Goal: Task Accomplishment & Management: Manage account settings

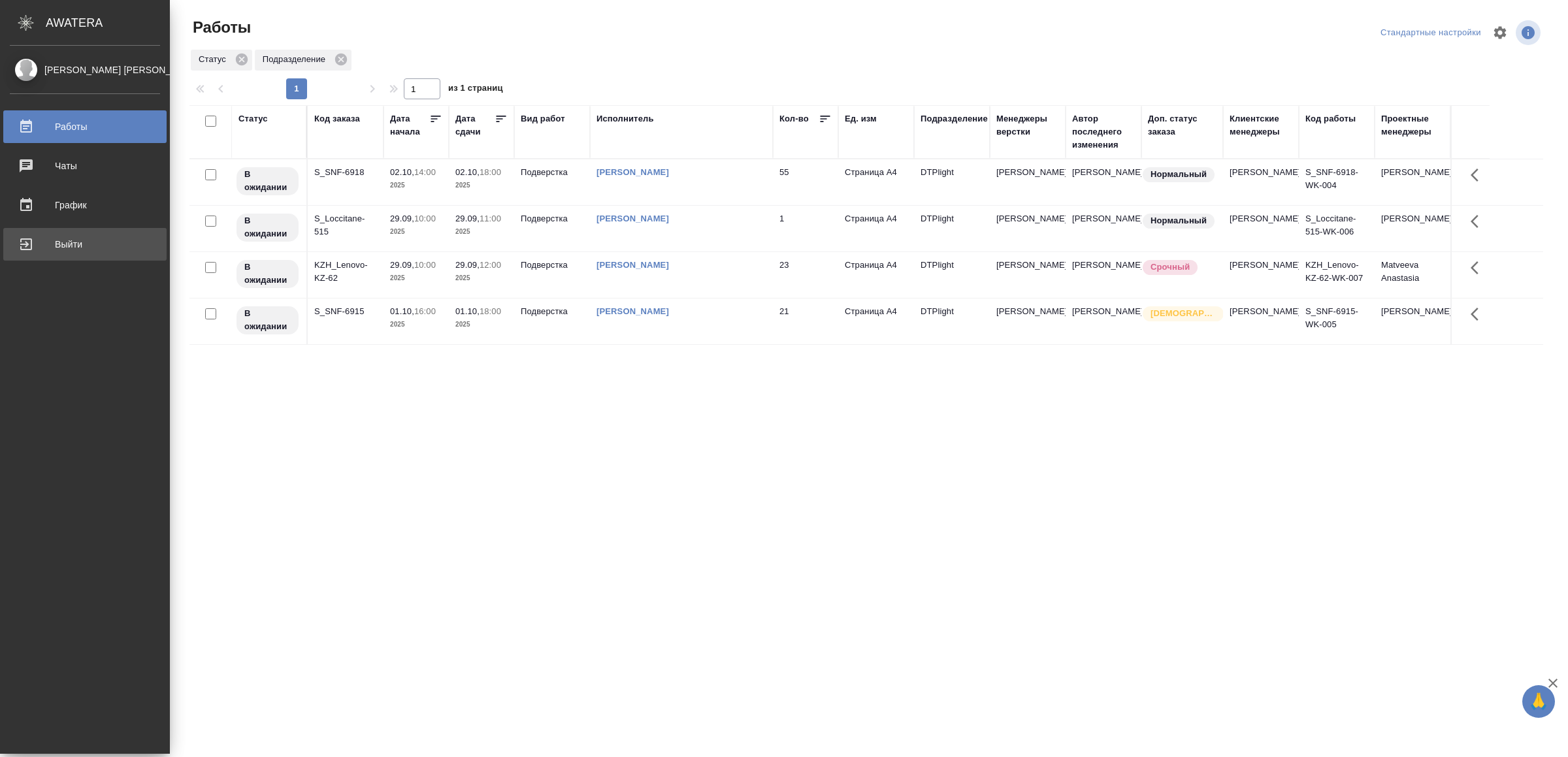
click at [38, 247] on div "Выйти" at bounding box center [85, 244] width 150 height 19
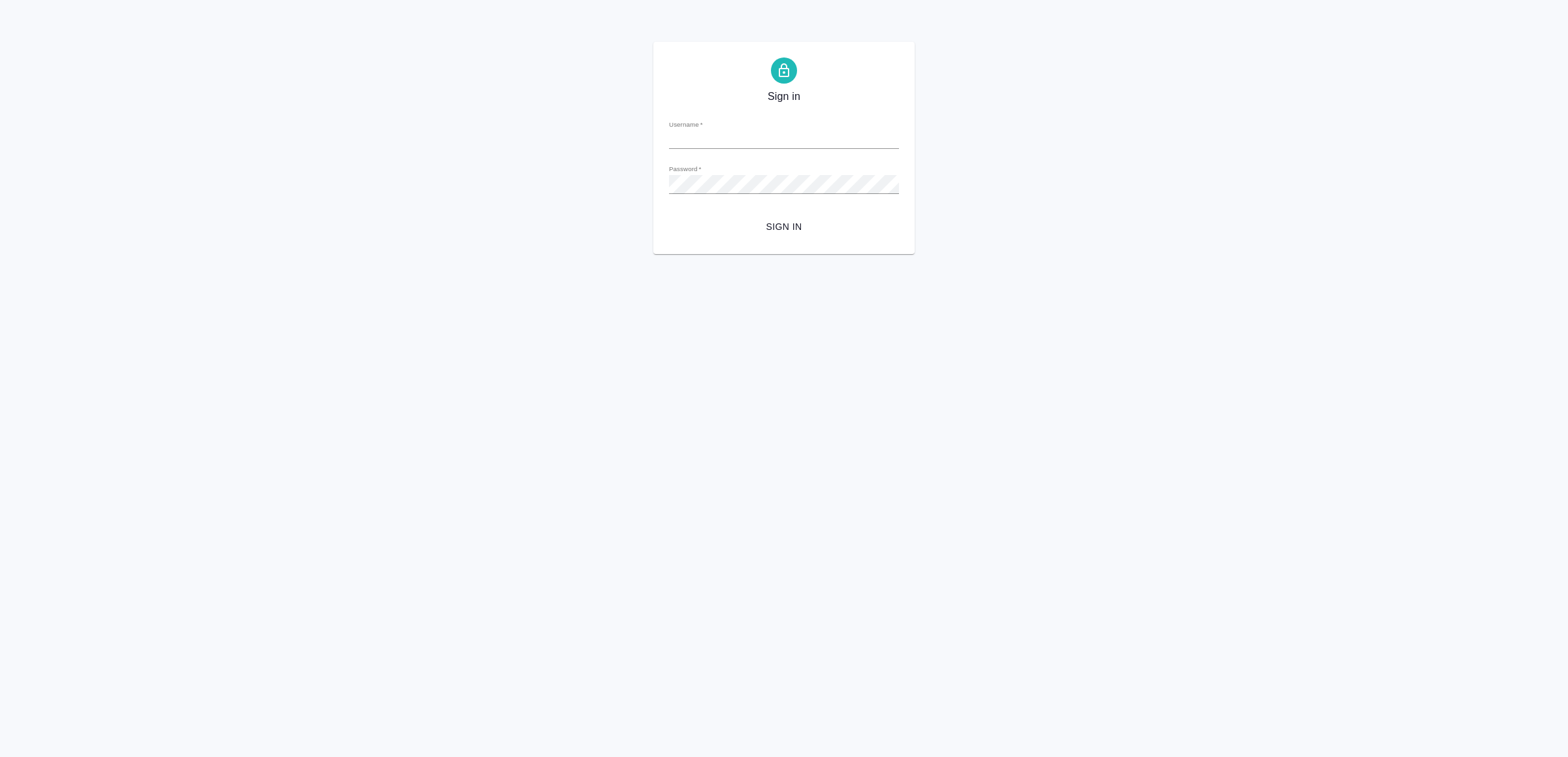
type input "v.yamkovenko@awatera.com"
click at [805, 222] on span "Sign in" at bounding box center [784, 227] width 209 height 17
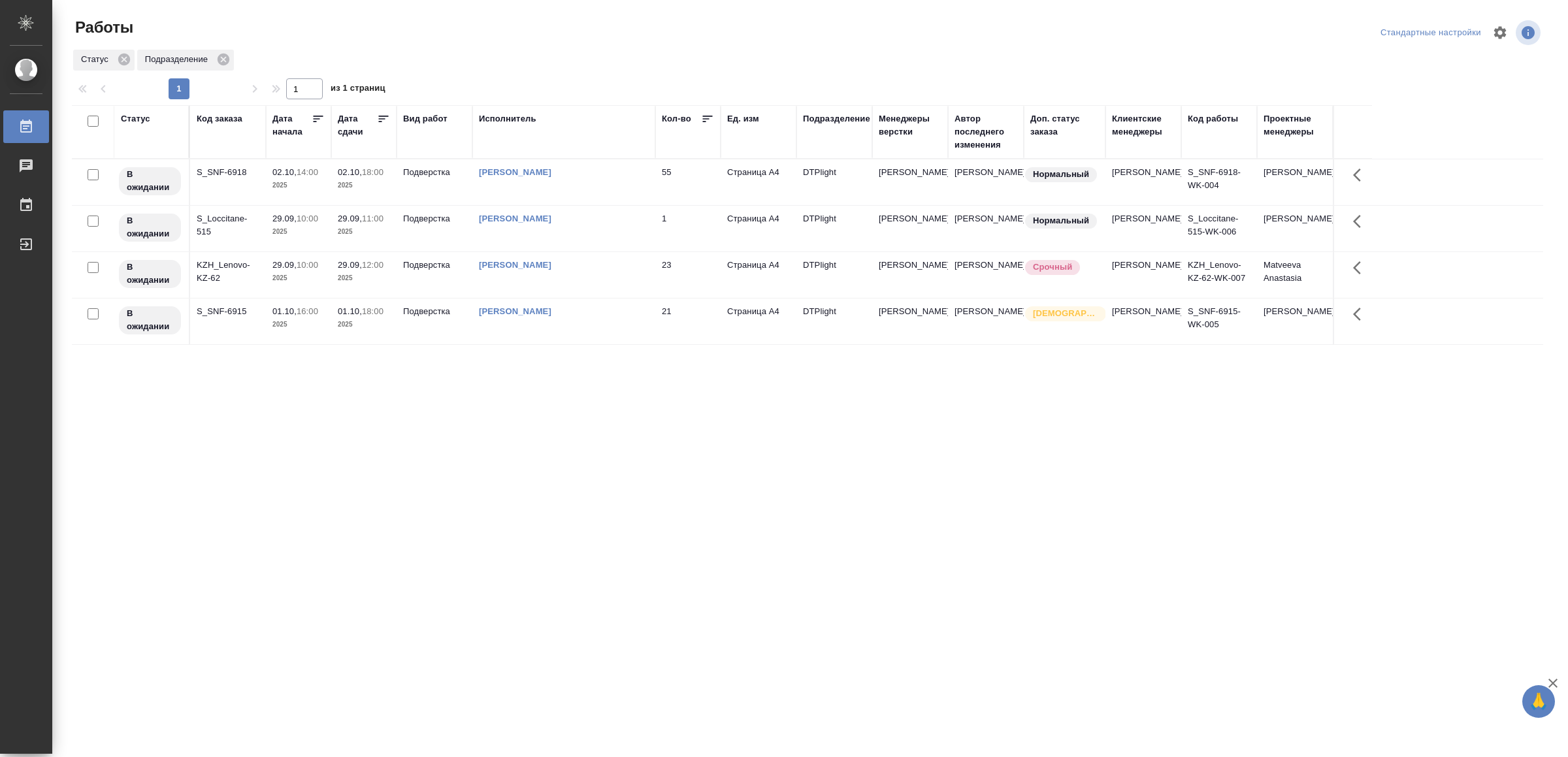
drag, startPoint x: 566, startPoint y: 504, endPoint x: 577, endPoint y: 500, distance: 11.7
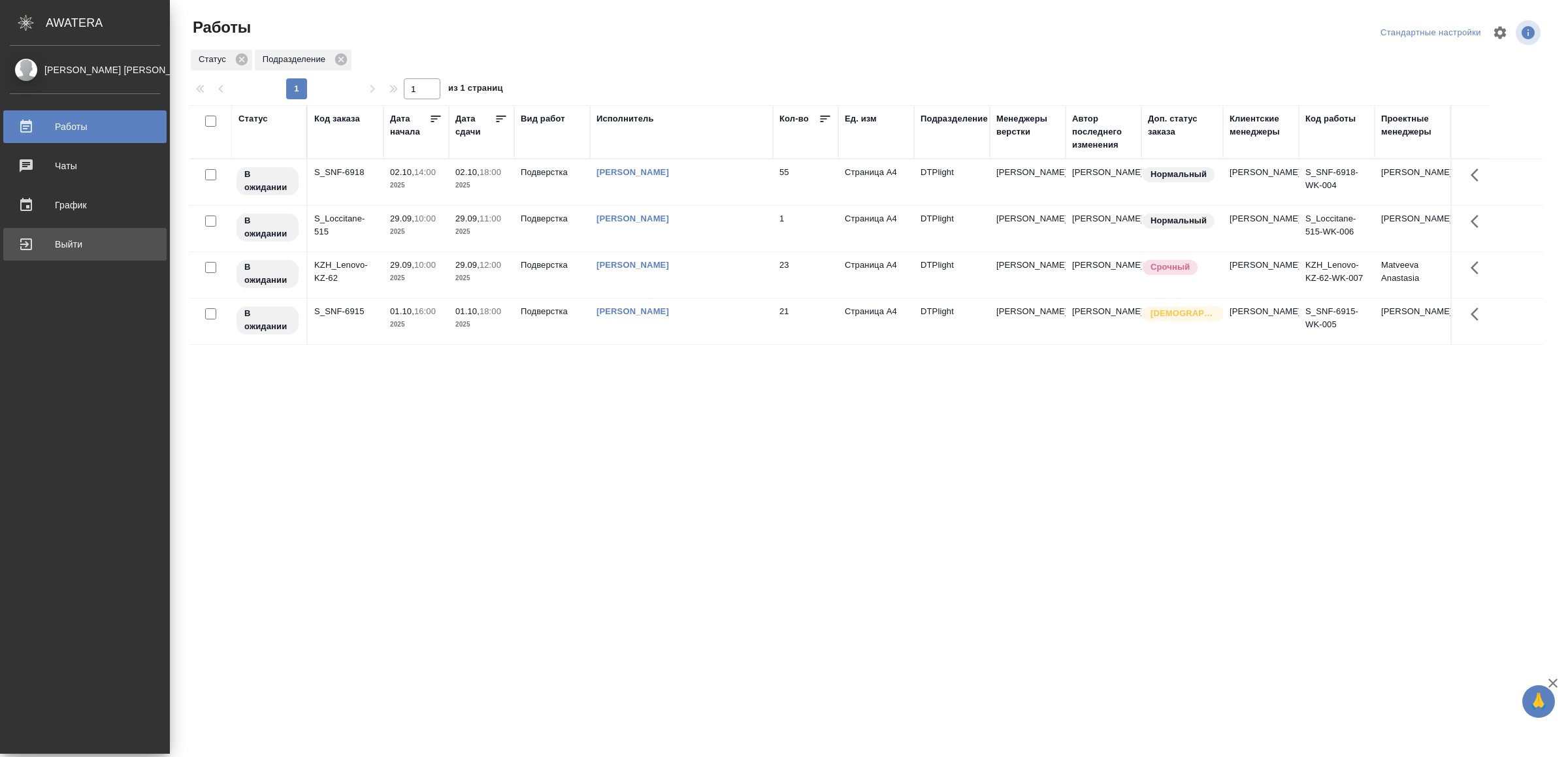
click at [47, 251] on div "Выйти" at bounding box center [85, 244] width 150 height 19
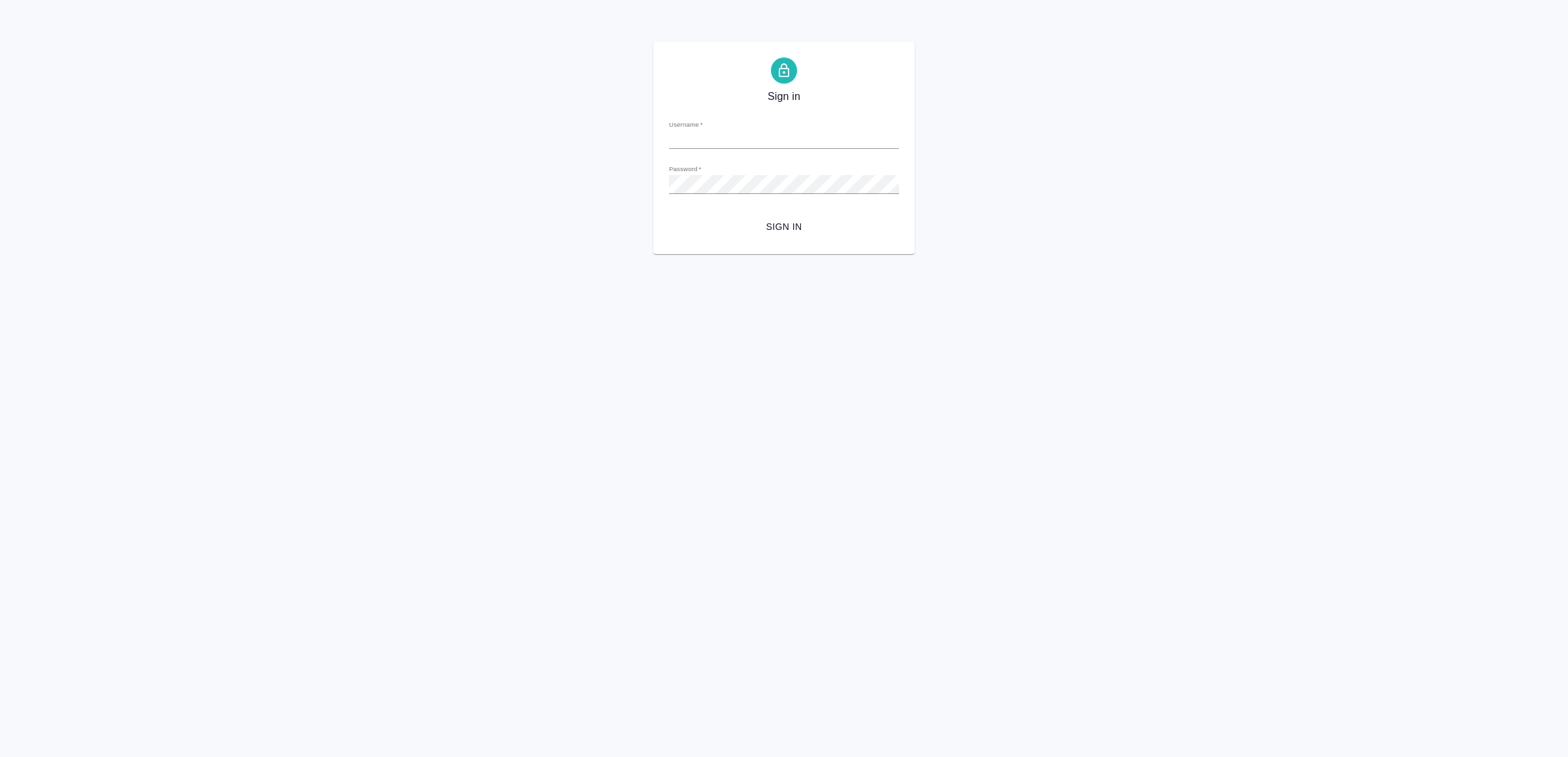
type input "[EMAIL_ADDRESS][DOMAIN_NAME]"
click at [769, 230] on span "Sign in" at bounding box center [784, 227] width 209 height 17
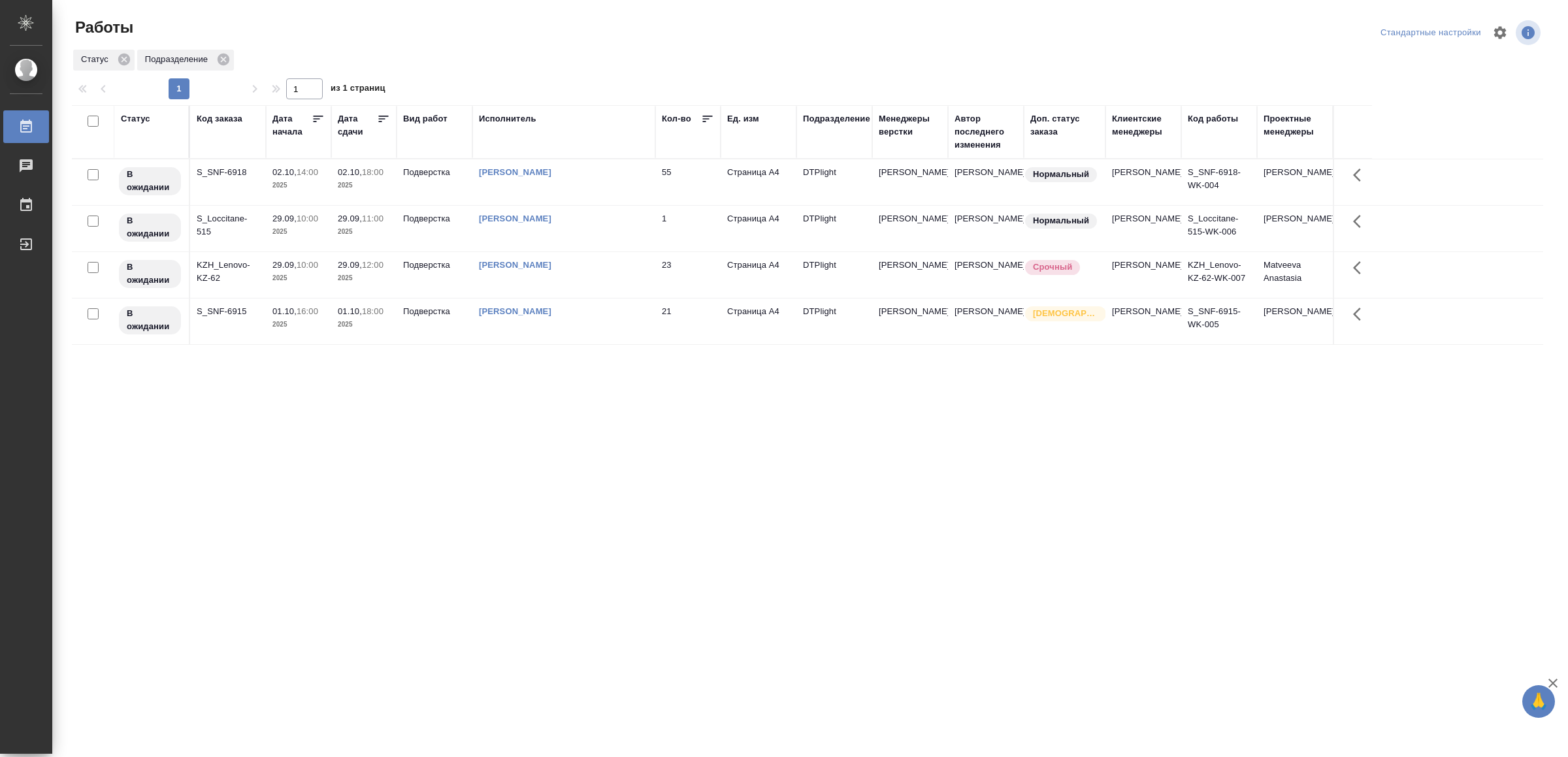
click at [600, 278] on td "[PERSON_NAME]" at bounding box center [563, 274] width 183 height 45
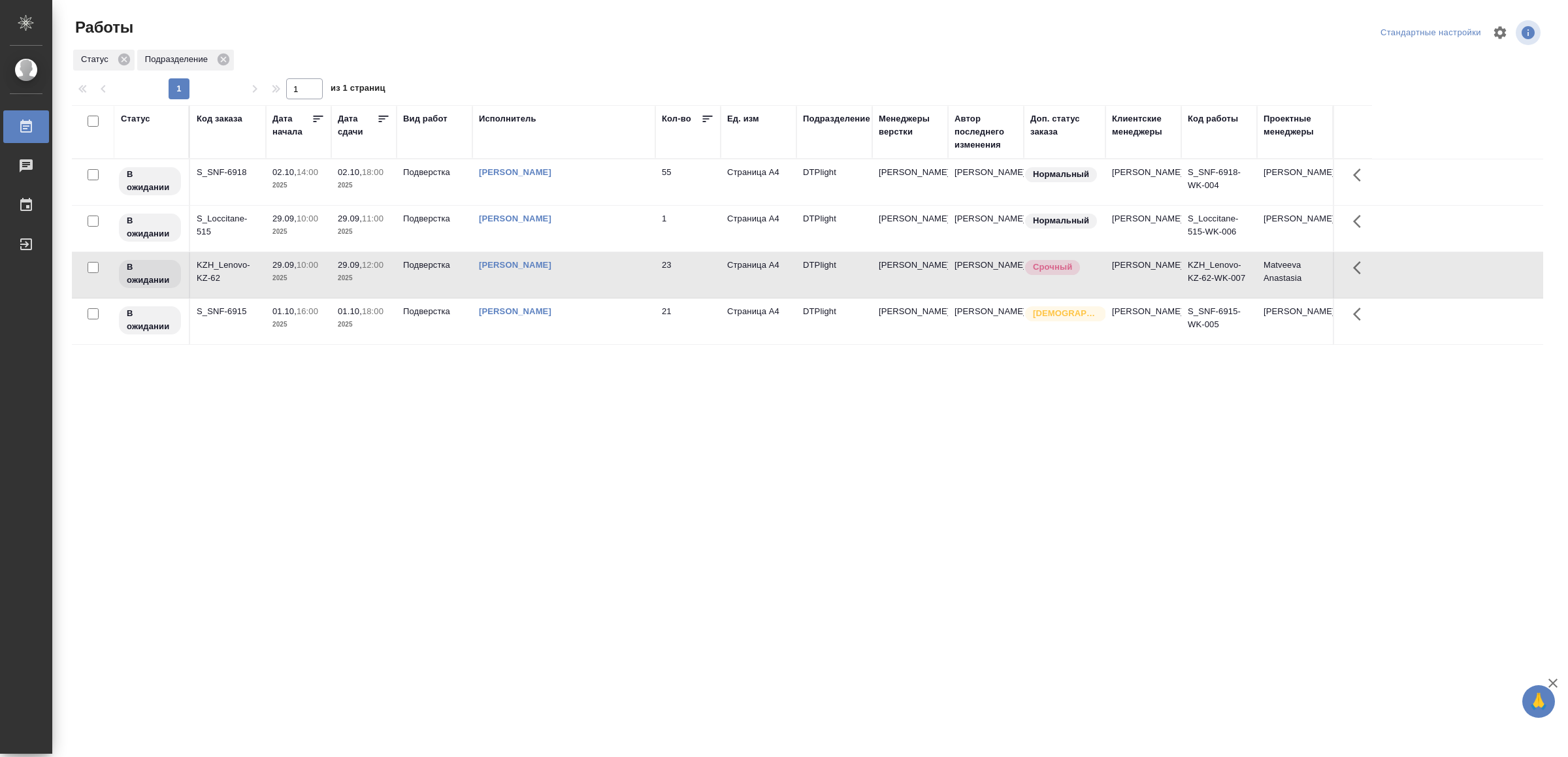
click at [600, 278] on td "[PERSON_NAME]" at bounding box center [563, 274] width 183 height 45
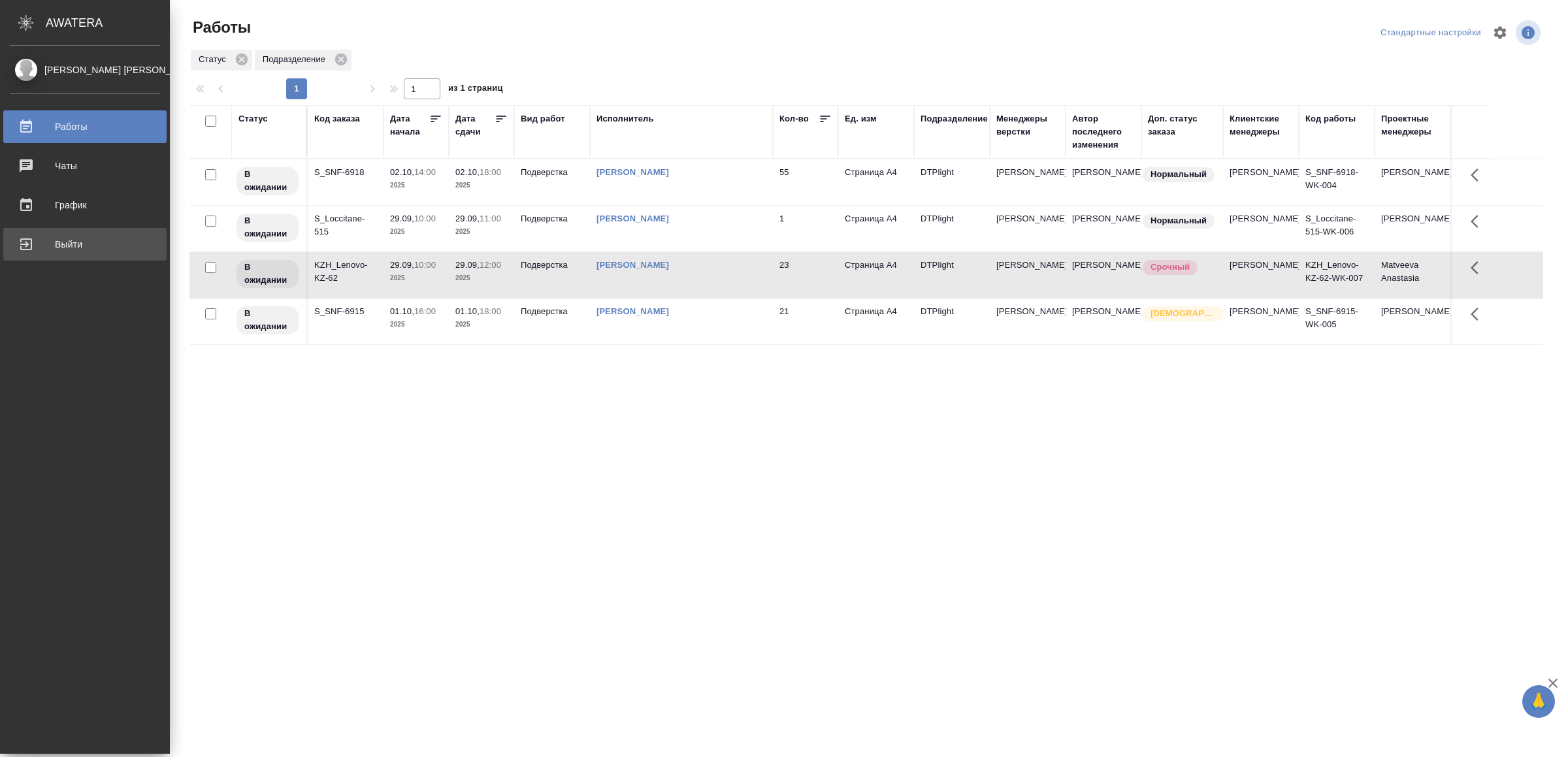
click at [96, 235] on div "Выйти" at bounding box center [85, 244] width 150 height 19
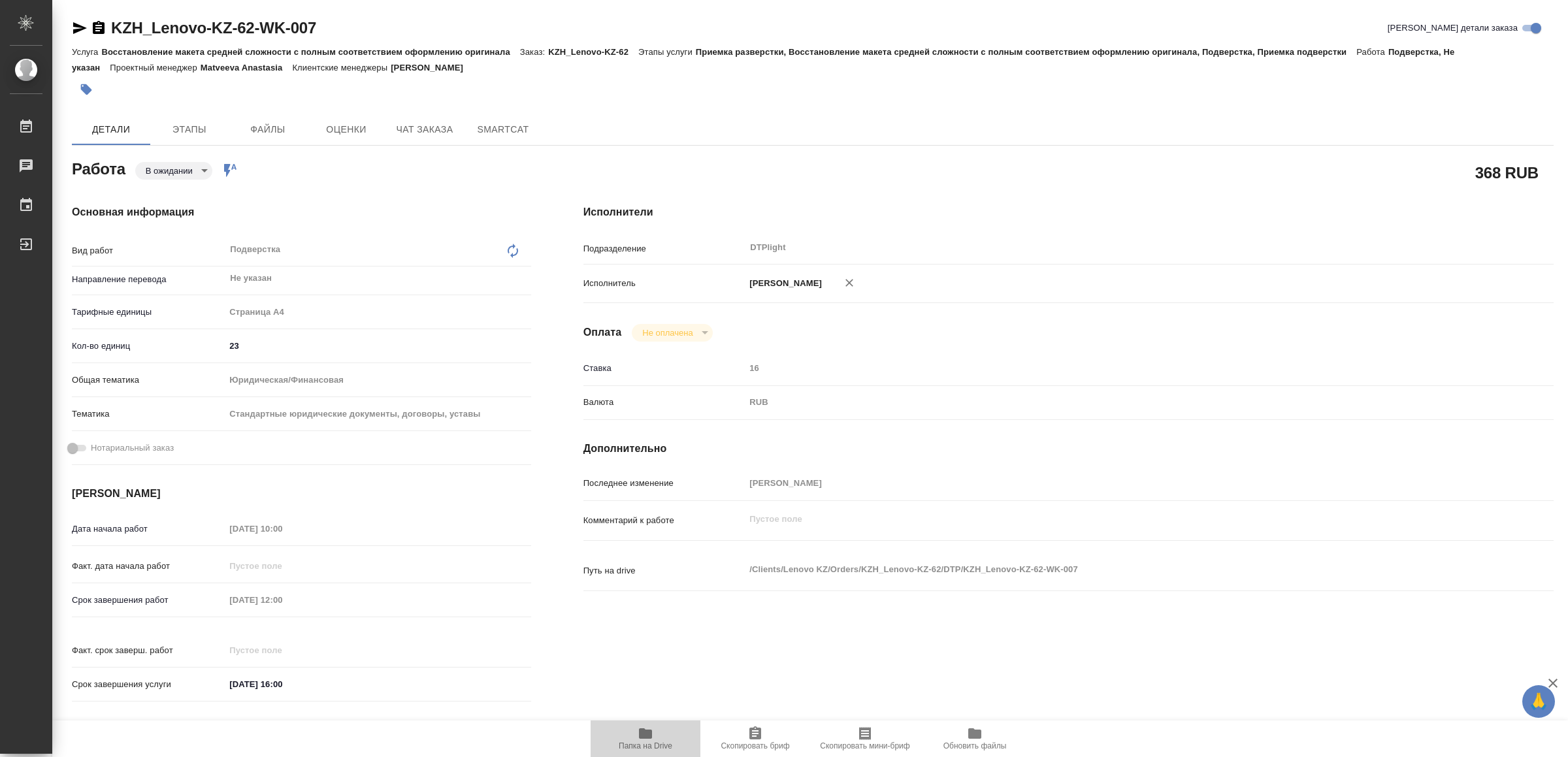
click at [637, 735] on span "Папка на Drive" at bounding box center [646, 738] width 95 height 25
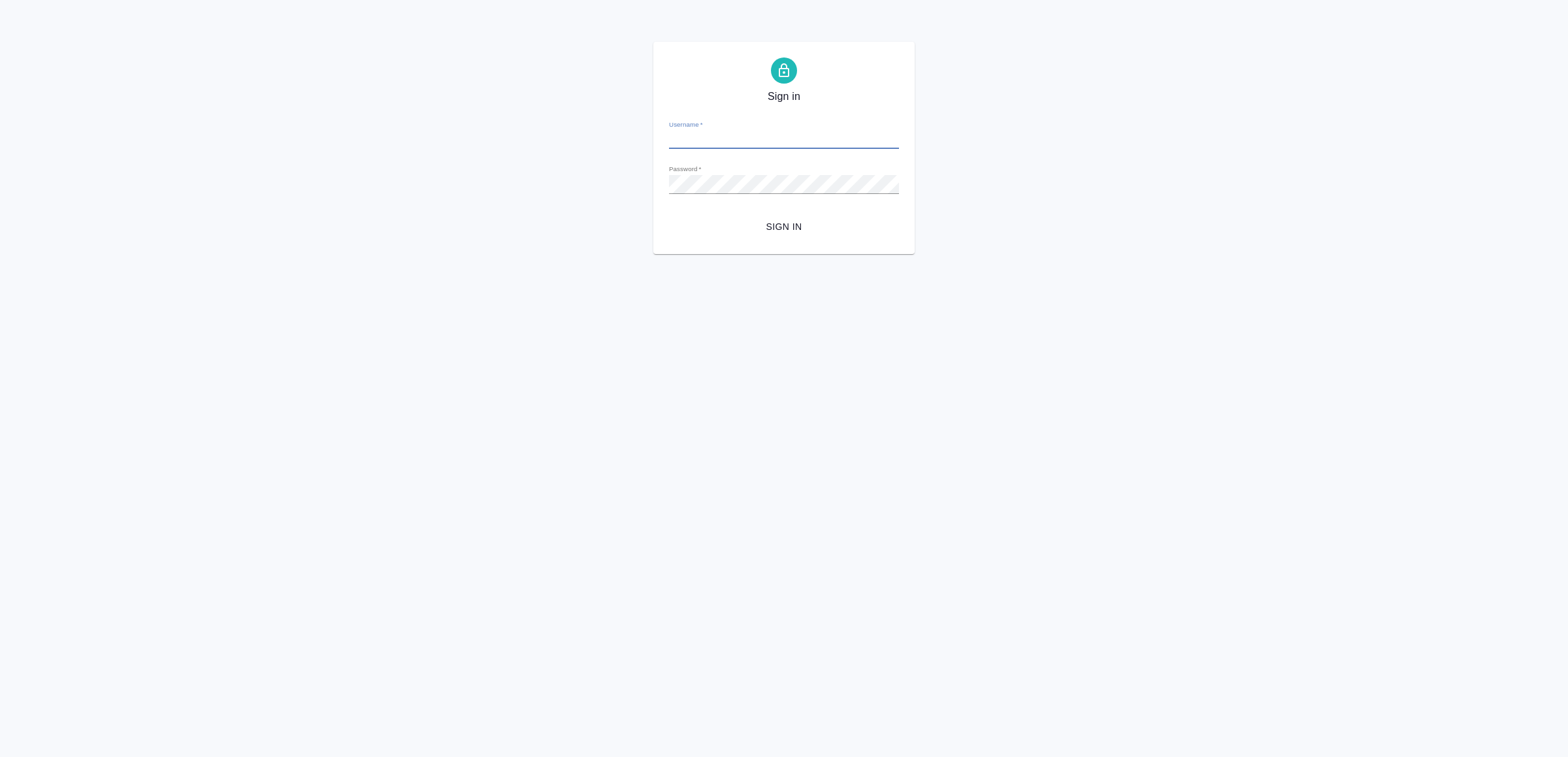
type input "v.yamkovenko@awatera.com"
click at [816, 228] on span "Sign in" at bounding box center [784, 227] width 209 height 17
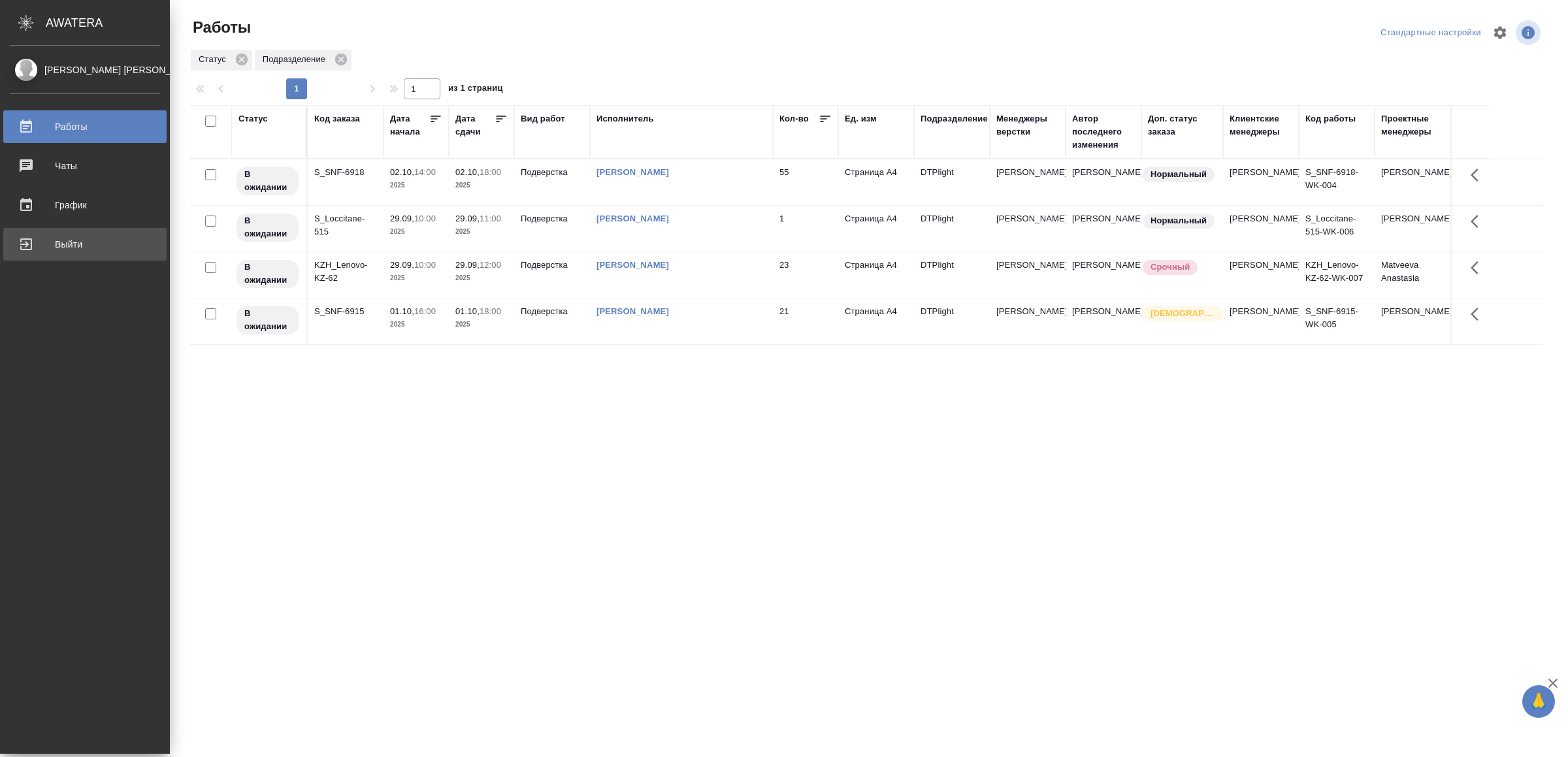
click at [61, 247] on div "Выйти" at bounding box center [85, 244] width 150 height 19
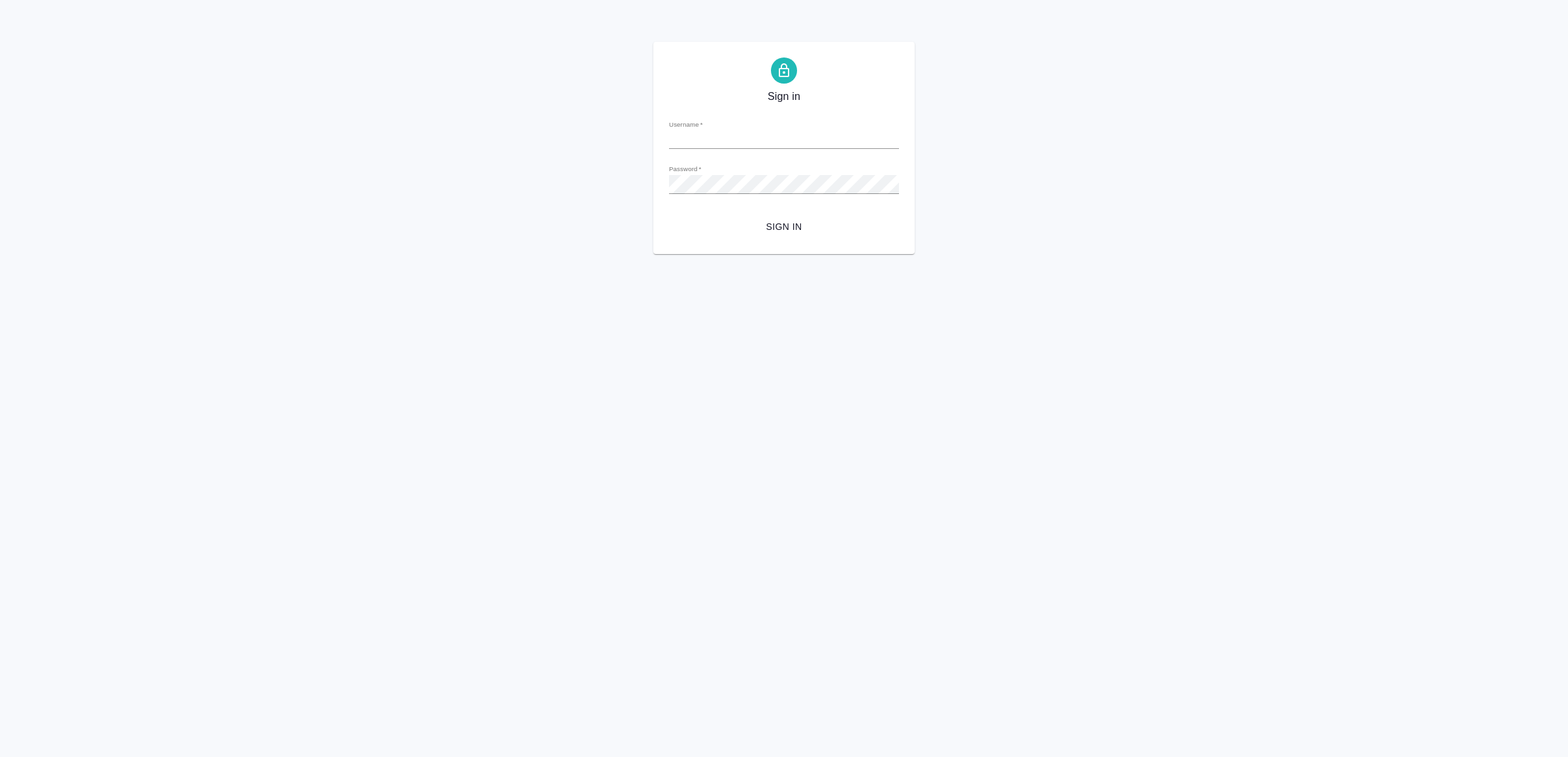
type input "[EMAIL_ADDRESS][DOMAIN_NAME]"
click at [794, 214] on form "Username   * v.yamkovenko@awatera.com Password   * urlPath   * / Sign in" at bounding box center [784, 173] width 230 height 129
click at [790, 226] on span "Sign in" at bounding box center [784, 227] width 209 height 17
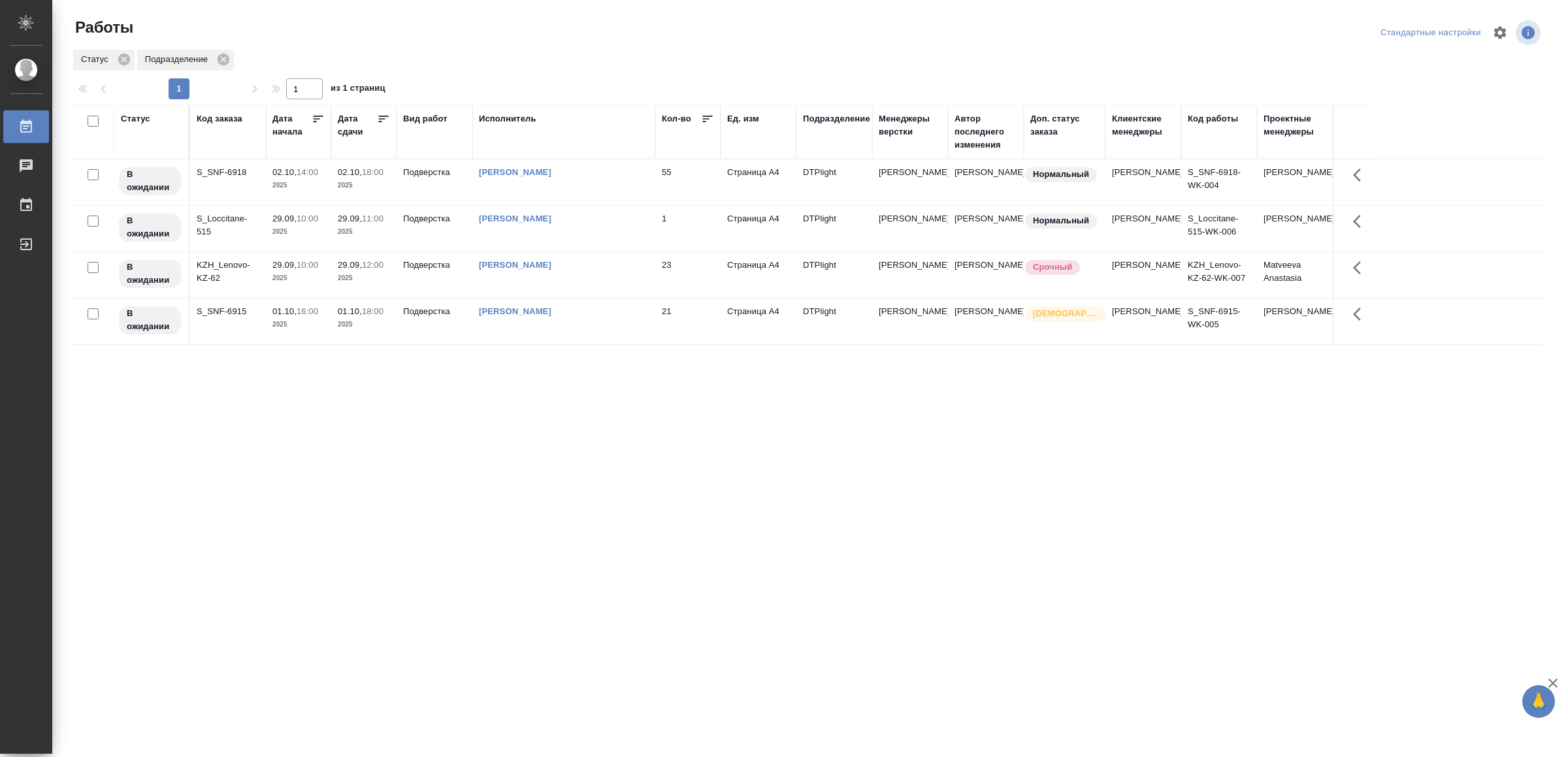
drag, startPoint x: 847, startPoint y: 515, endPoint x: 843, endPoint y: 528, distance: 13.6
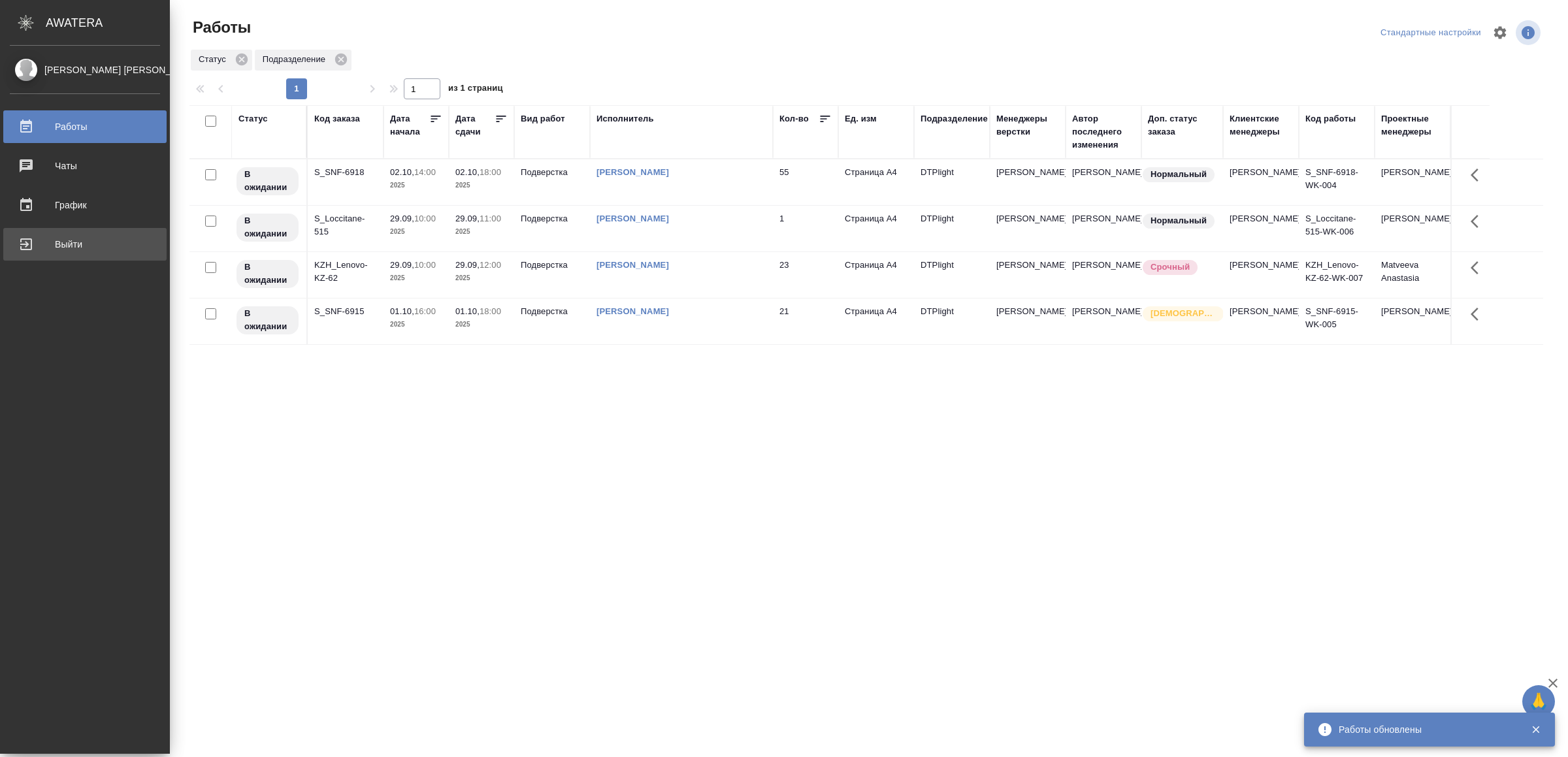
click at [77, 247] on div "Выйти" at bounding box center [85, 244] width 150 height 19
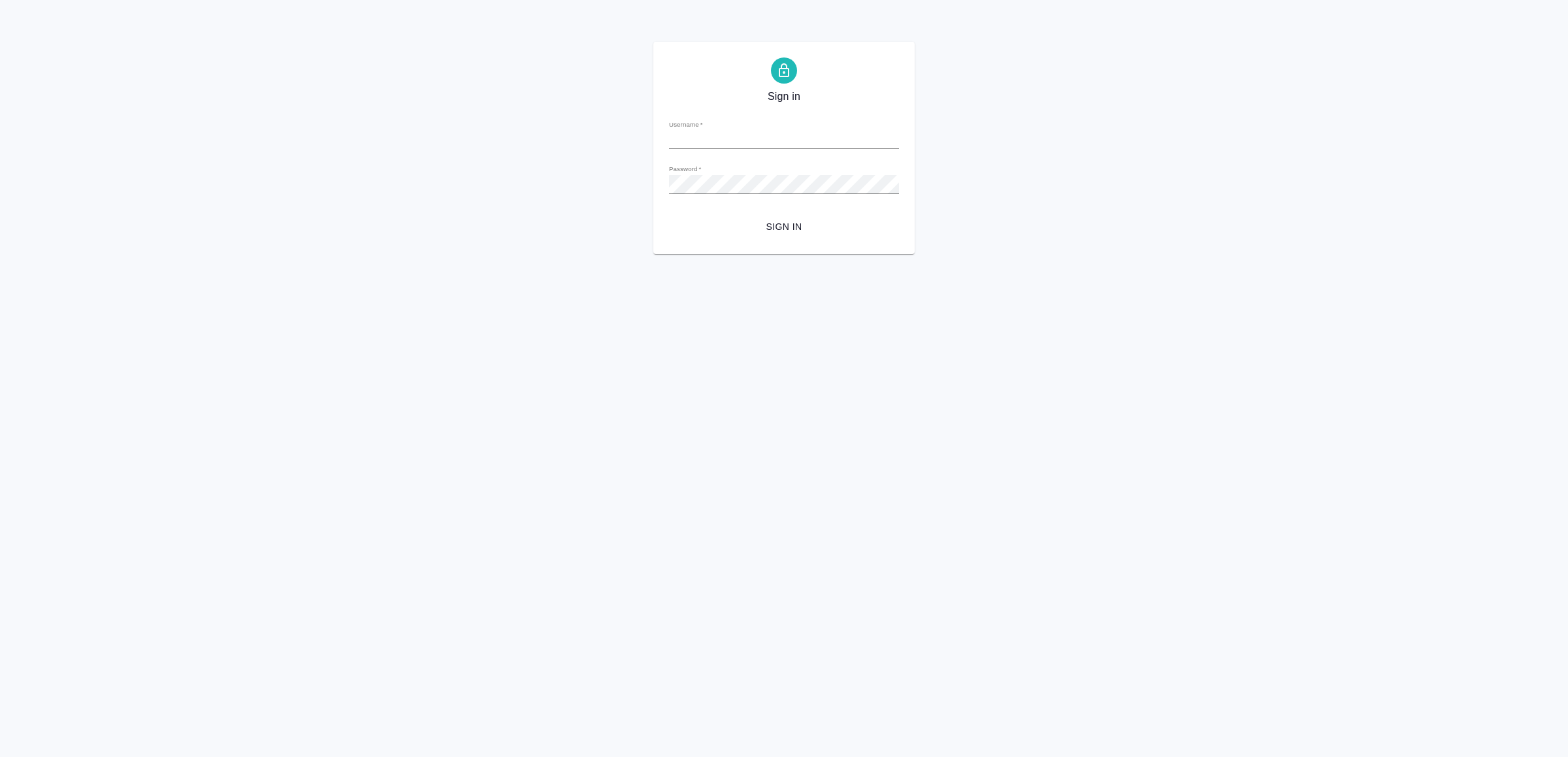
type input "v.yamkovenko@awatera.com"
click at [794, 214] on form "Username   * v.yamkovenko@awatera.com Password   * urlPath   * / Sign in" at bounding box center [784, 173] width 230 height 129
click at [794, 220] on span "Sign in" at bounding box center [784, 227] width 209 height 17
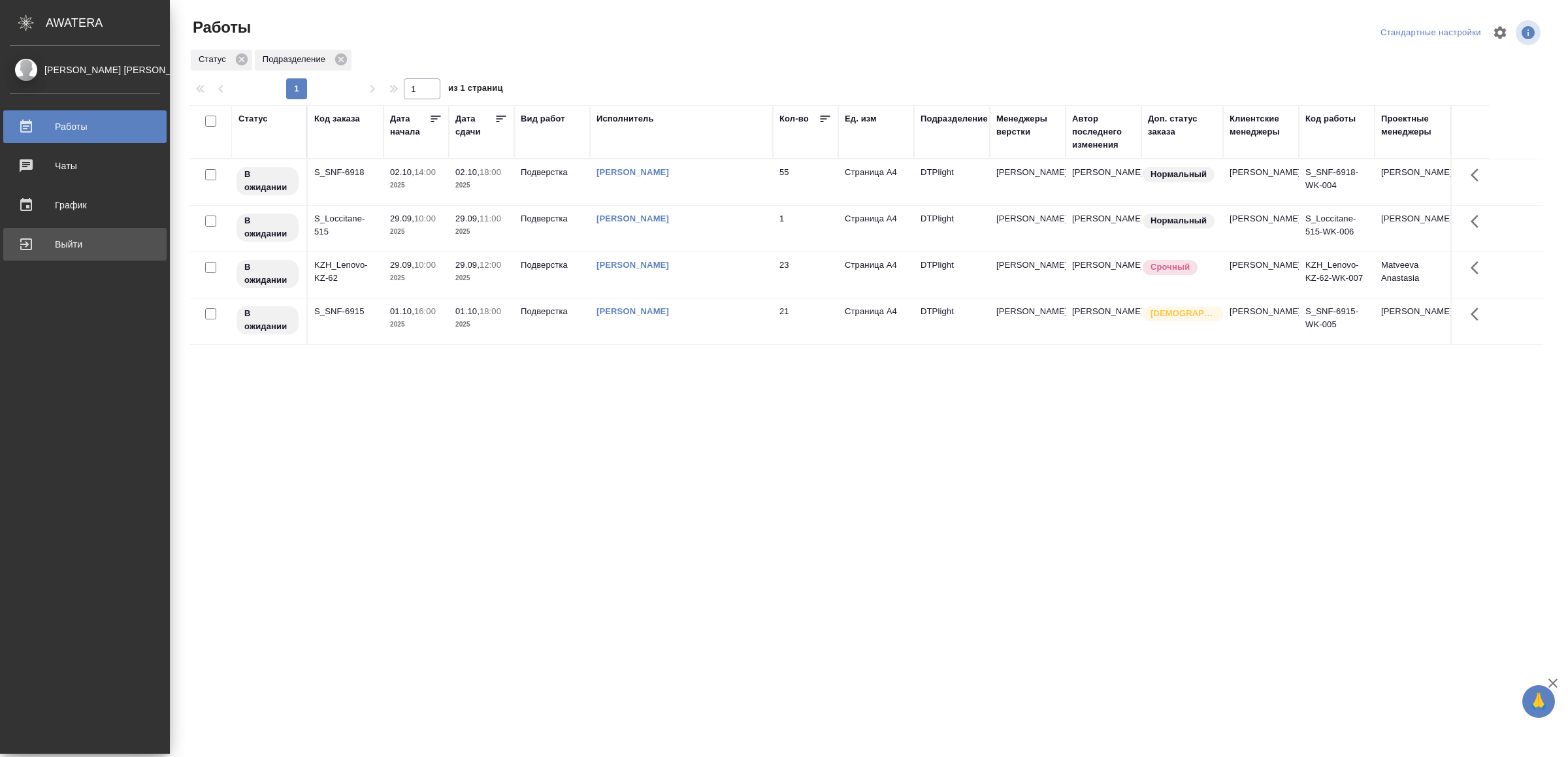
click at [34, 235] on div "Выйти" at bounding box center [85, 244] width 150 height 19
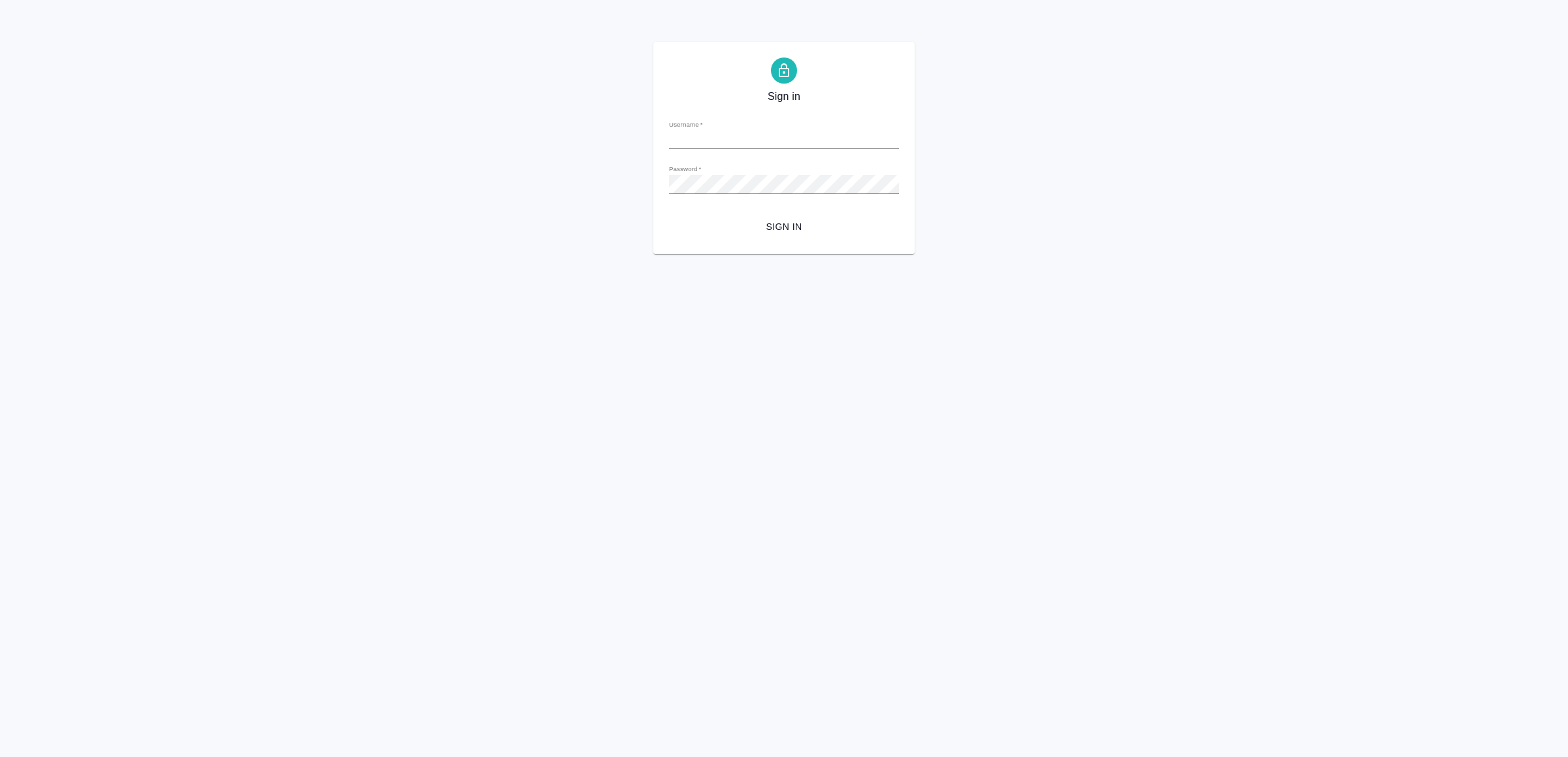
type input "[EMAIL_ADDRESS][DOMAIN_NAME]"
click at [753, 236] on button "Sign in" at bounding box center [784, 227] width 230 height 24
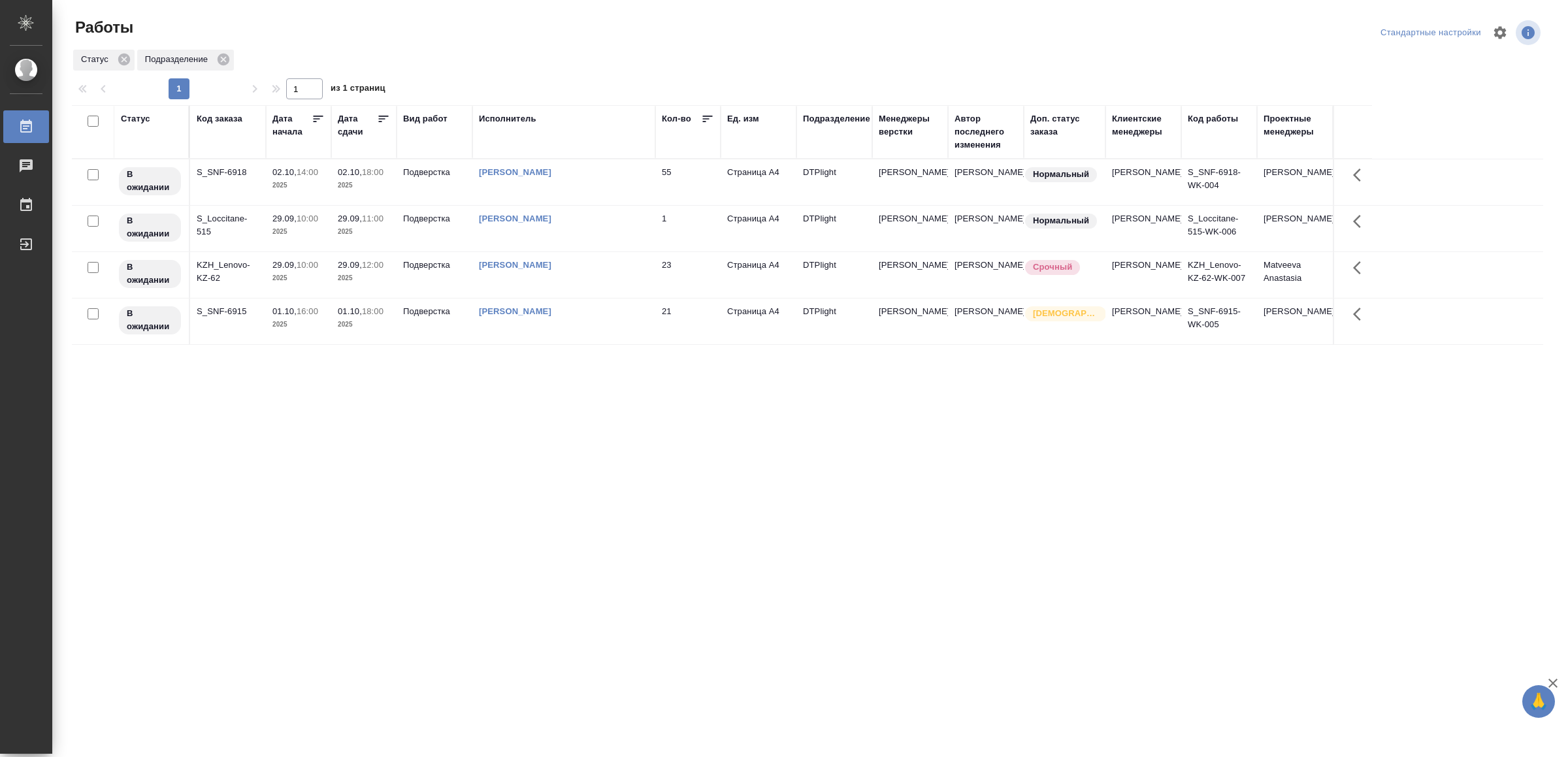
drag, startPoint x: 292, startPoint y: 620, endPoint x: 292, endPoint y: 602, distance: 18.0
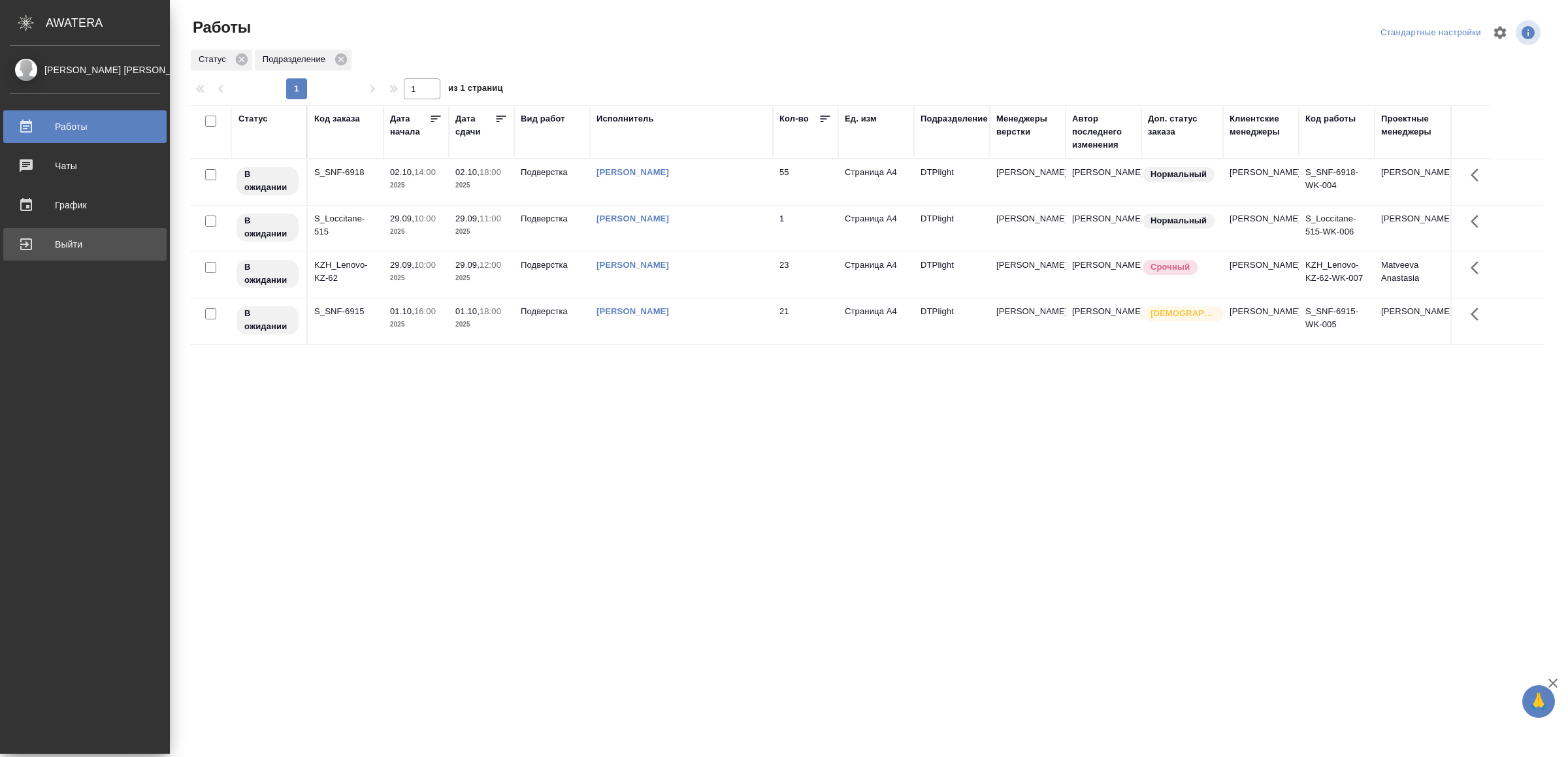
click at [54, 241] on div "Выйти" at bounding box center [85, 244] width 150 height 19
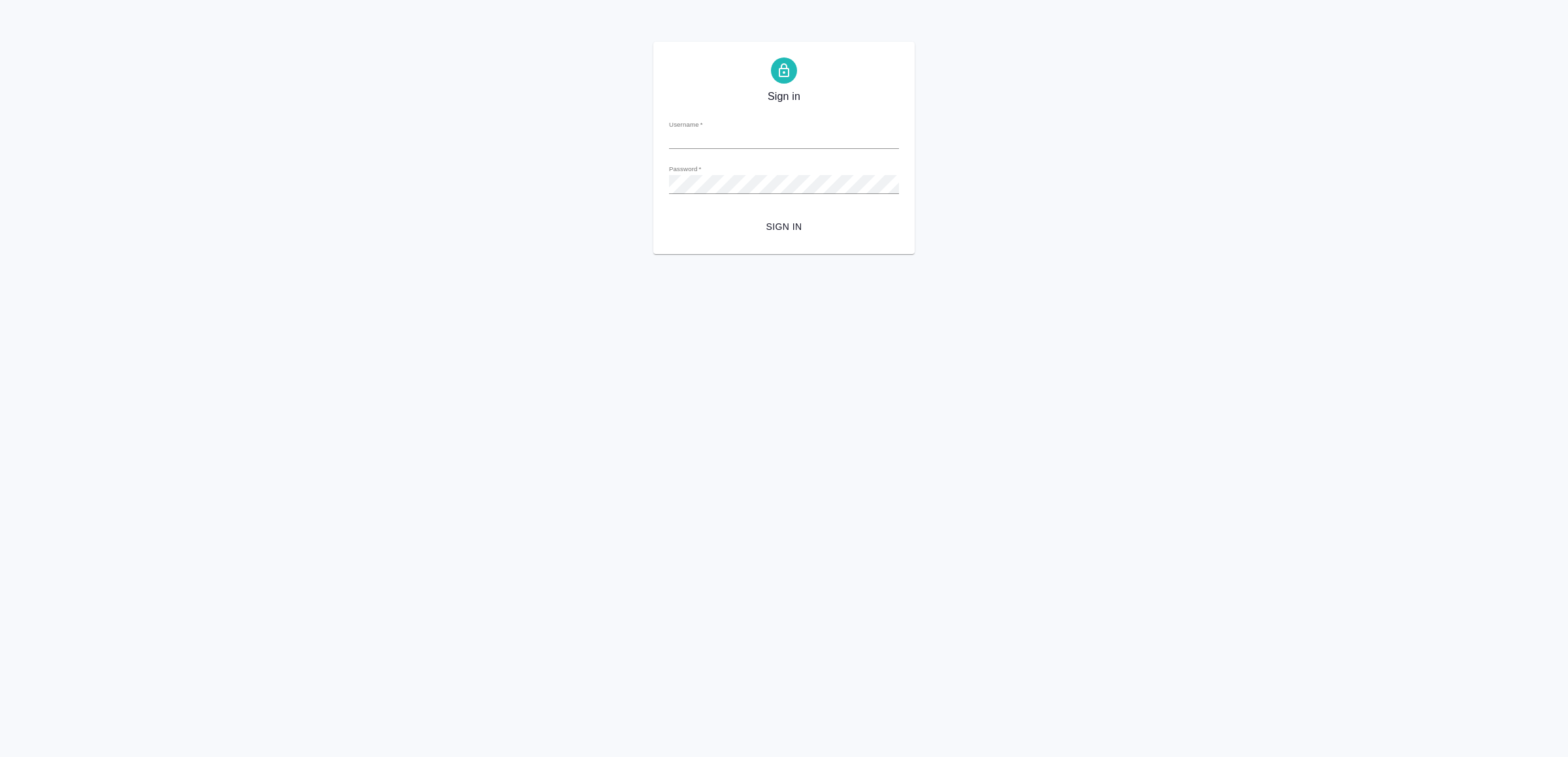
type input "v.yamkovenko@awatera.com"
click at [765, 228] on span "Sign in" at bounding box center [784, 227] width 209 height 17
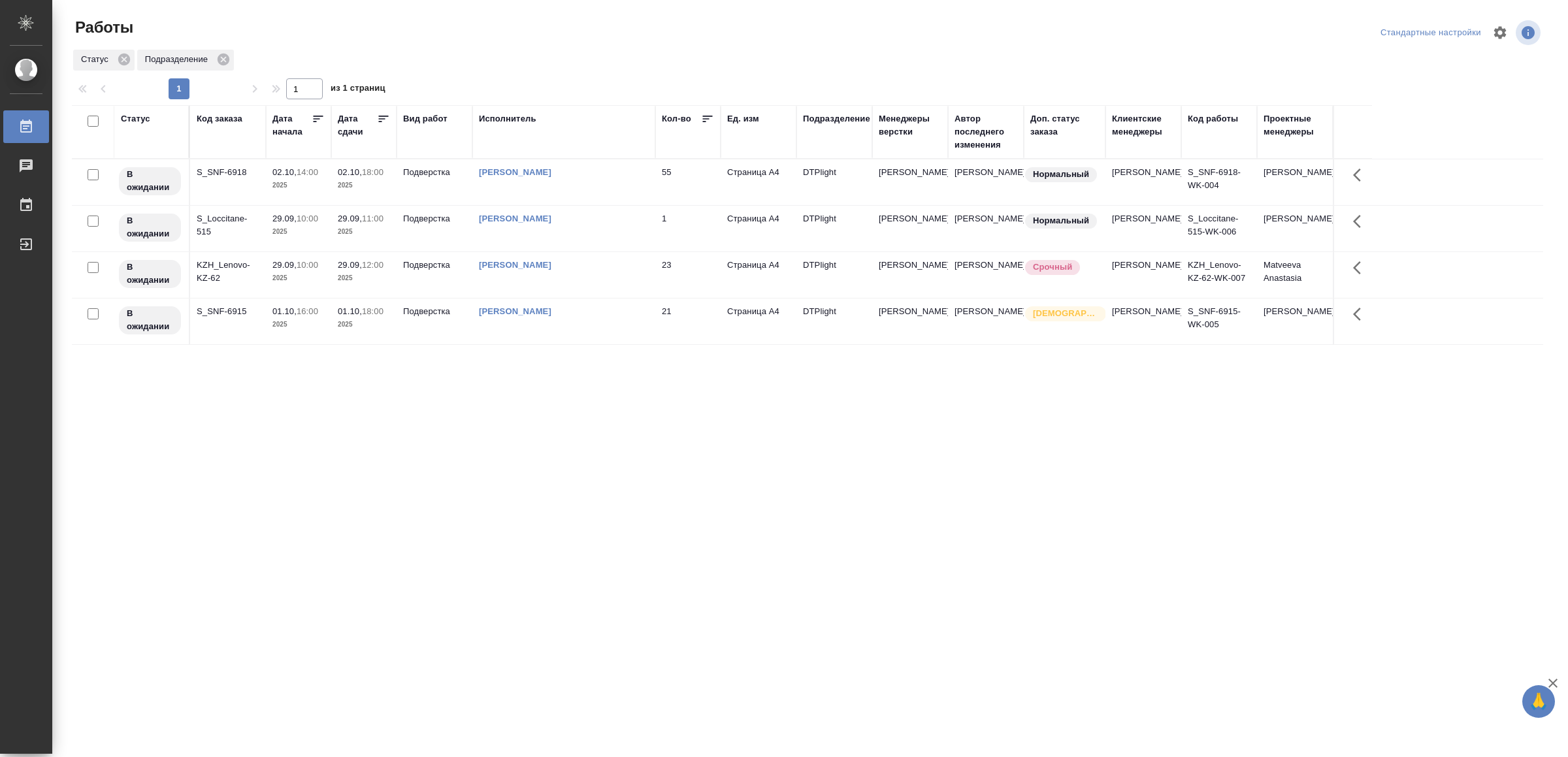
click at [617, 221] on div "[PERSON_NAME]" at bounding box center [563, 219] width 170 height 13
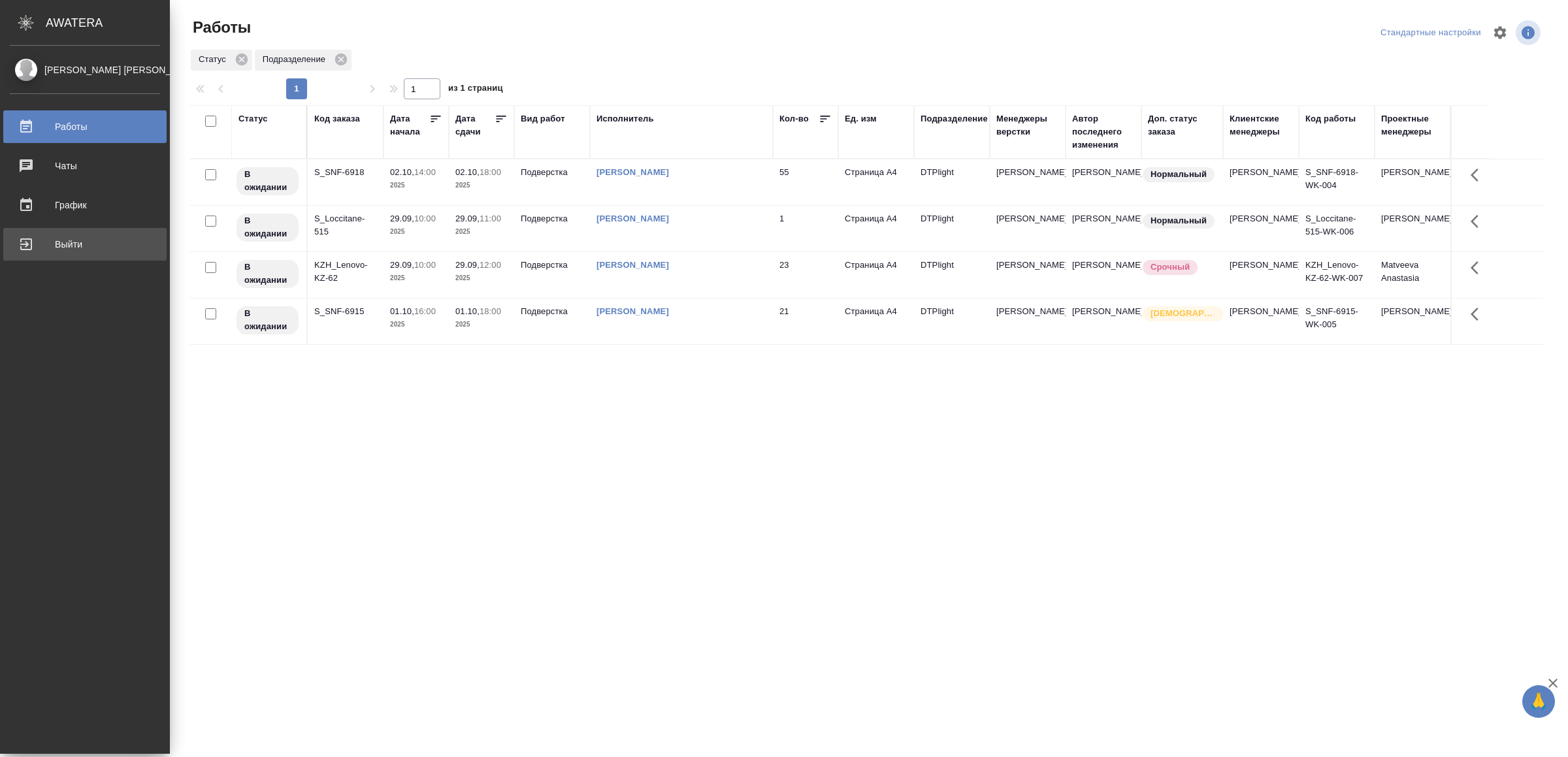
click at [89, 251] on div "Выйти" at bounding box center [85, 244] width 150 height 19
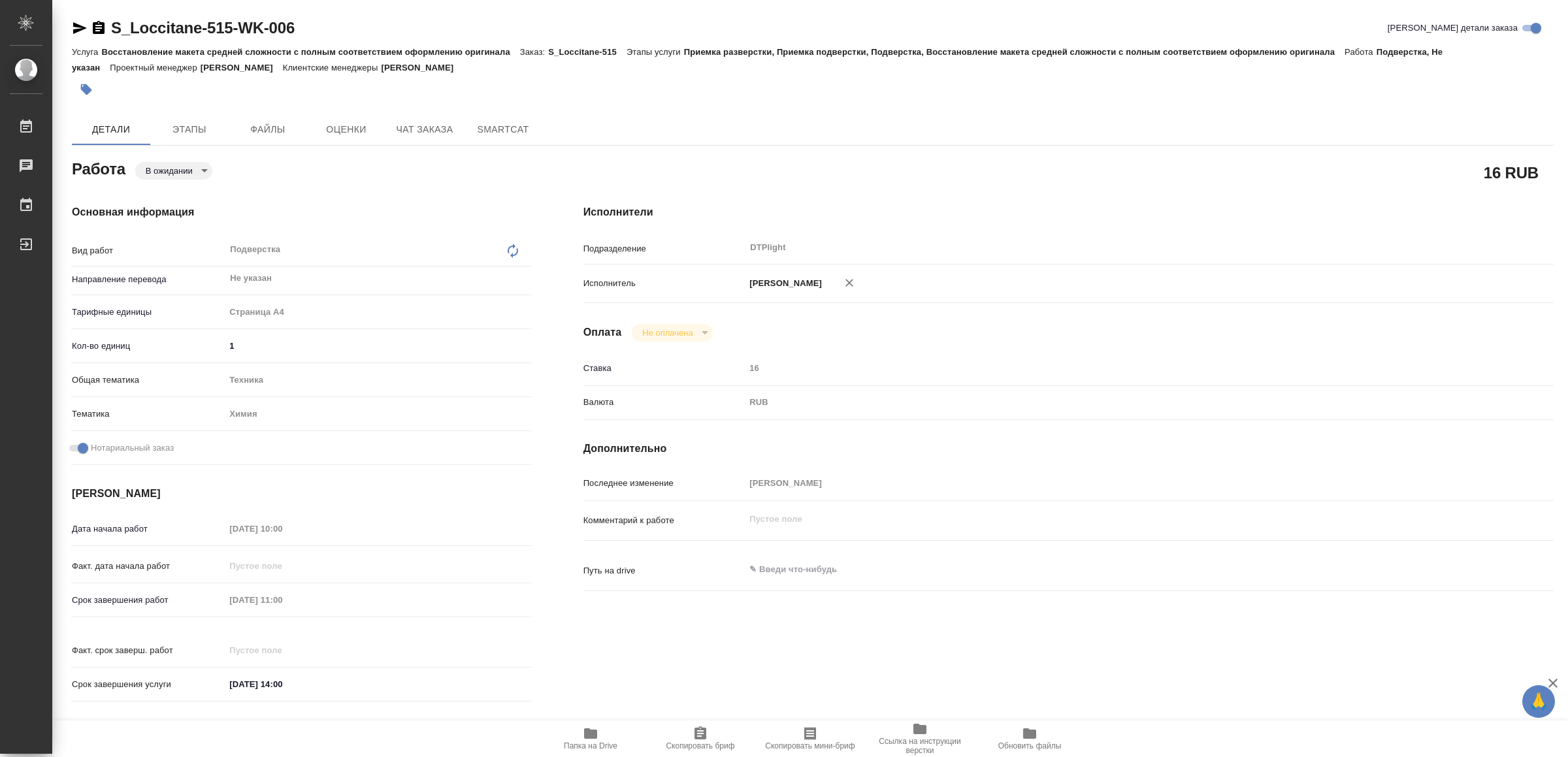
click at [596, 731] on icon "button" at bounding box center [590, 733] width 13 height 10
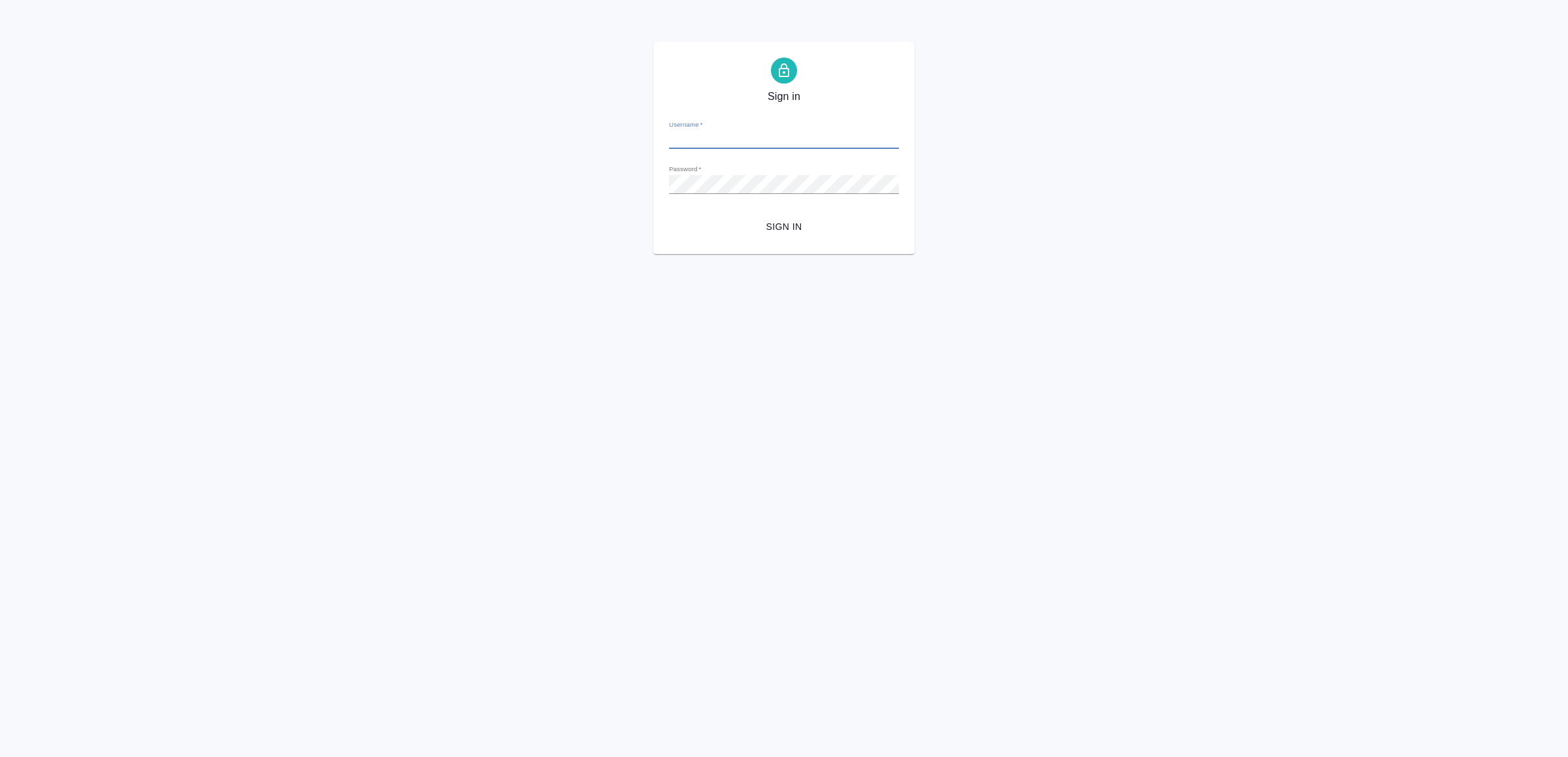
type input "v.yamkovenko@awatera.com"
click at [796, 223] on span "Sign in" at bounding box center [784, 227] width 209 height 17
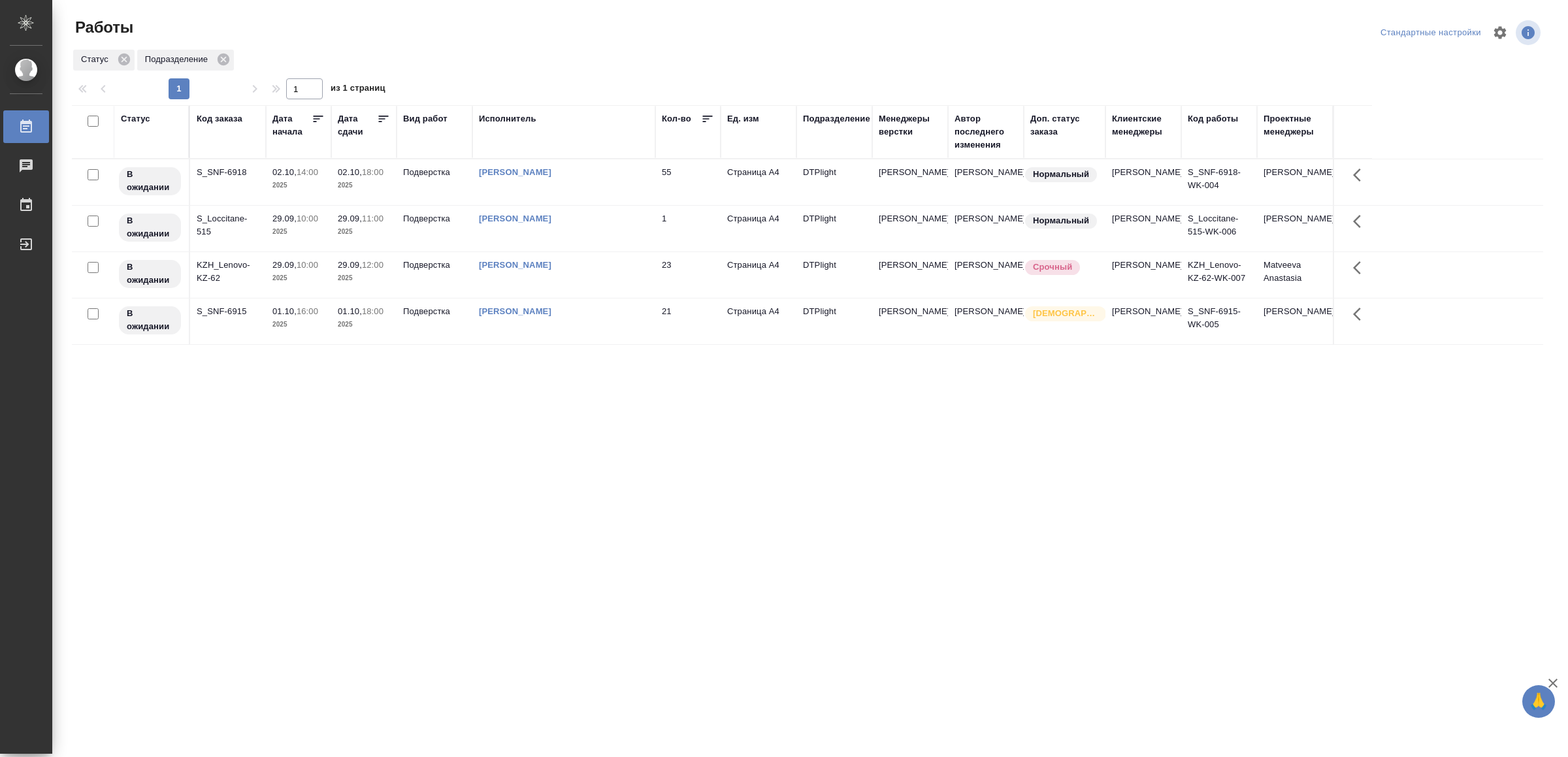
click at [627, 261] on div "Ямковенко Вера" at bounding box center [563, 265] width 170 height 13
click at [627, 261] on div "[PERSON_NAME]" at bounding box center [563, 265] width 170 height 13
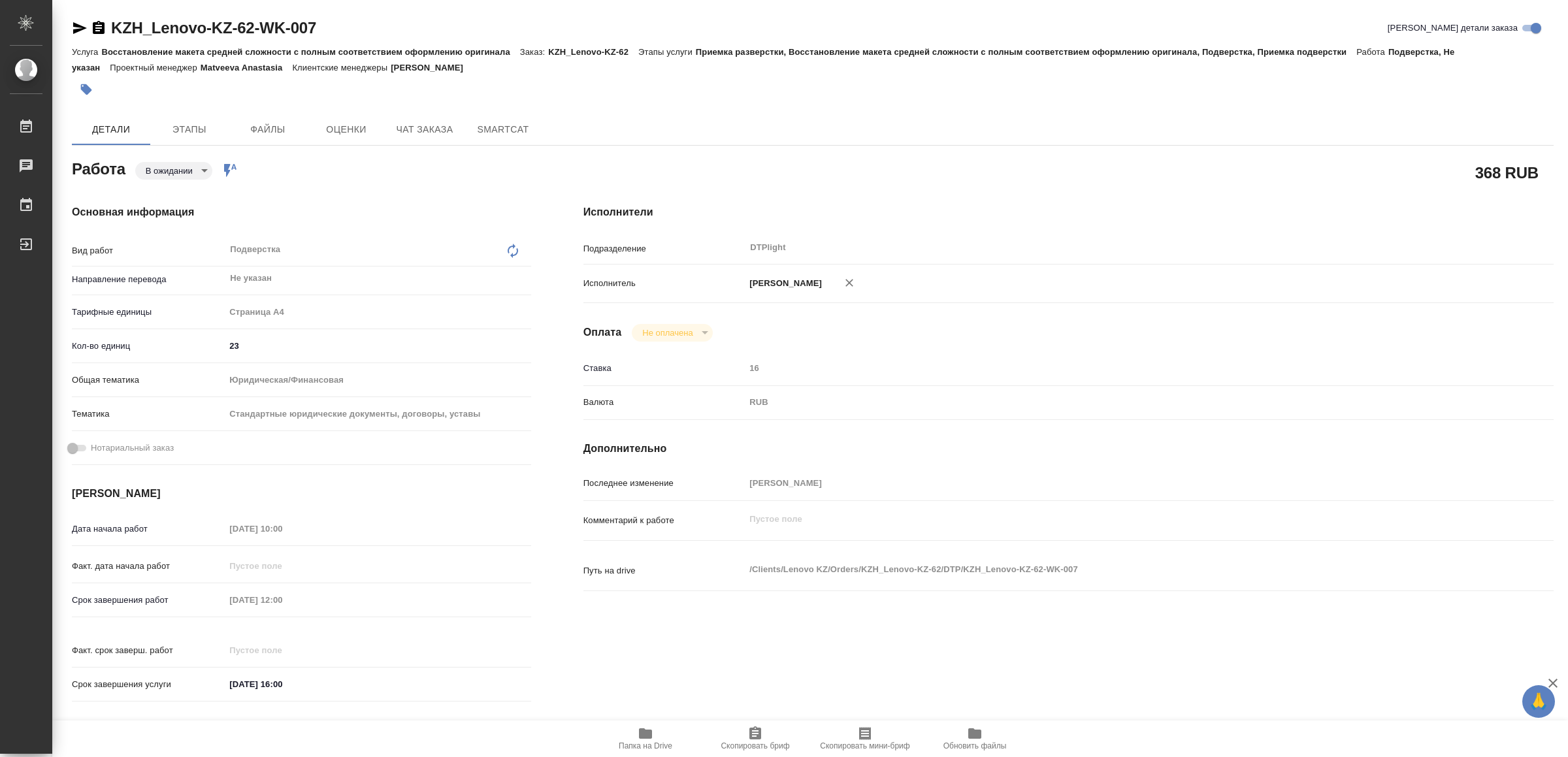
click at [655, 732] on span "Папка на Drive" at bounding box center [646, 738] width 95 height 25
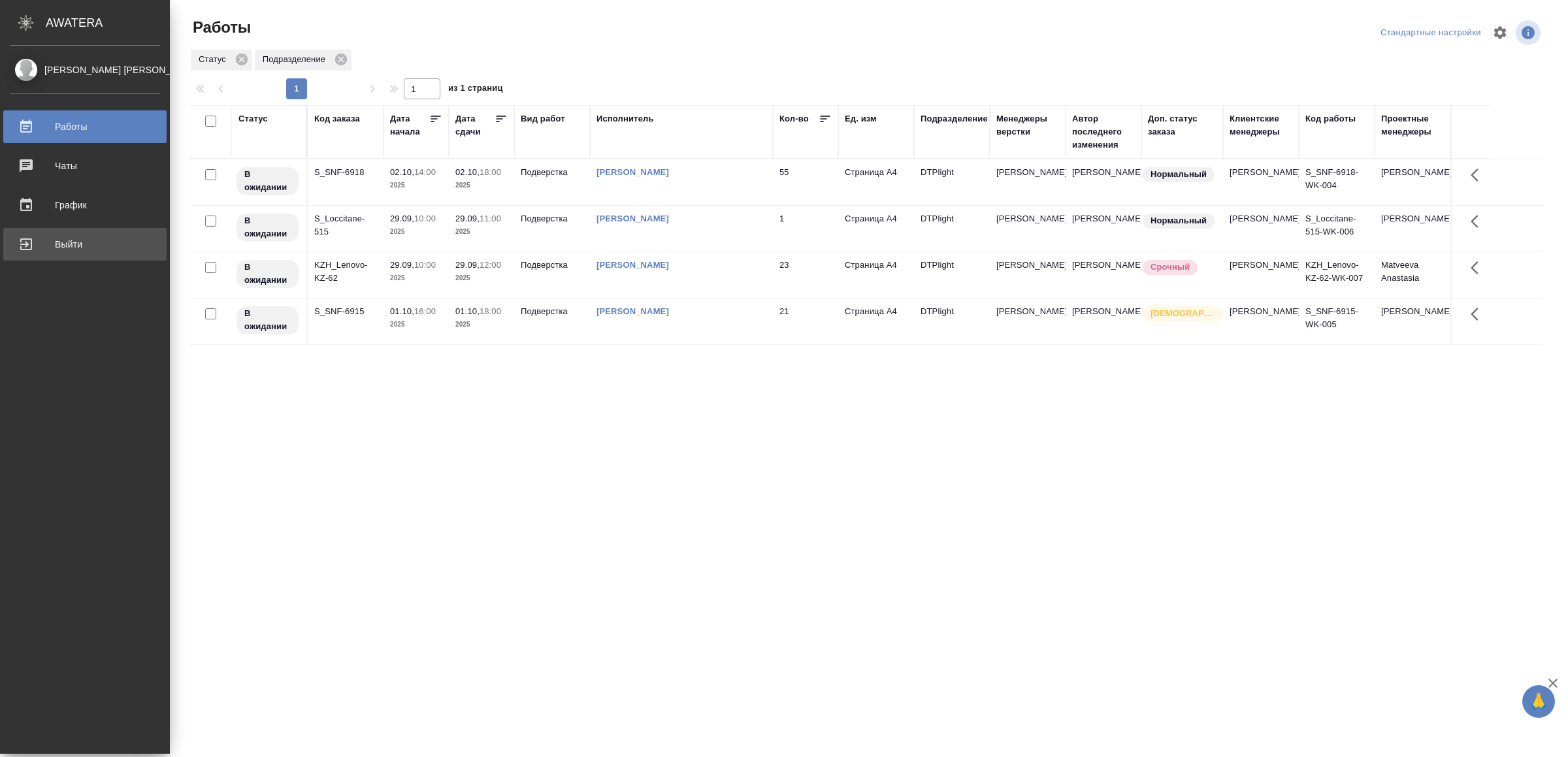
click at [45, 249] on div "Выйти" at bounding box center [85, 244] width 150 height 19
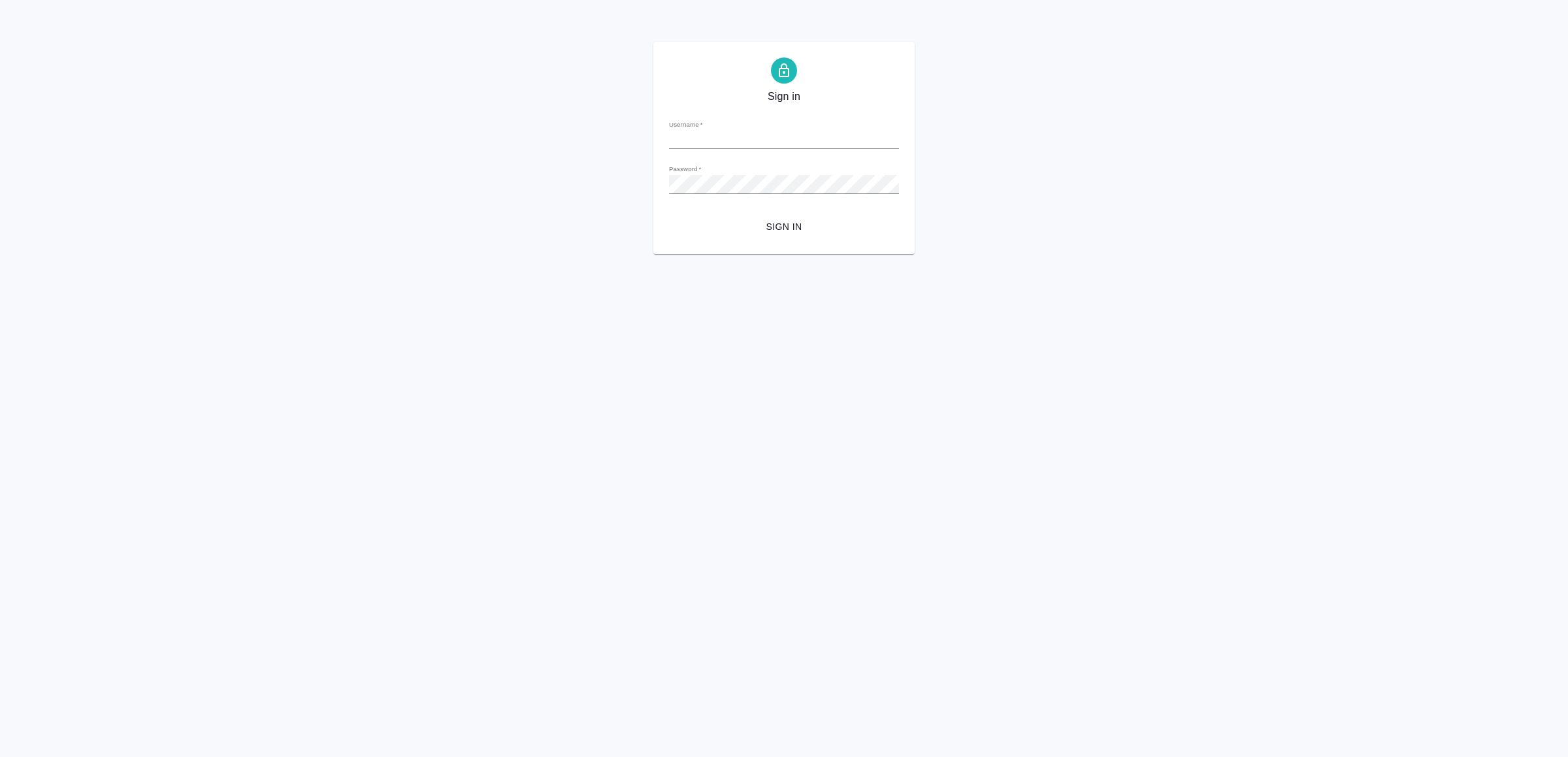
type input "[EMAIL_ADDRESS][DOMAIN_NAME]"
click at [806, 221] on span "Sign in" at bounding box center [784, 227] width 209 height 17
type input "v.yamkovenko@awatera.com"
click at [831, 224] on span "Sign in" at bounding box center [784, 227] width 209 height 17
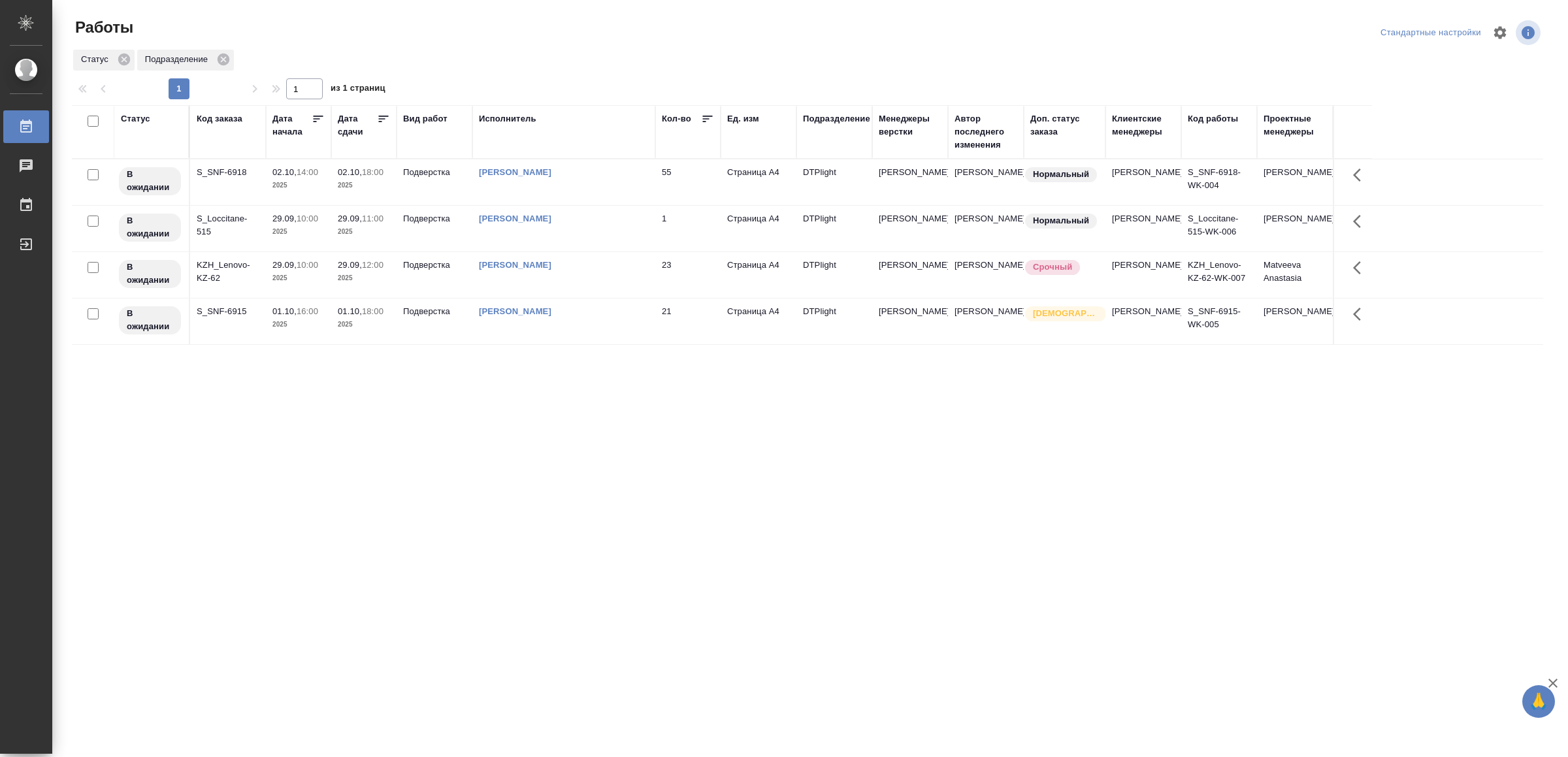
click at [608, 205] on td "Ямковенко Вера" at bounding box center [563, 182] width 183 height 45
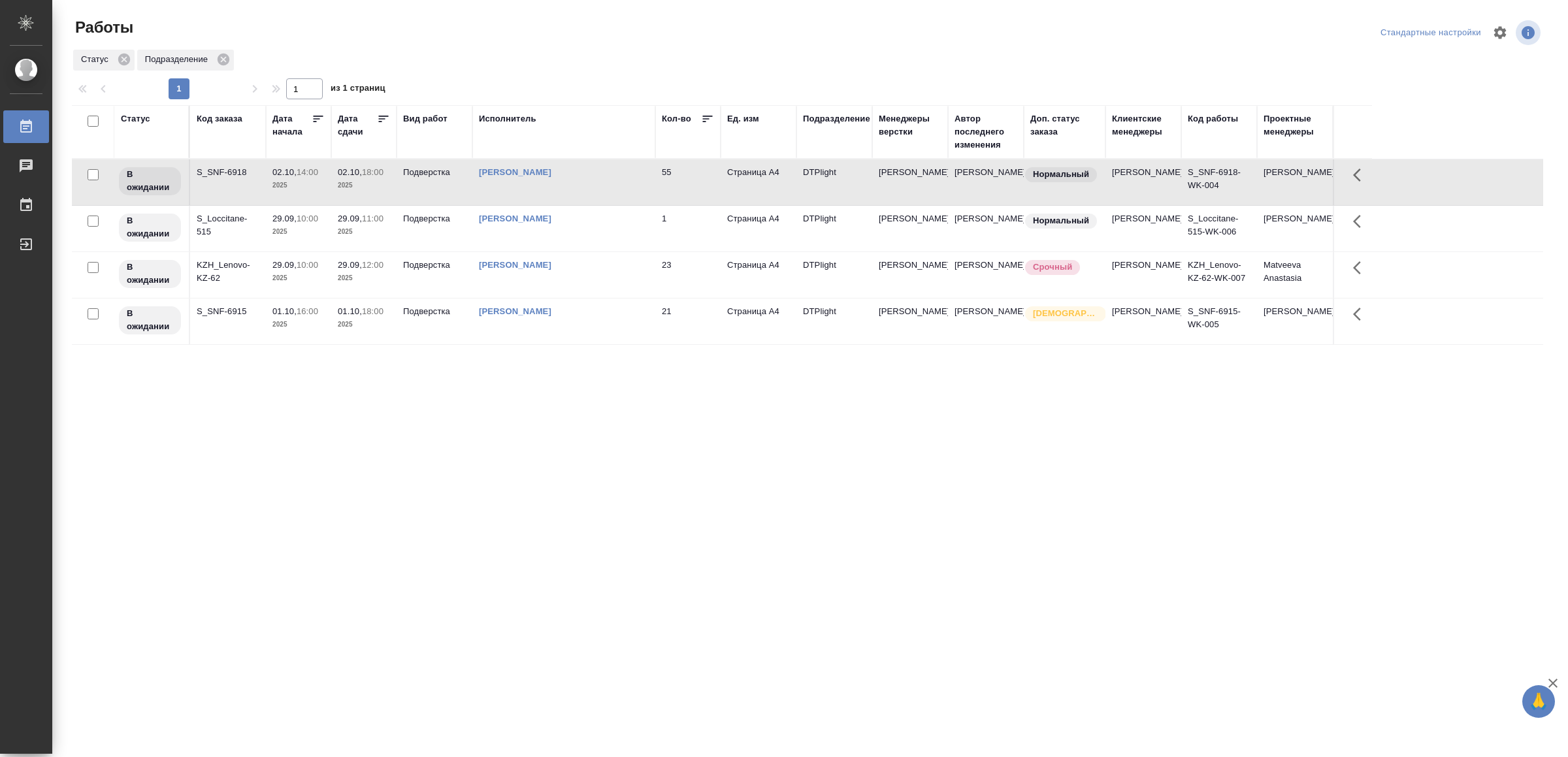
click at [608, 205] on td "[PERSON_NAME]" at bounding box center [563, 182] width 183 height 45
click at [599, 229] on td "[PERSON_NAME]" at bounding box center [563, 228] width 183 height 45
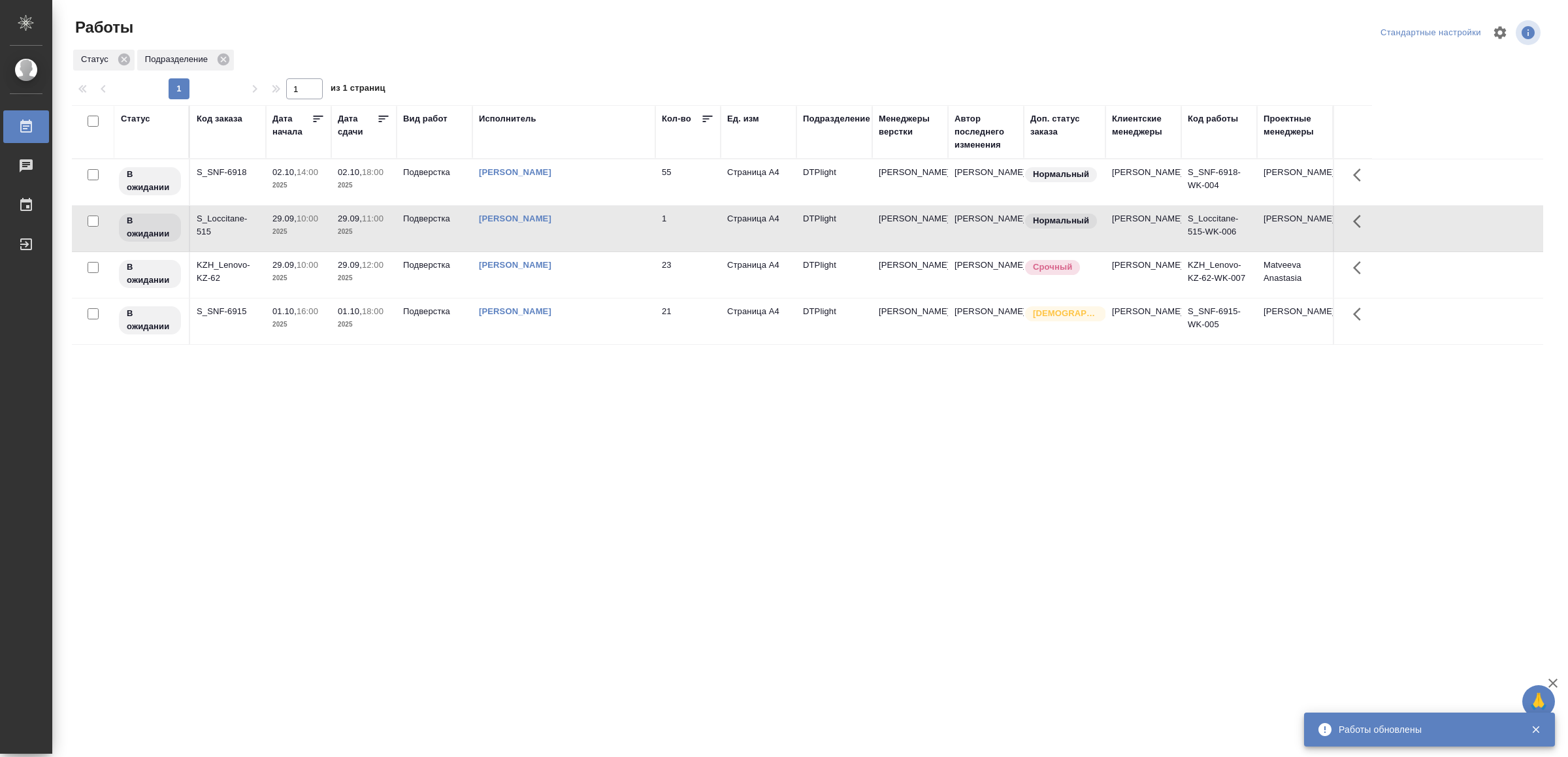
click at [599, 229] on td "[PERSON_NAME]" at bounding box center [563, 228] width 183 height 45
click at [578, 267] on div "[PERSON_NAME]" at bounding box center [563, 265] width 170 height 13
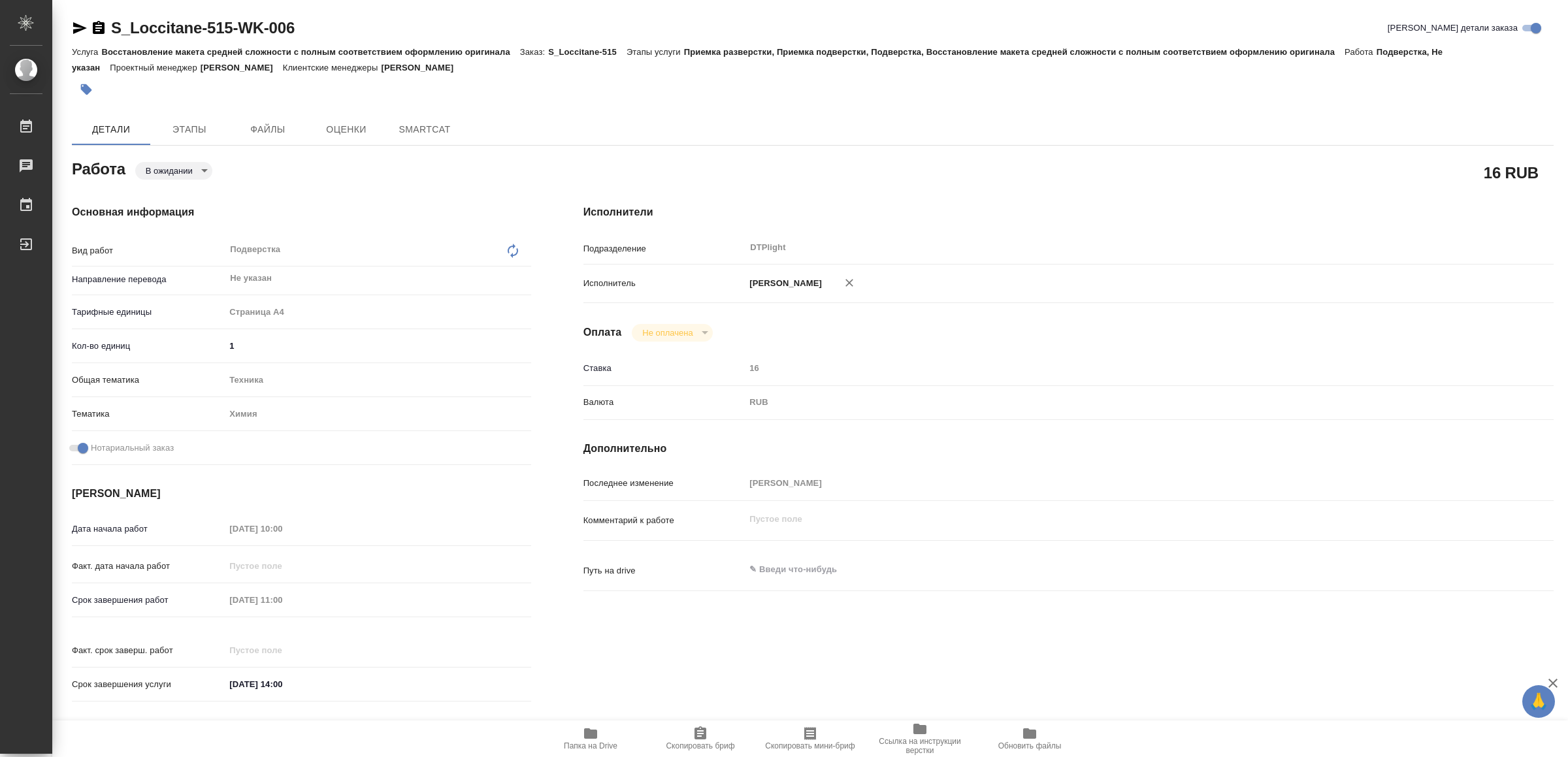
type textarea "x"
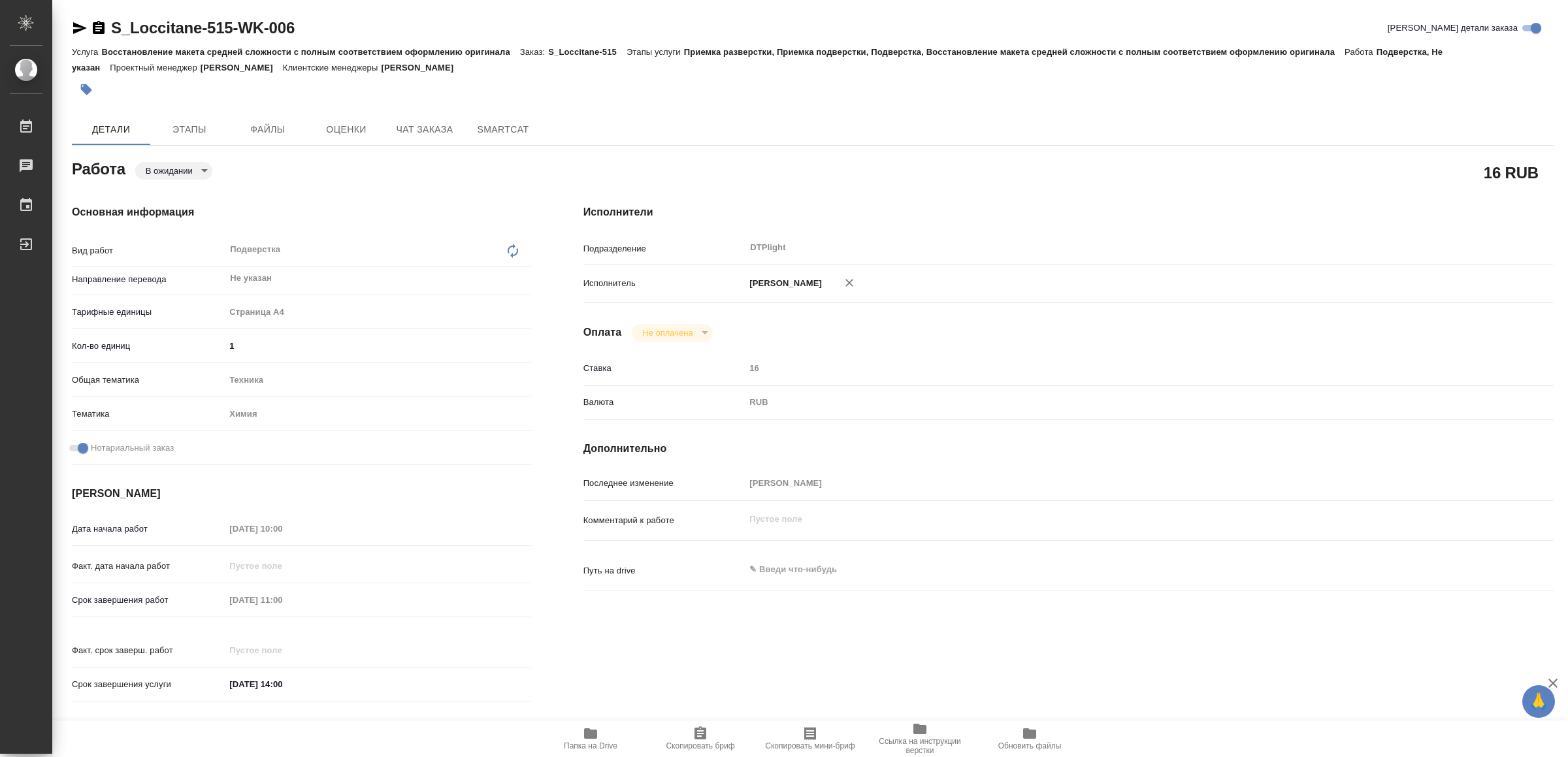
type textarea "x"
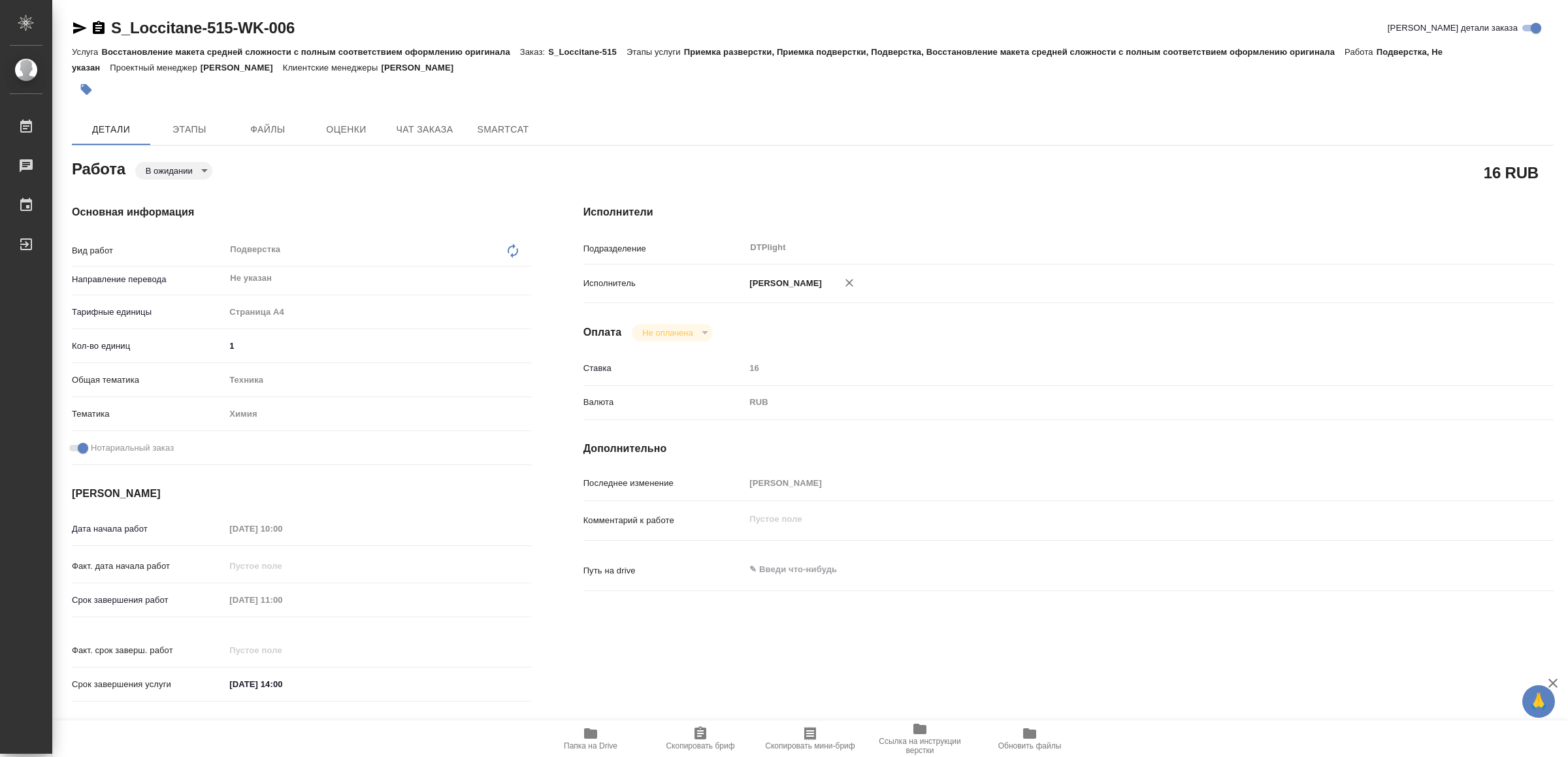
scroll to position [357, 0]
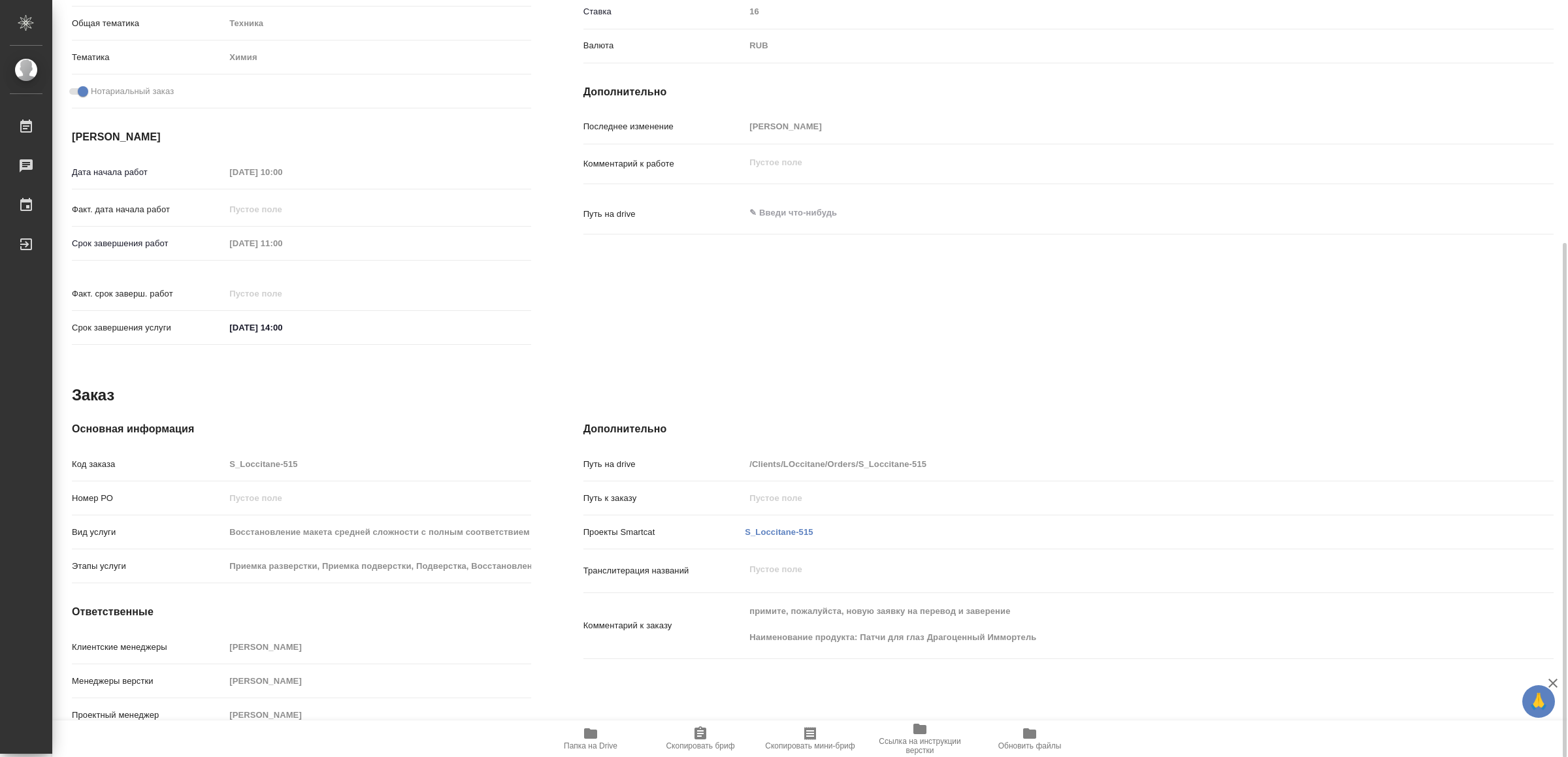
type textarea "x"
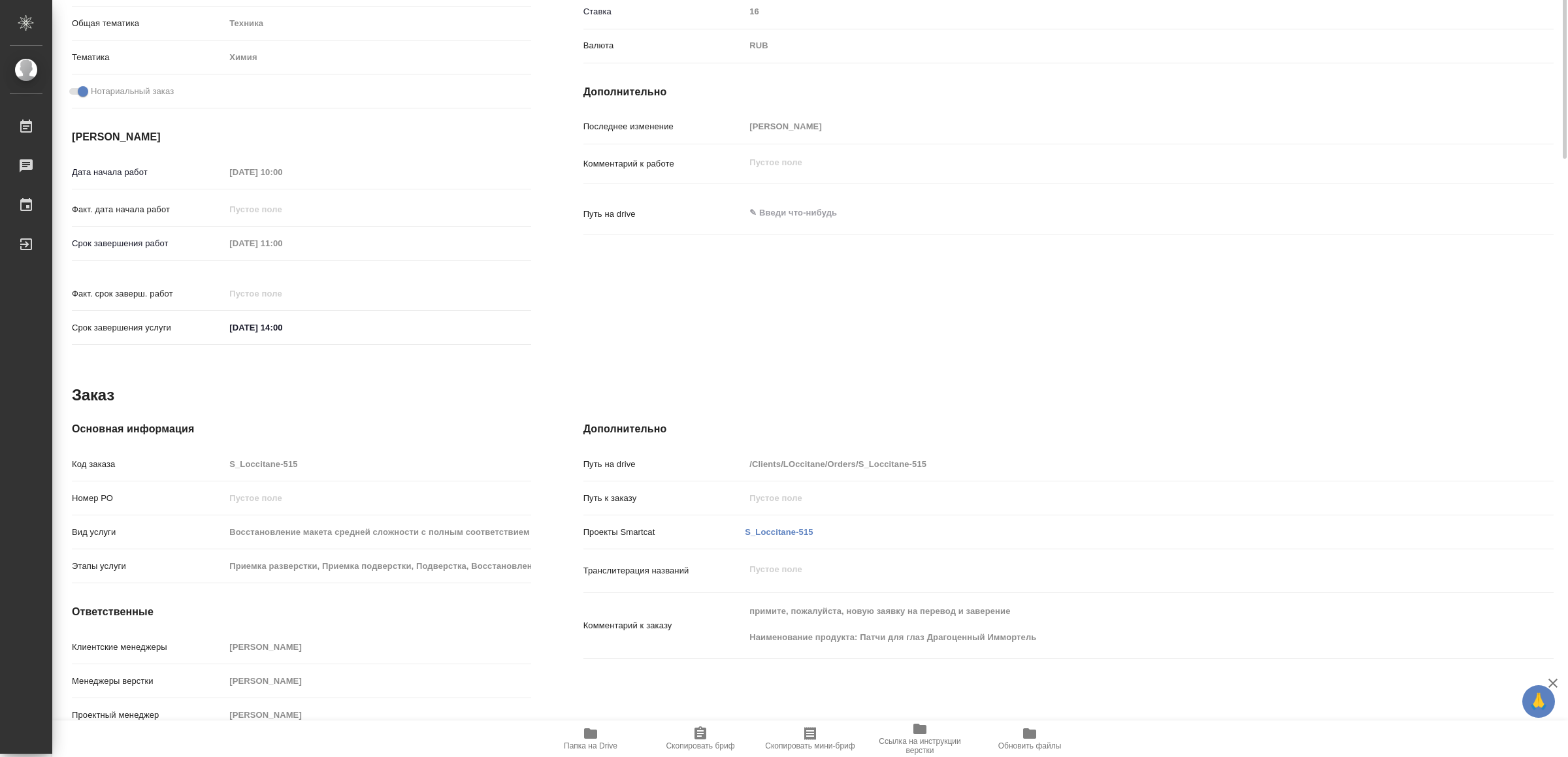
scroll to position [0, 0]
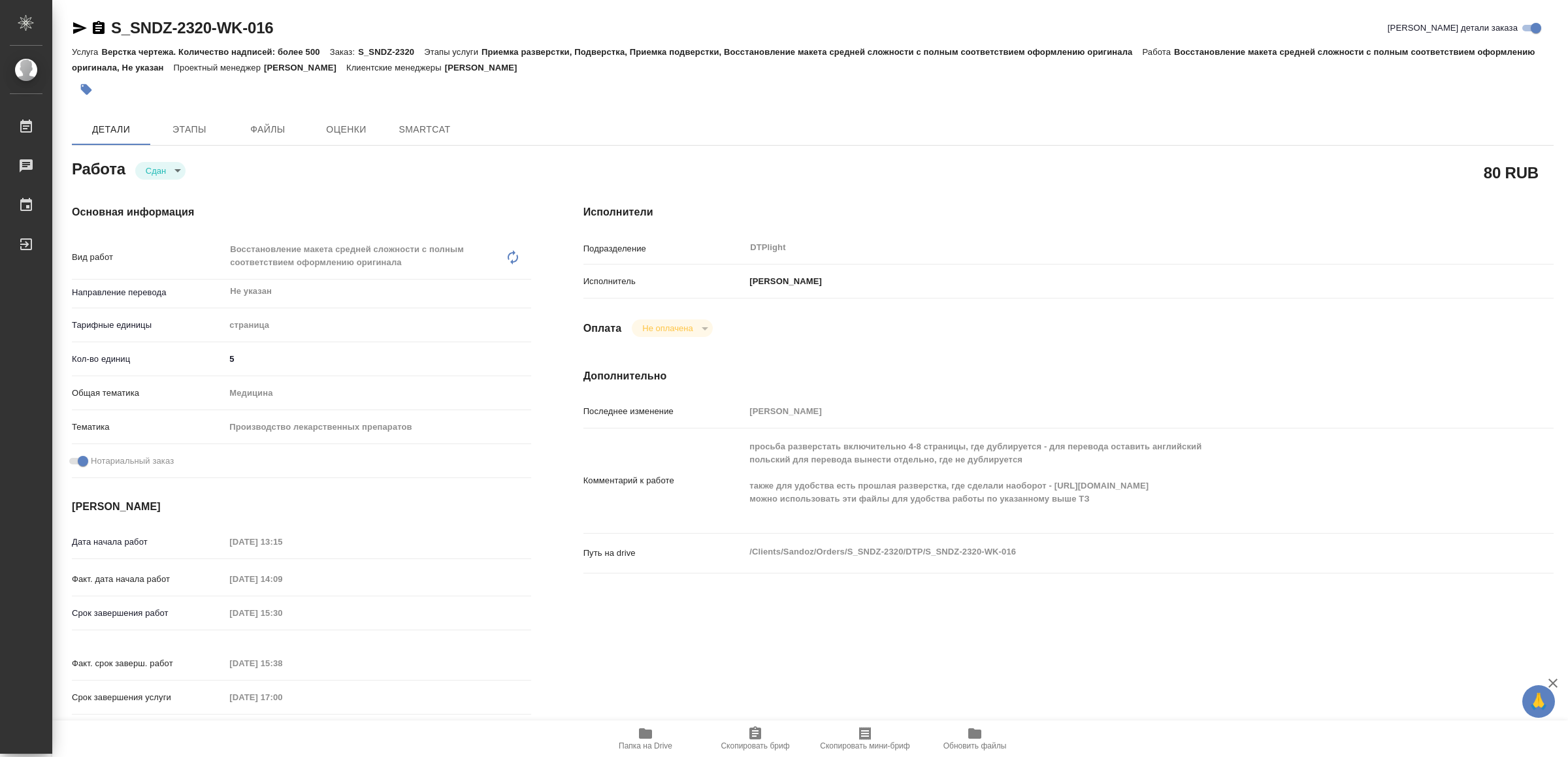
type textarea "x"
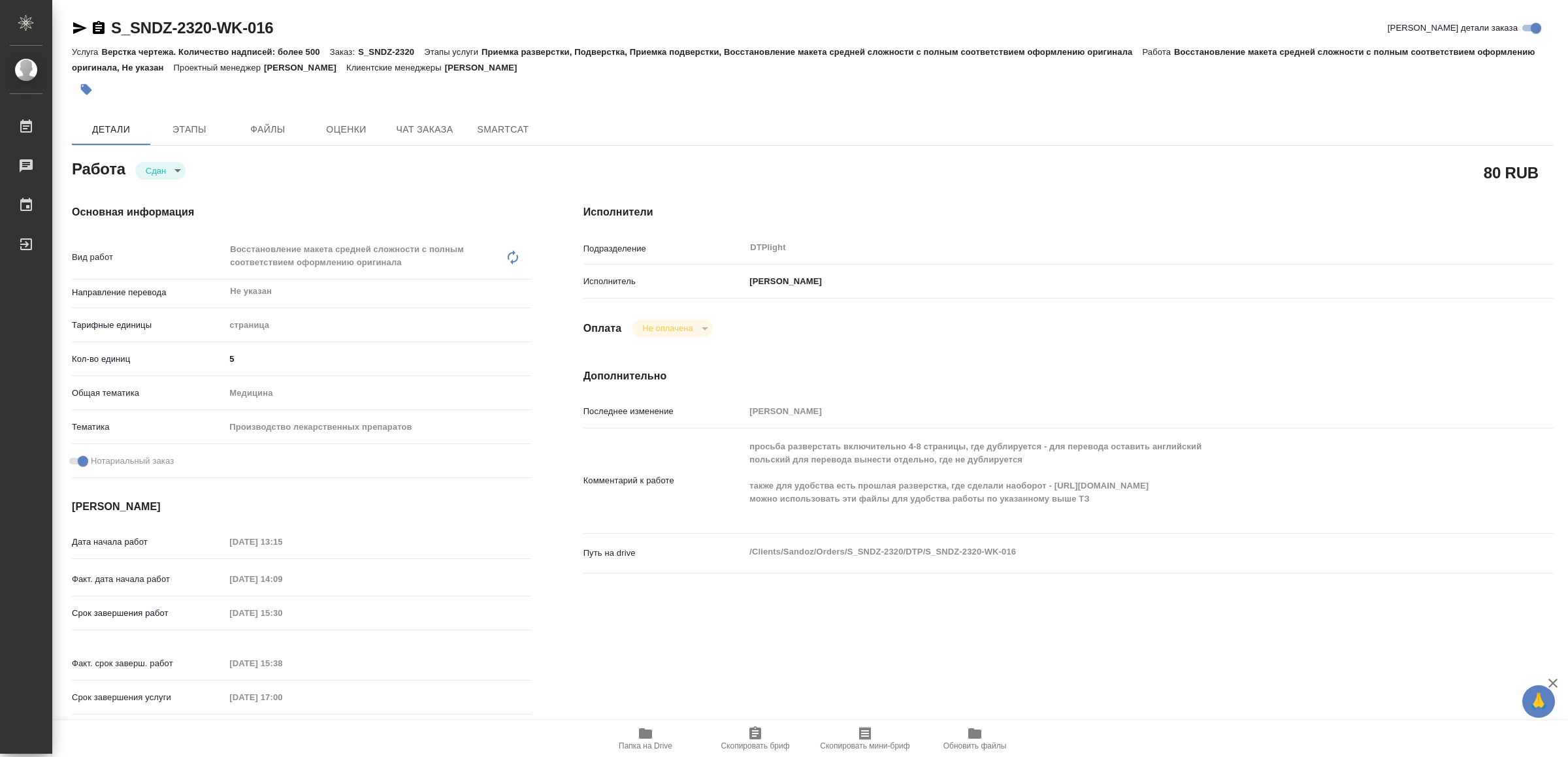
type textarea "x"
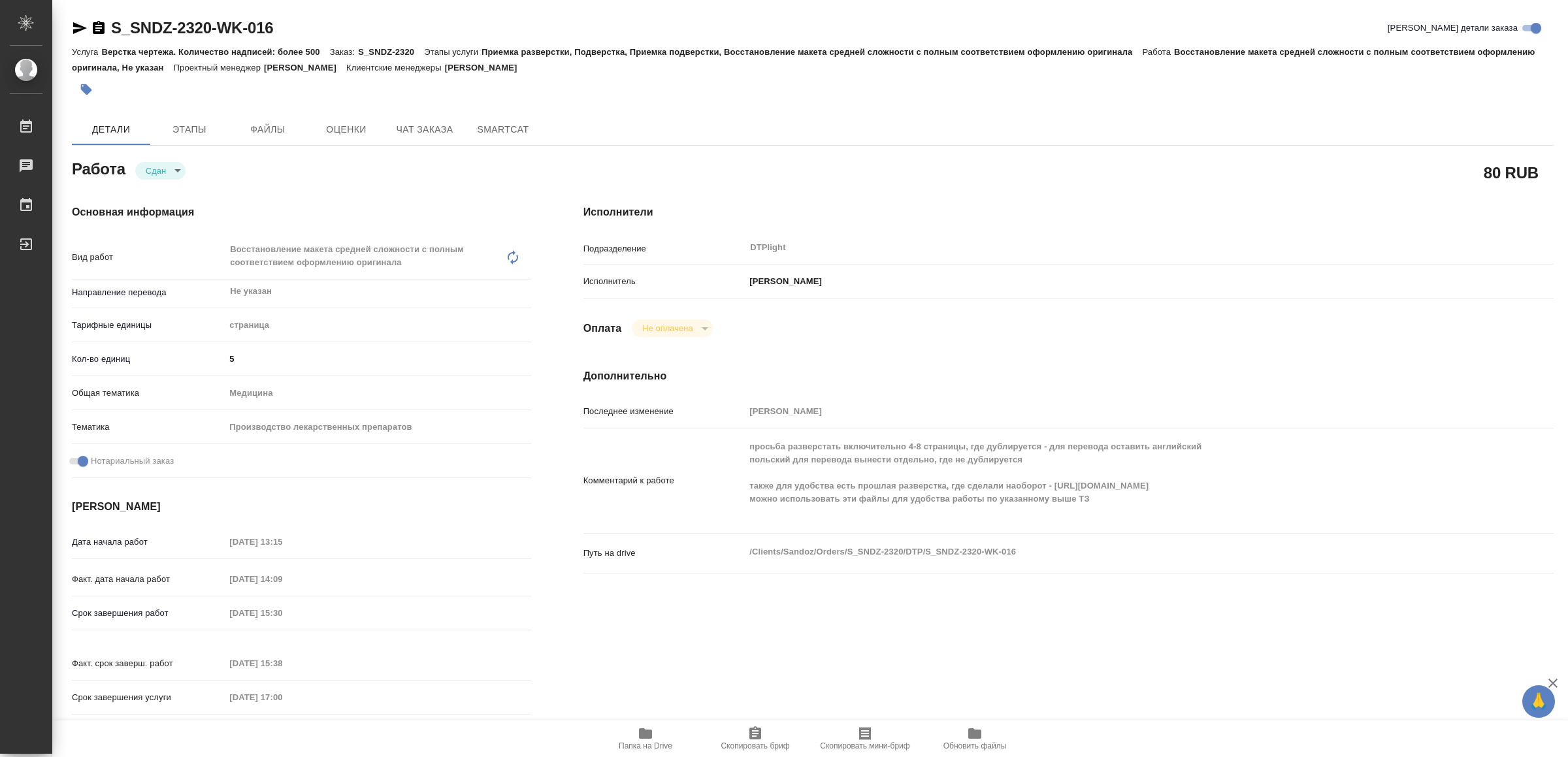
click at [638, 733] on icon "button" at bounding box center [645, 733] width 16 height 16
type textarea "x"
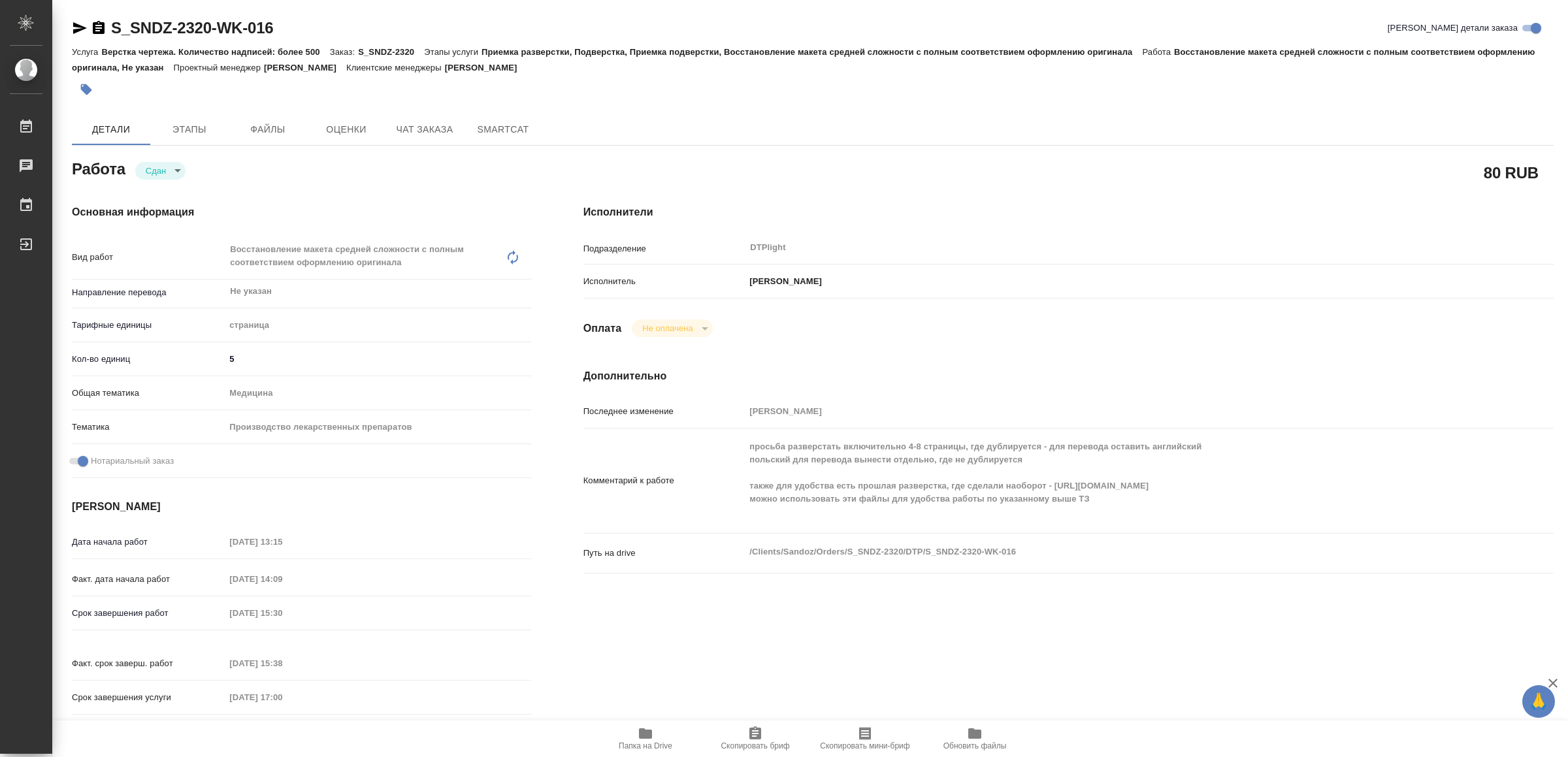
type textarea "x"
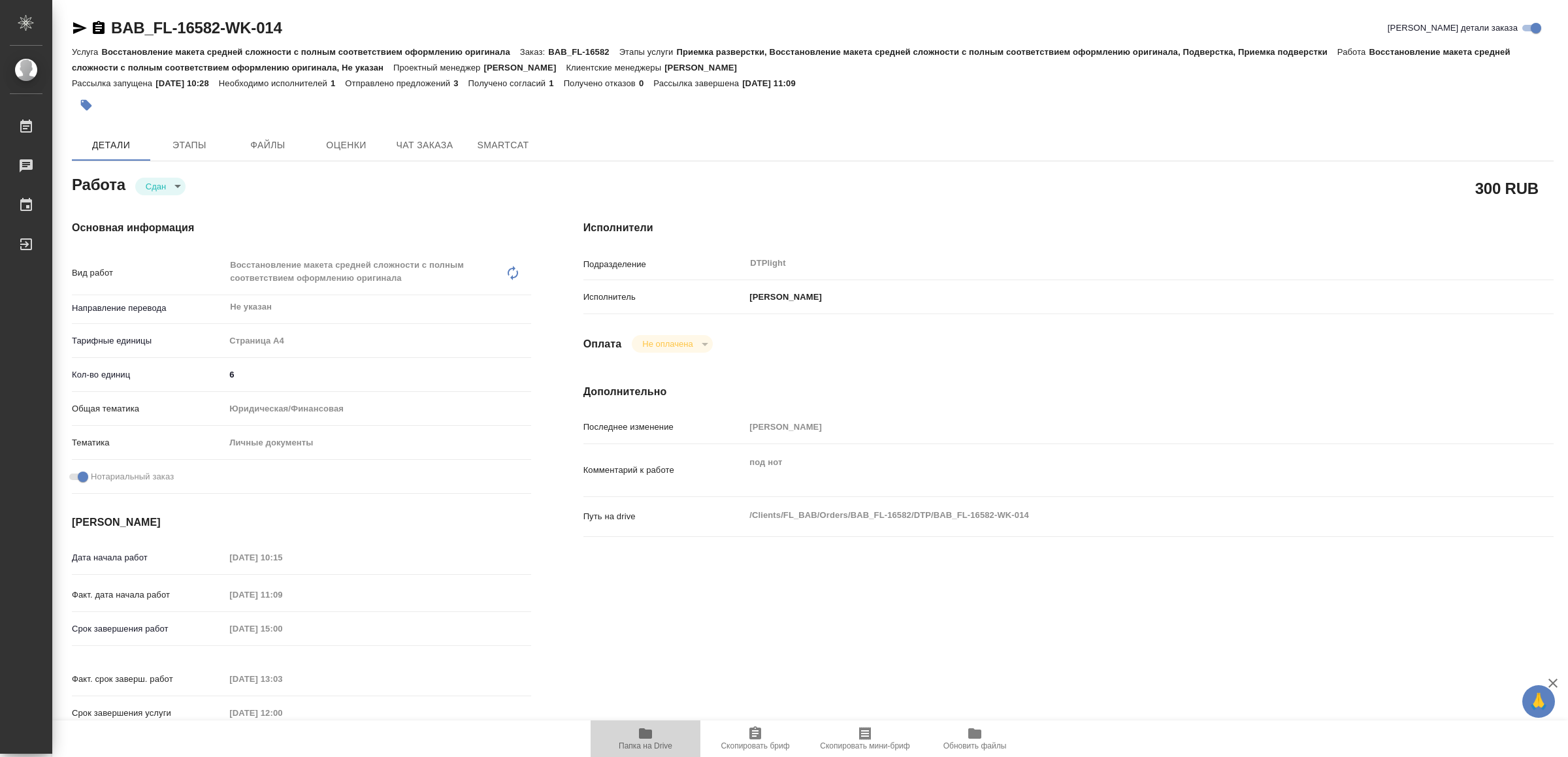
click at [639, 743] on span "Папка на Drive" at bounding box center [646, 746] width 54 height 9
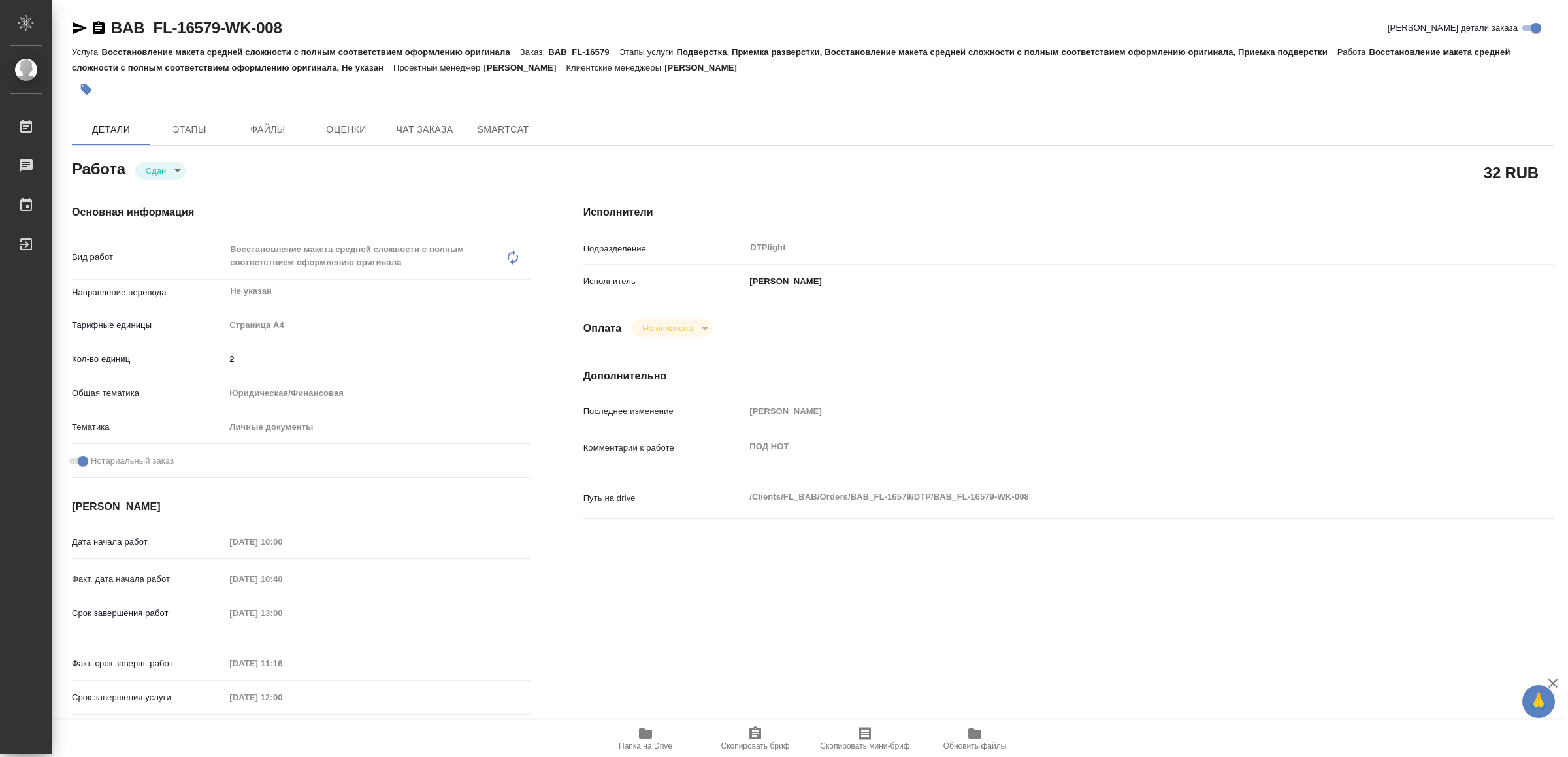
click at [638, 729] on icon "button" at bounding box center [645, 733] width 16 height 16
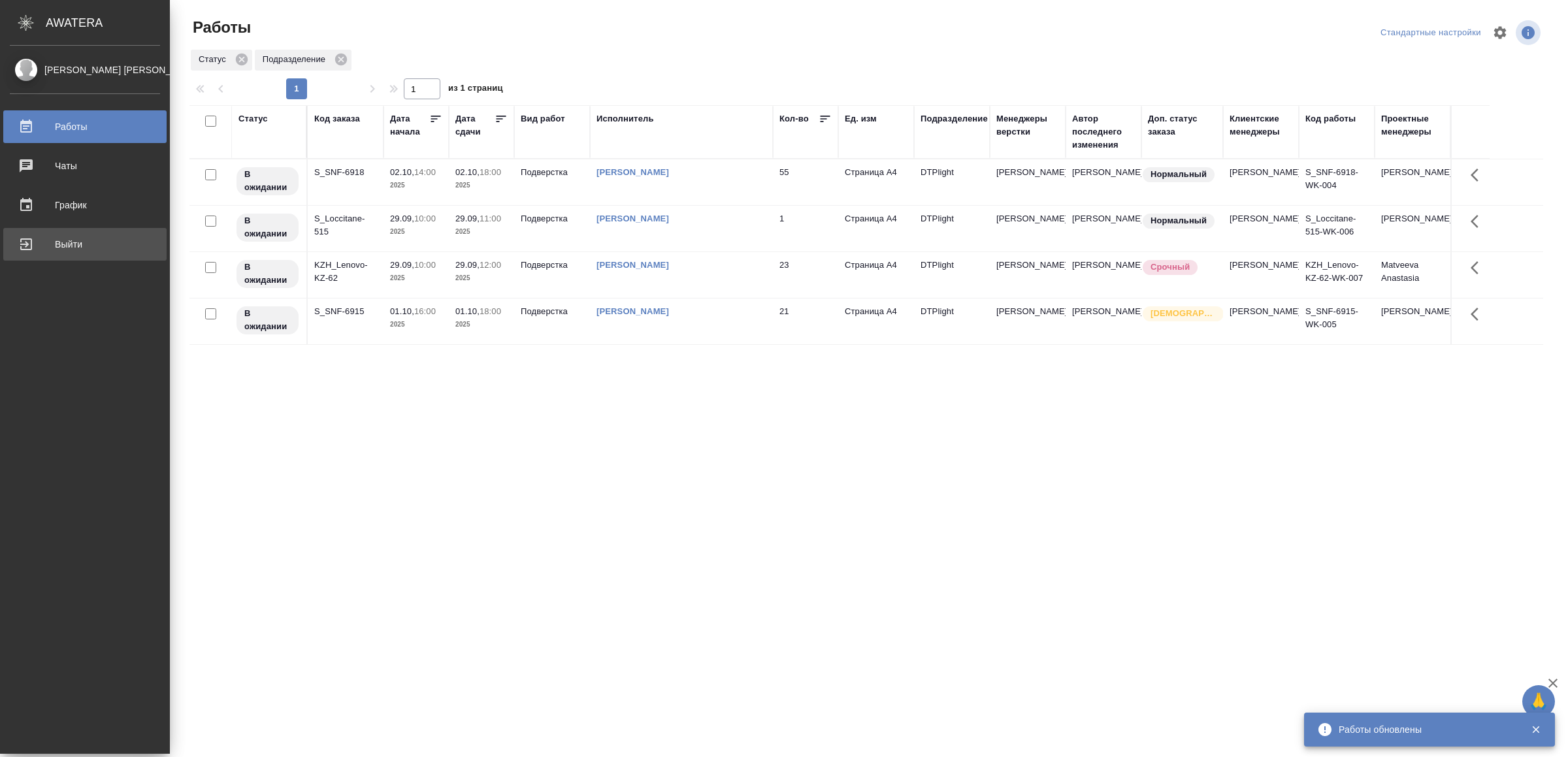
click at [30, 244] on div "Выйти" at bounding box center [85, 244] width 150 height 19
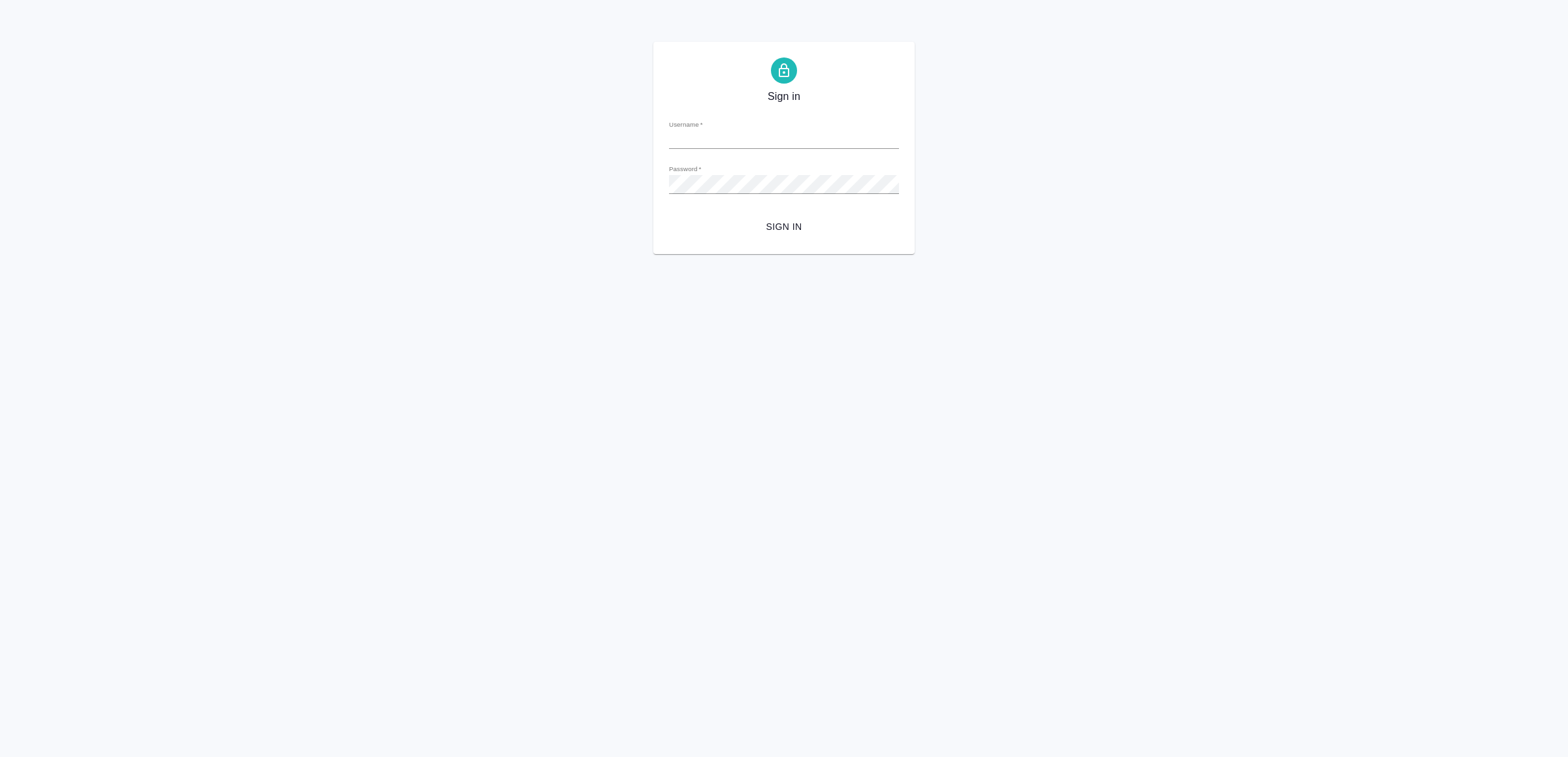
type input "[EMAIL_ADDRESS][DOMAIN_NAME]"
click at [804, 230] on span "Sign in" at bounding box center [784, 227] width 209 height 17
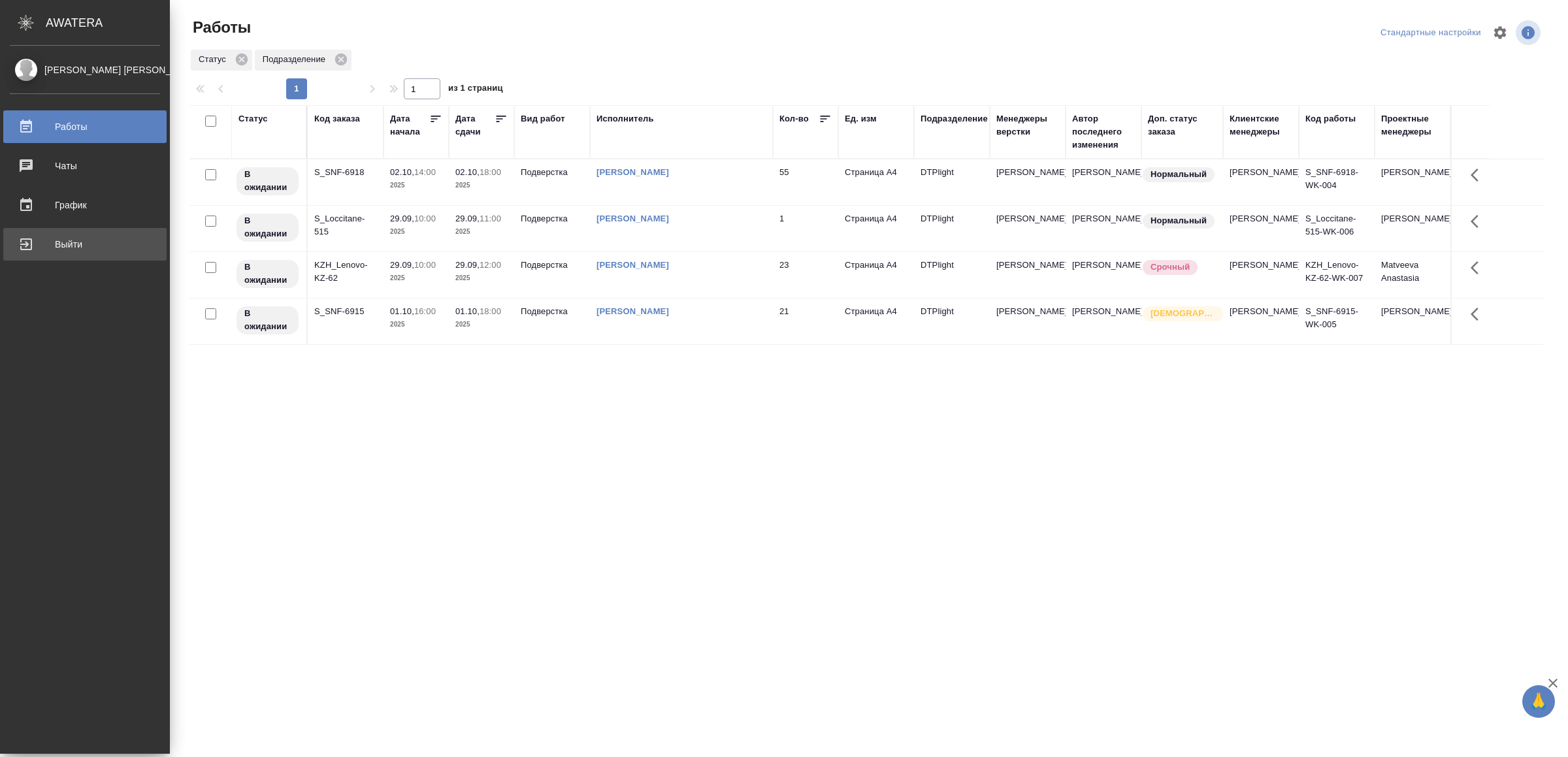
click at [37, 243] on div "Выйти" at bounding box center [85, 244] width 150 height 19
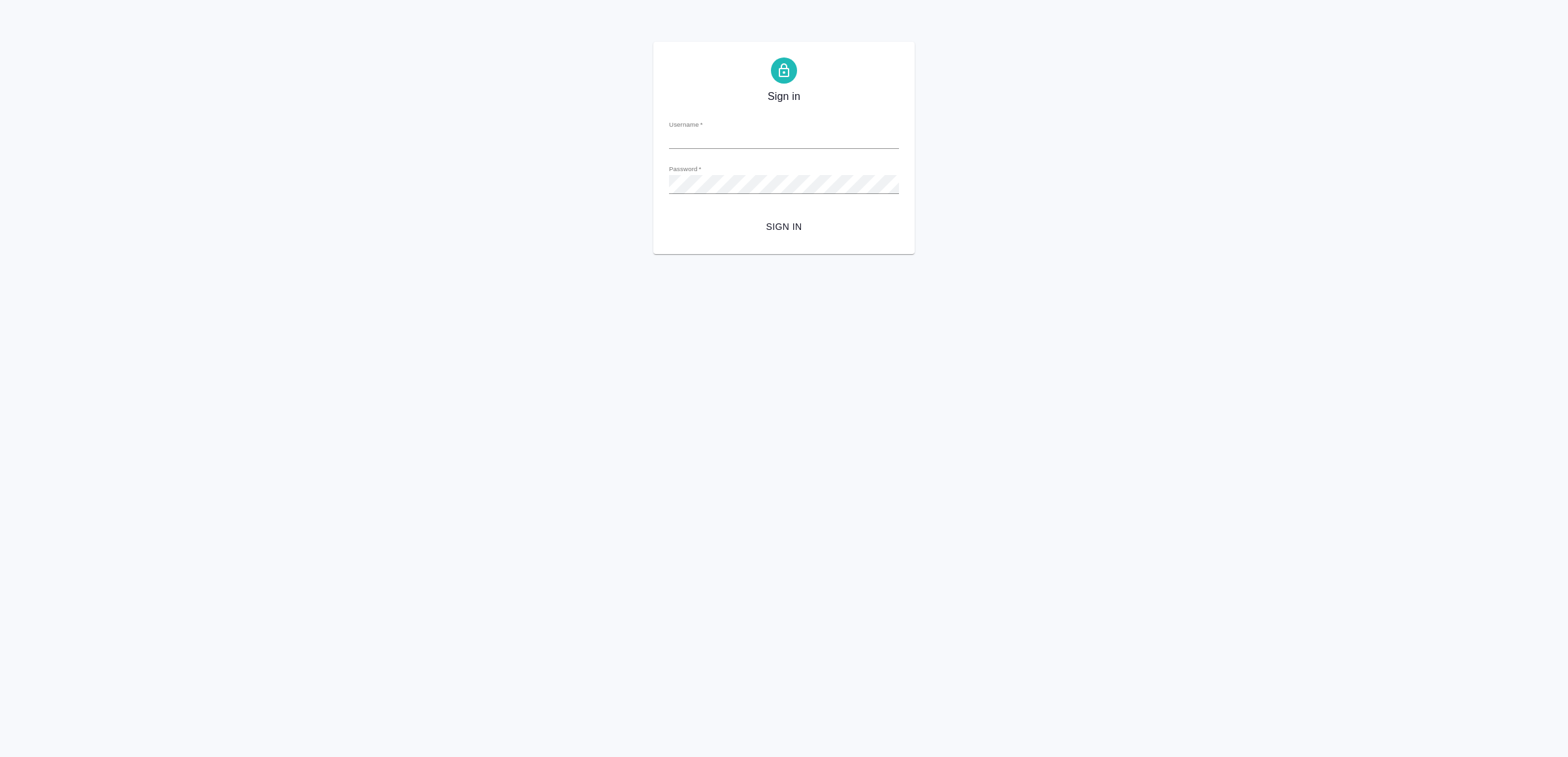
type input "v.yamkovenko@awatera.com"
click at [748, 227] on span "Sign in" at bounding box center [784, 227] width 209 height 17
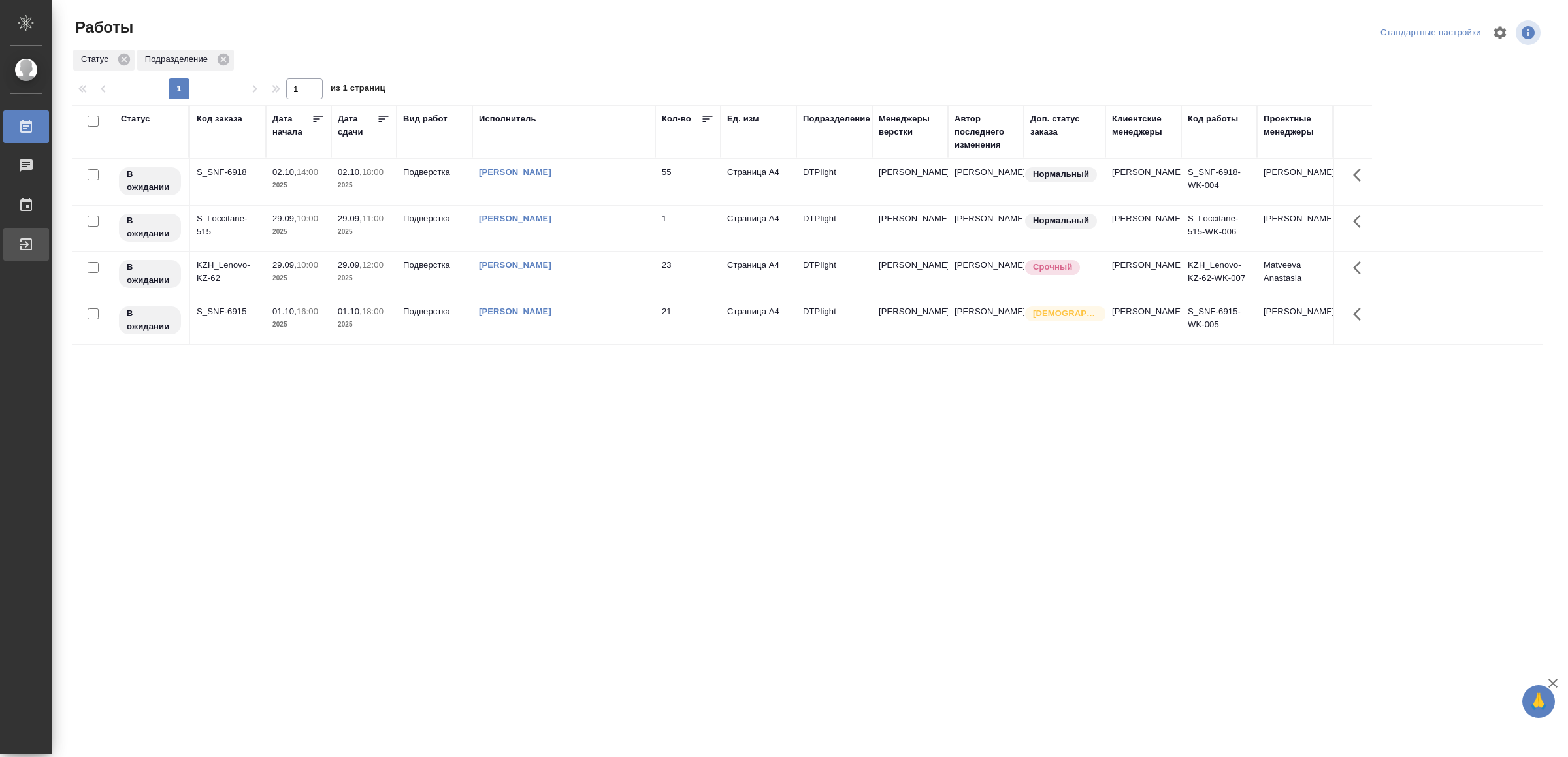
click at [26, 239] on div "Выйти" at bounding box center [9, 244] width 32 height 19
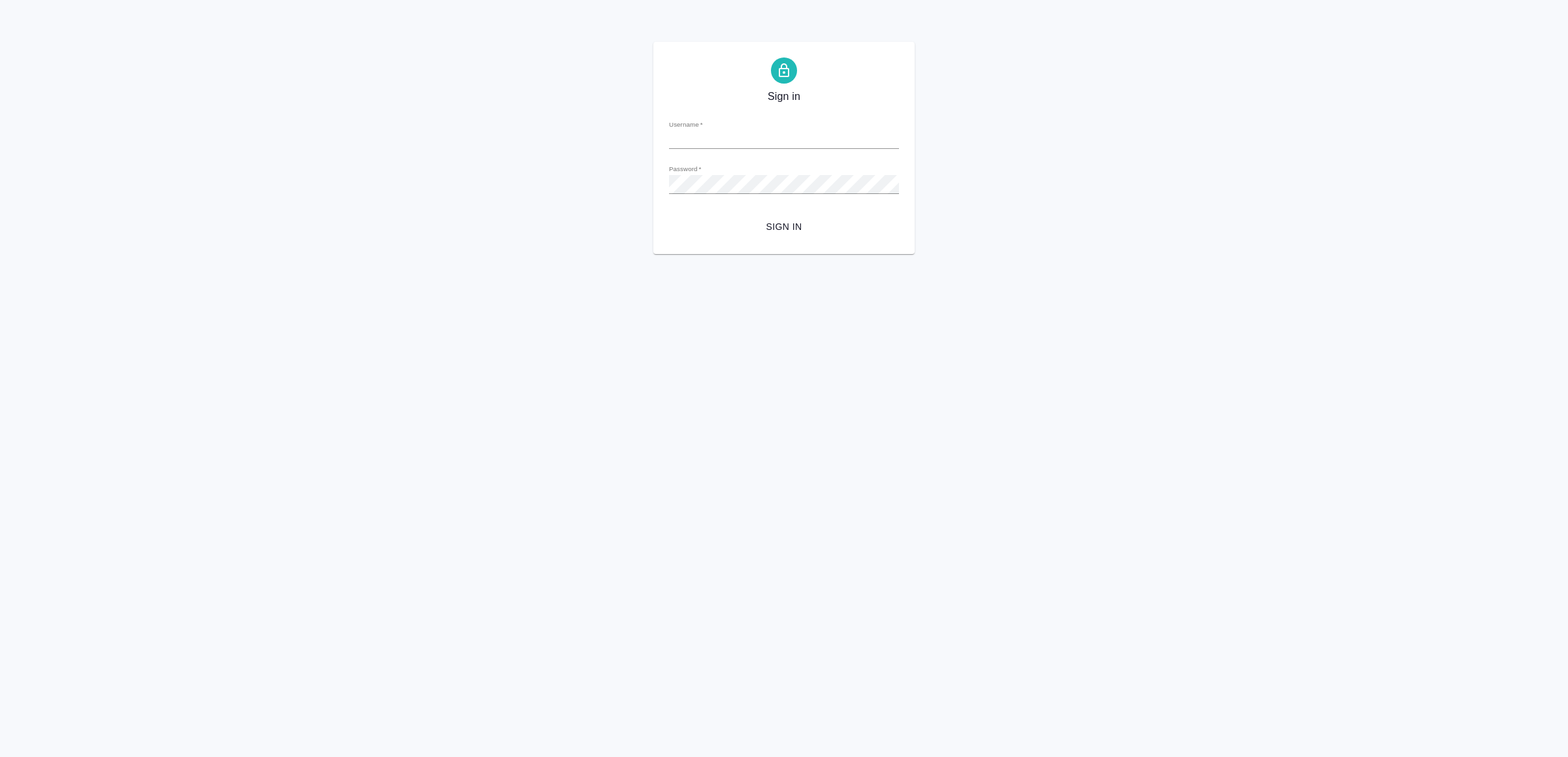
type input "v.yamkovenko@awatera.com"
click at [775, 219] on span "Sign in" at bounding box center [784, 227] width 209 height 17
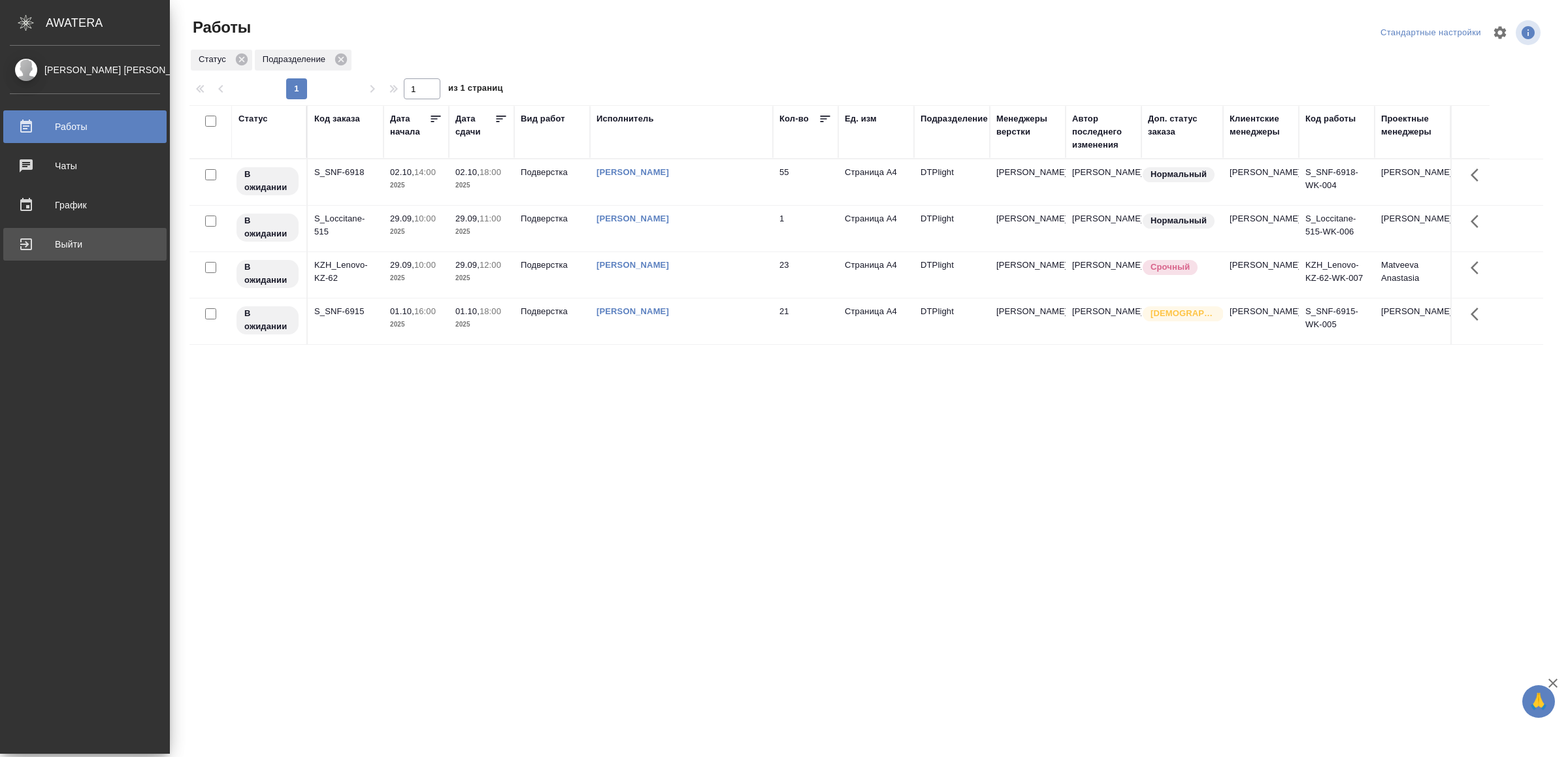
click at [32, 233] on link "Выйти" at bounding box center [85, 244] width 163 height 32
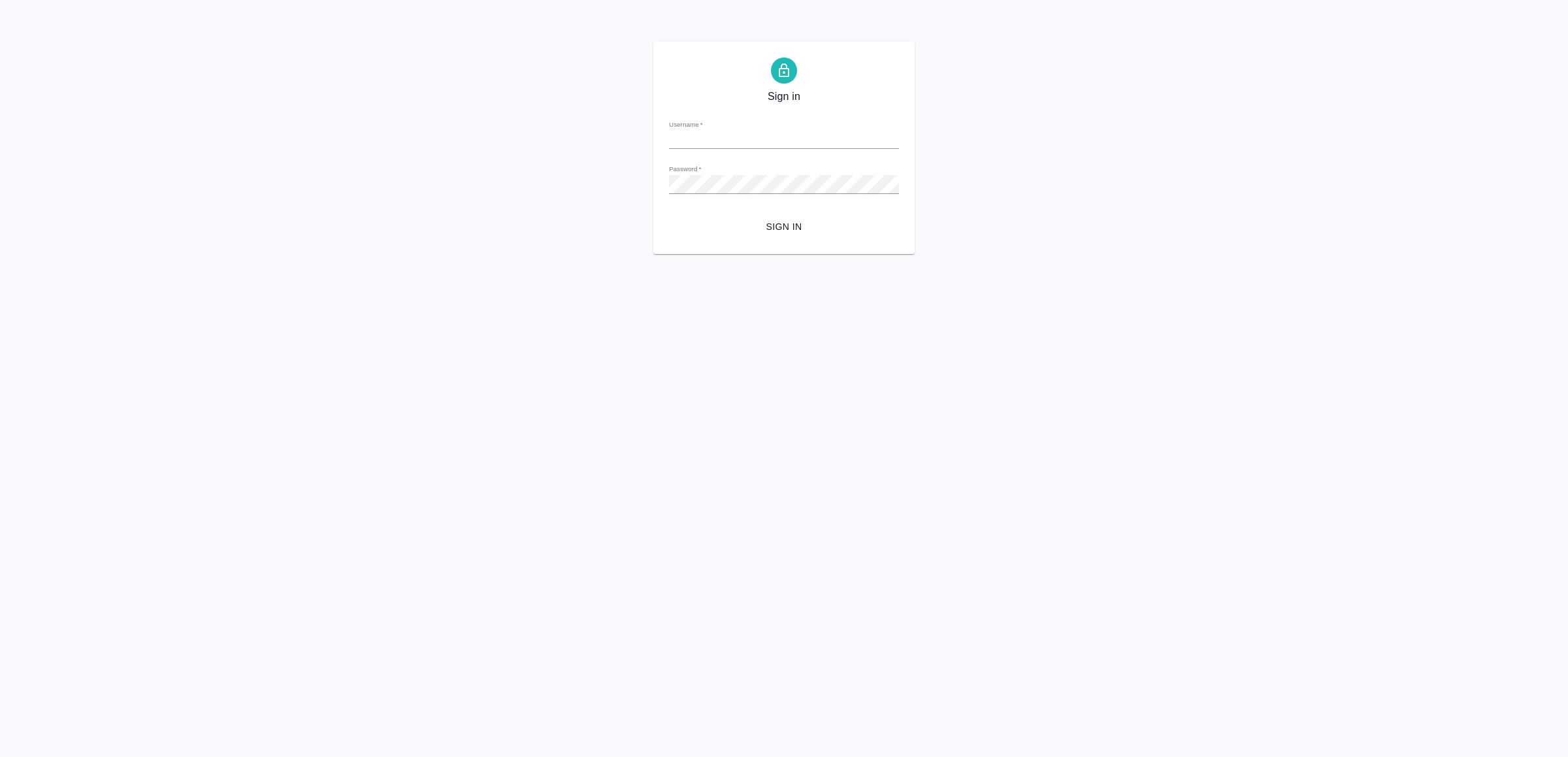
type input "[EMAIL_ADDRESS][DOMAIN_NAME]"
click at [807, 226] on span "Sign in" at bounding box center [784, 227] width 209 height 17
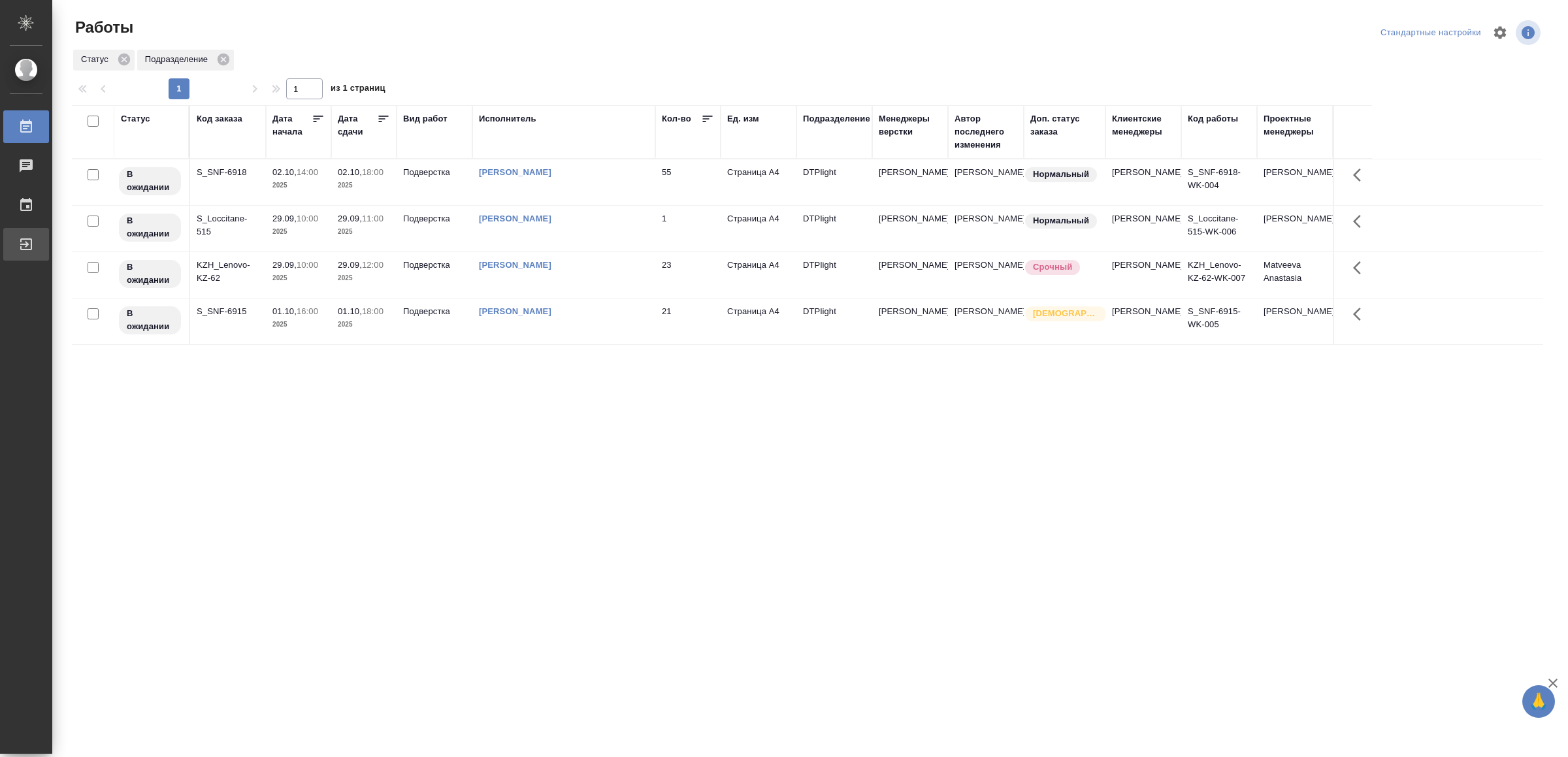
click at [26, 242] on div "Выйти" at bounding box center [9, 244] width 32 height 19
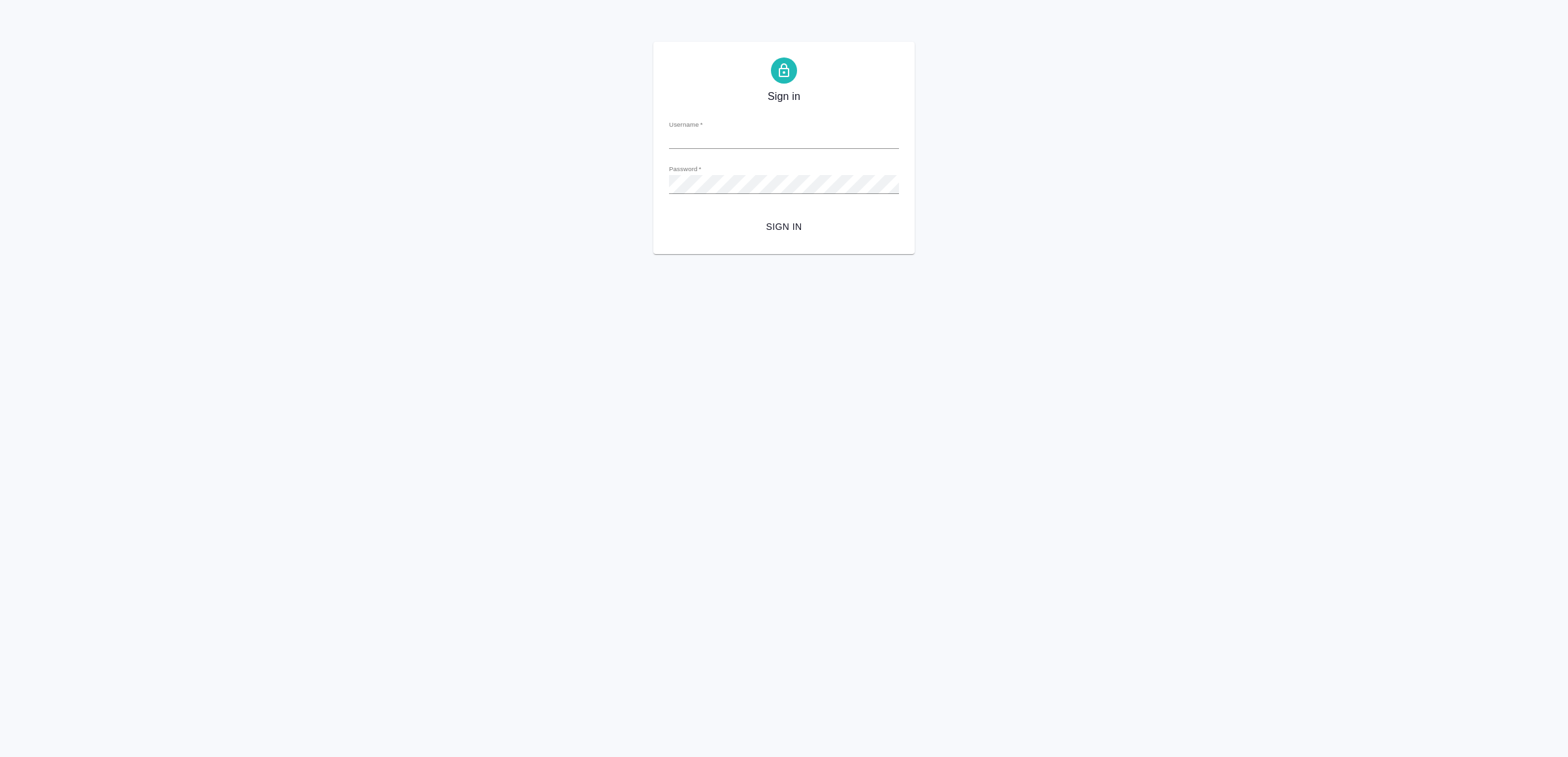
type input "[EMAIL_ADDRESS][DOMAIN_NAME]"
click at [803, 228] on span "Sign in" at bounding box center [784, 227] width 209 height 17
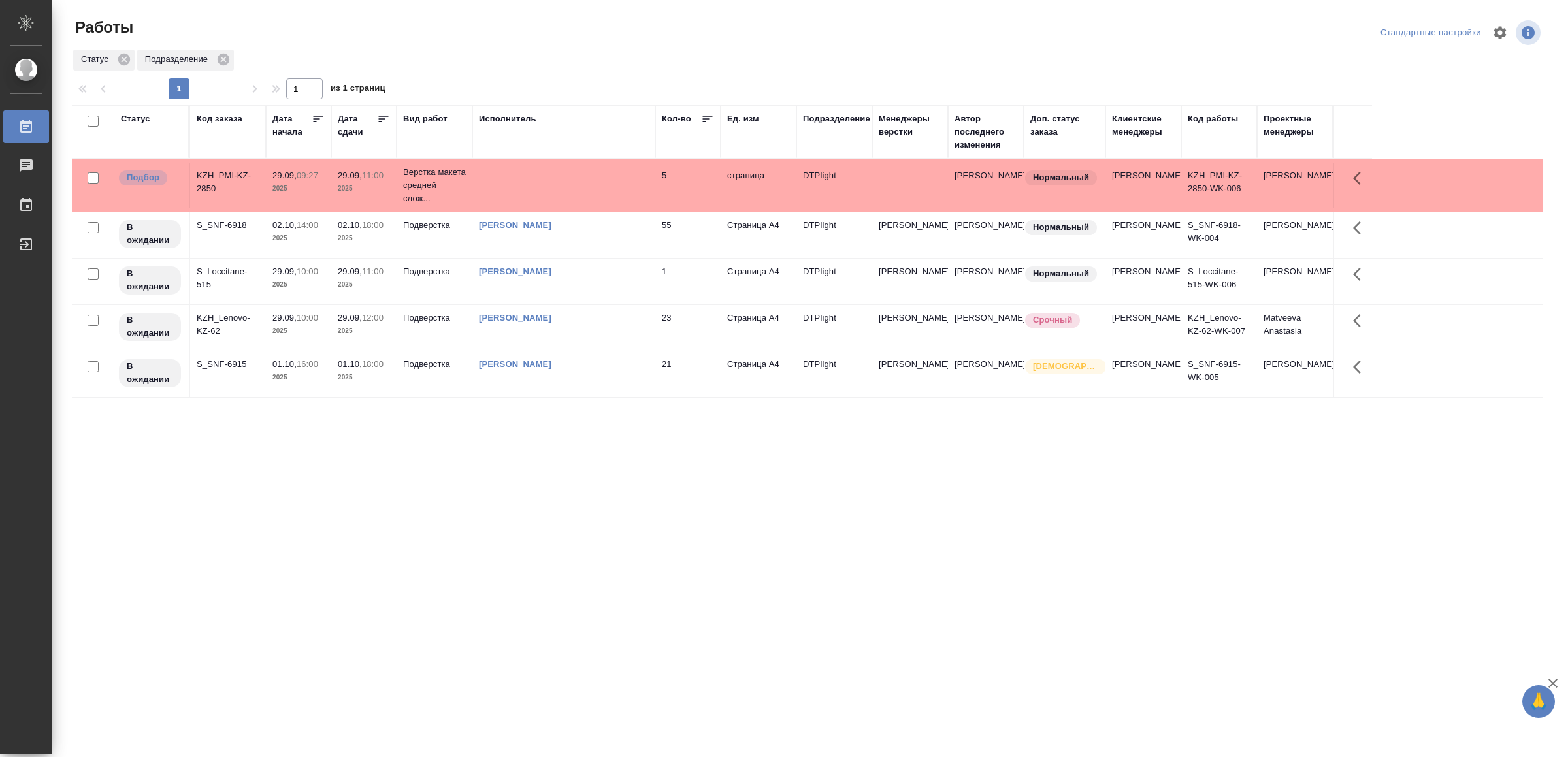
click at [615, 191] on td at bounding box center [563, 185] width 183 height 45
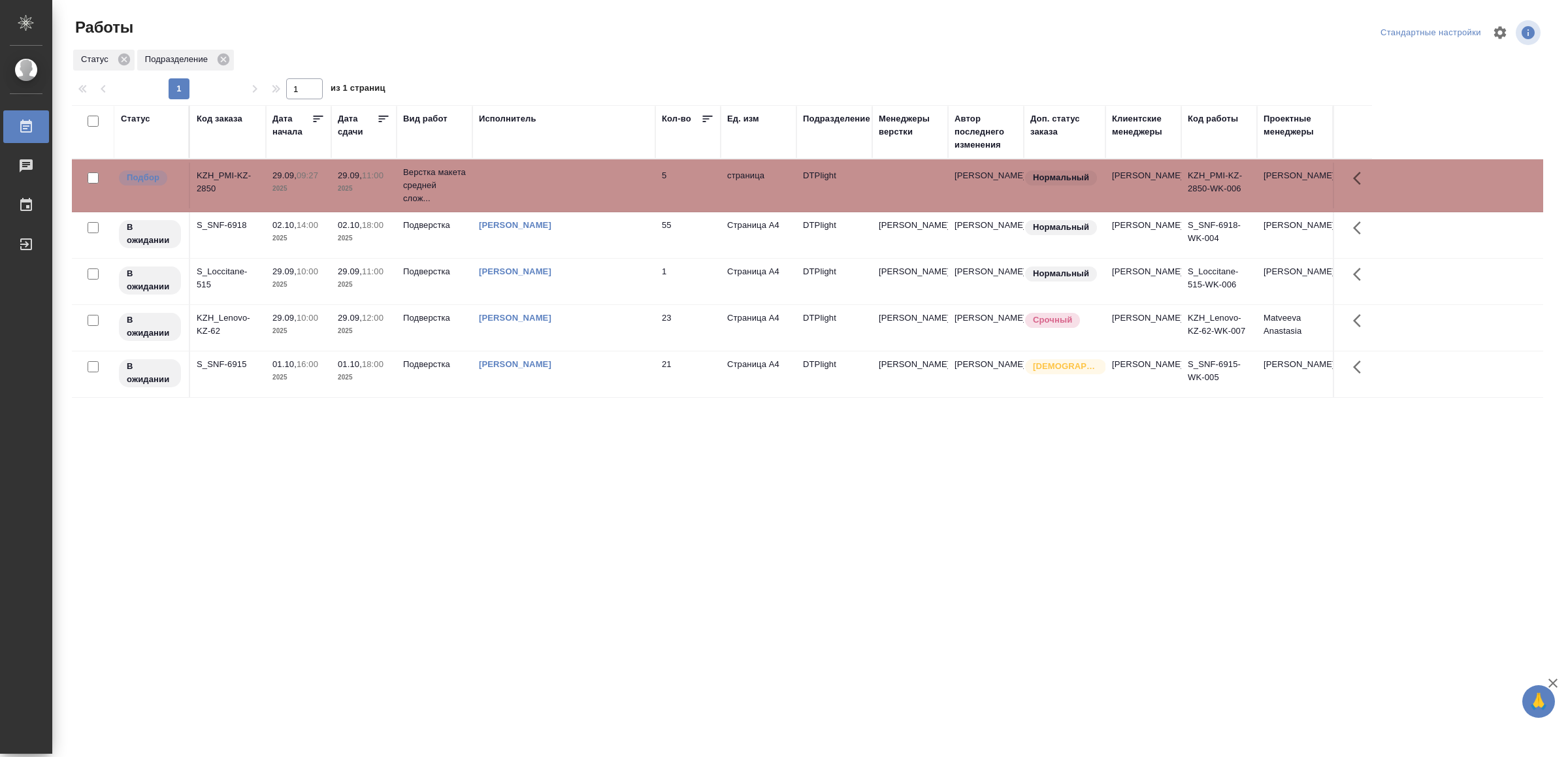
click at [616, 191] on td at bounding box center [563, 185] width 183 height 45
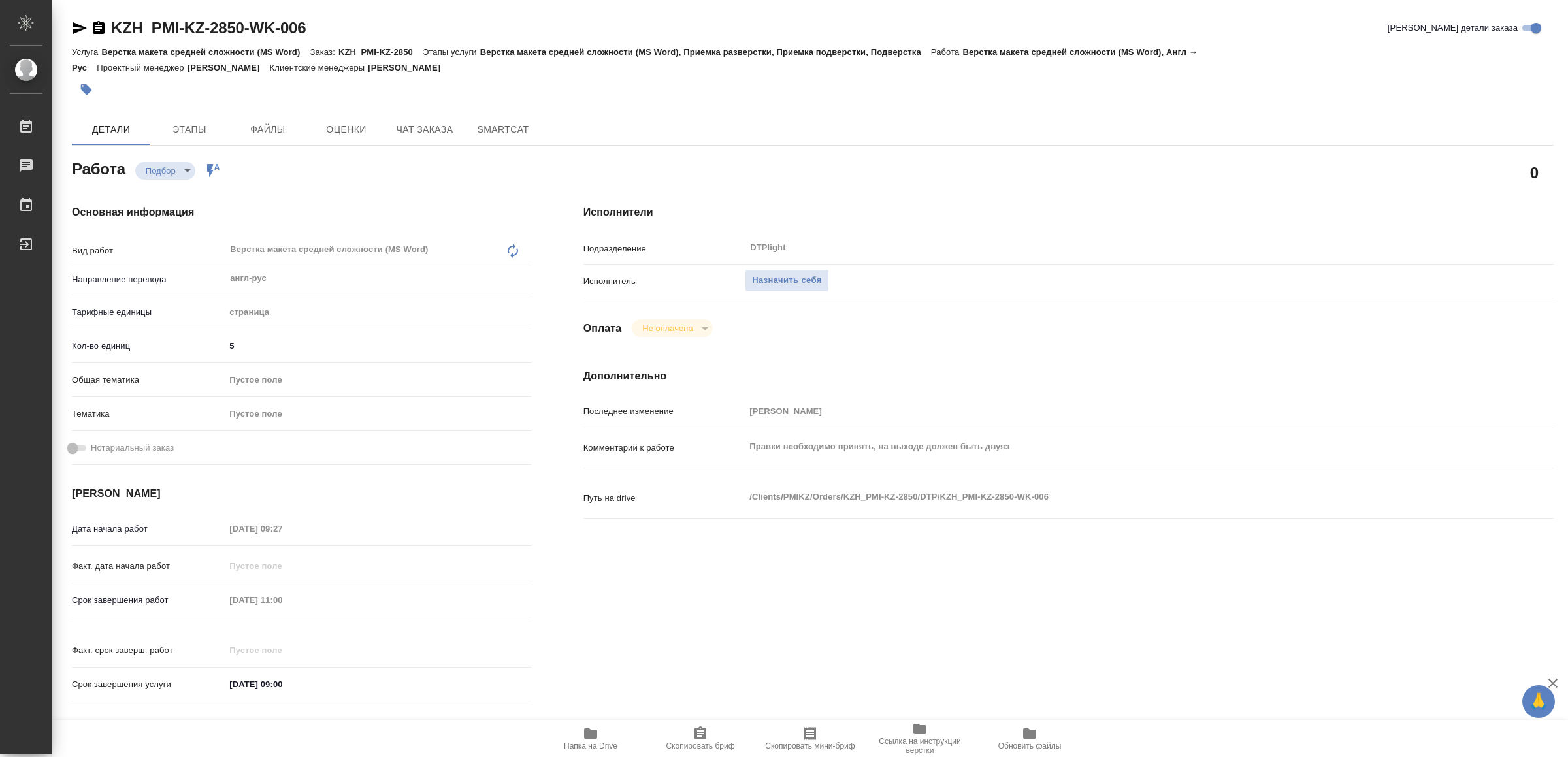
click at [608, 737] on span "Папка на Drive" at bounding box center [591, 738] width 95 height 25
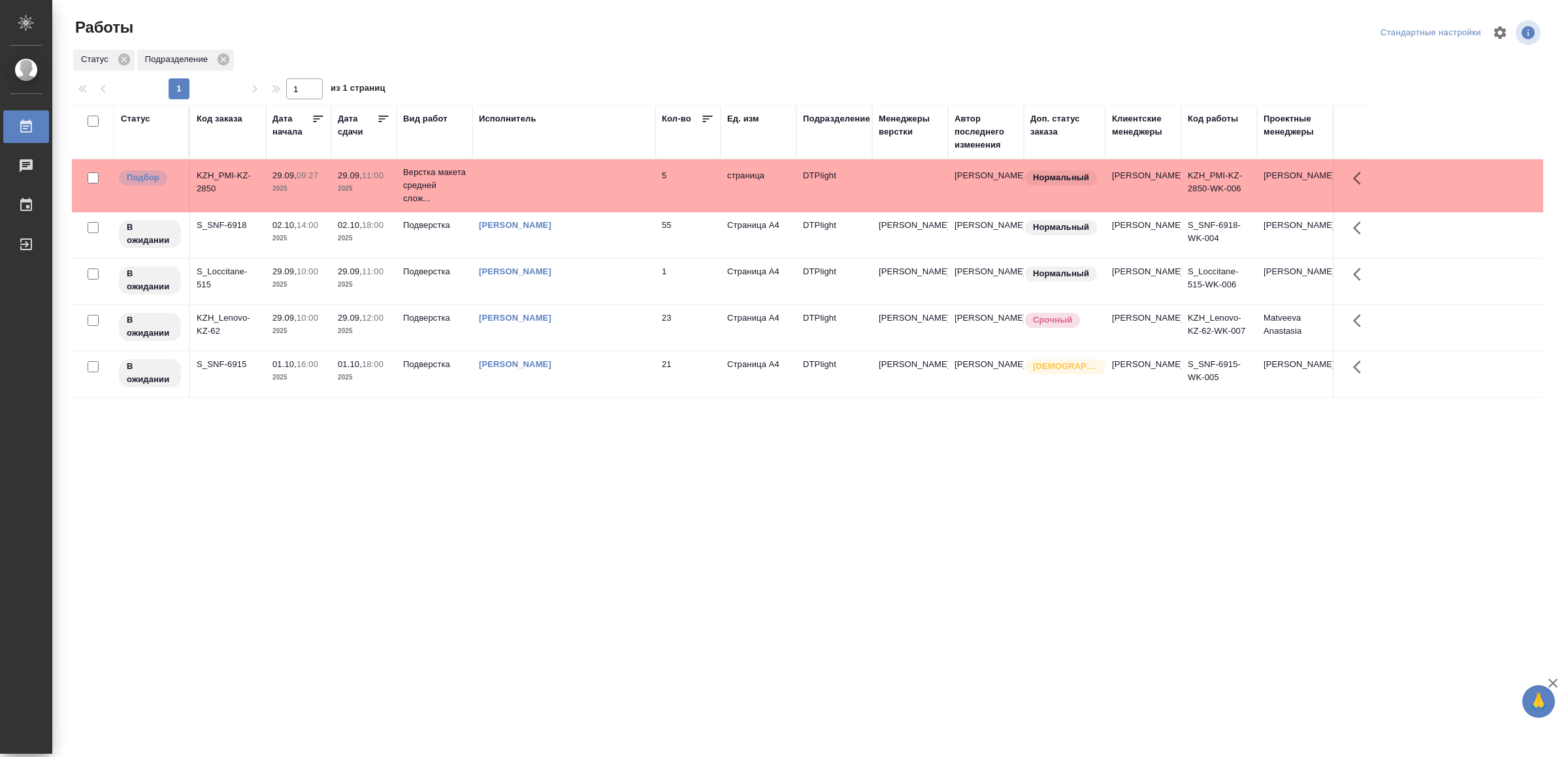
drag, startPoint x: 651, startPoint y: 535, endPoint x: 666, endPoint y: 514, distance: 25.8
drag, startPoint x: 382, startPoint y: 564, endPoint x: 369, endPoint y: 555, distance: 15.8
drag, startPoint x: 487, startPoint y: 408, endPoint x: 483, endPoint y: 414, distance: 7.2
click at [631, 198] on td at bounding box center [563, 185] width 183 height 45
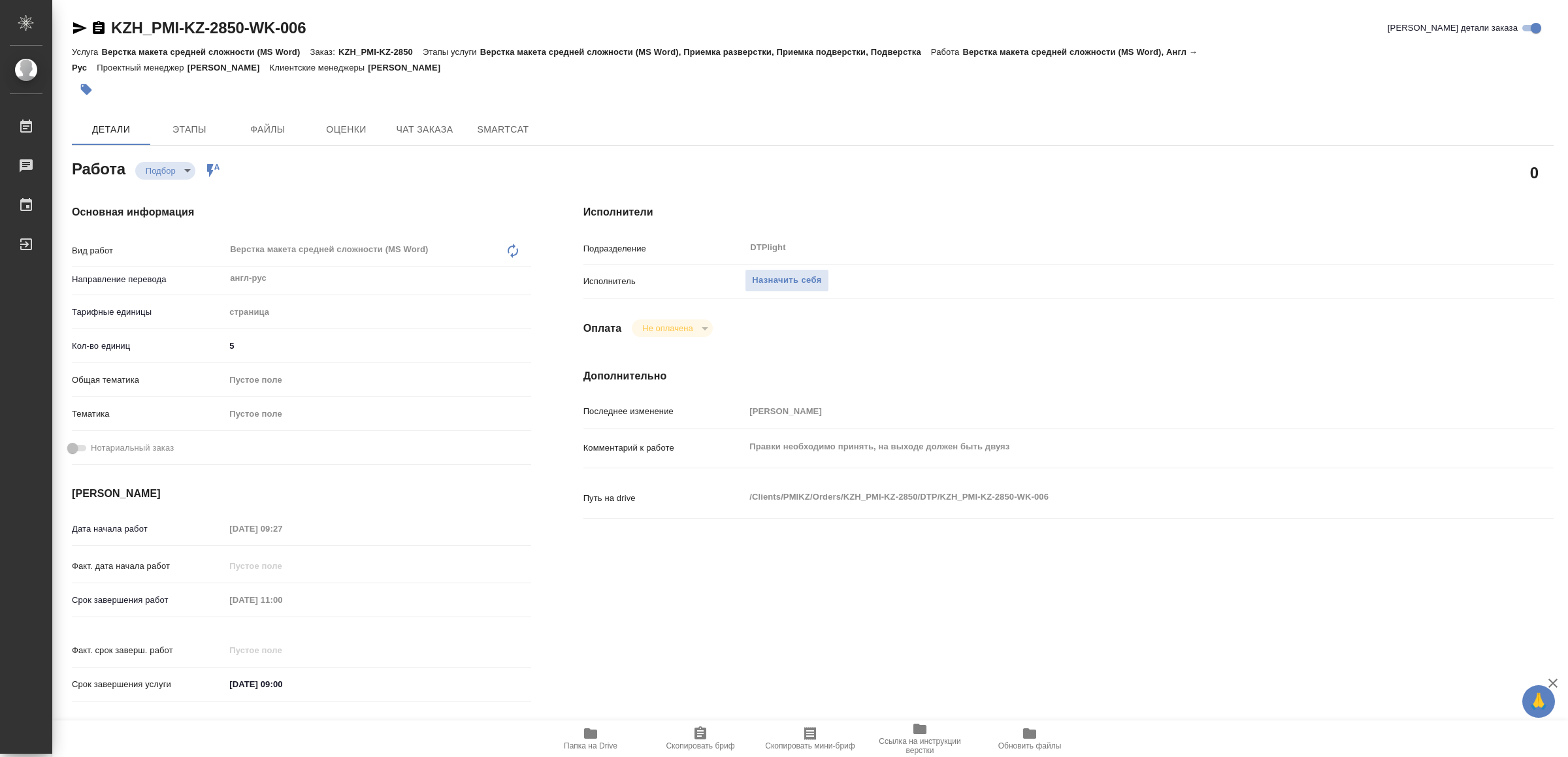
type textarea "x"
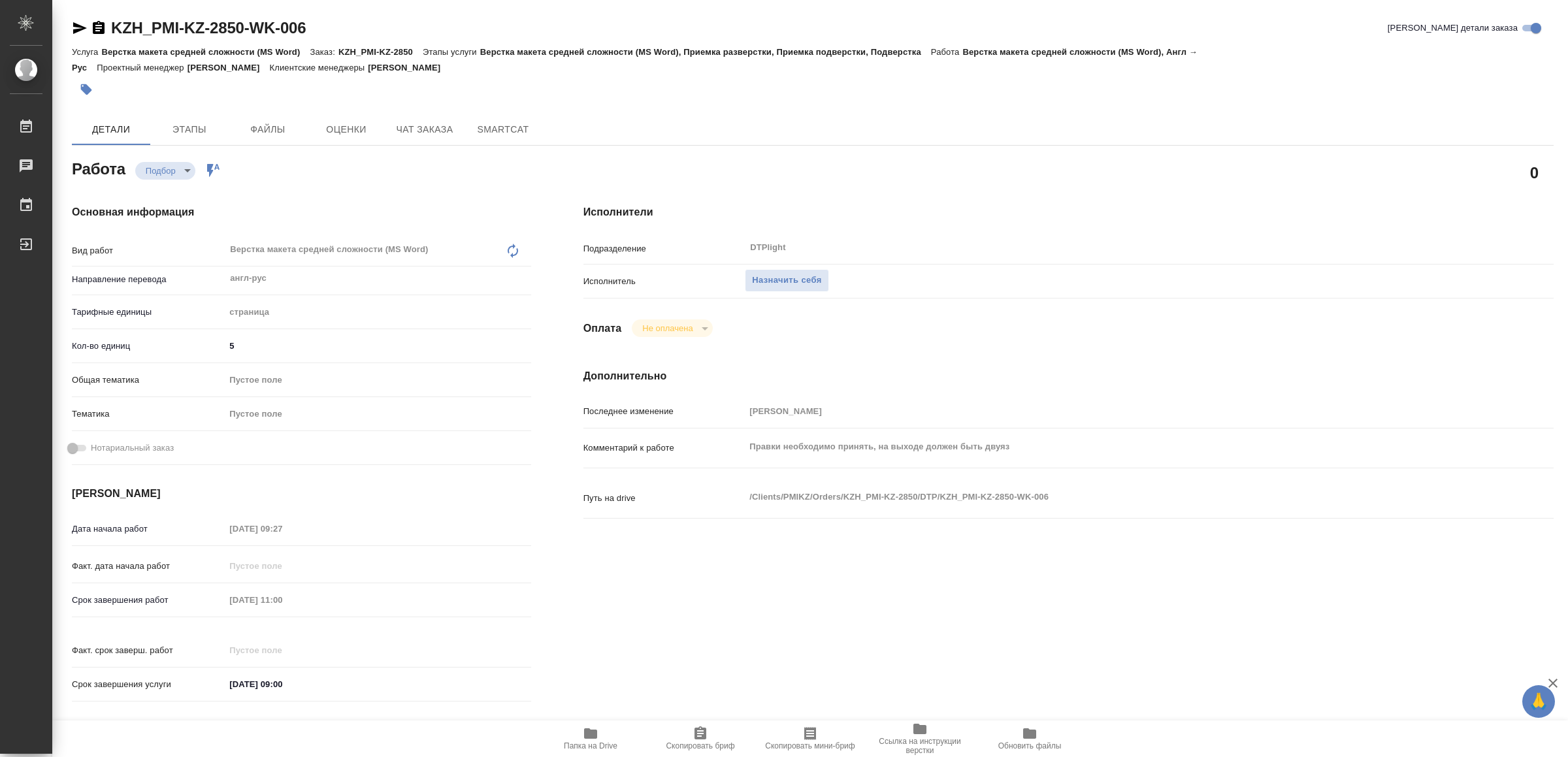
type textarea "x"
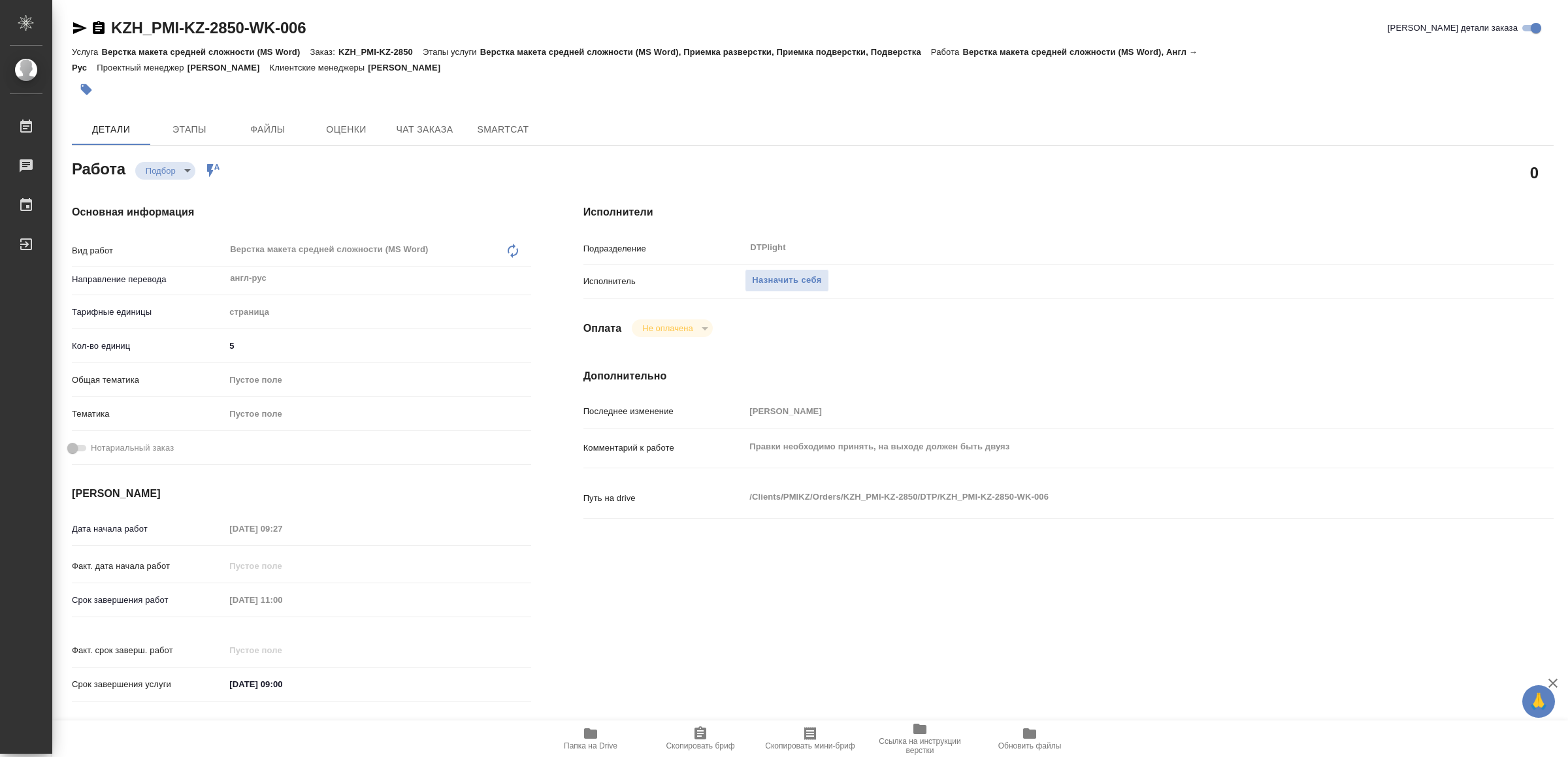
type textarea "x"
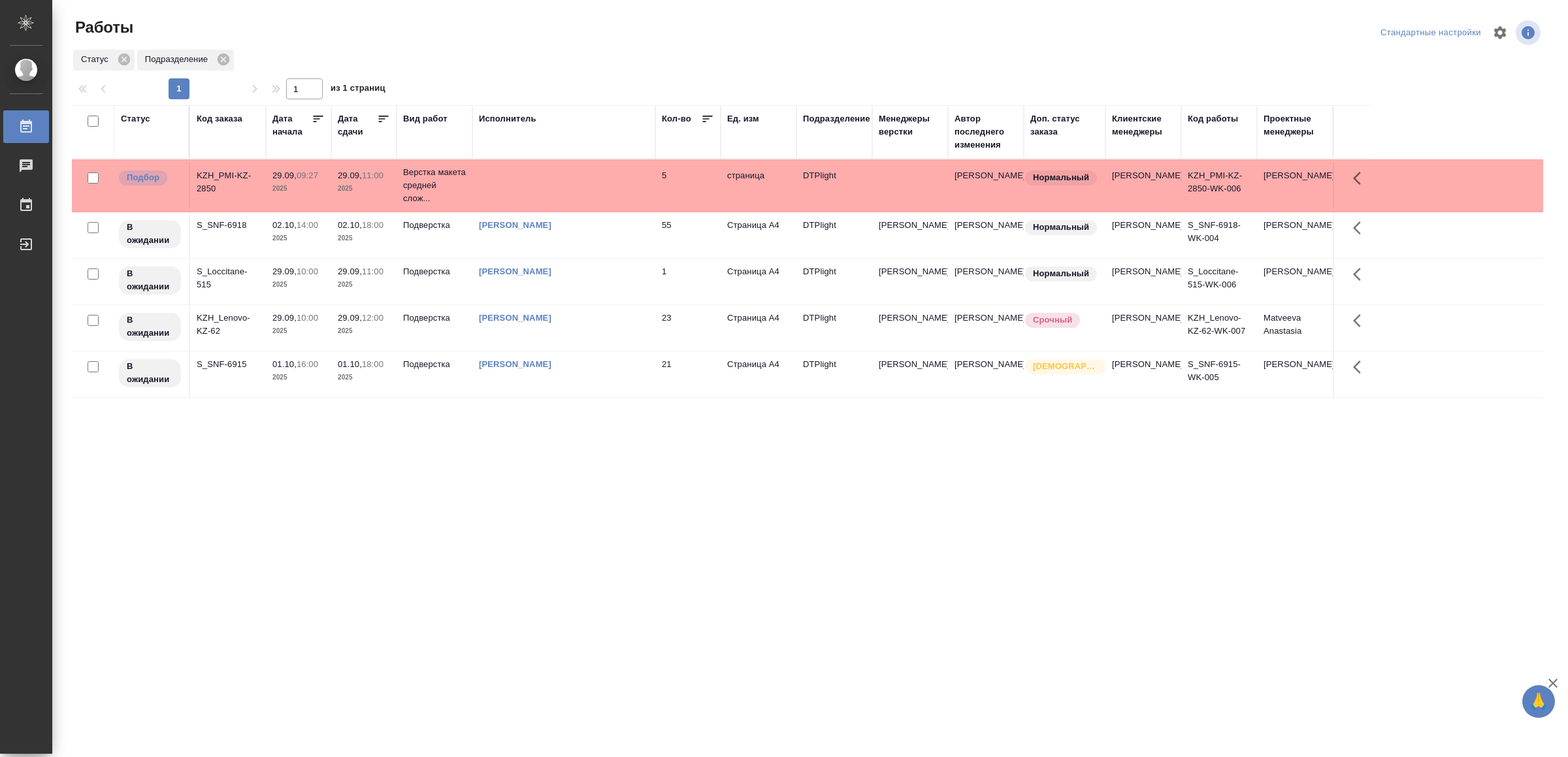
drag, startPoint x: 458, startPoint y: 637, endPoint x: 459, endPoint y: 619, distance: 18.0
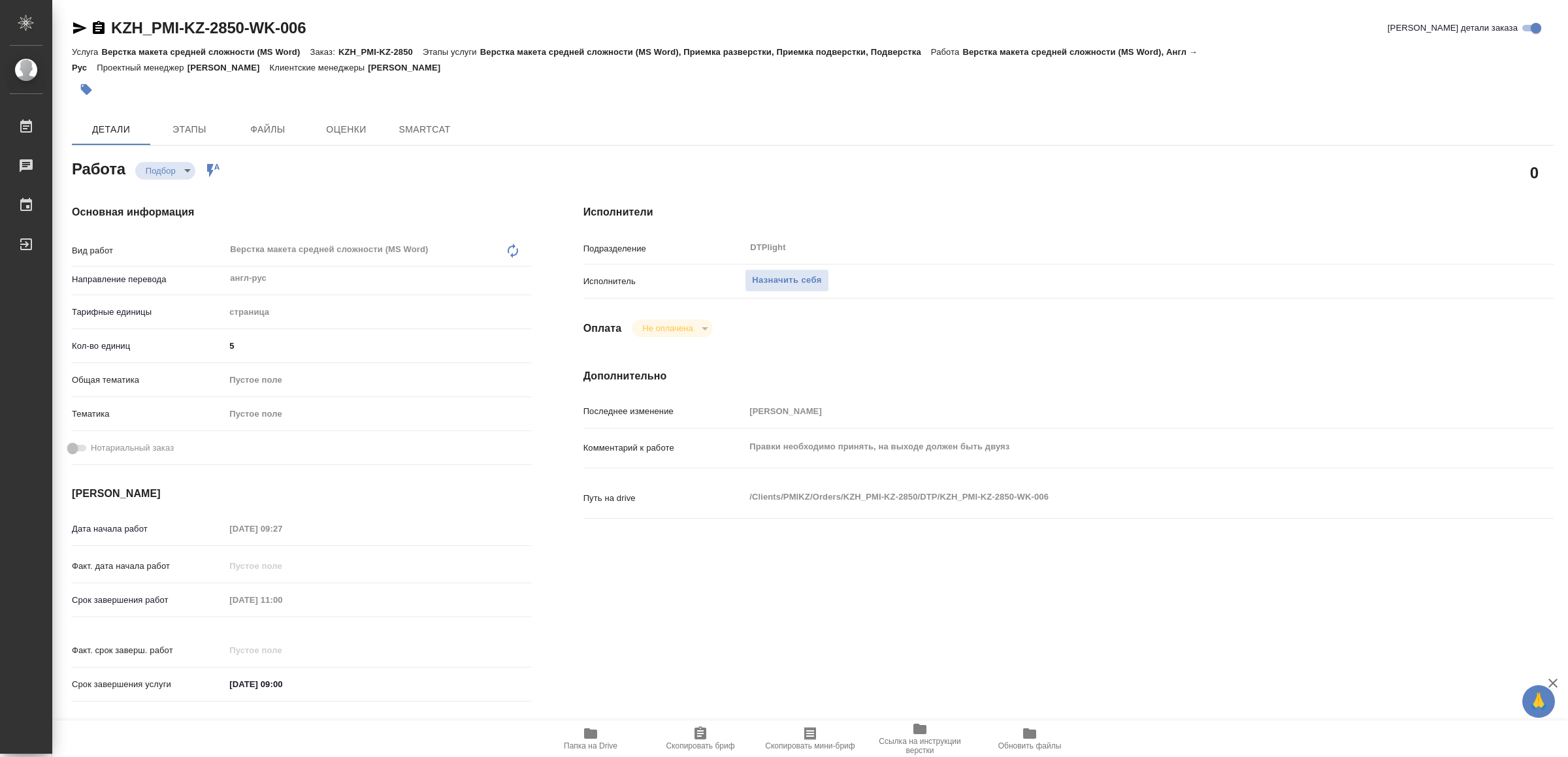
type textarea "x"
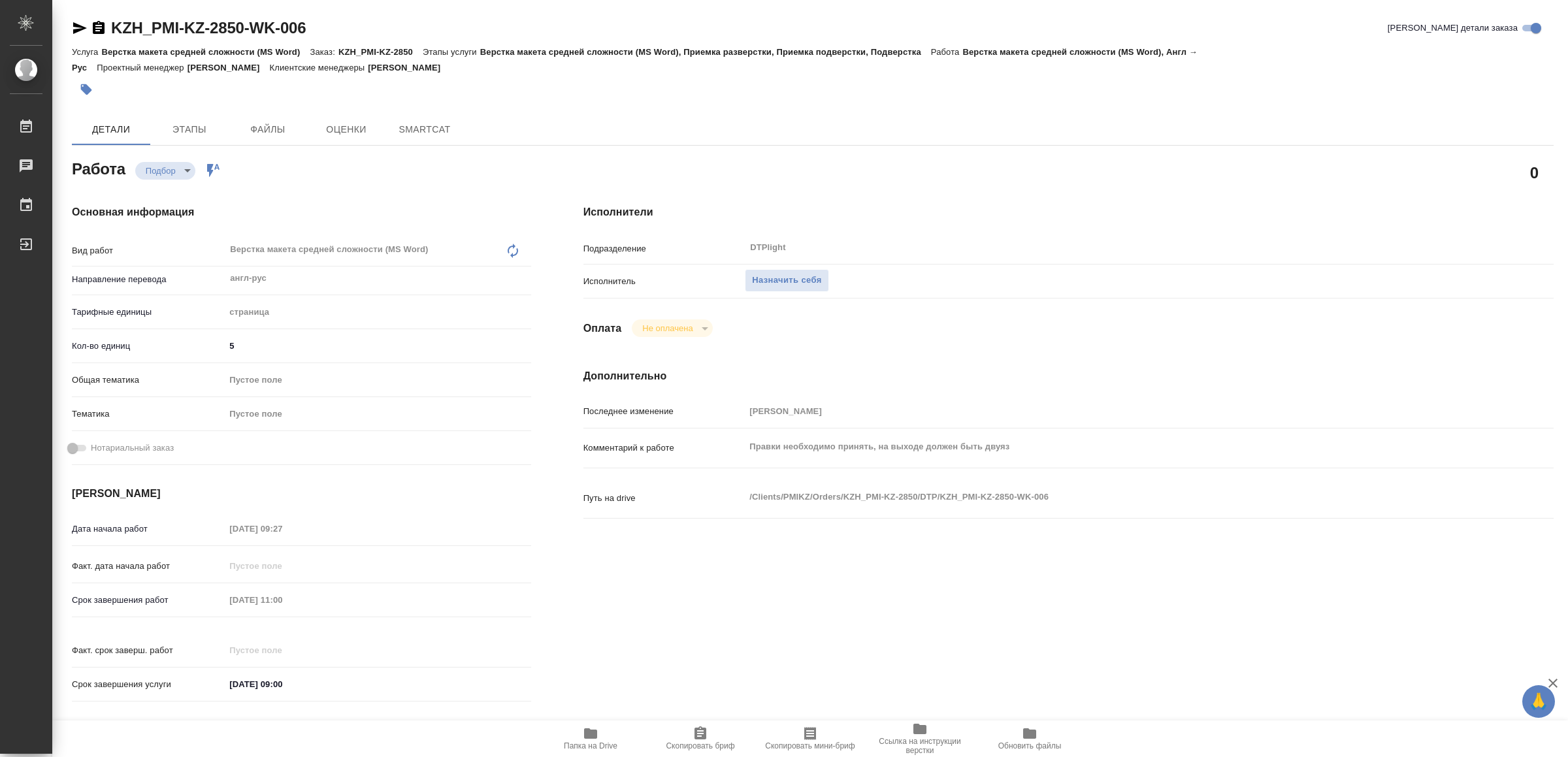
type textarea "x"
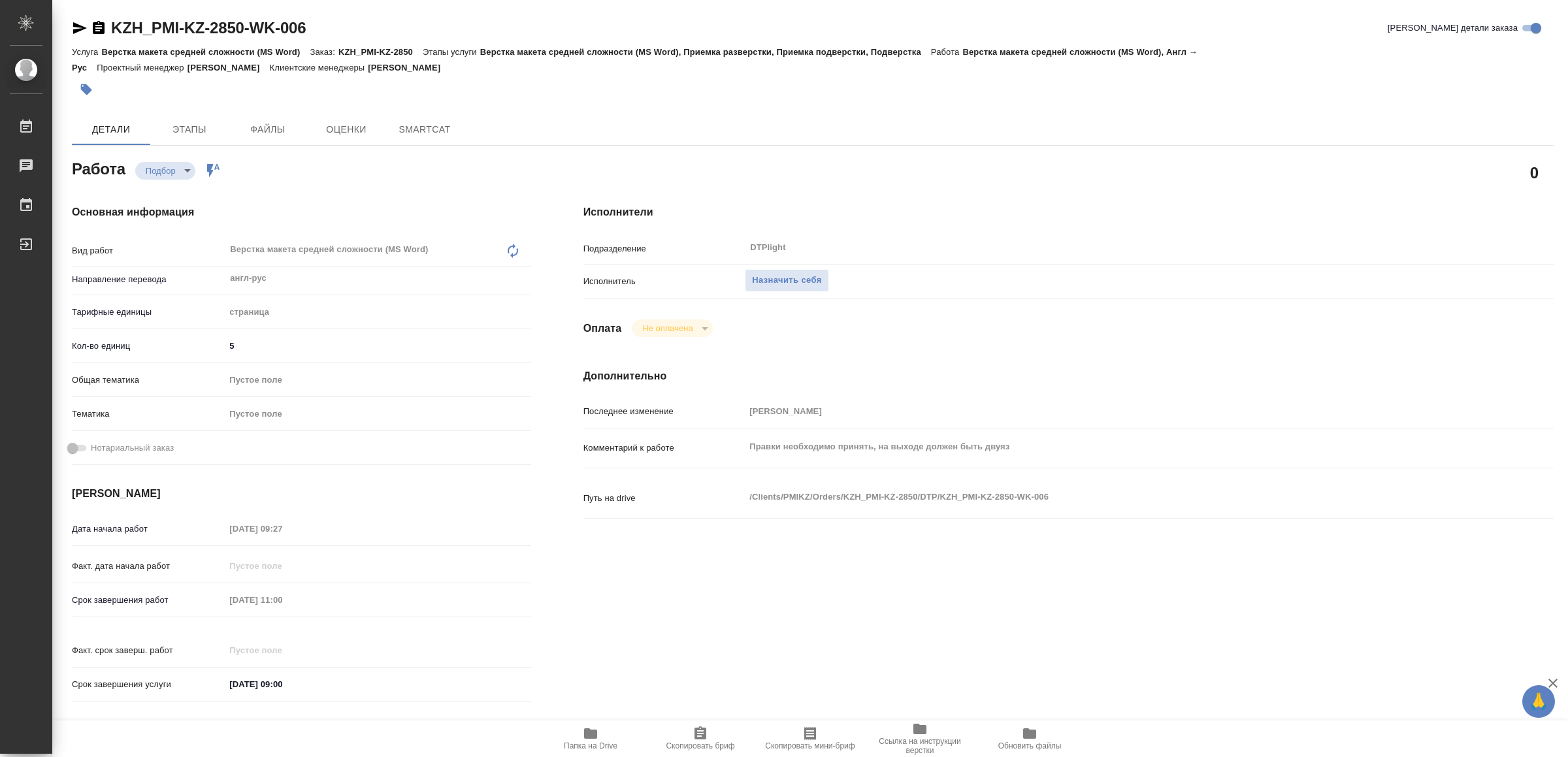
type textarea "x"
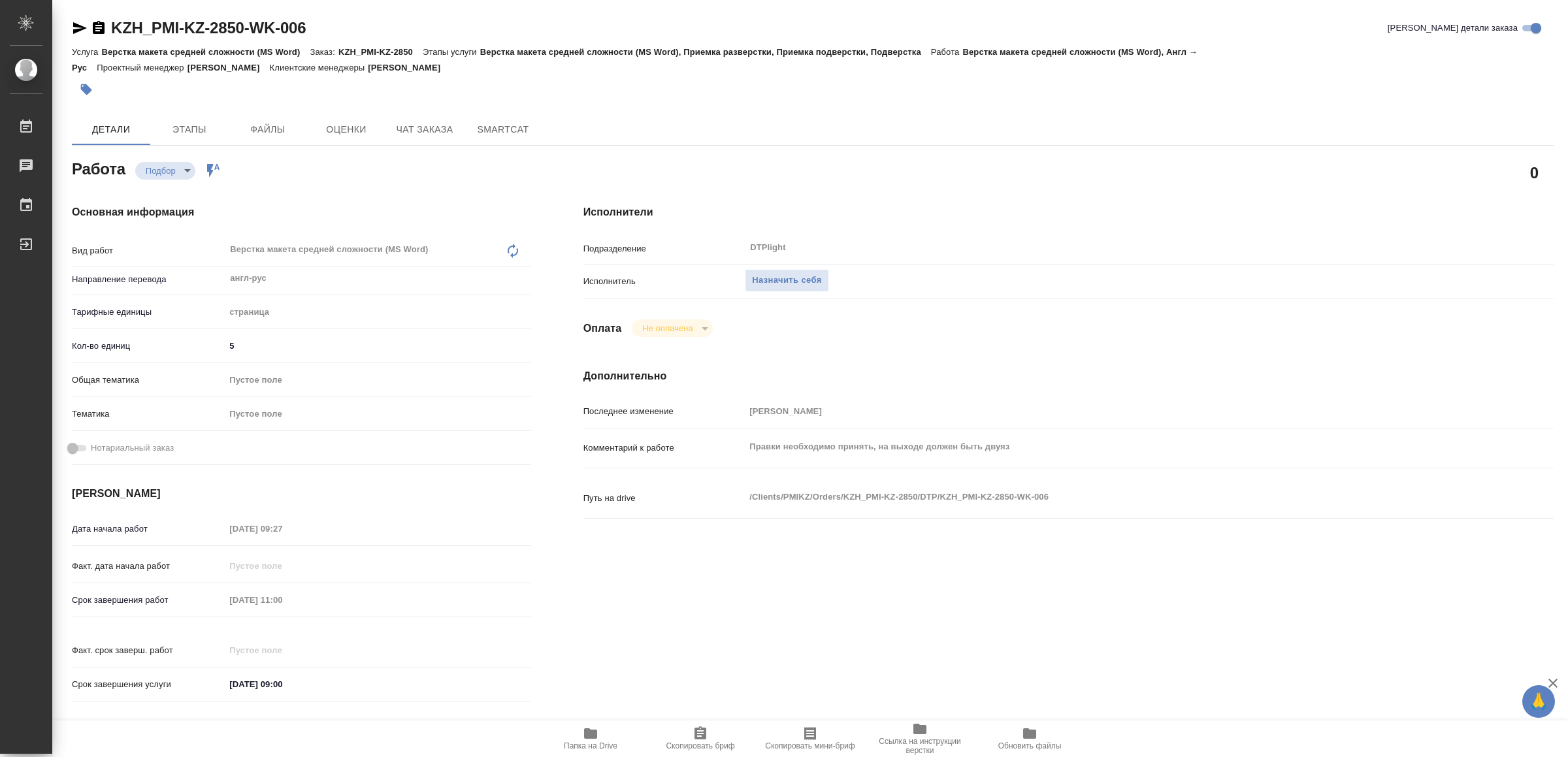
type textarea "x"
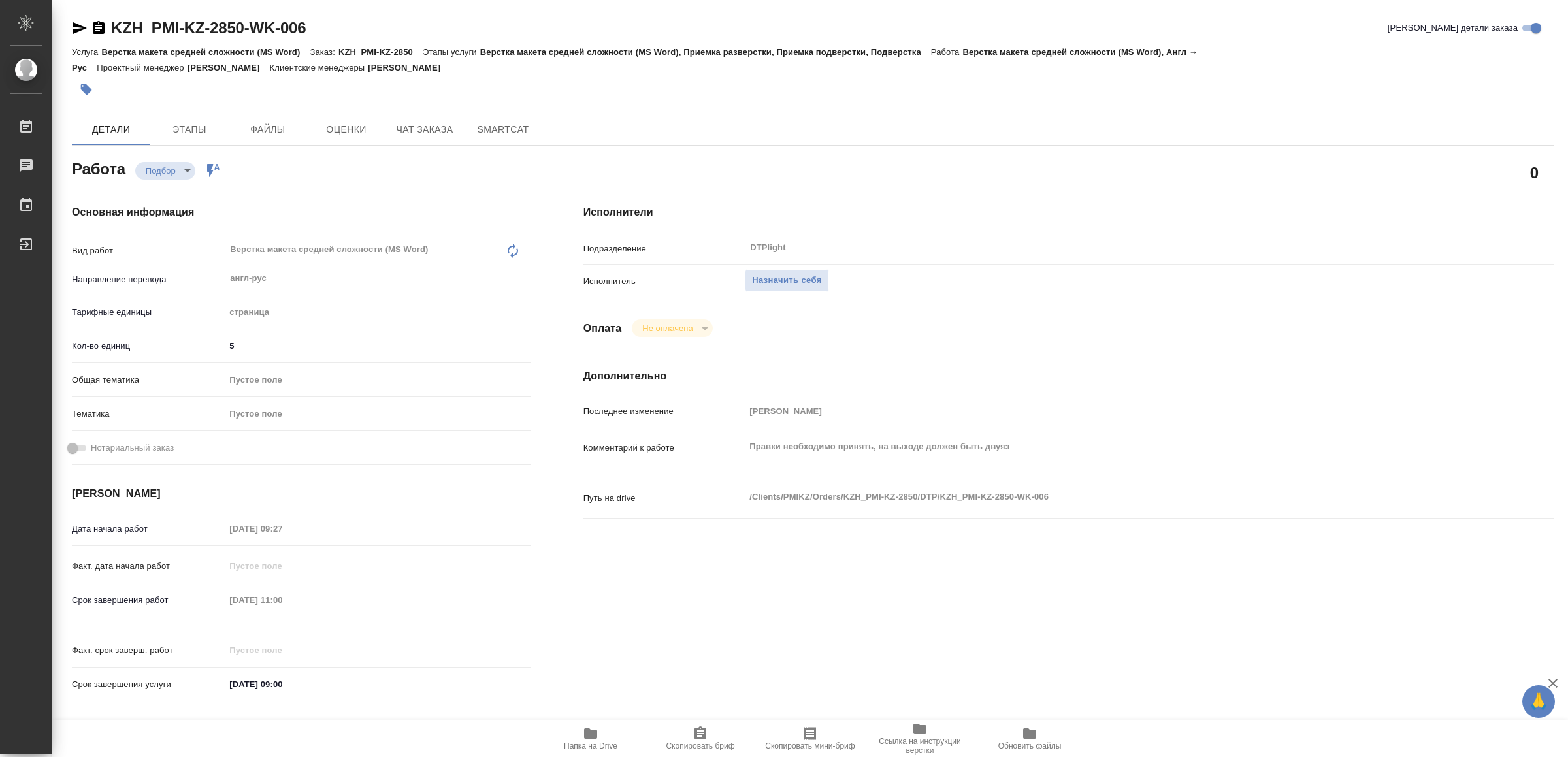
type textarea "x"
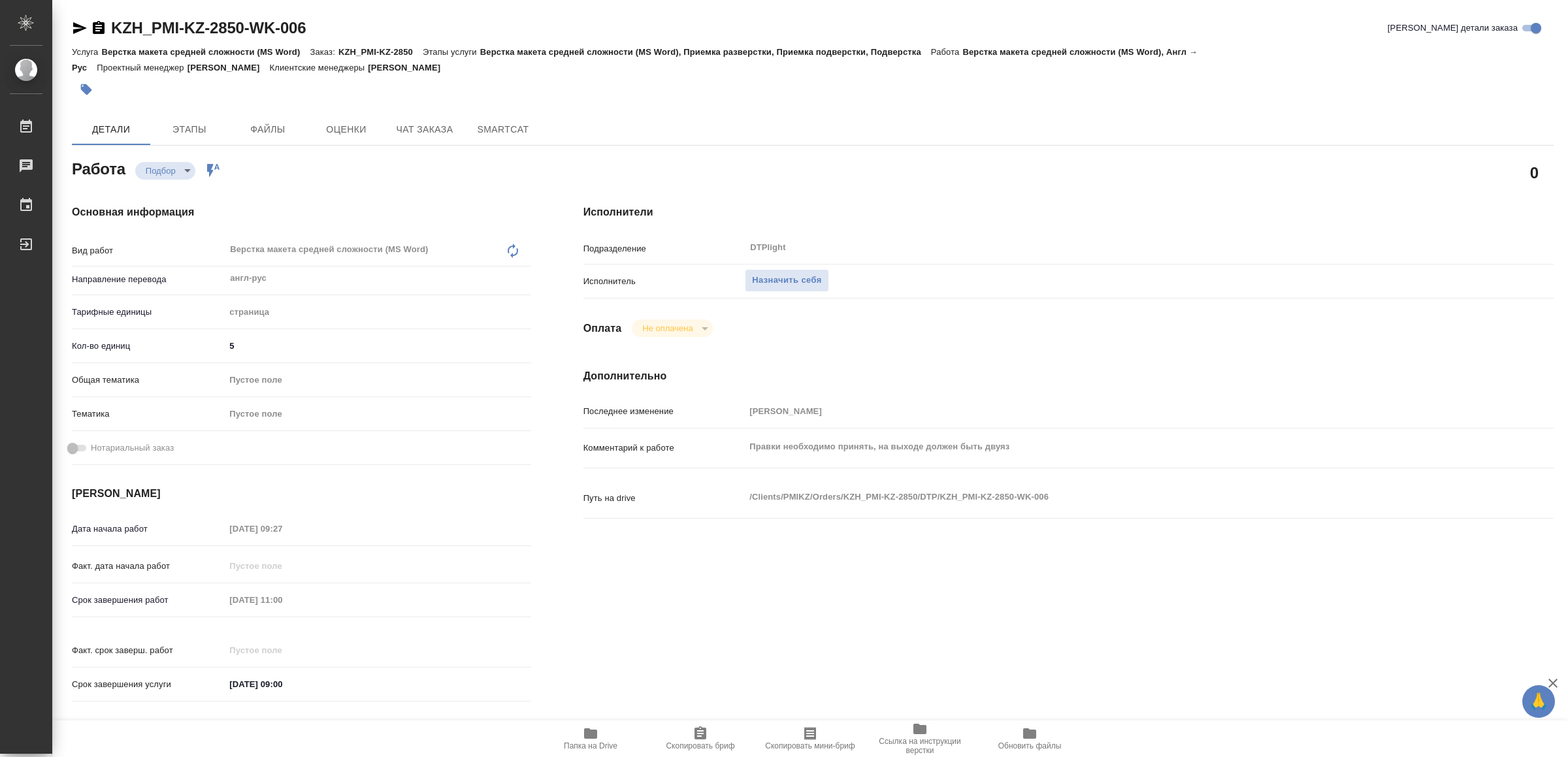
type textarea "x"
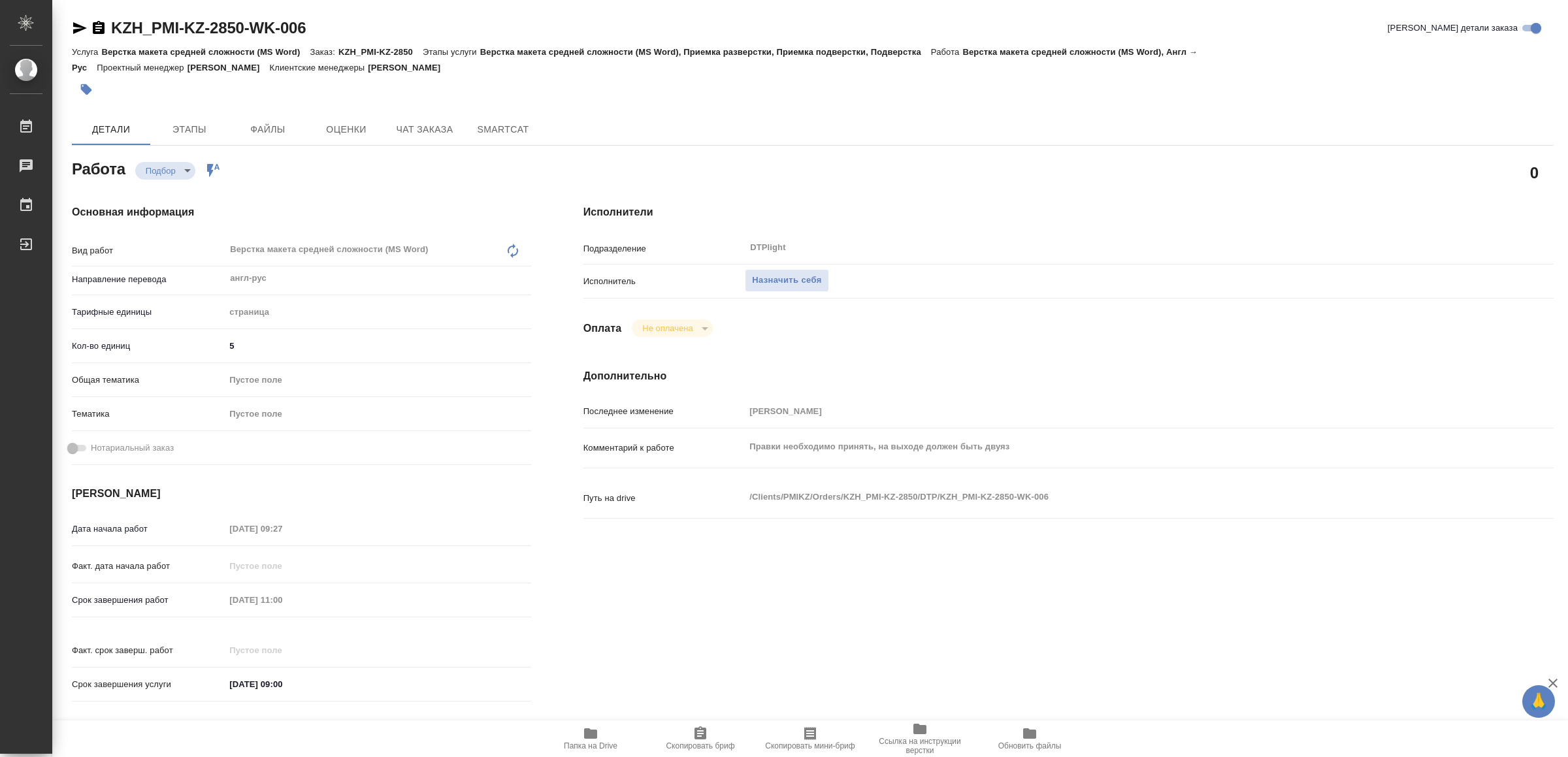
click at [604, 738] on span "Папка на Drive" at bounding box center [591, 738] width 95 height 25
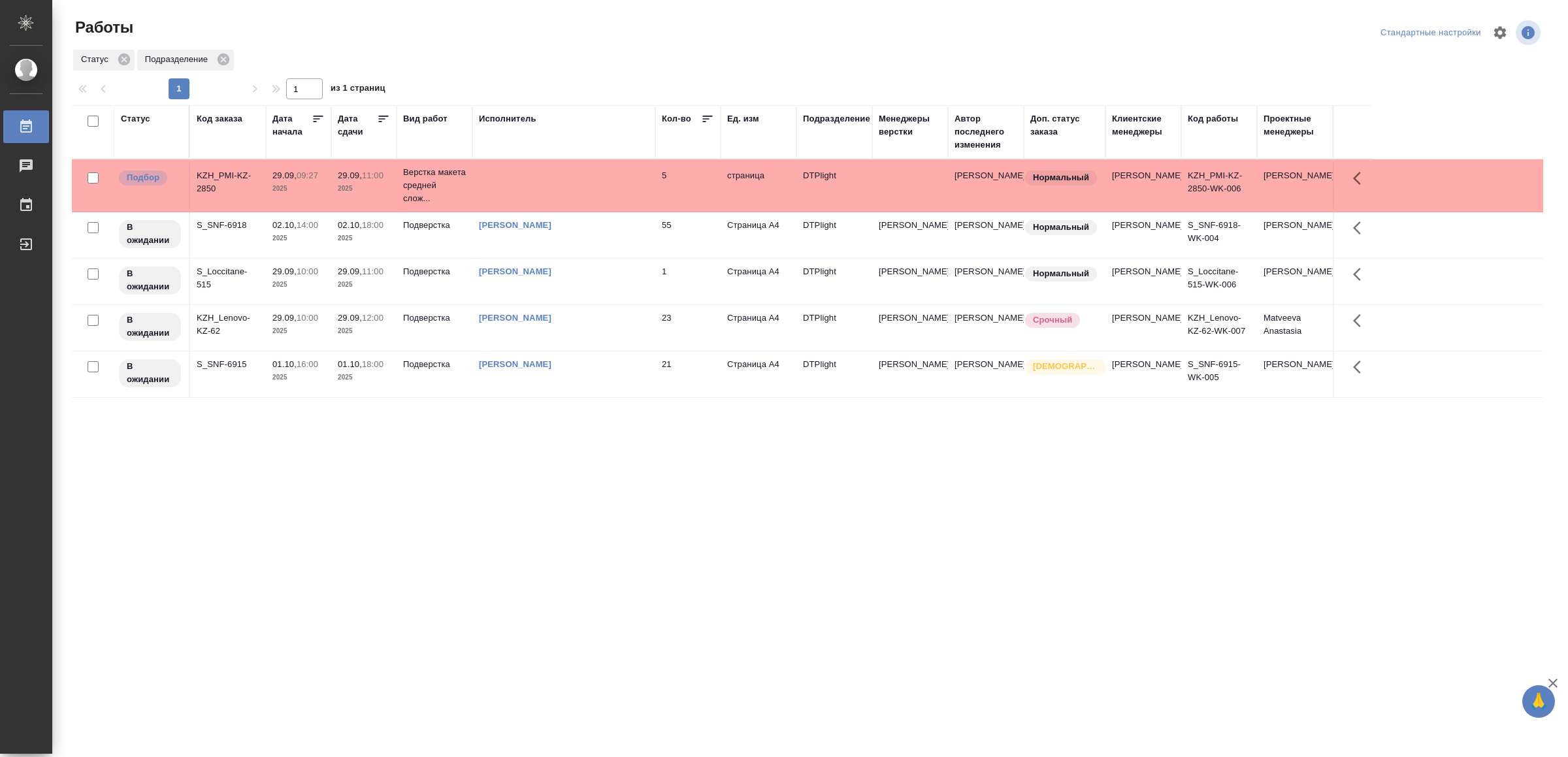
drag, startPoint x: 619, startPoint y: 449, endPoint x: 608, endPoint y: 461, distance: 16.3
click at [620, 324] on div "[PERSON_NAME]" at bounding box center [563, 318] width 170 height 13
click at [634, 278] on div "[PERSON_NAME]" at bounding box center [563, 271] width 170 height 13
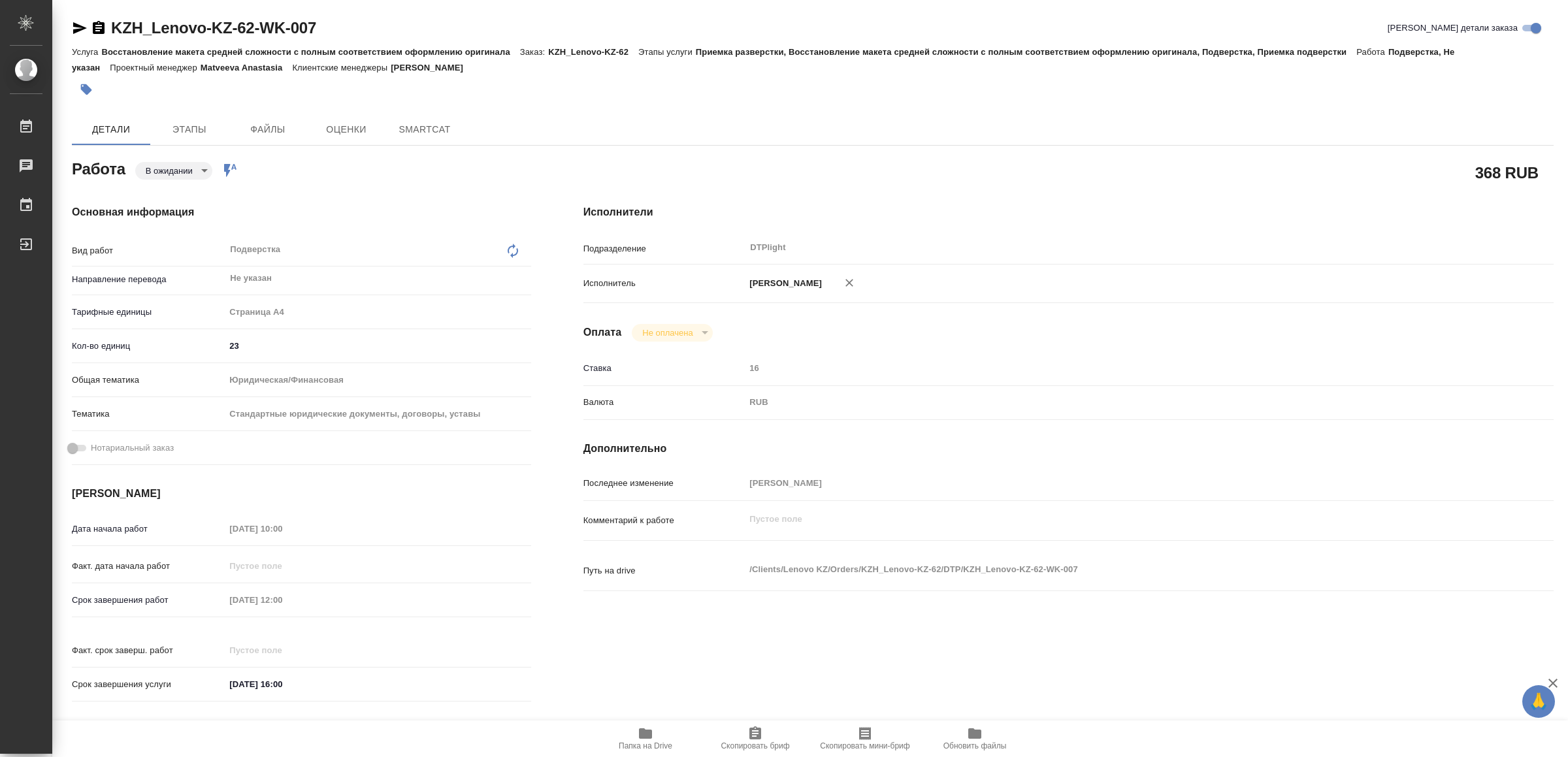
type textarea "x"
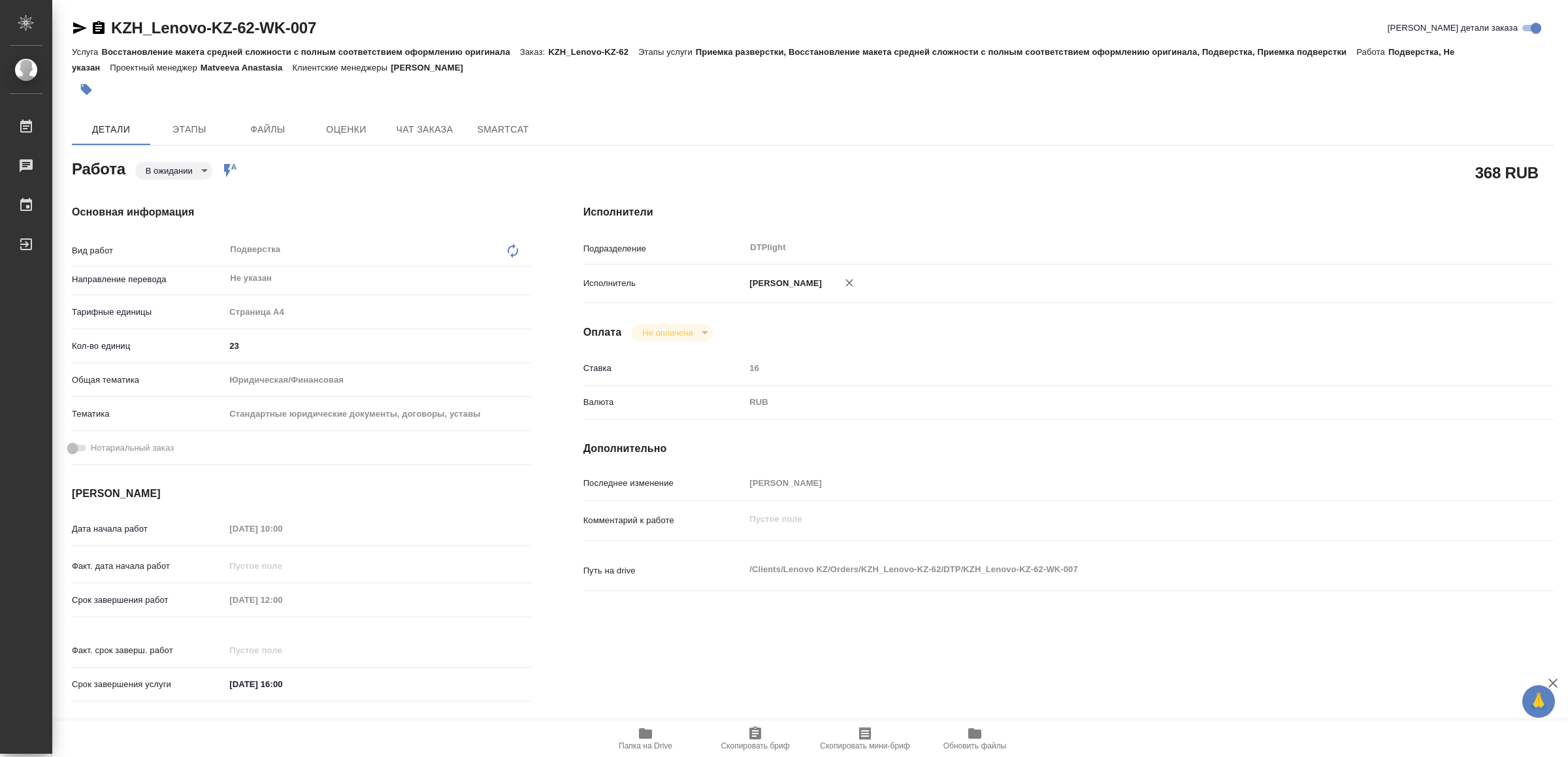
click at [653, 737] on span "Папка на Drive" at bounding box center [646, 738] width 95 height 25
type textarea "x"
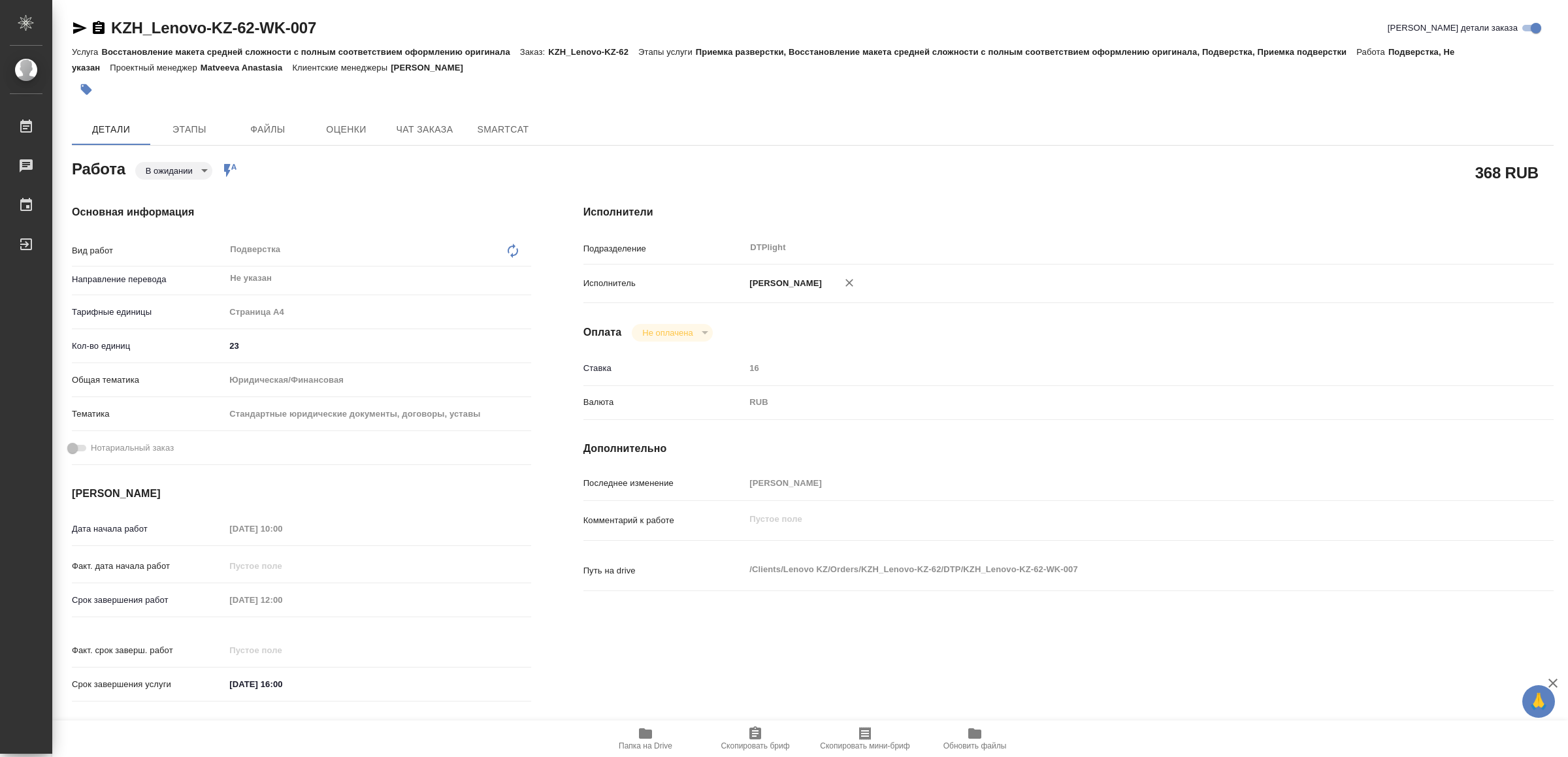
type textarea "x"
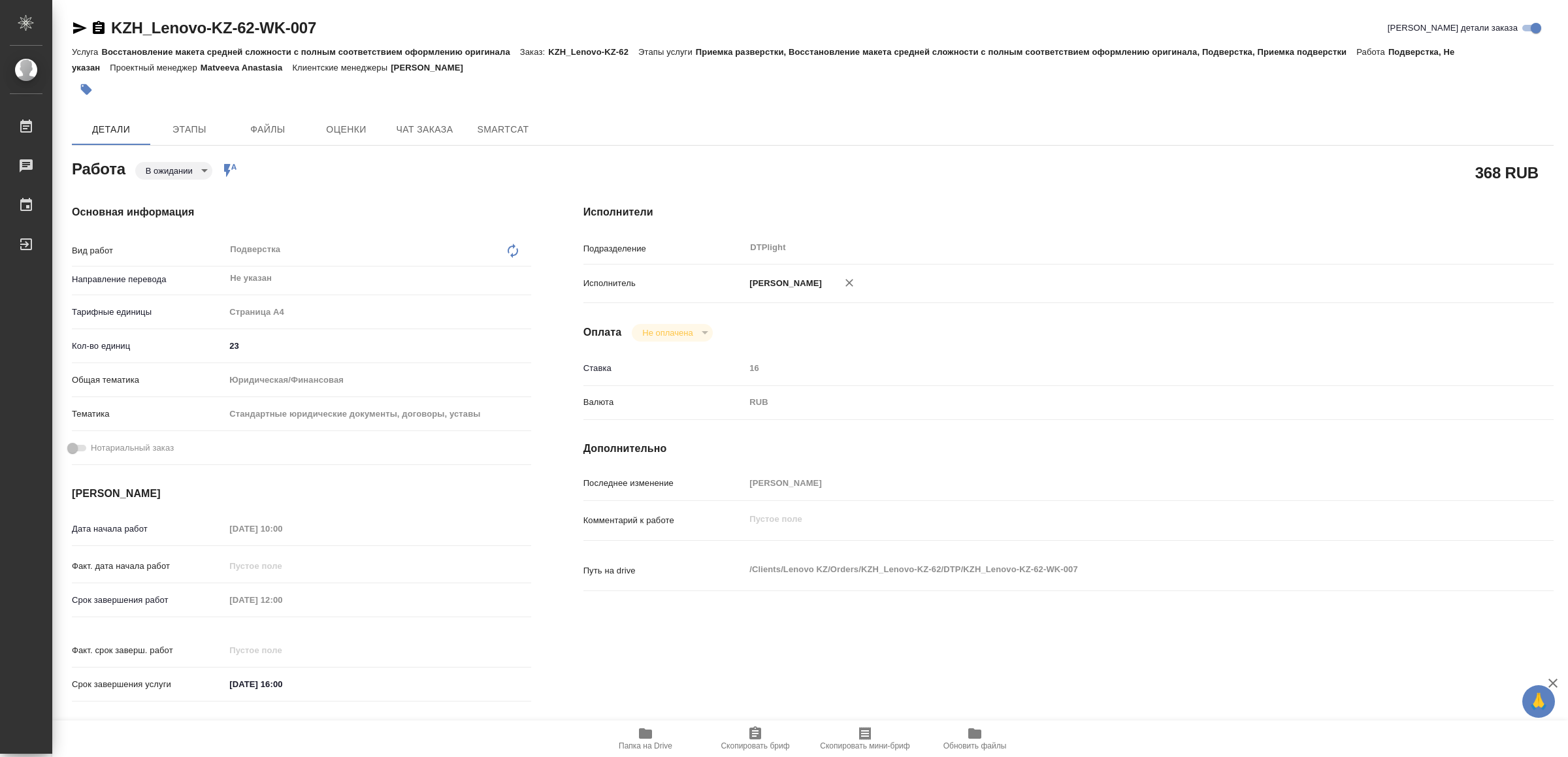
type textarea "x"
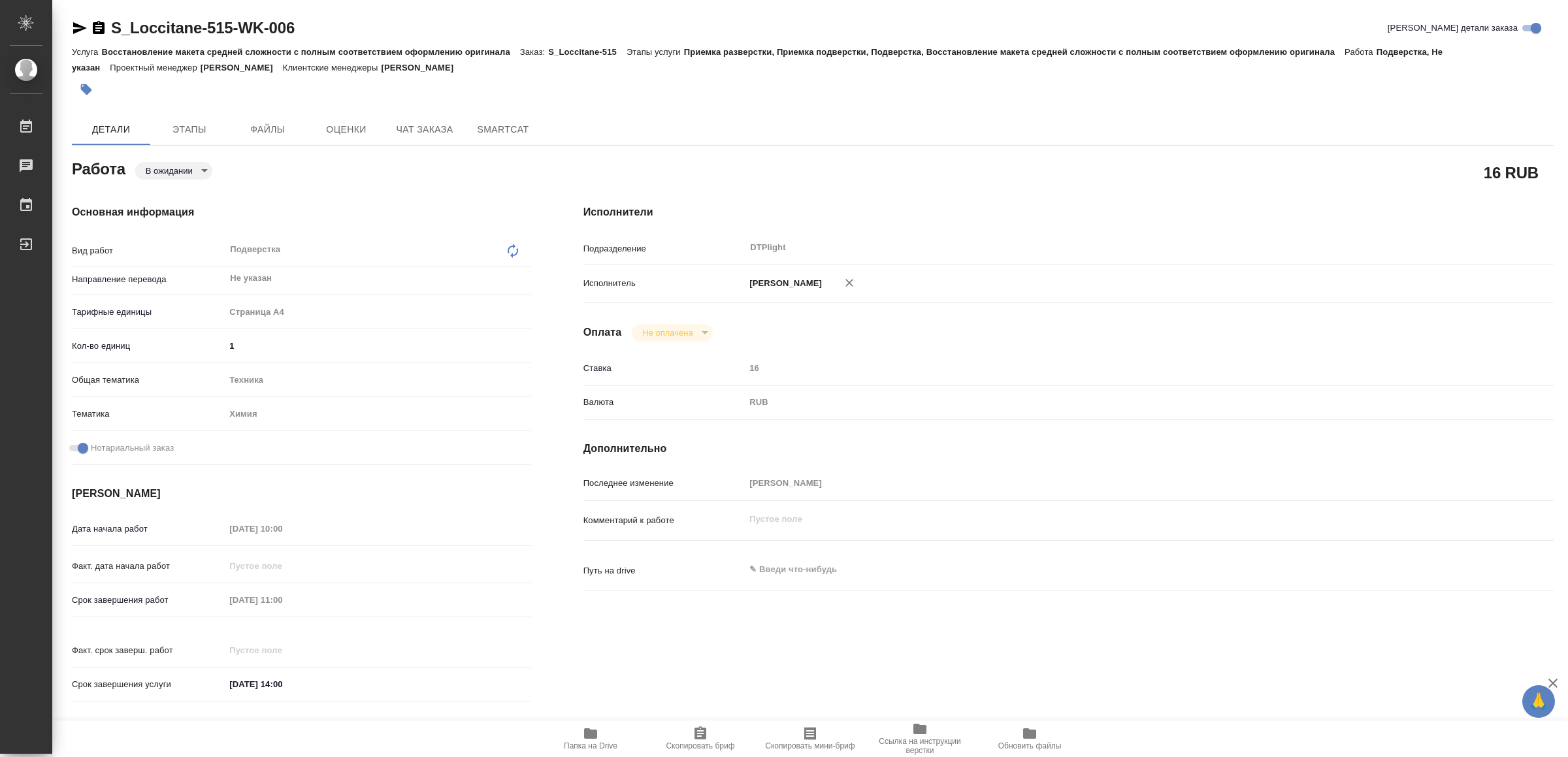
click at [608, 735] on span "Папка на Drive" at bounding box center [591, 738] width 95 height 25
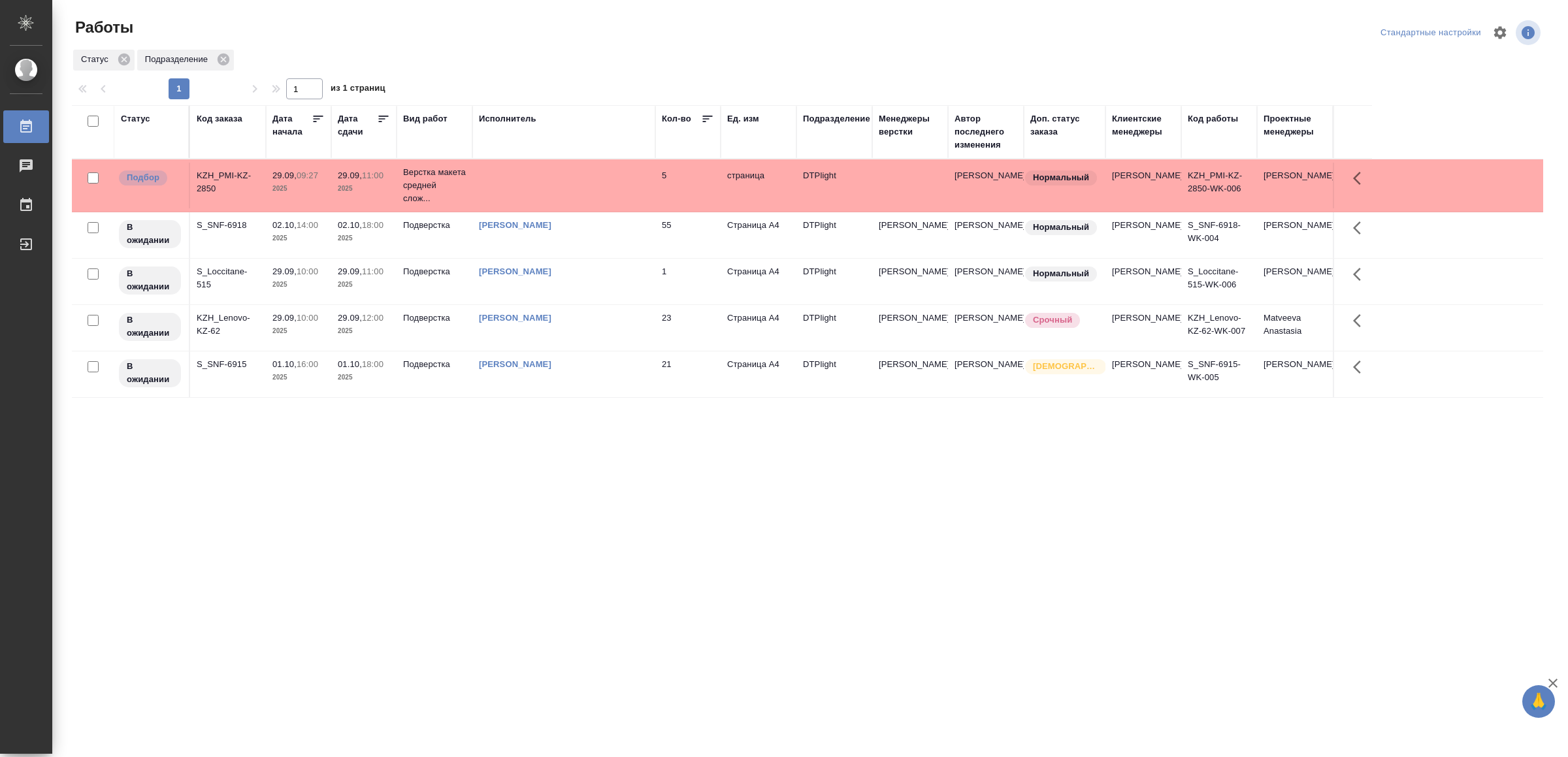
drag, startPoint x: 740, startPoint y: 604, endPoint x: 740, endPoint y: 592, distance: 12.0
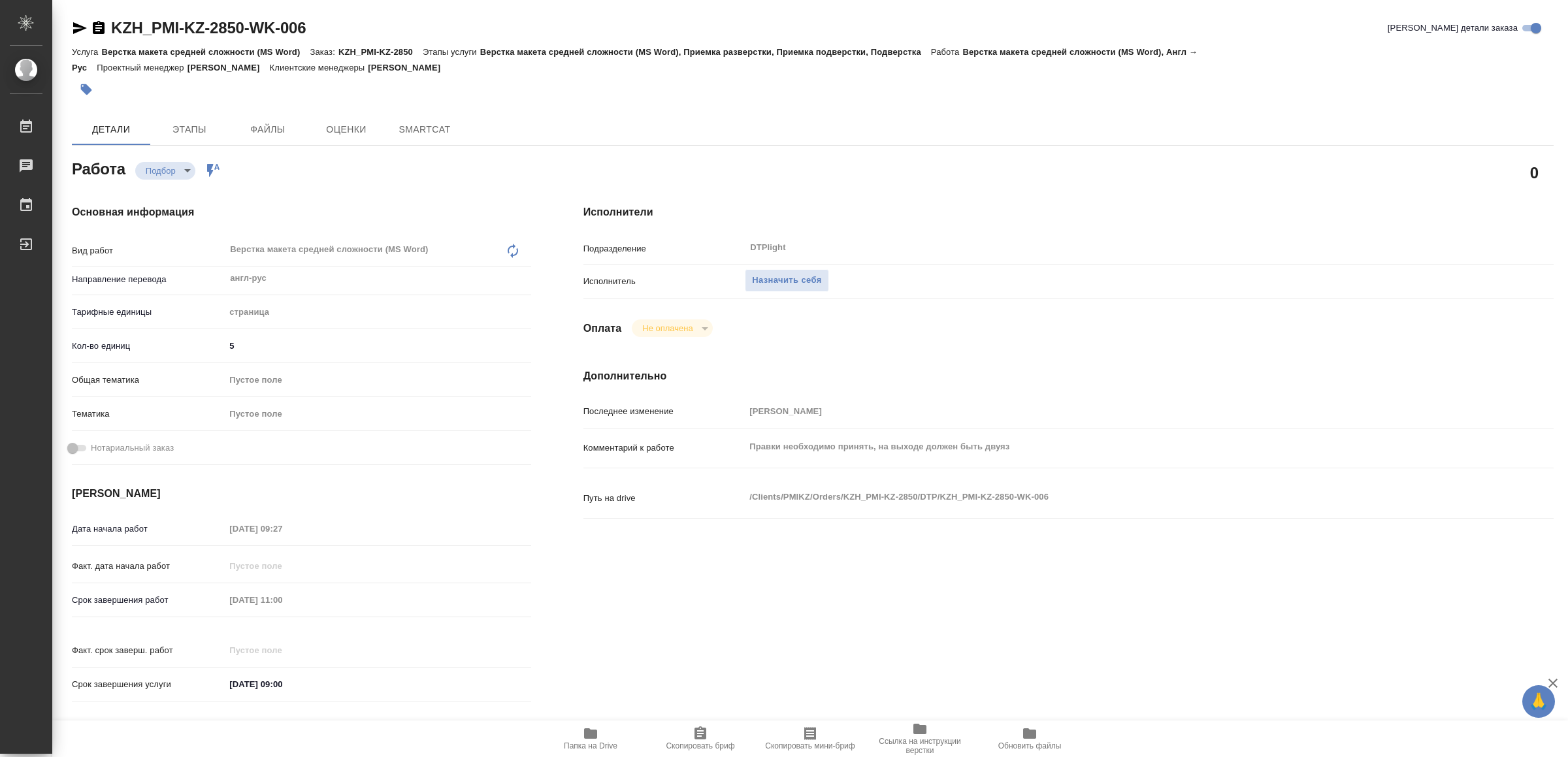
type textarea "x"
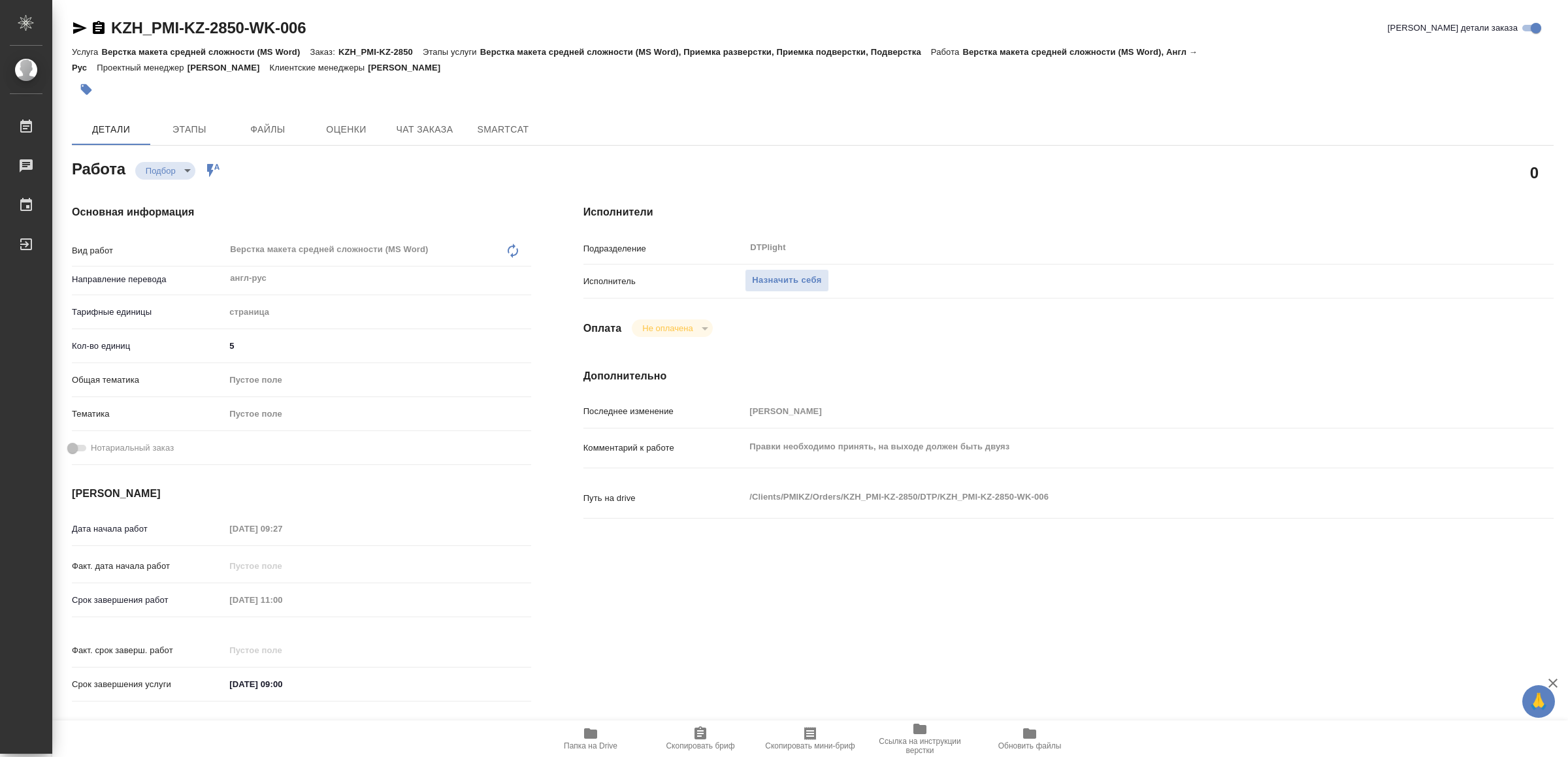
type textarea "x"
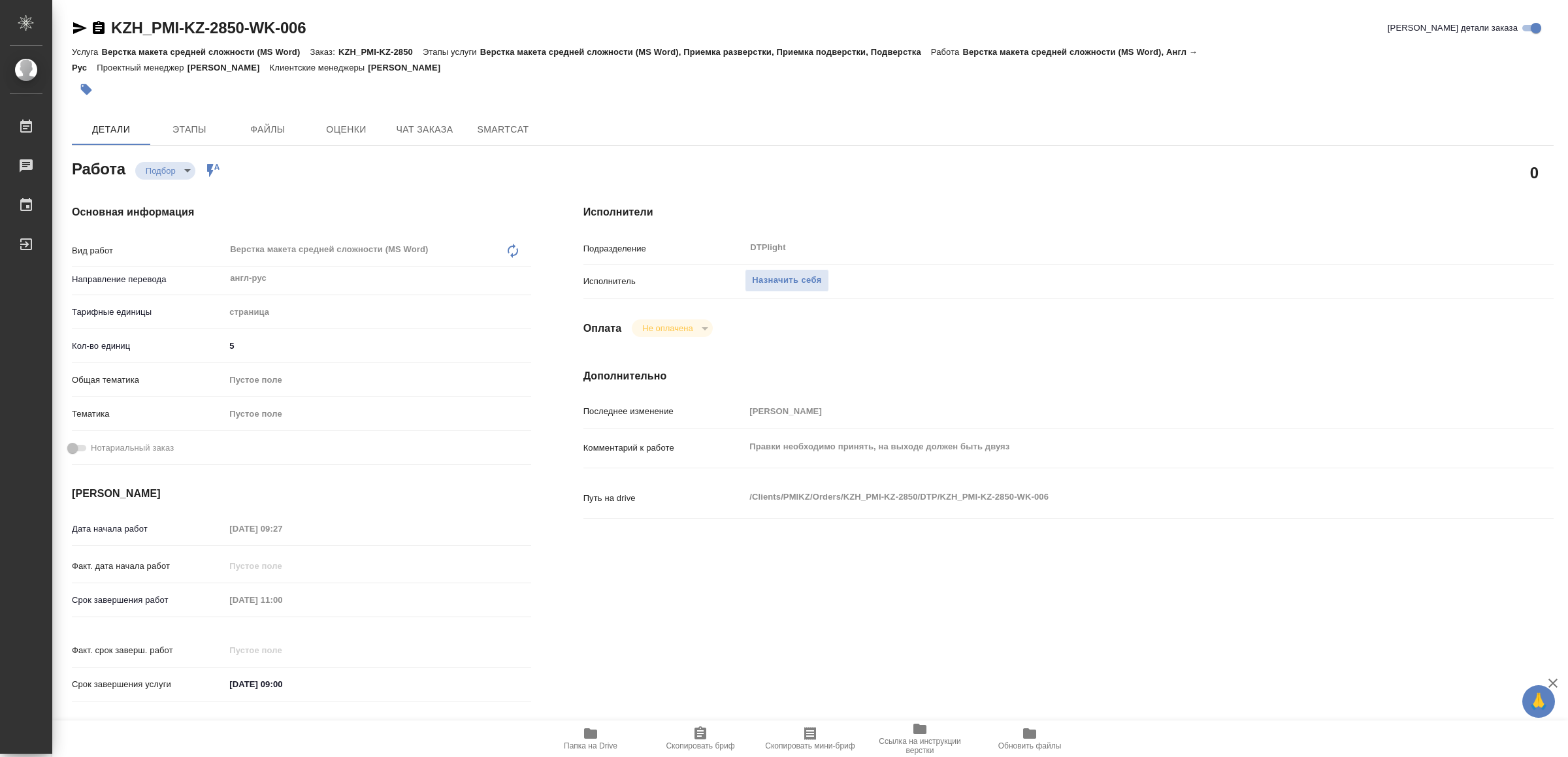
type textarea "x"
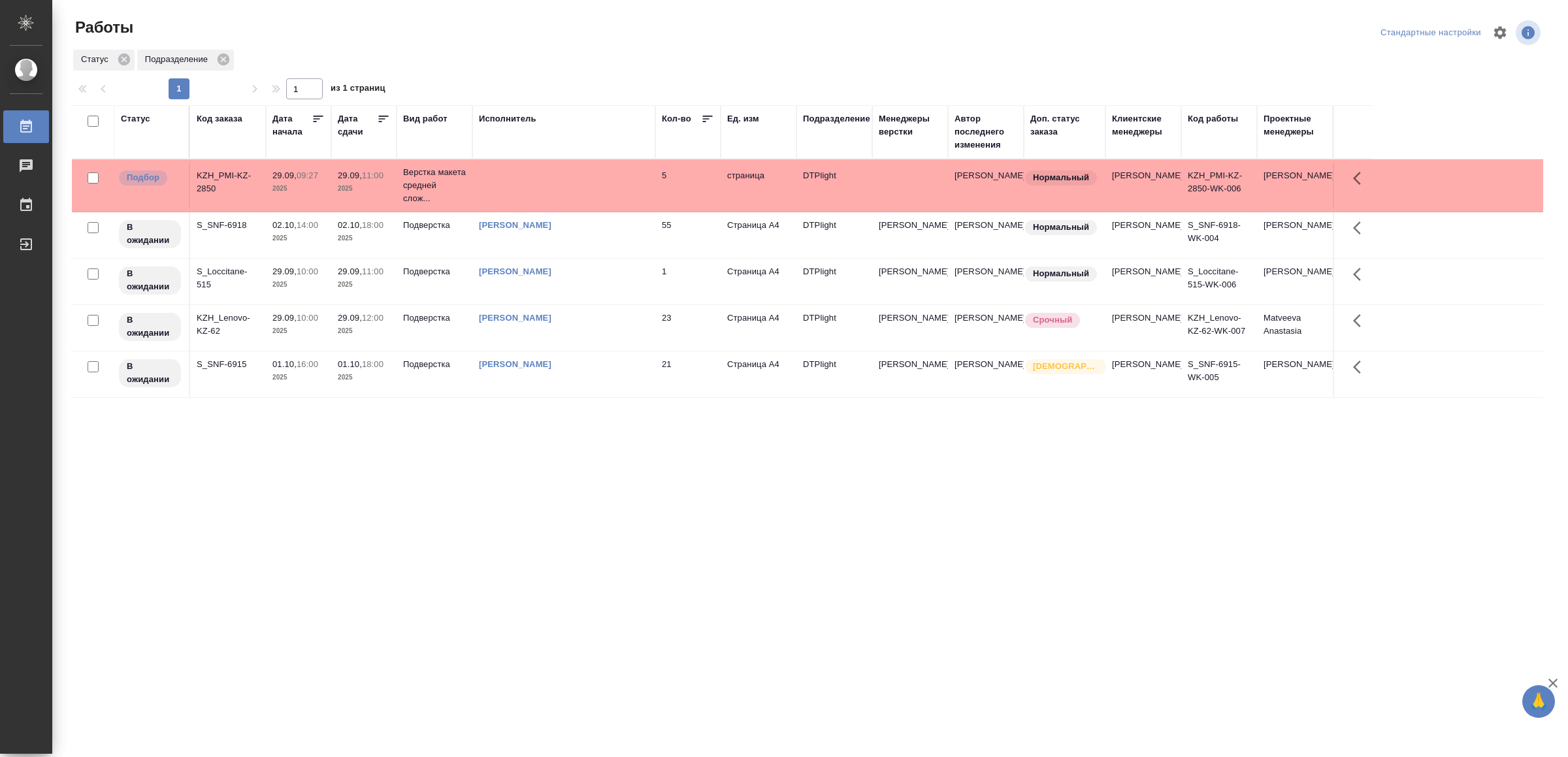
drag, startPoint x: 617, startPoint y: 524, endPoint x: 619, endPoint y: 514, distance: 10.2
drag, startPoint x: 608, startPoint y: 574, endPoint x: 606, endPoint y: 536, distance: 38.1
click at [596, 324] on div "[PERSON_NAME]" at bounding box center [563, 318] width 170 height 13
drag, startPoint x: 585, startPoint y: 619, endPoint x: 584, endPoint y: 600, distance: 19.0
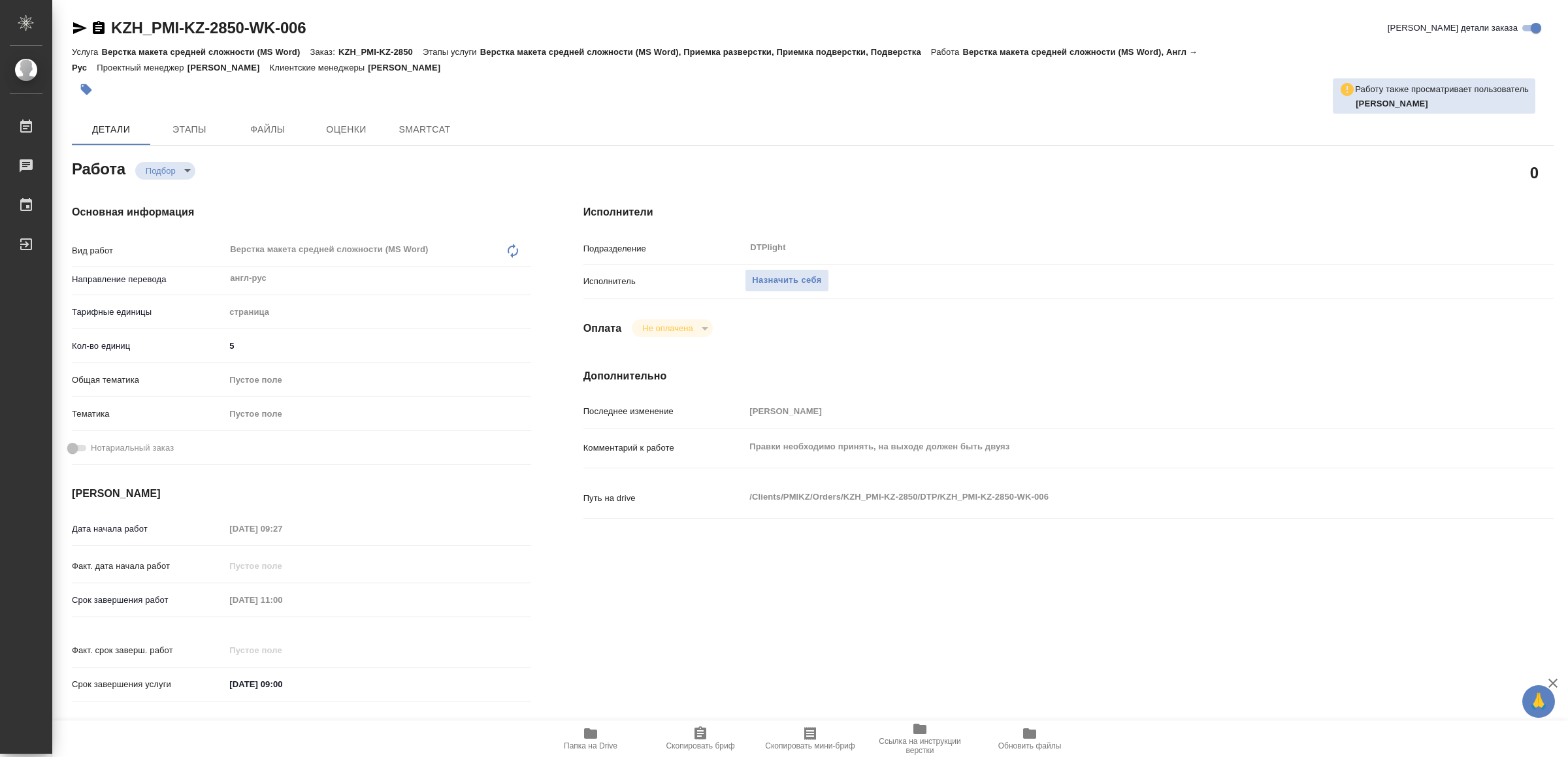
type textarea "x"
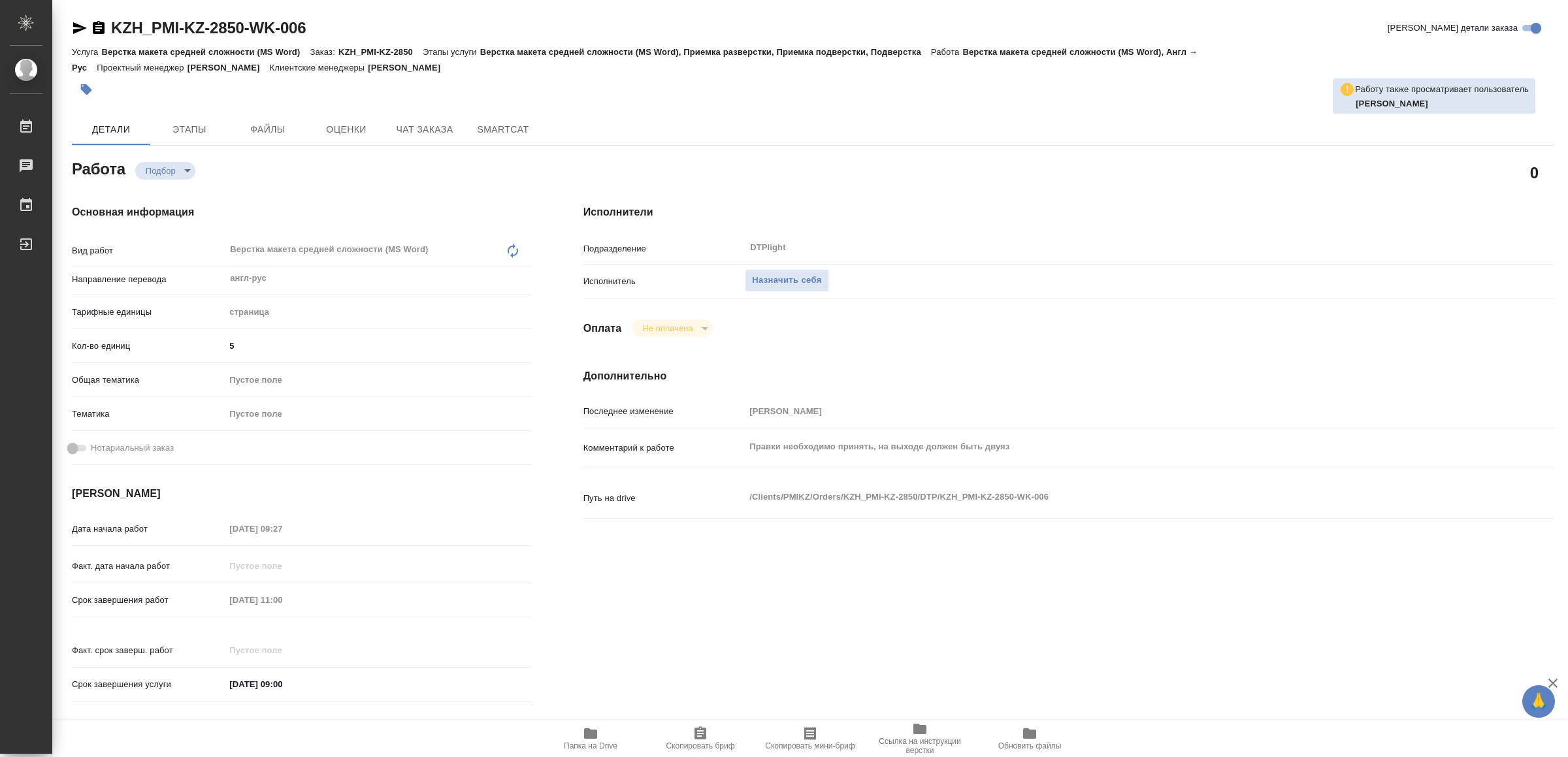
type textarea "x"
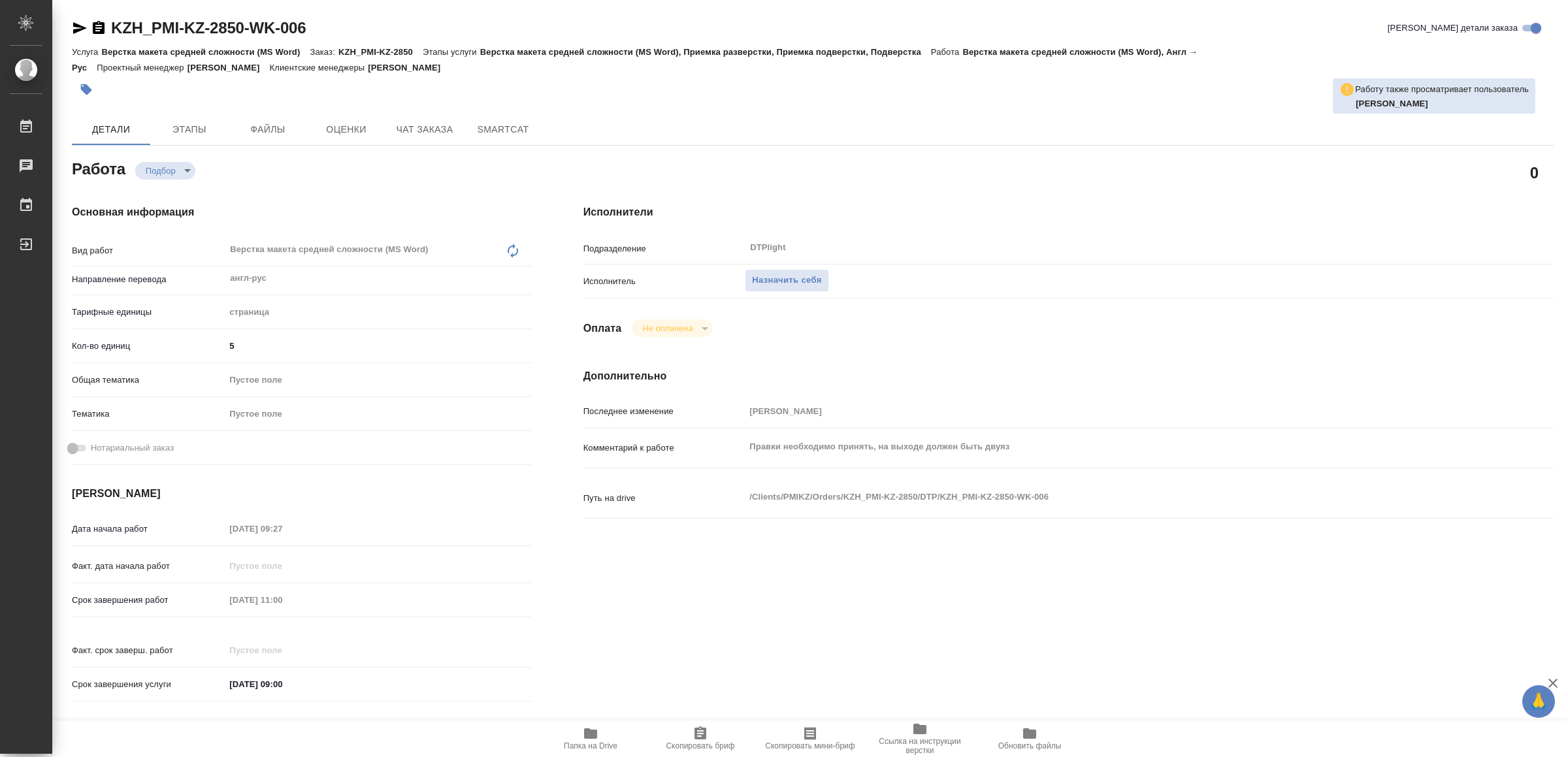
type textarea "x"
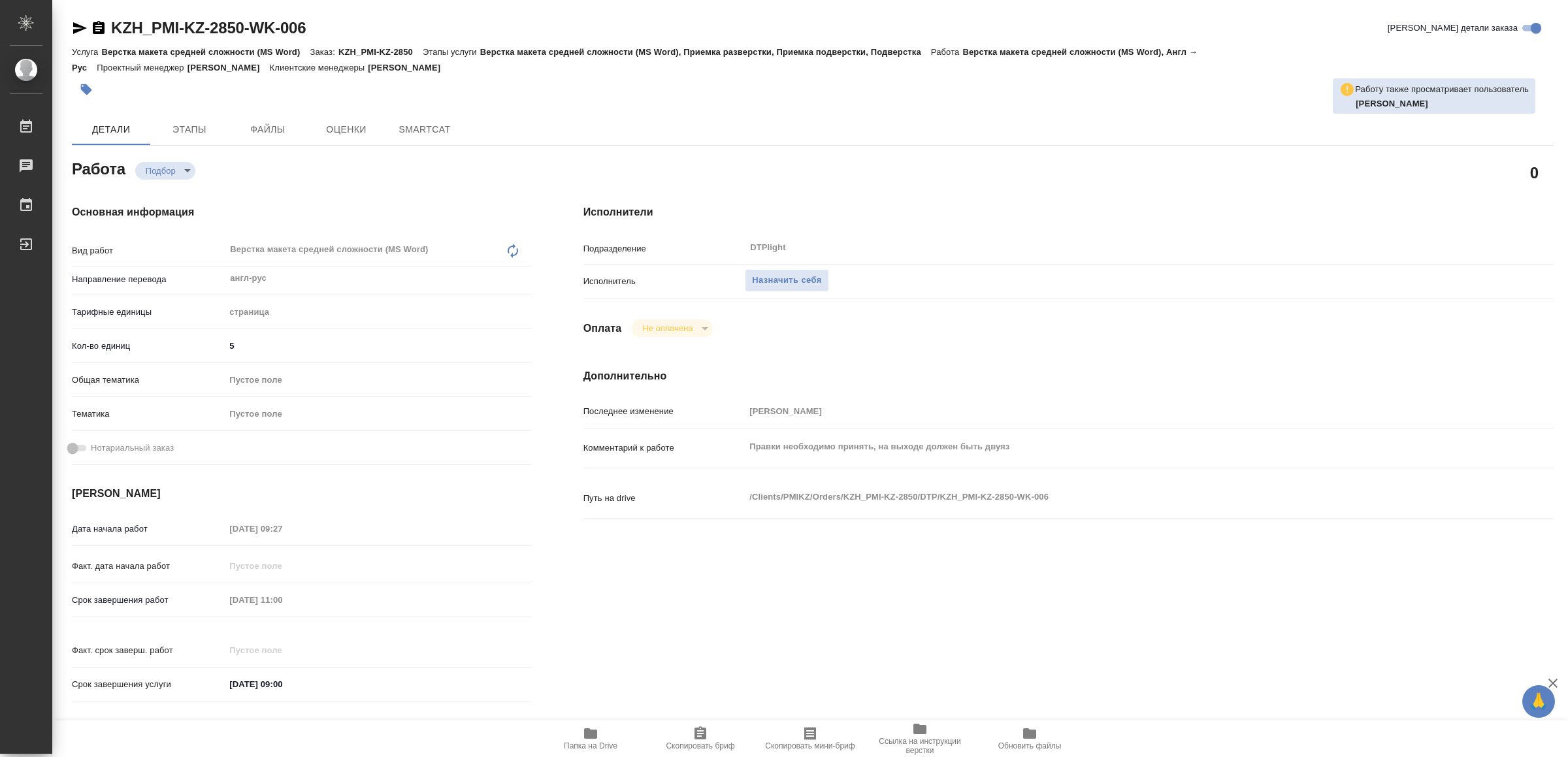
type textarea "x"
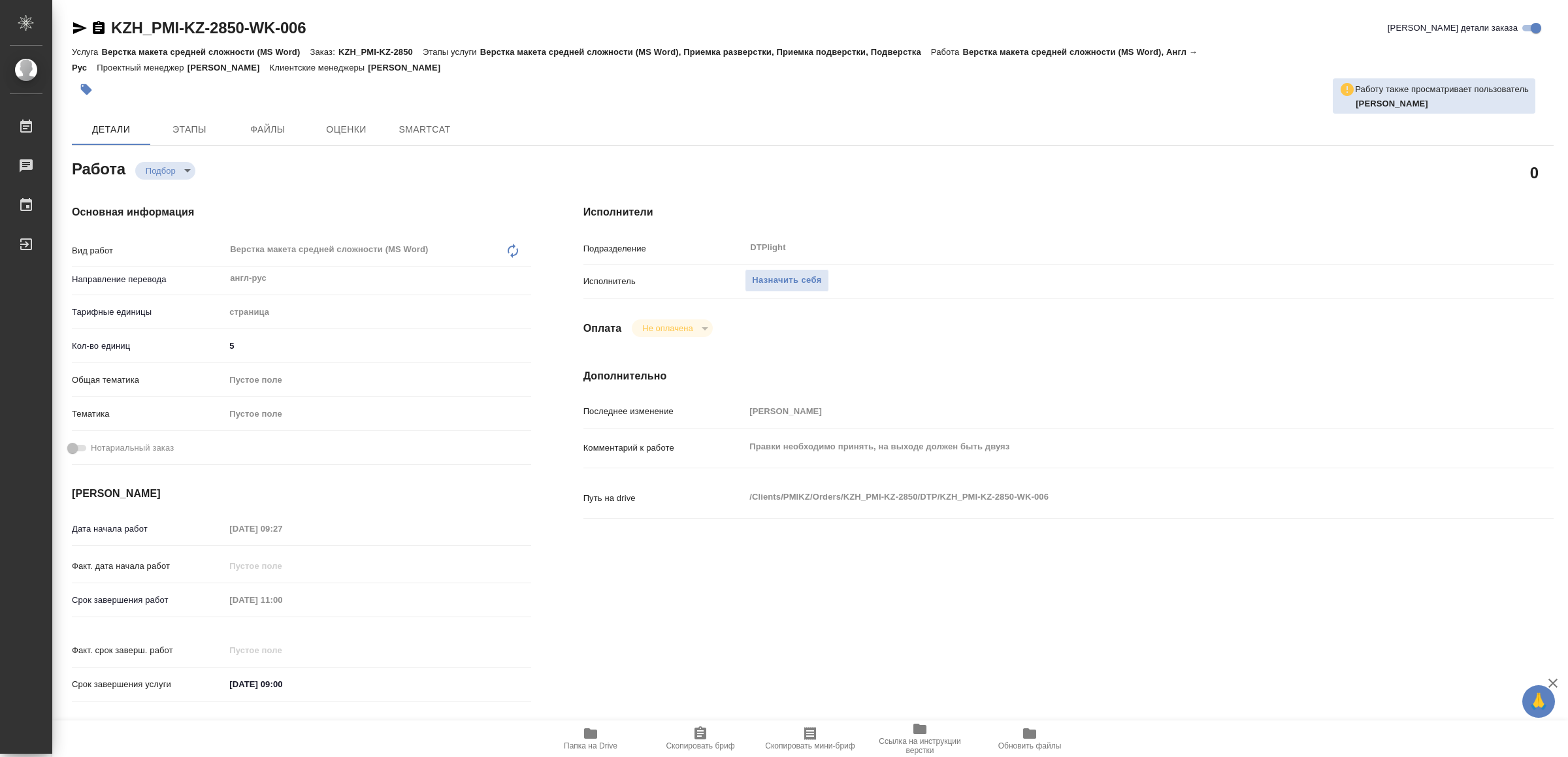
type textarea "x"
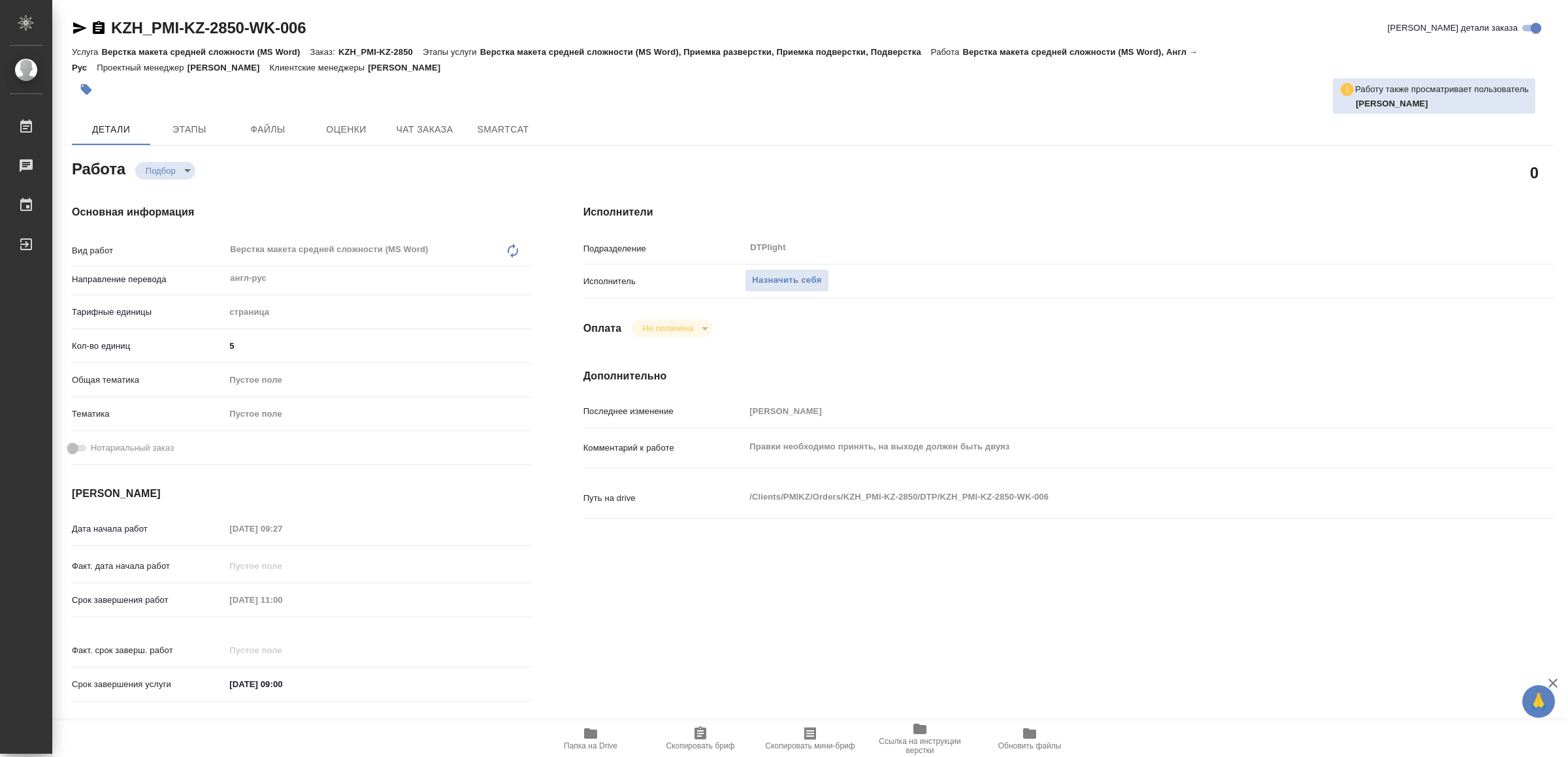
type textarea "x"
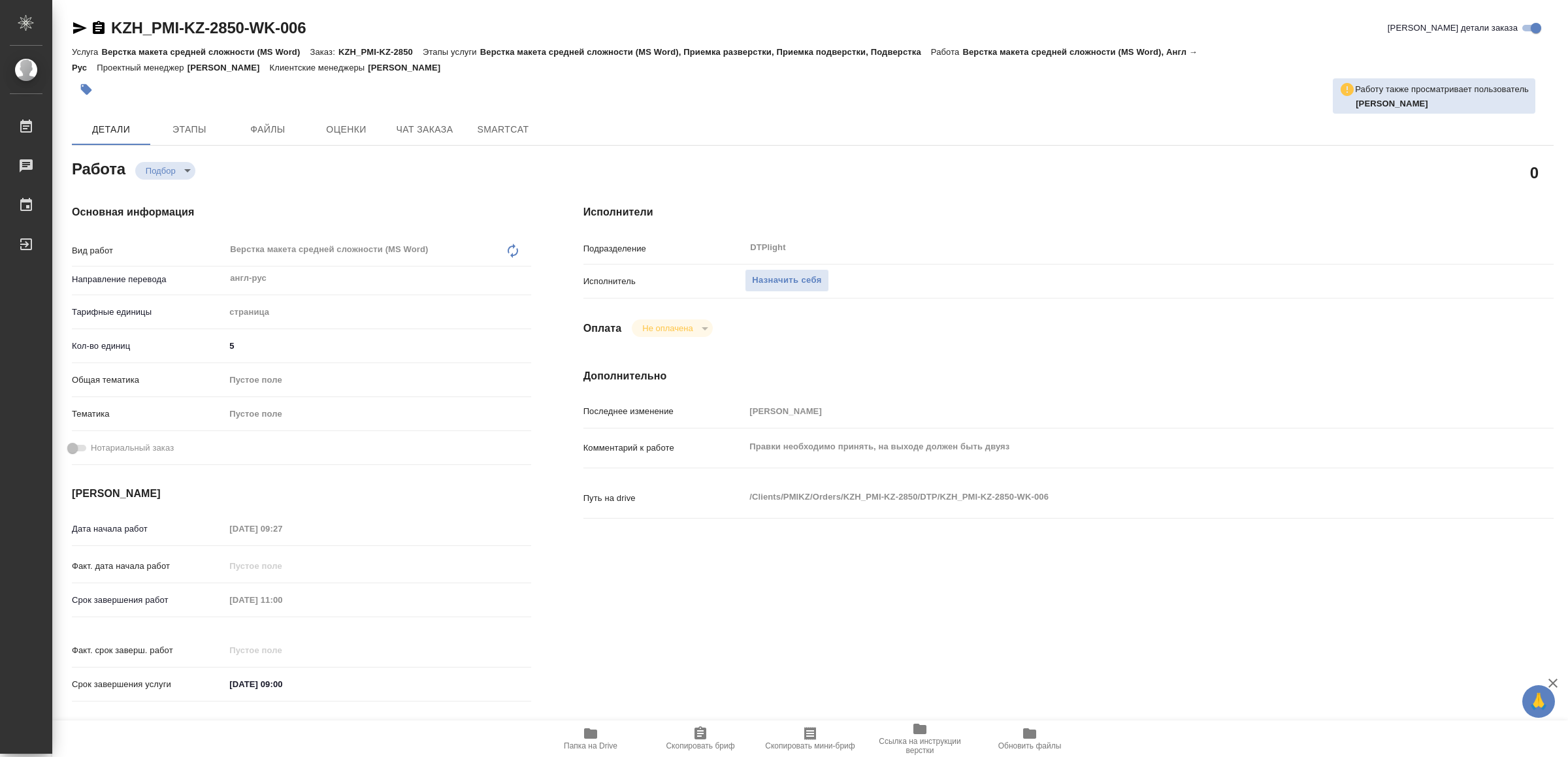
type textarea "x"
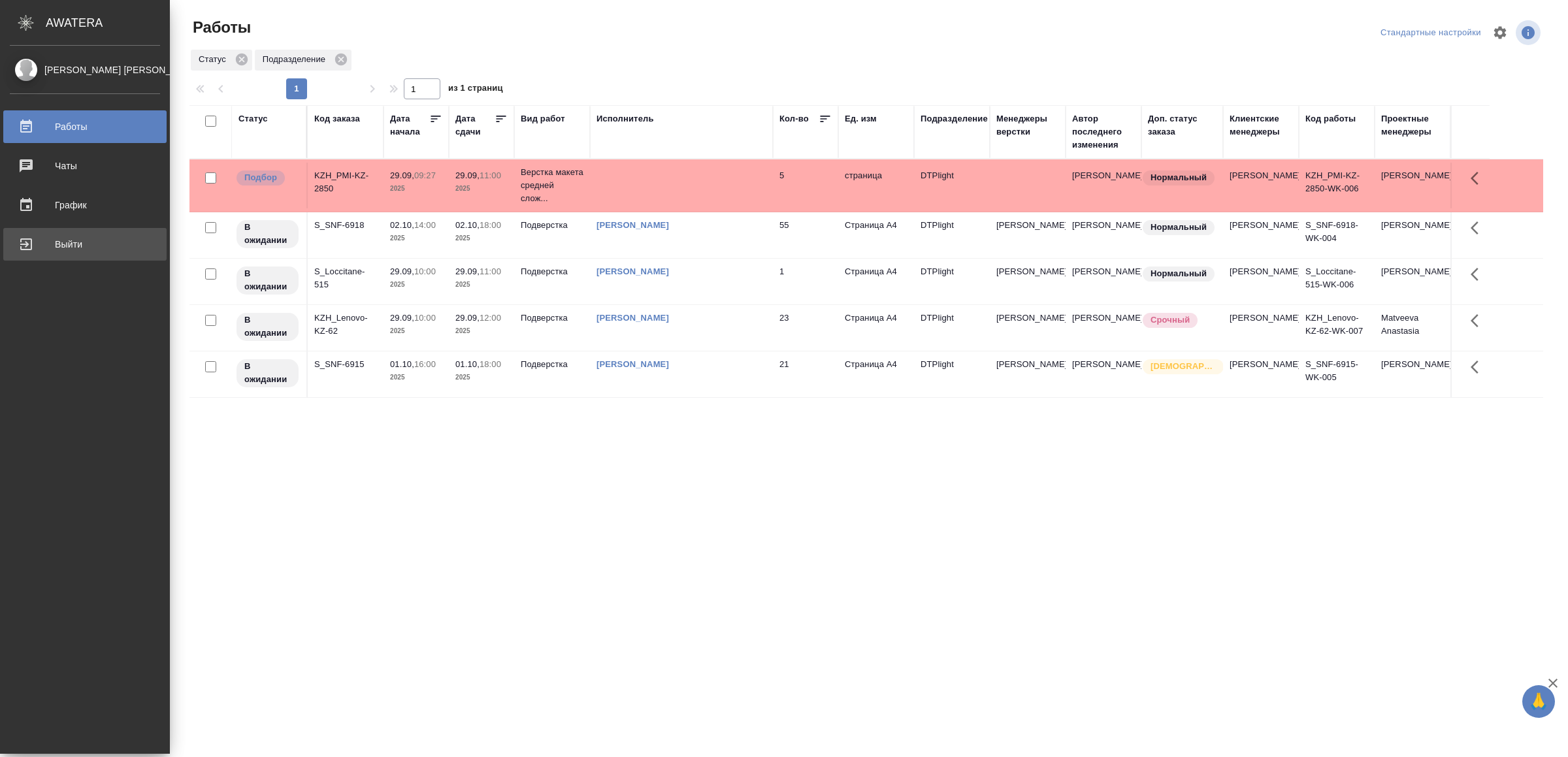
click at [58, 234] on div "Выйти" at bounding box center [85, 244] width 150 height 19
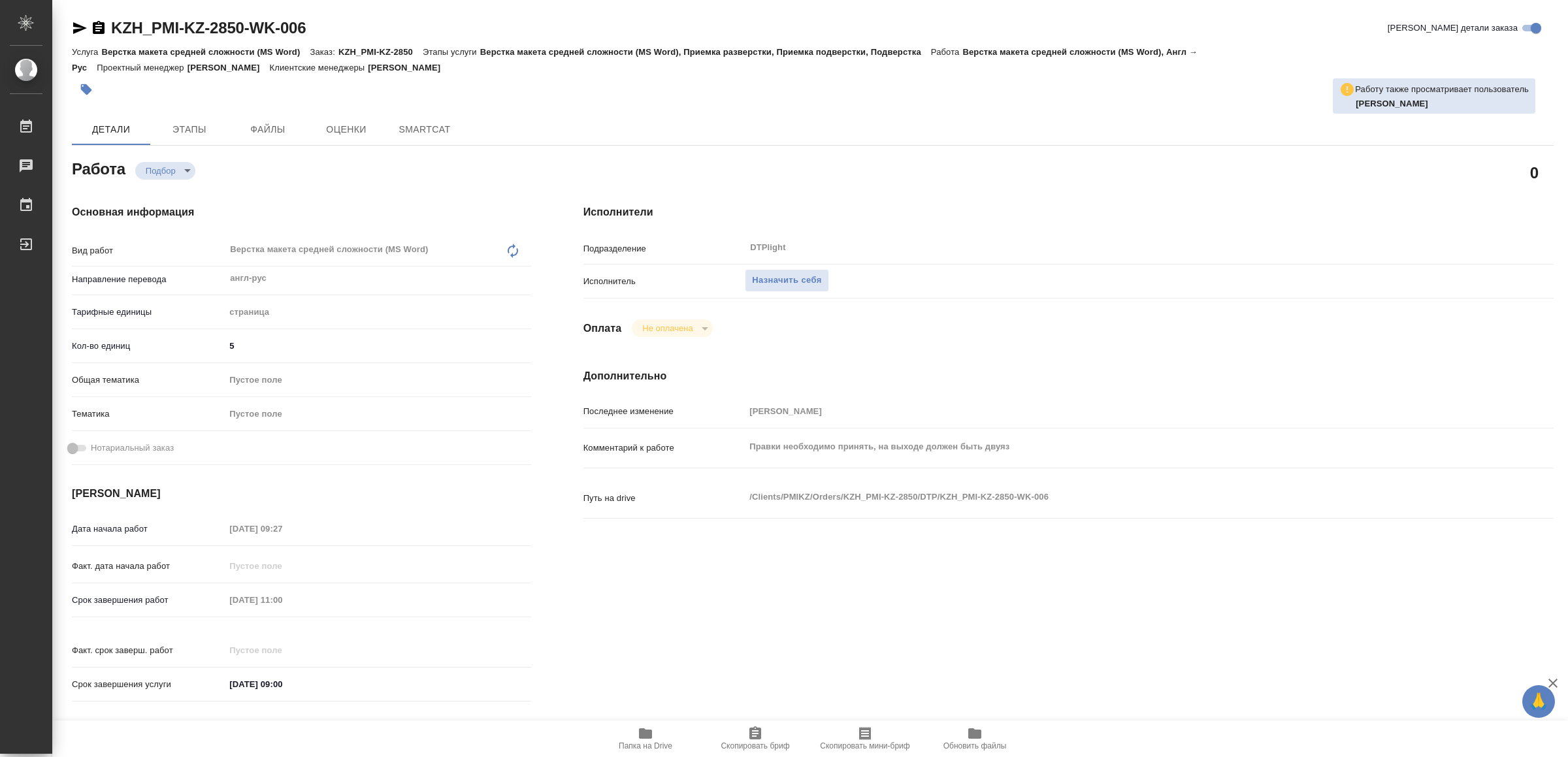
type textarea "x"
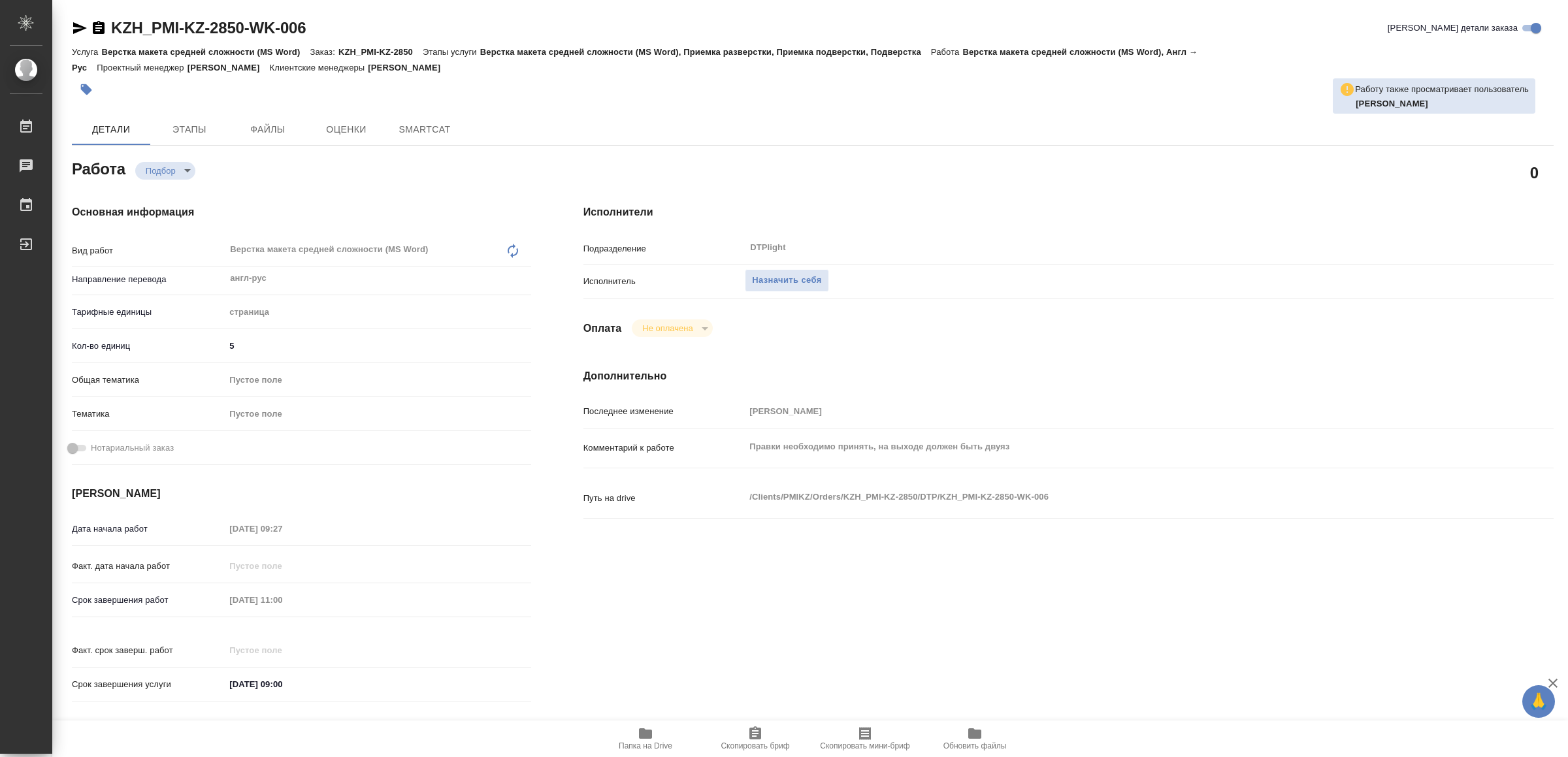
type textarea "x"
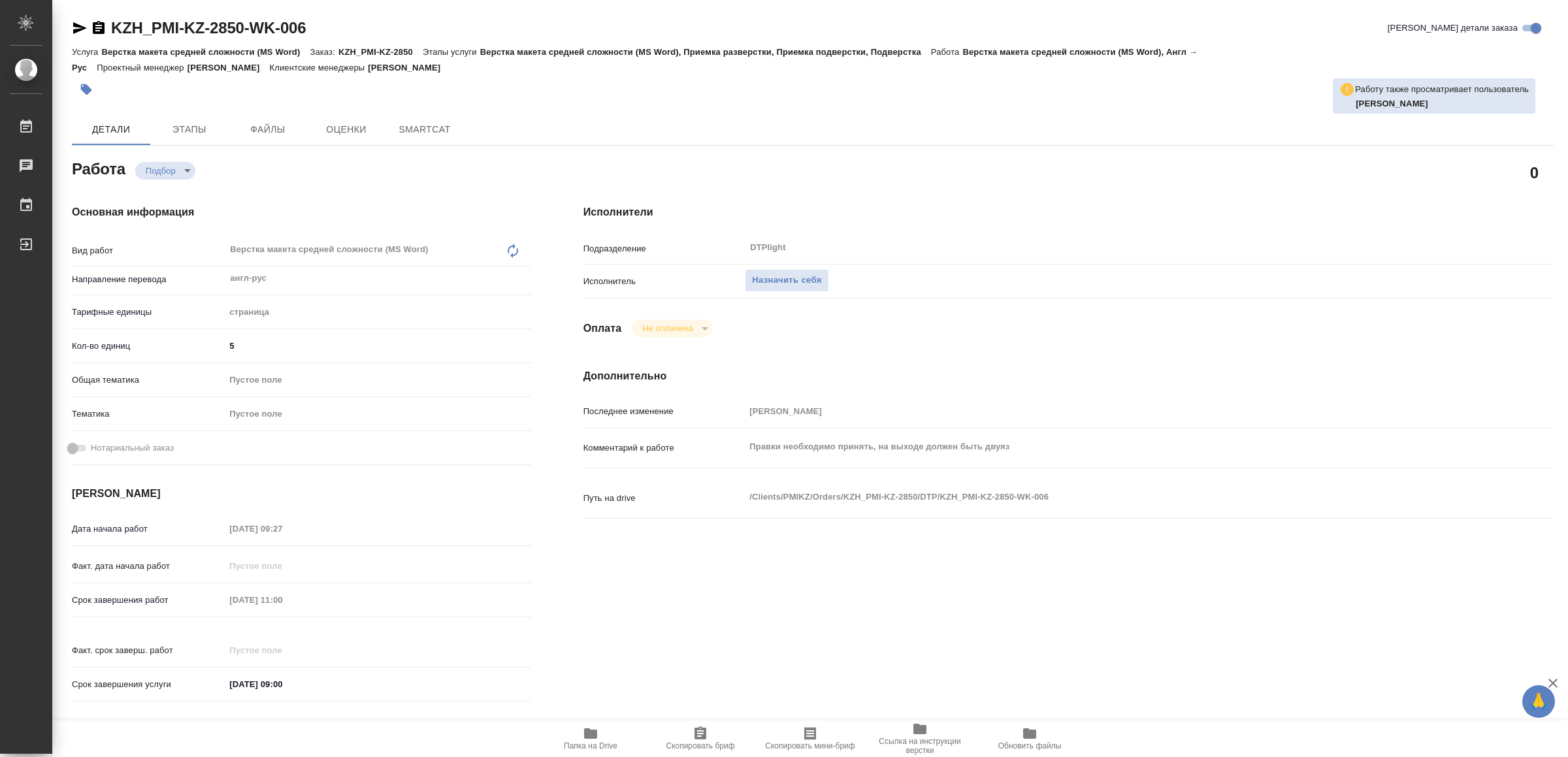
type textarea "x"
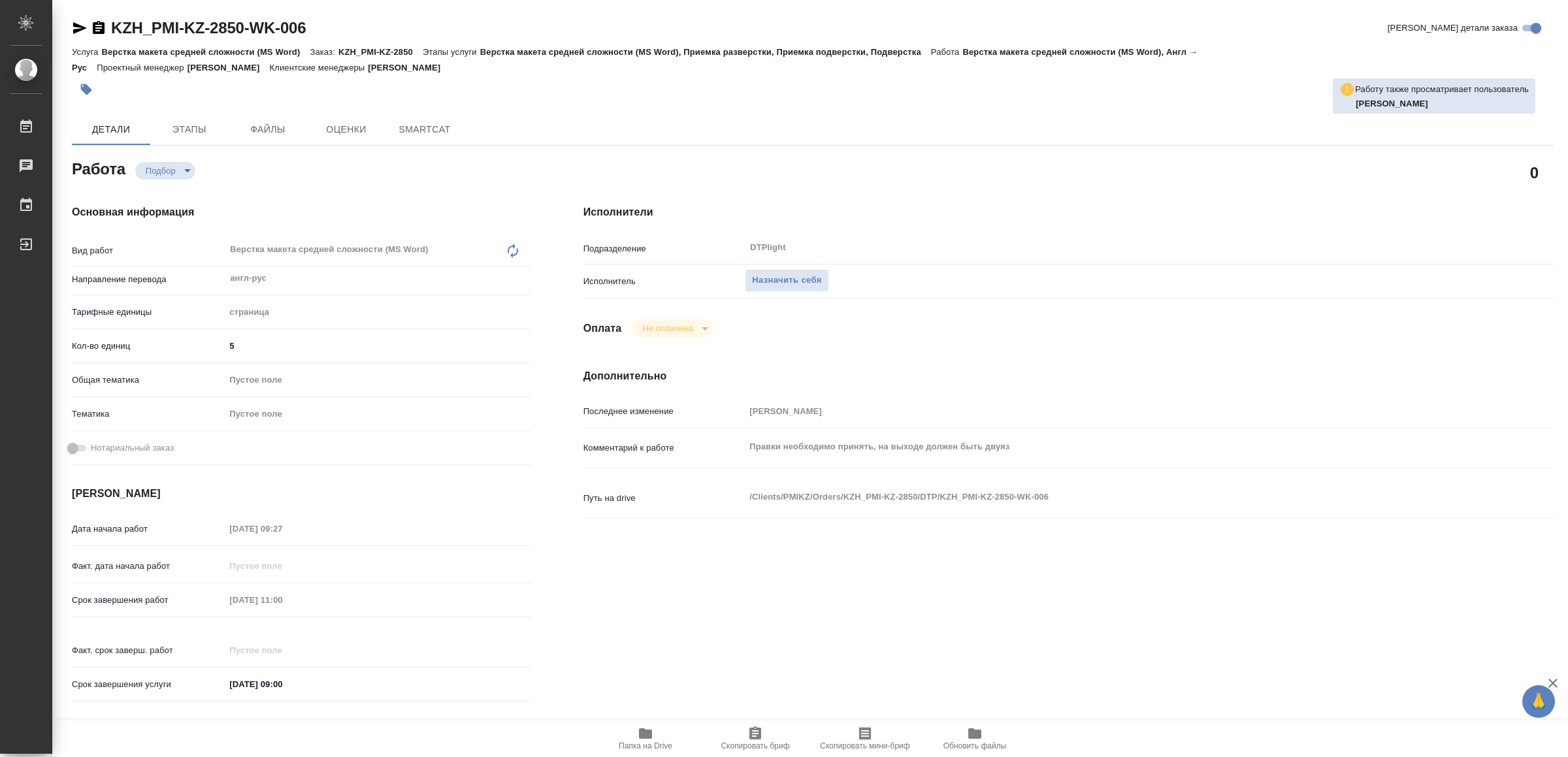
type textarea "x"
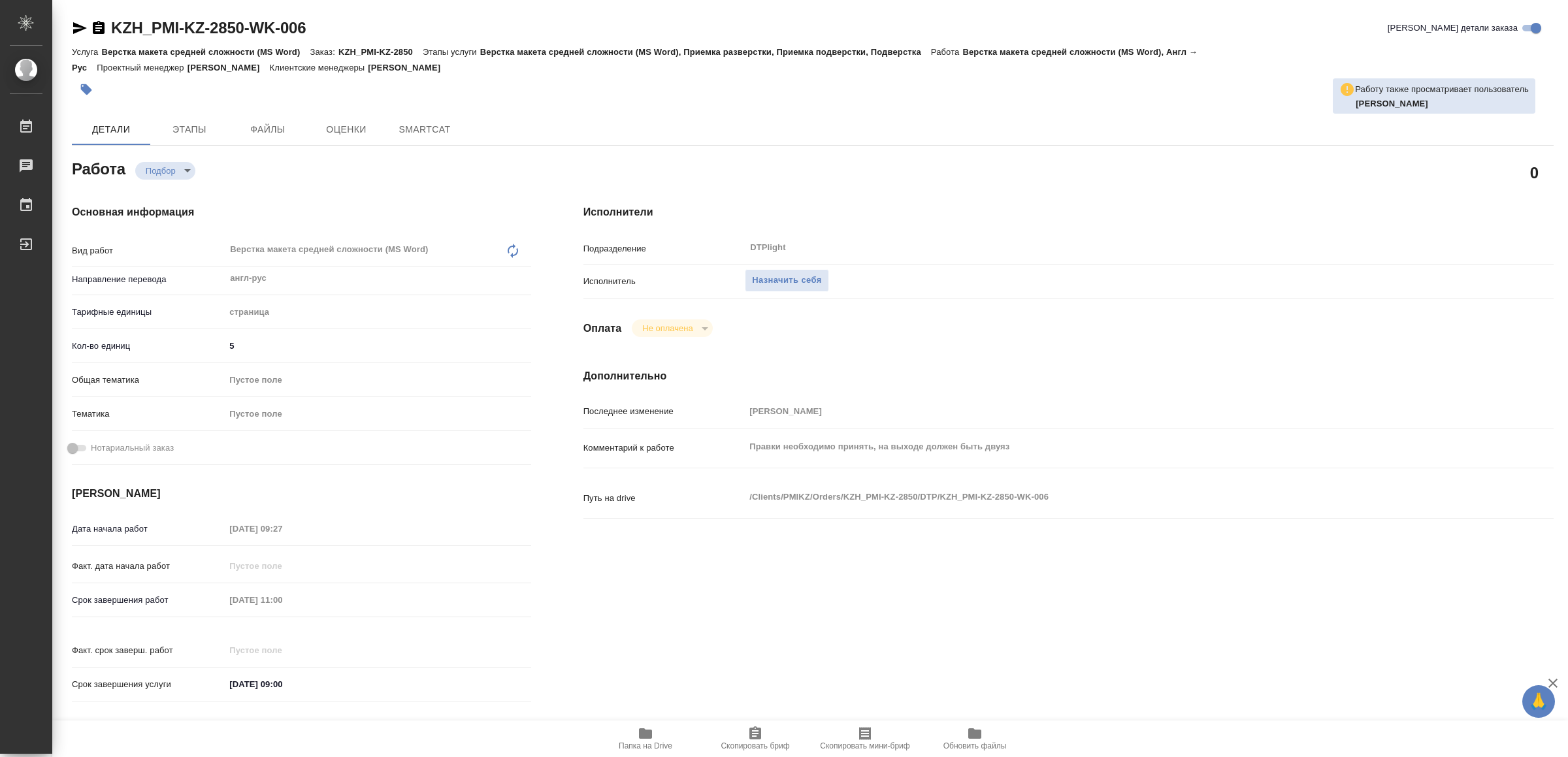
type textarea "x"
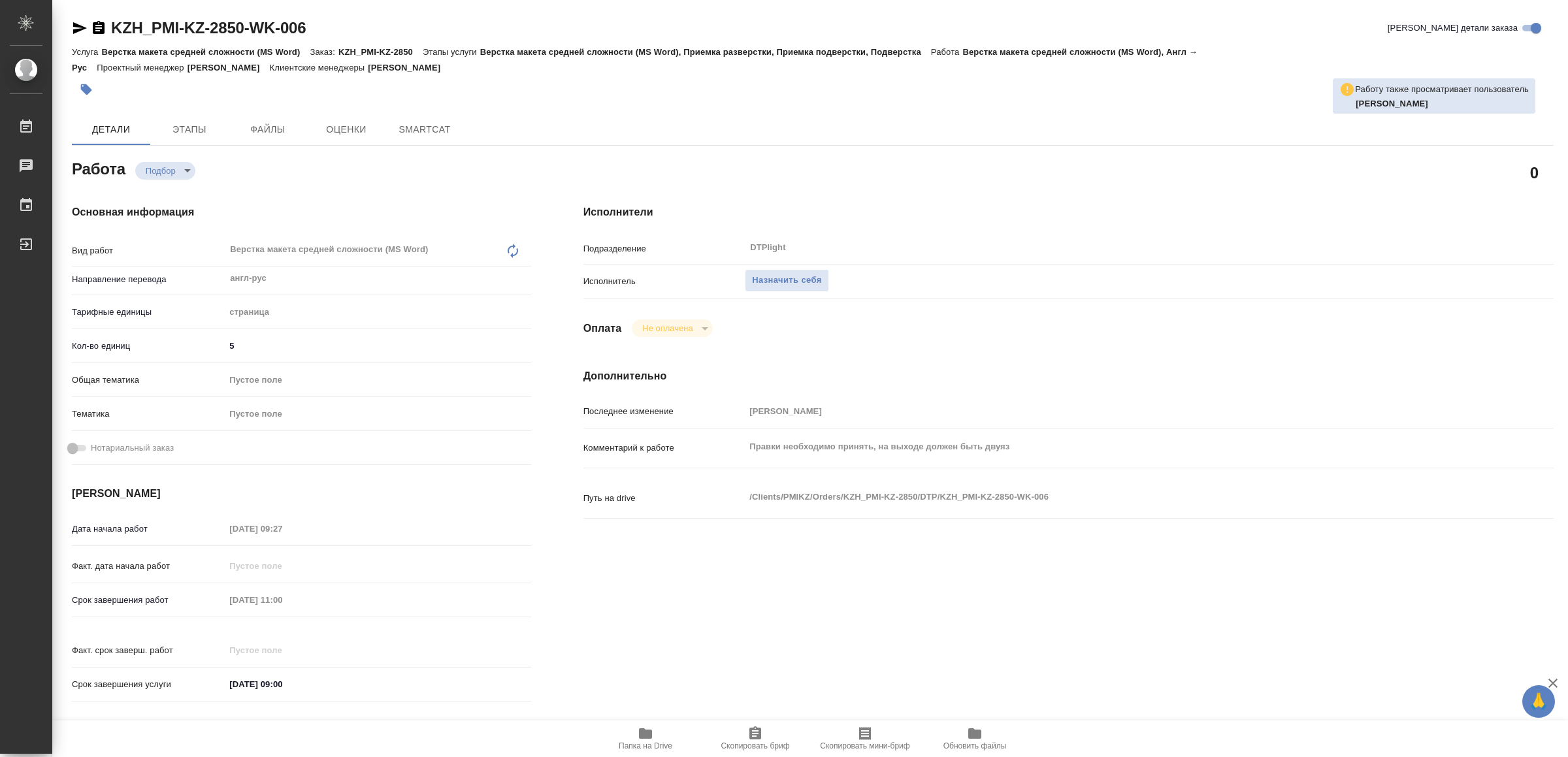
type textarea "x"
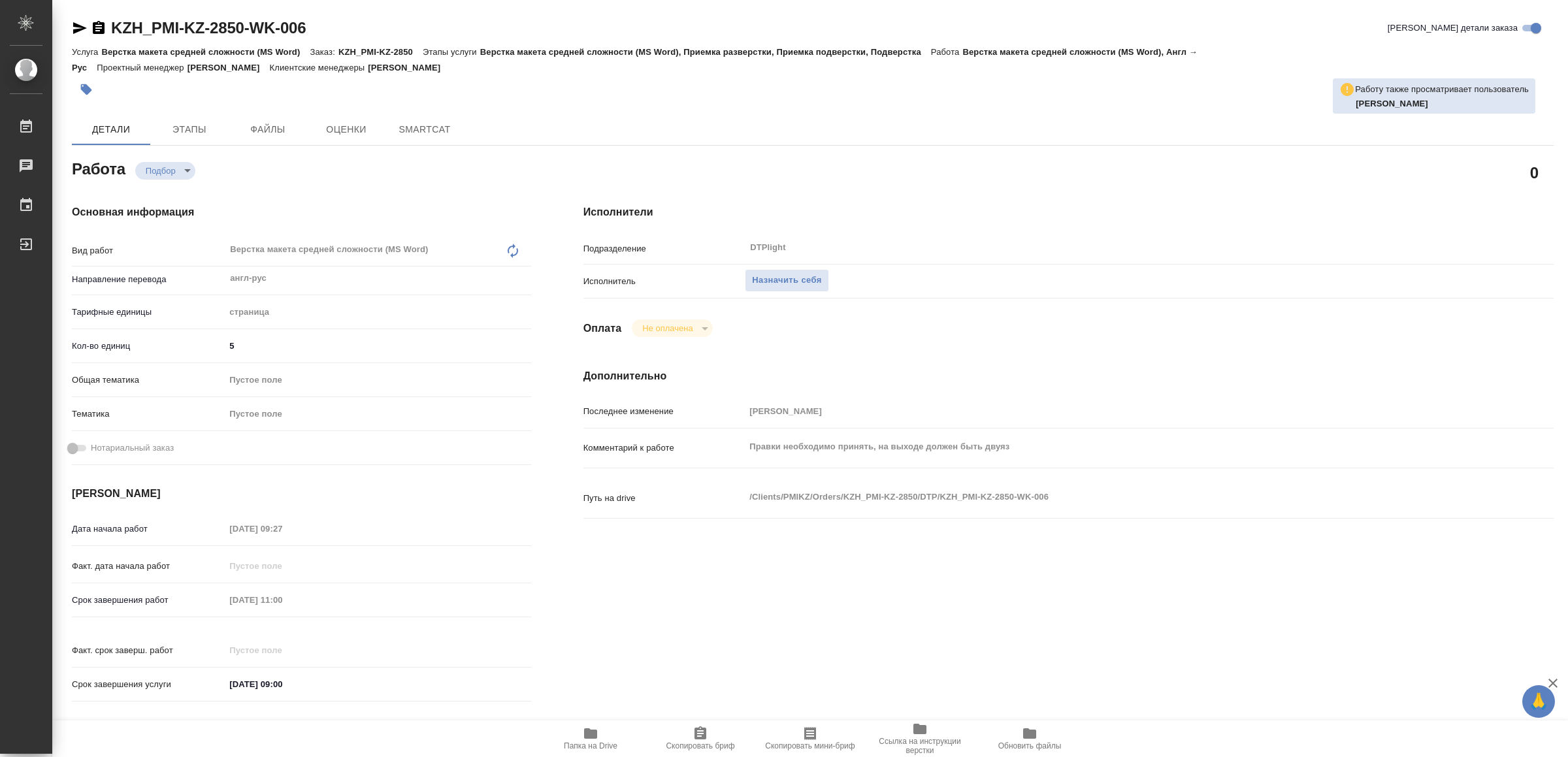
type textarea "x"
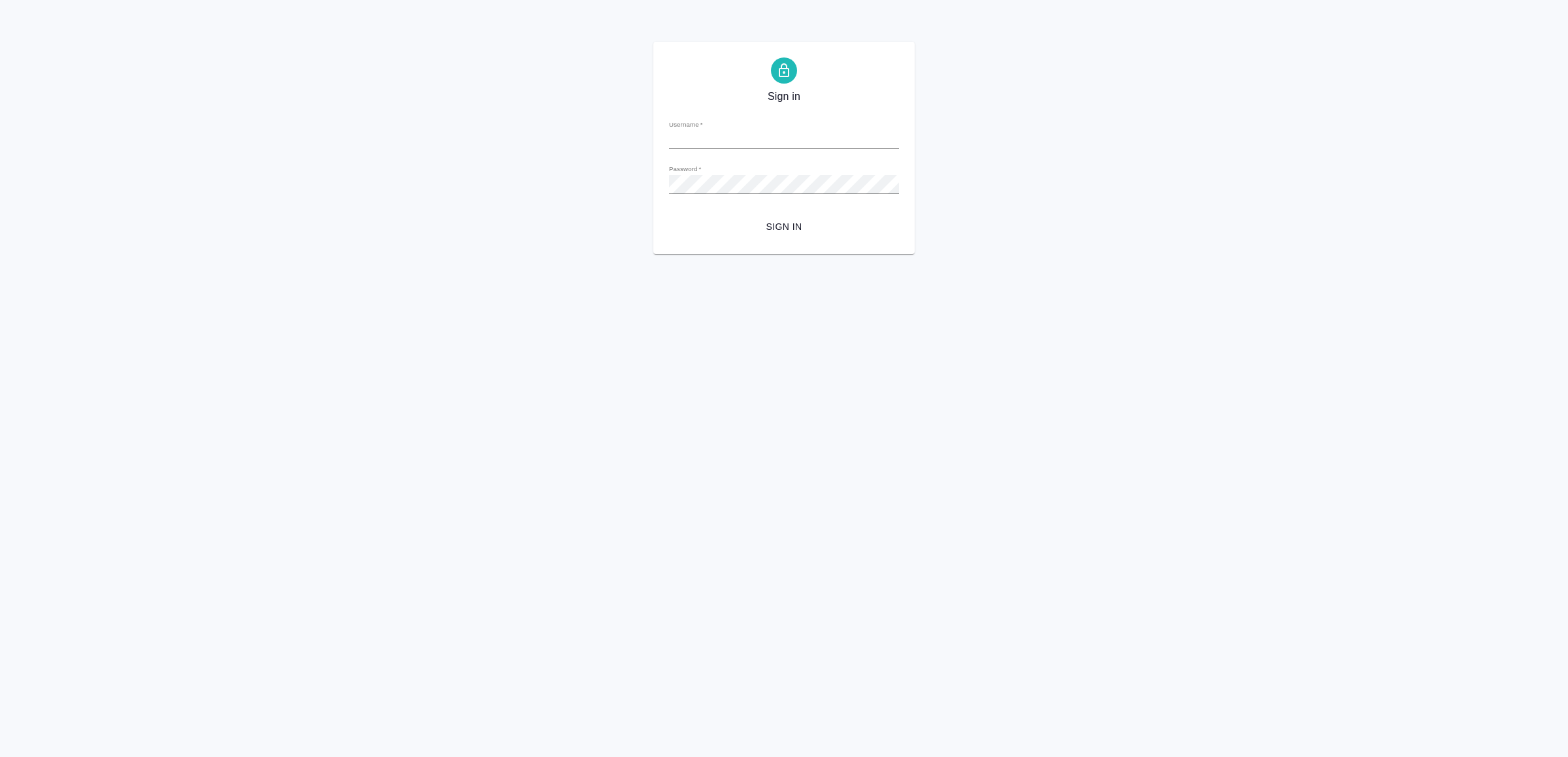
type input "[EMAIL_ADDRESS][DOMAIN_NAME]"
click at [800, 219] on span "Sign in" at bounding box center [784, 227] width 209 height 17
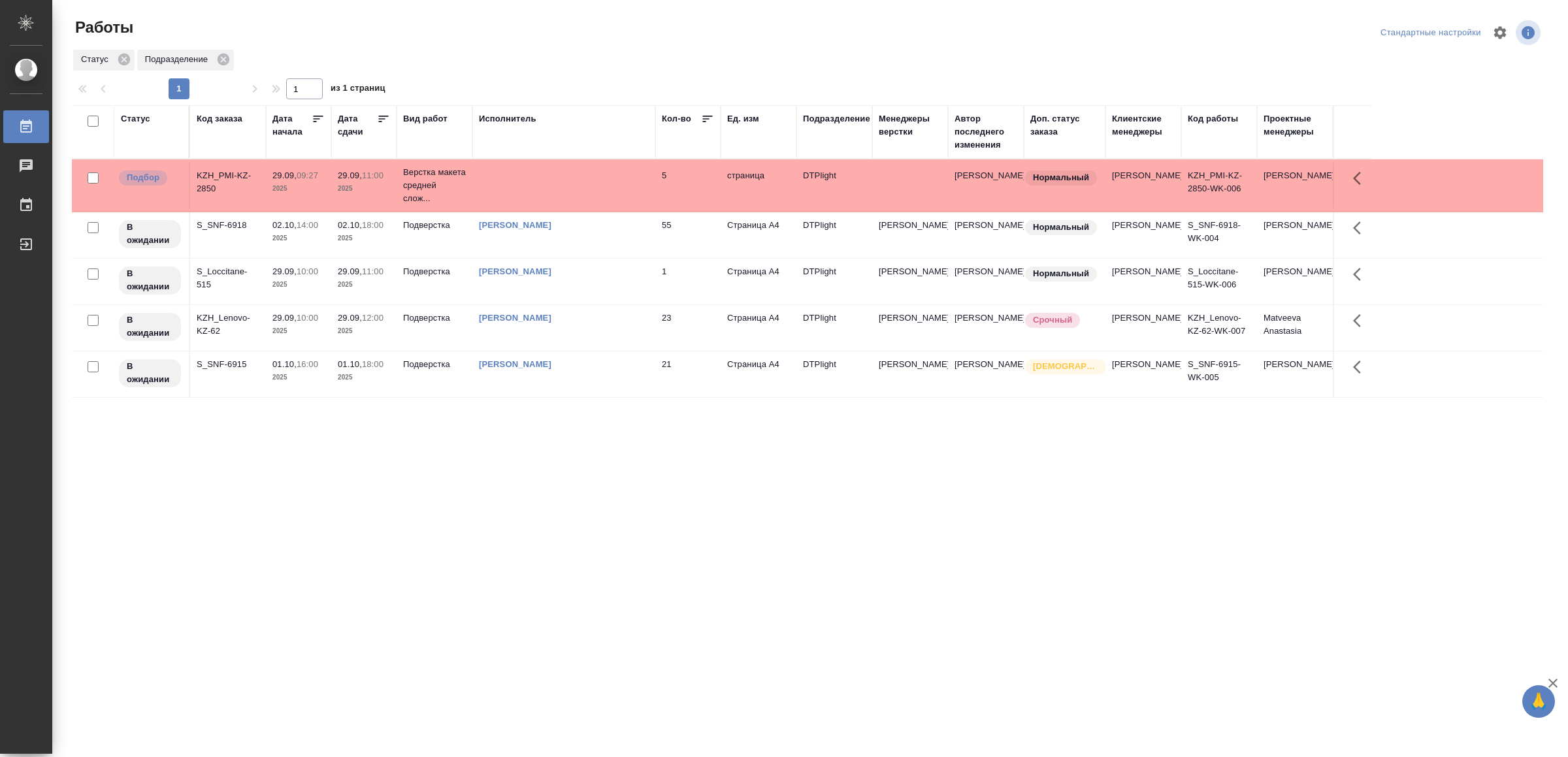
drag, startPoint x: 639, startPoint y: 520, endPoint x: 647, endPoint y: 516, distance: 8.9
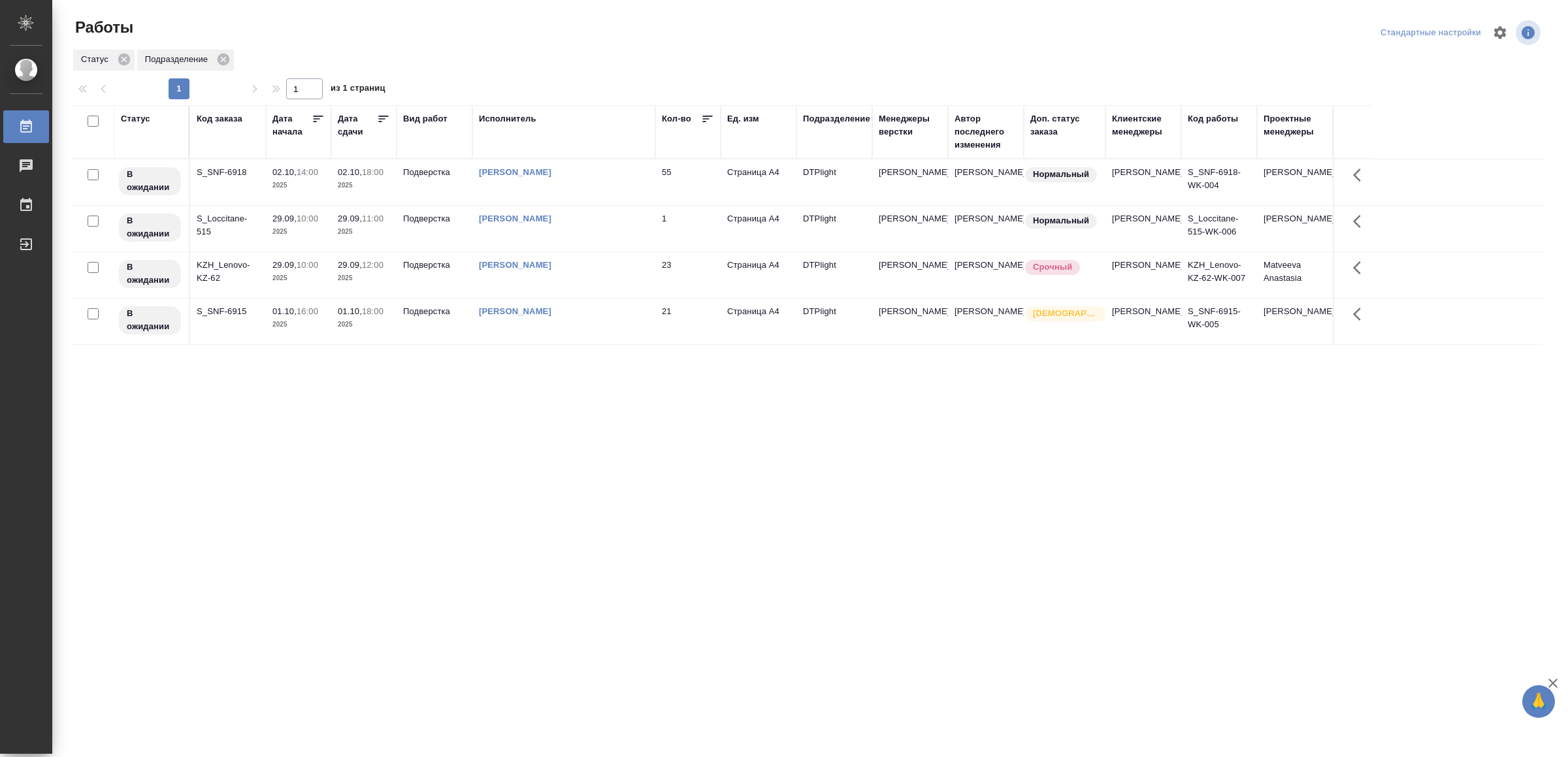
drag, startPoint x: 416, startPoint y: 573, endPoint x: 436, endPoint y: 544, distance: 35.2
drag, startPoint x: 431, startPoint y: 506, endPoint x: 436, endPoint y: 498, distance: 9.4
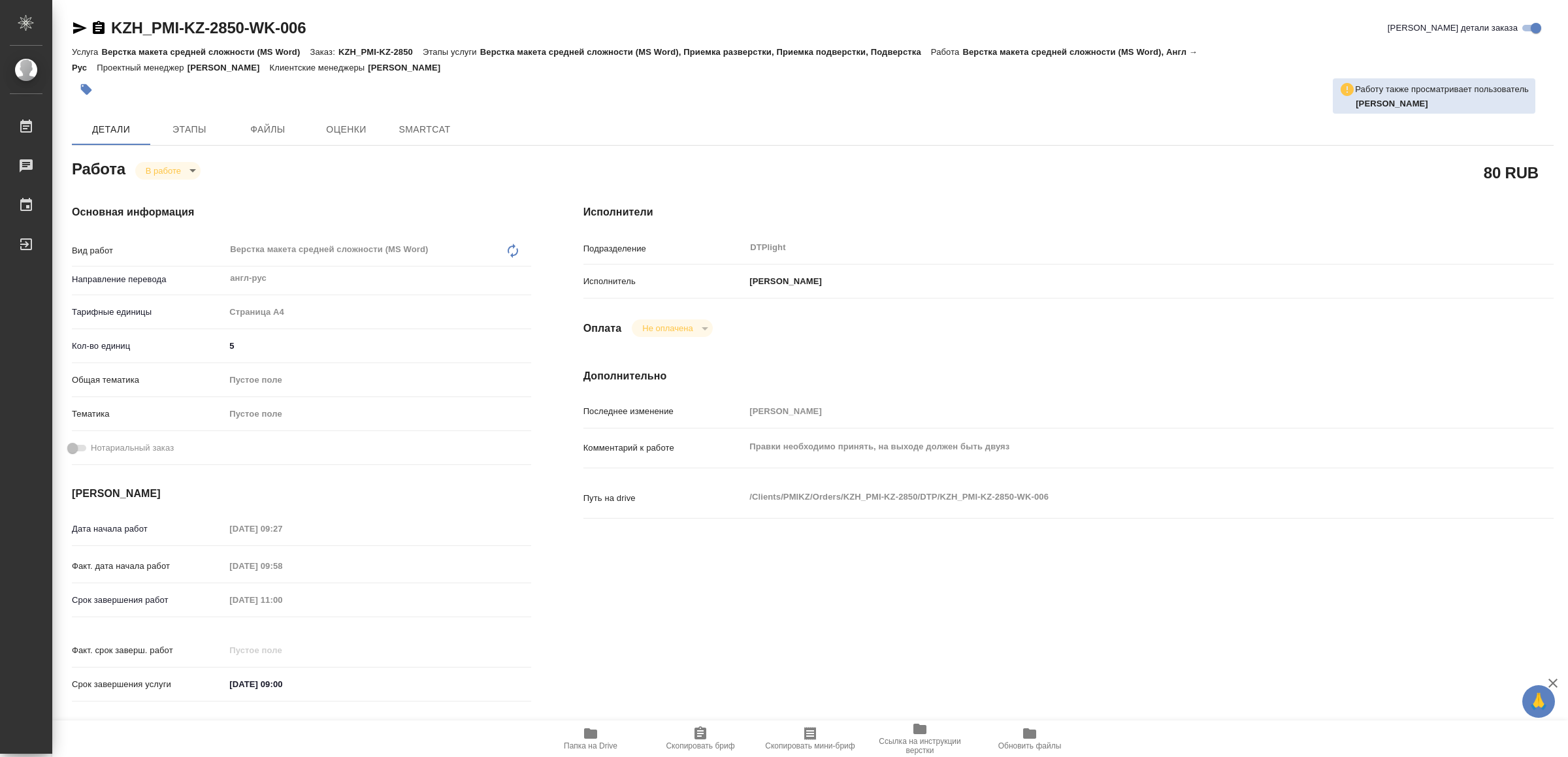
type textarea "x"
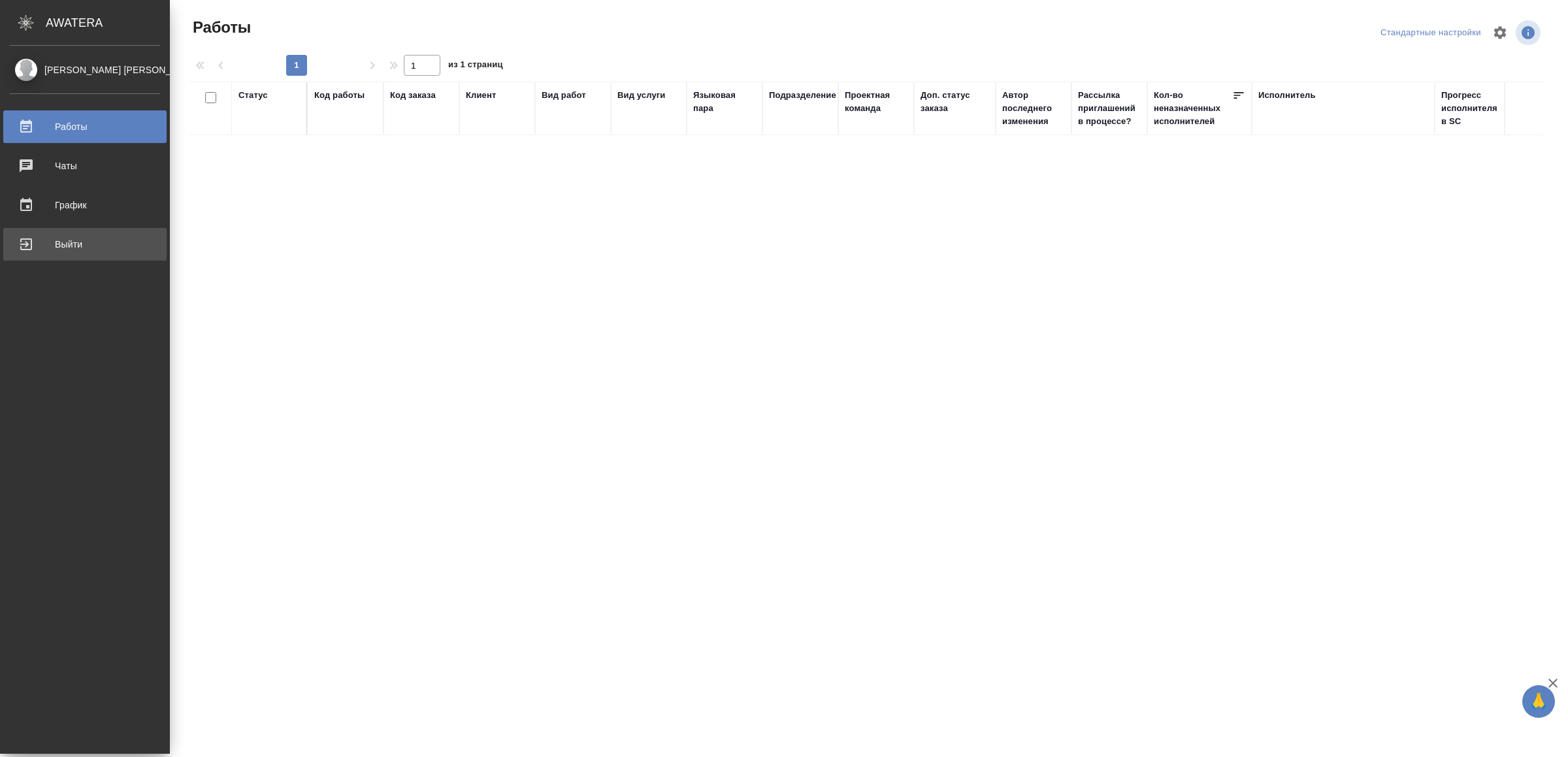
click at [14, 240] on div "Выйти" at bounding box center [85, 244] width 150 height 19
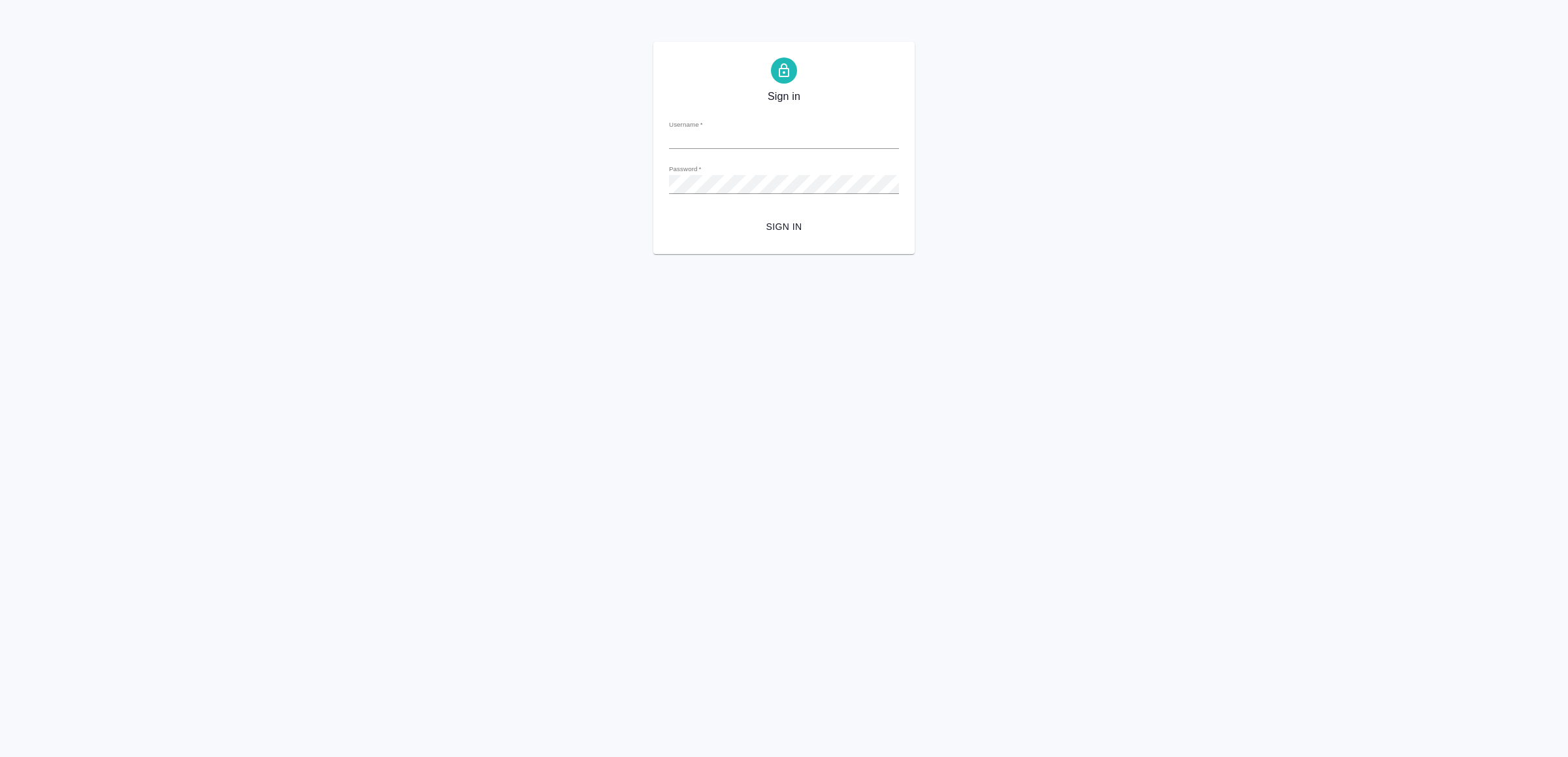
type input "[EMAIL_ADDRESS][DOMAIN_NAME]"
click at [817, 237] on button "Sign in" at bounding box center [784, 227] width 230 height 24
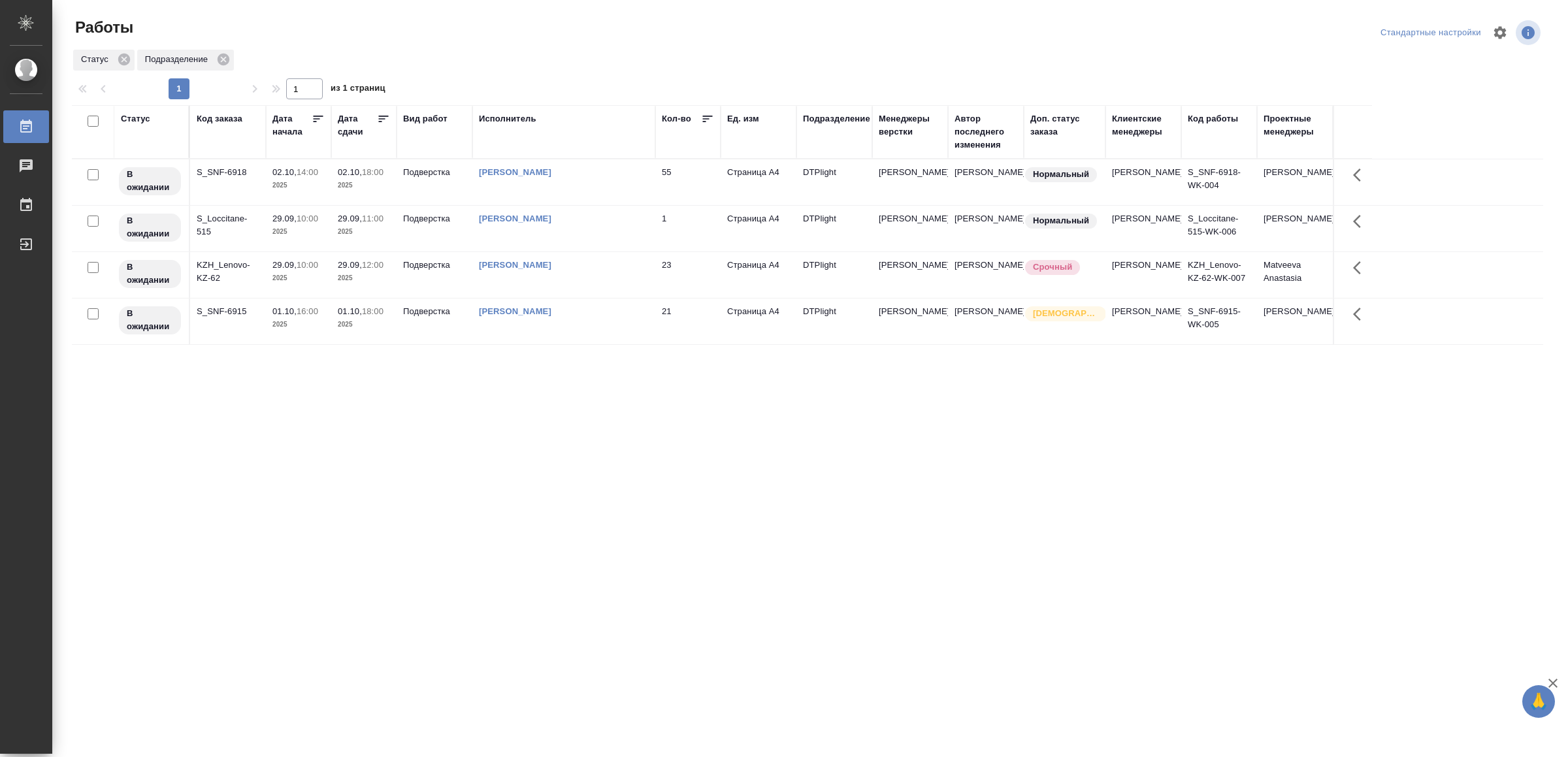
drag, startPoint x: 855, startPoint y: 515, endPoint x: 855, endPoint y: 498, distance: 17.0
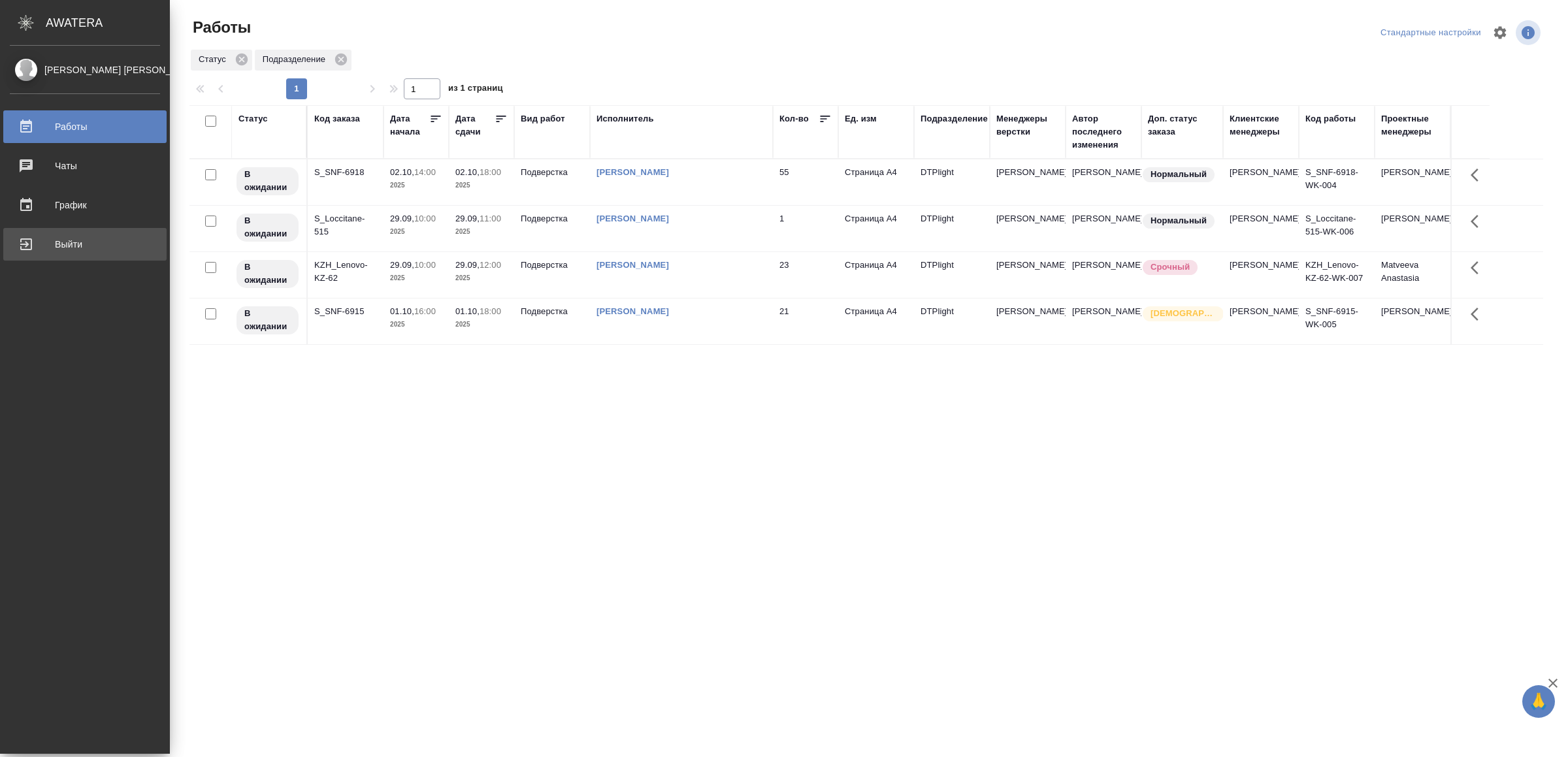
click at [57, 244] on div "Выйти" at bounding box center [85, 244] width 150 height 19
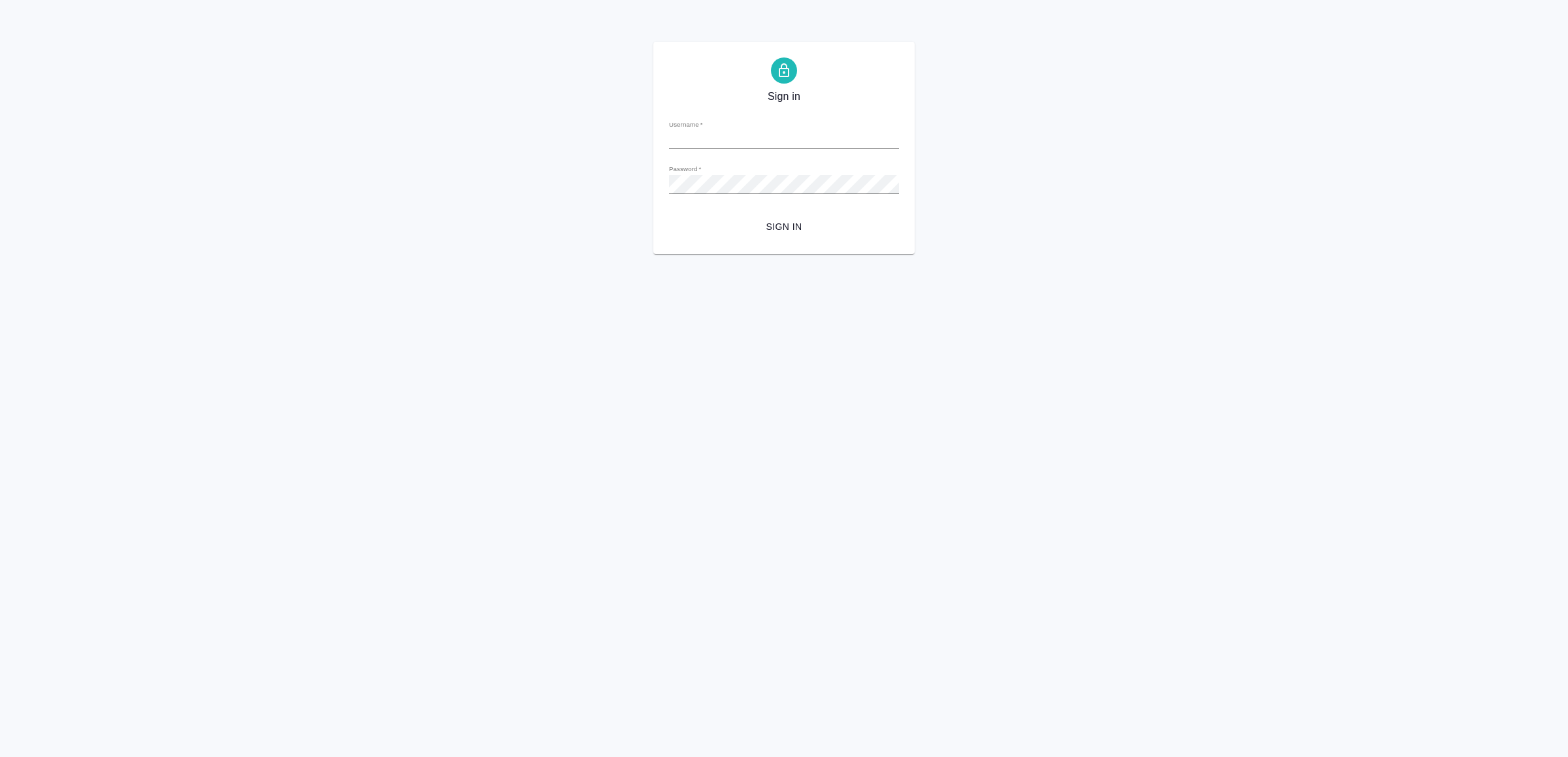
type input "v.yamkovenko@awatera.com"
click at [829, 226] on span "Sign in" at bounding box center [784, 227] width 209 height 17
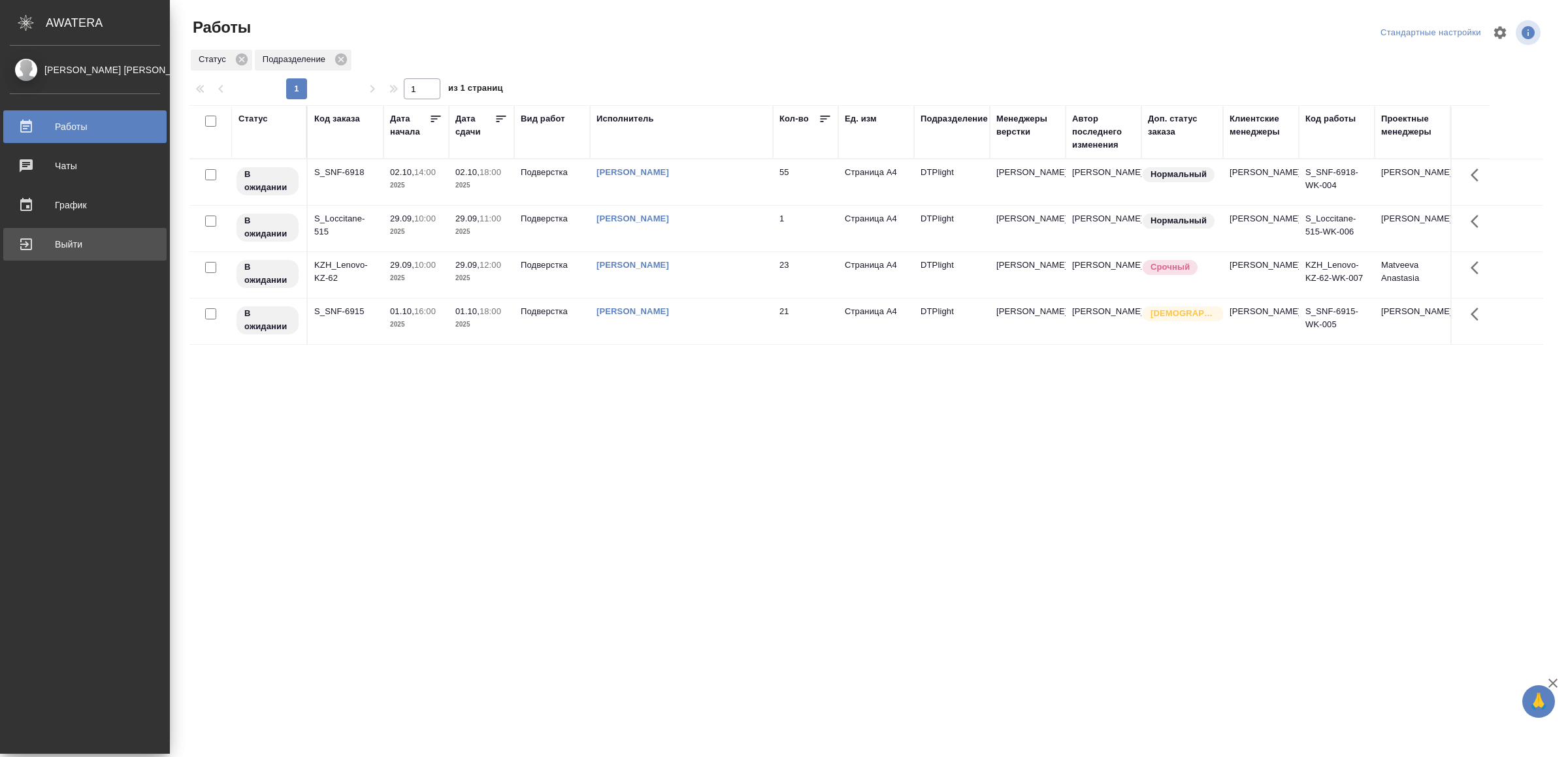
click at [47, 240] on div "Выйти" at bounding box center [85, 244] width 150 height 19
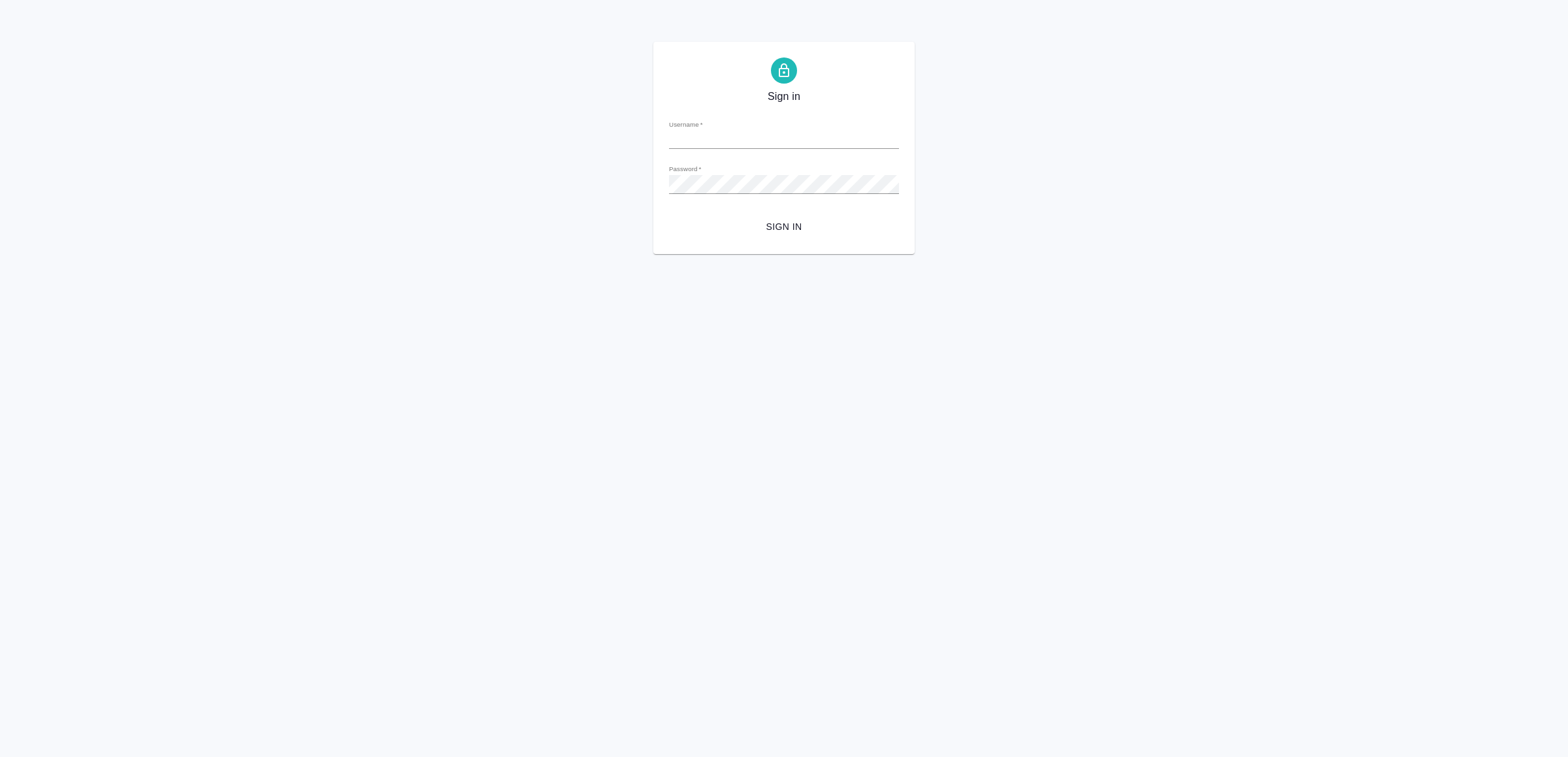
type input "v.yamkovenko@awatera.com"
click at [801, 218] on button "Sign in" at bounding box center [784, 227] width 230 height 24
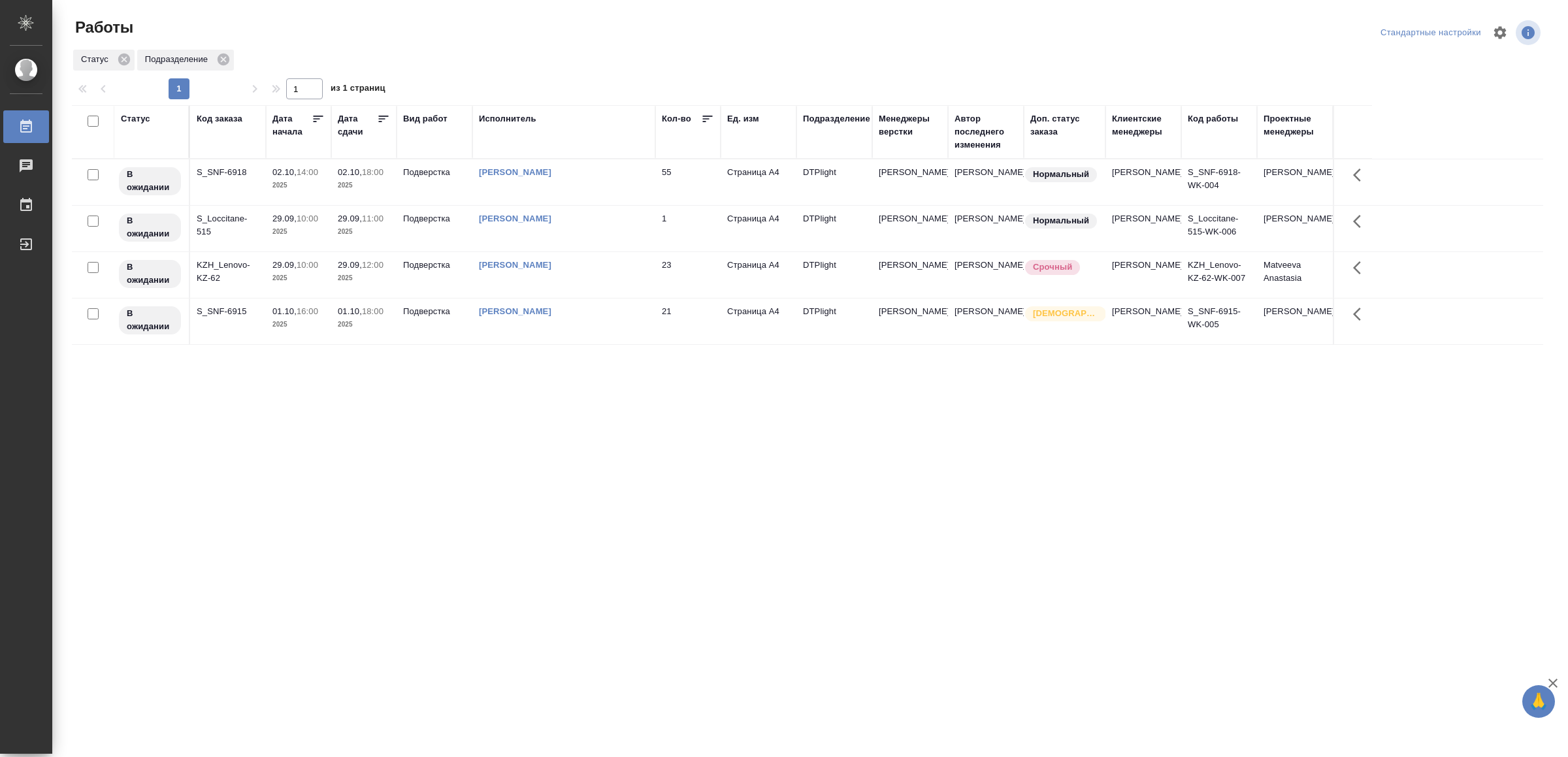
drag, startPoint x: 573, startPoint y: 604, endPoint x: 575, endPoint y: 583, distance: 21.1
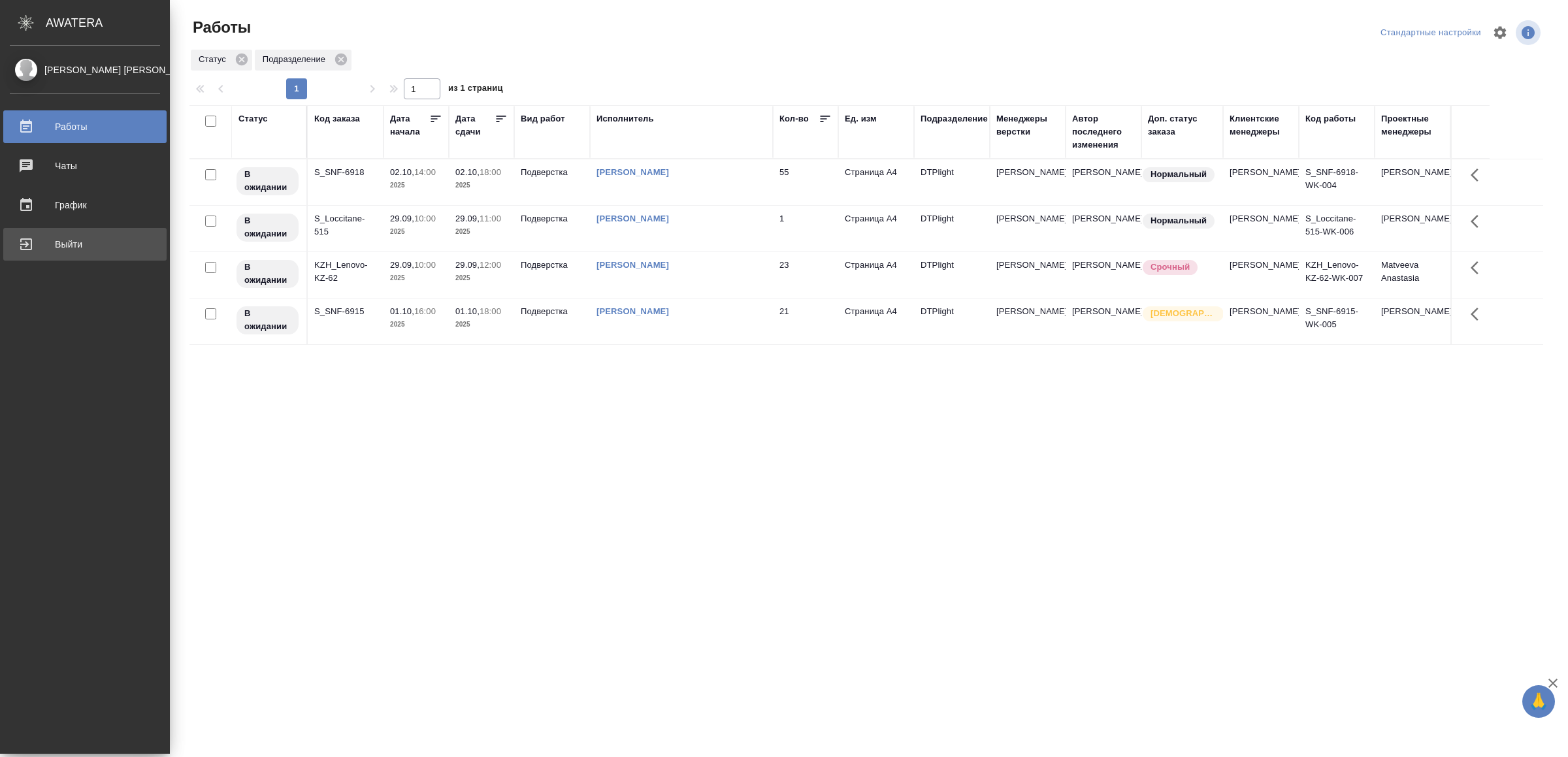
click at [67, 236] on div "Выйти" at bounding box center [85, 244] width 150 height 19
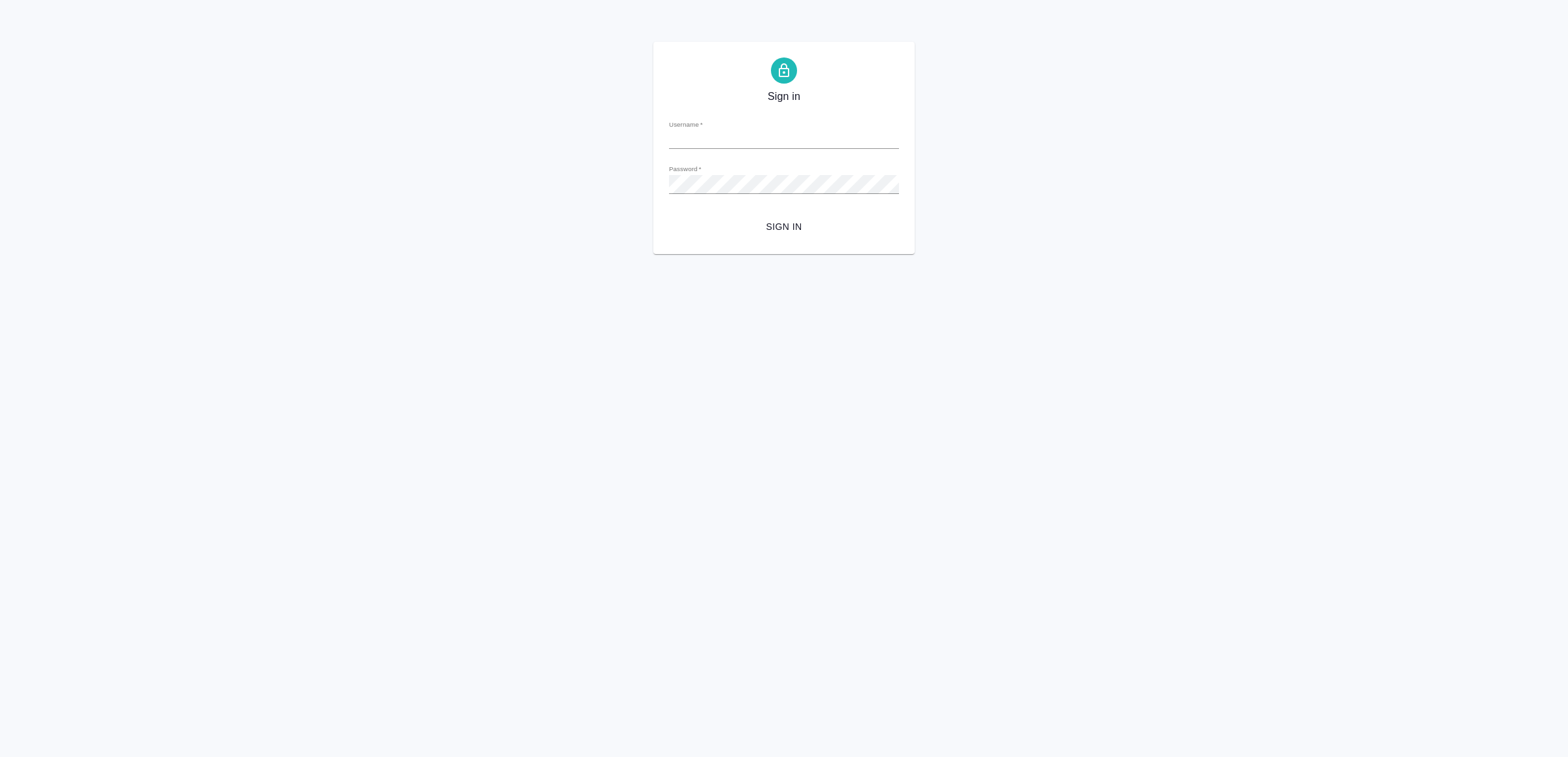
type input "[EMAIL_ADDRESS][DOMAIN_NAME]"
click at [804, 227] on span "Sign in" at bounding box center [784, 227] width 209 height 17
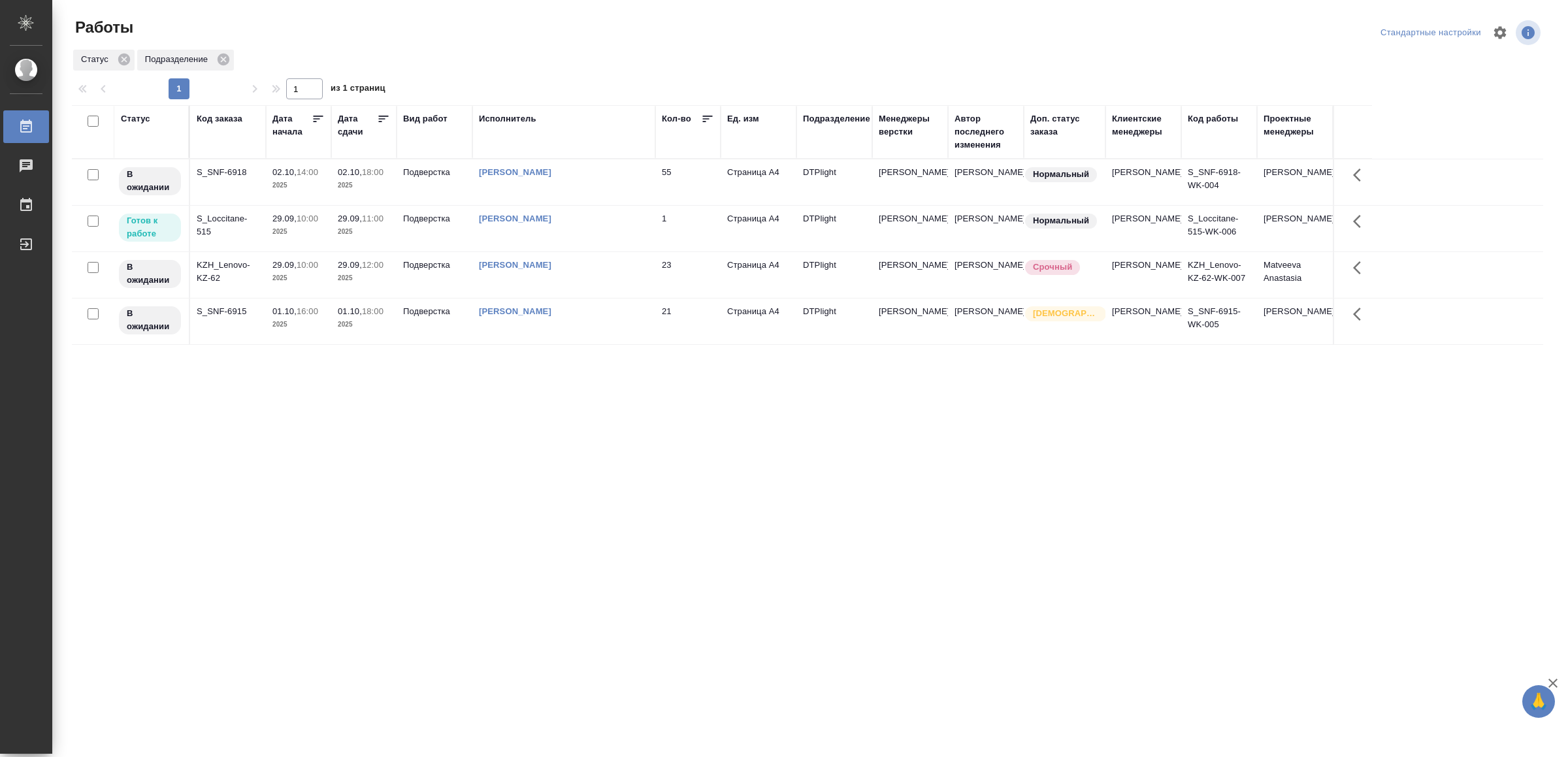
click at [638, 228] on td "[PERSON_NAME]" at bounding box center [563, 228] width 183 height 45
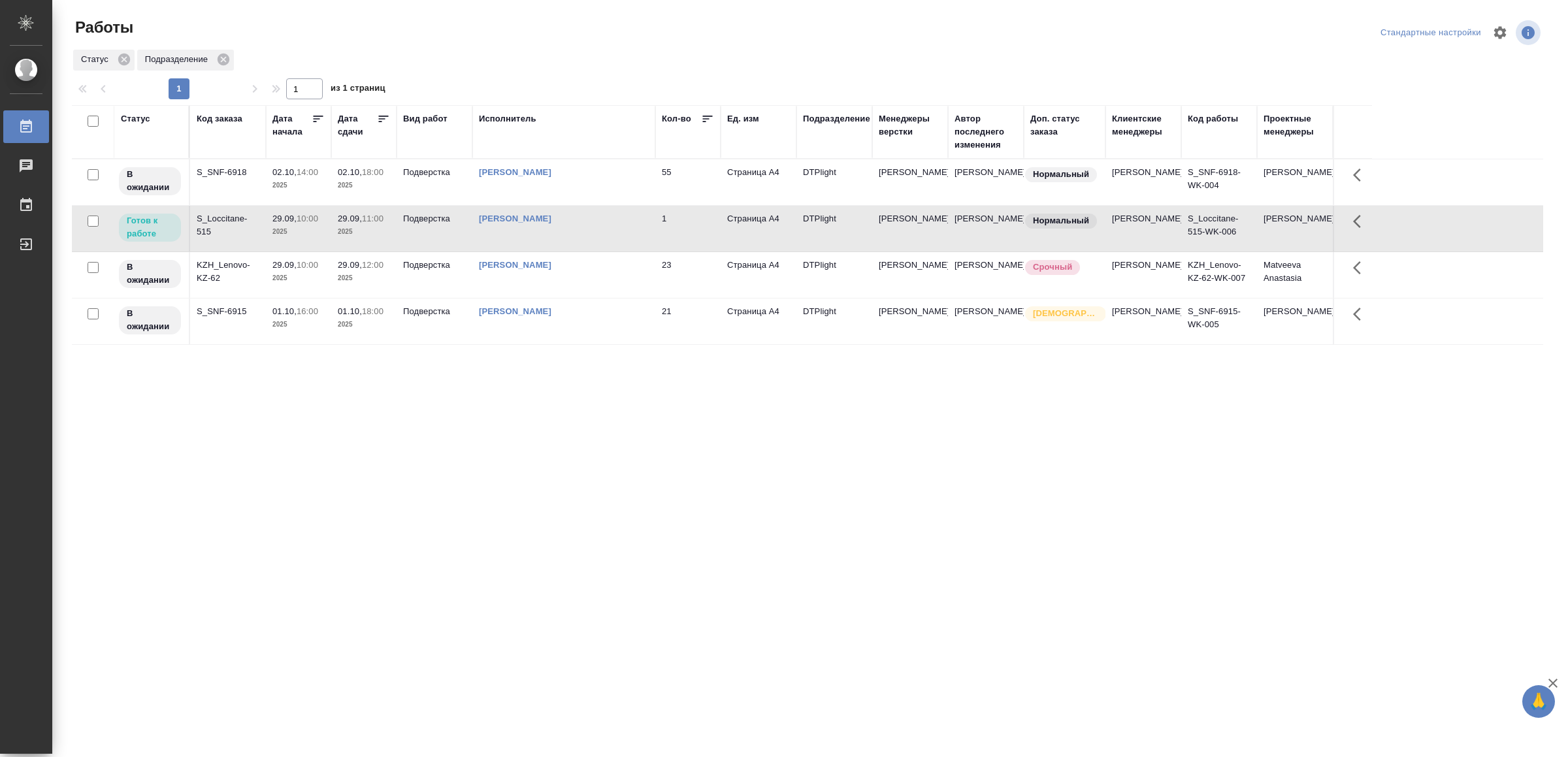
click at [638, 228] on td "[PERSON_NAME]" at bounding box center [563, 228] width 183 height 45
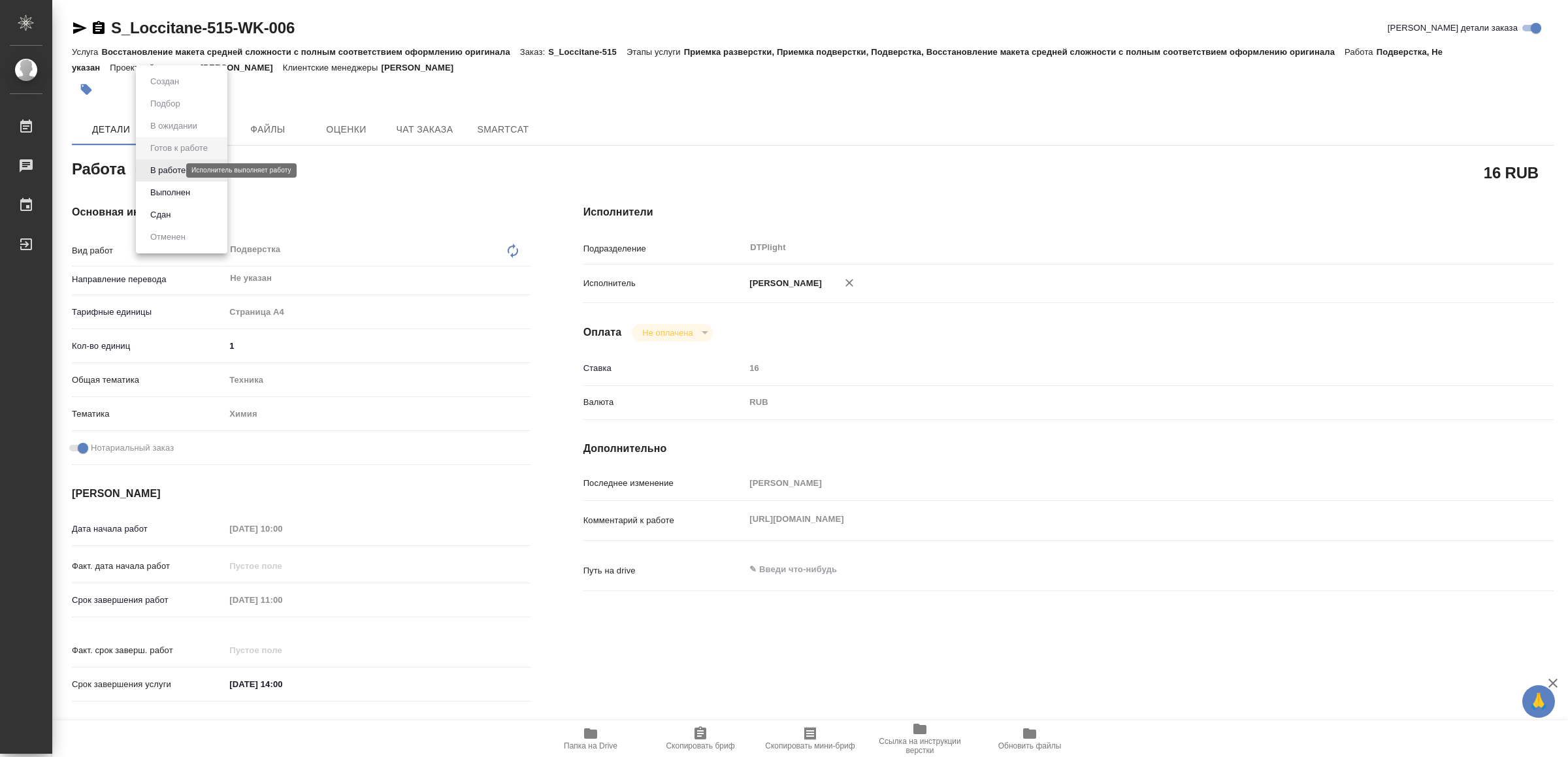
click at [167, 167] on body "🙏 .cls-1 fill:#fff; AWATERA Yamkovenko Vera Работы Чаты График Выйти S_Loccitan…" at bounding box center [784, 378] width 1568 height 757
click at [167, 167] on button "В работе" at bounding box center [168, 170] width 44 height 15
type textarea "x"
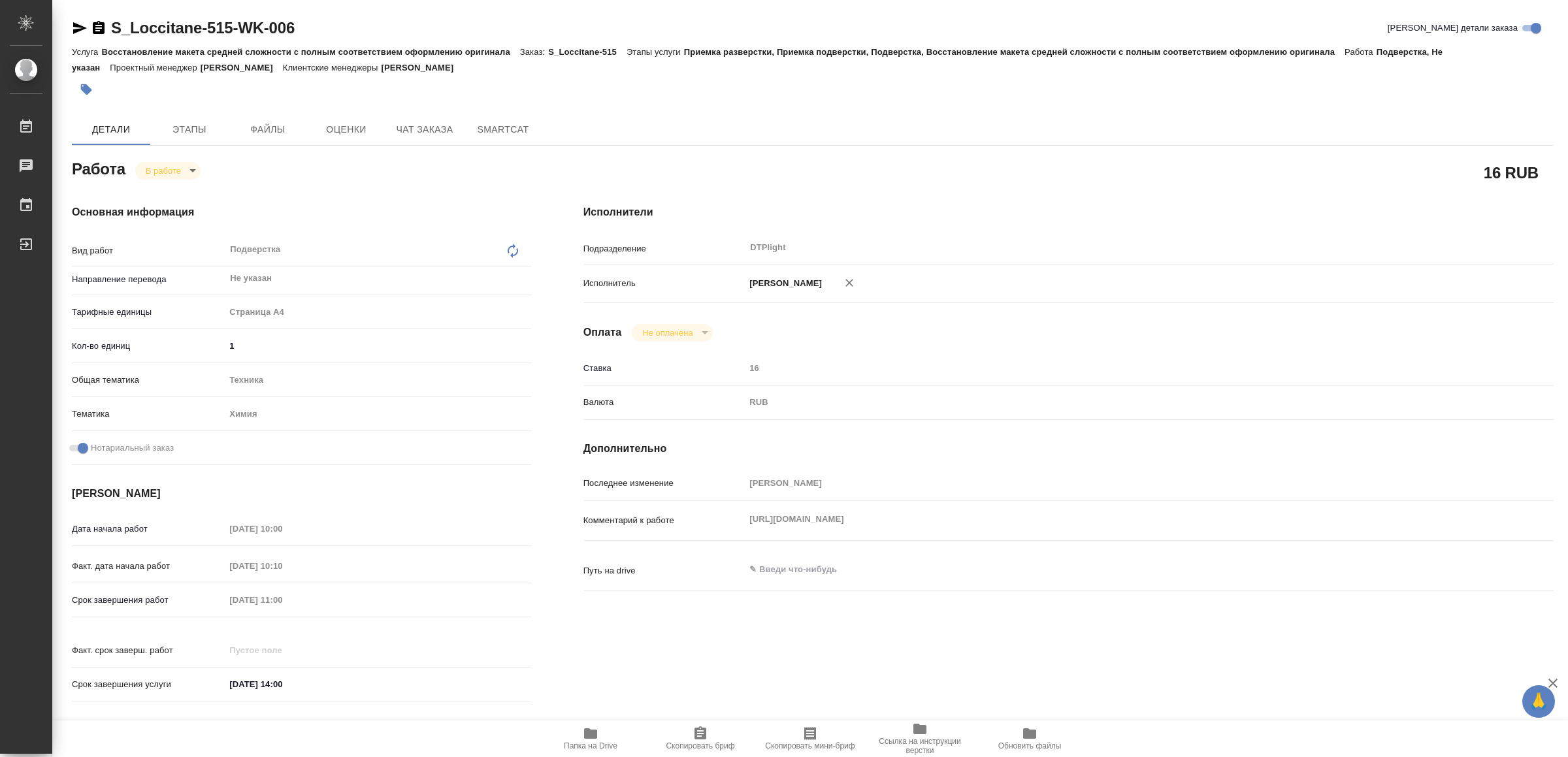
type textarea "x"
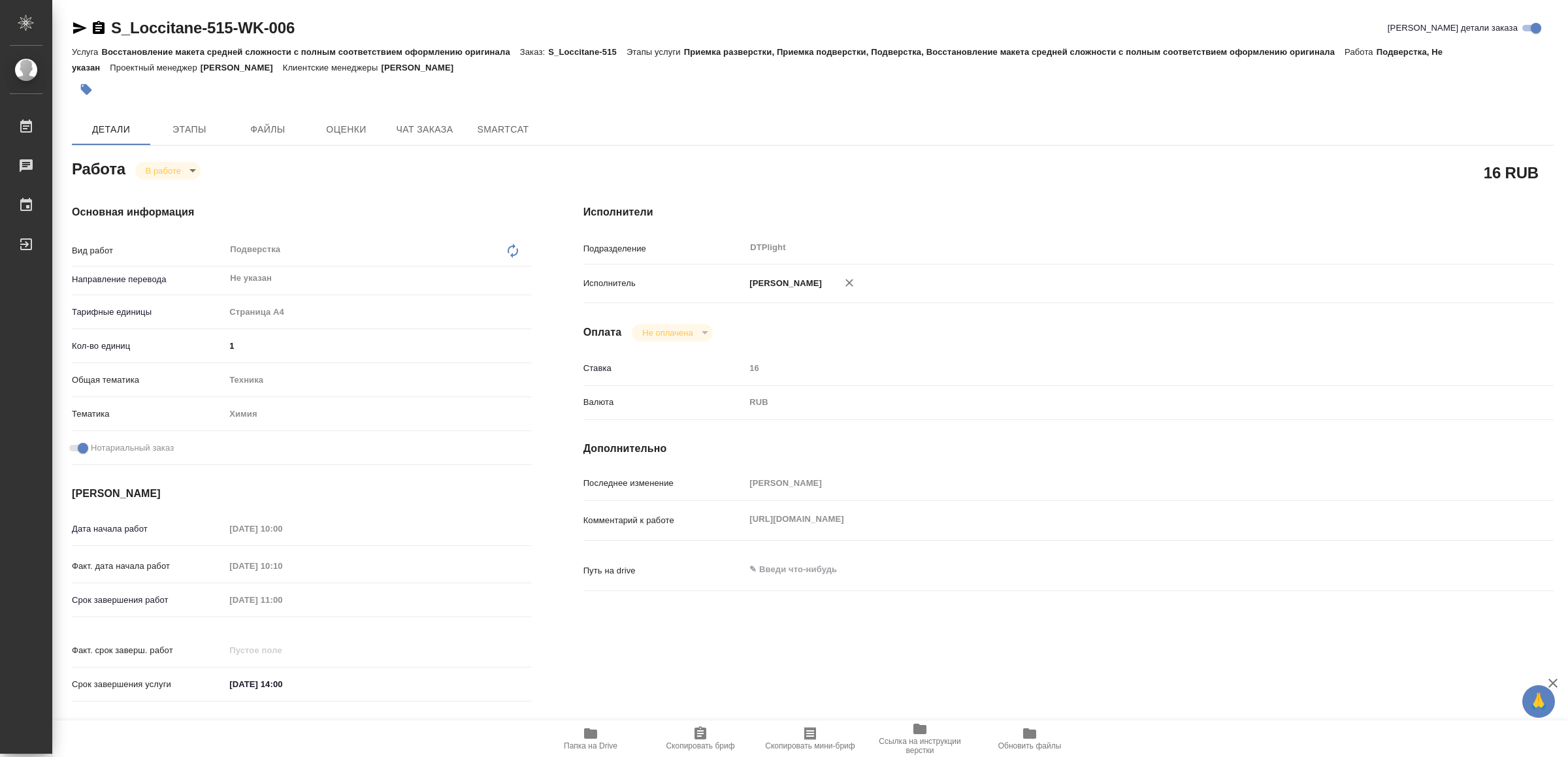
type textarea "x"
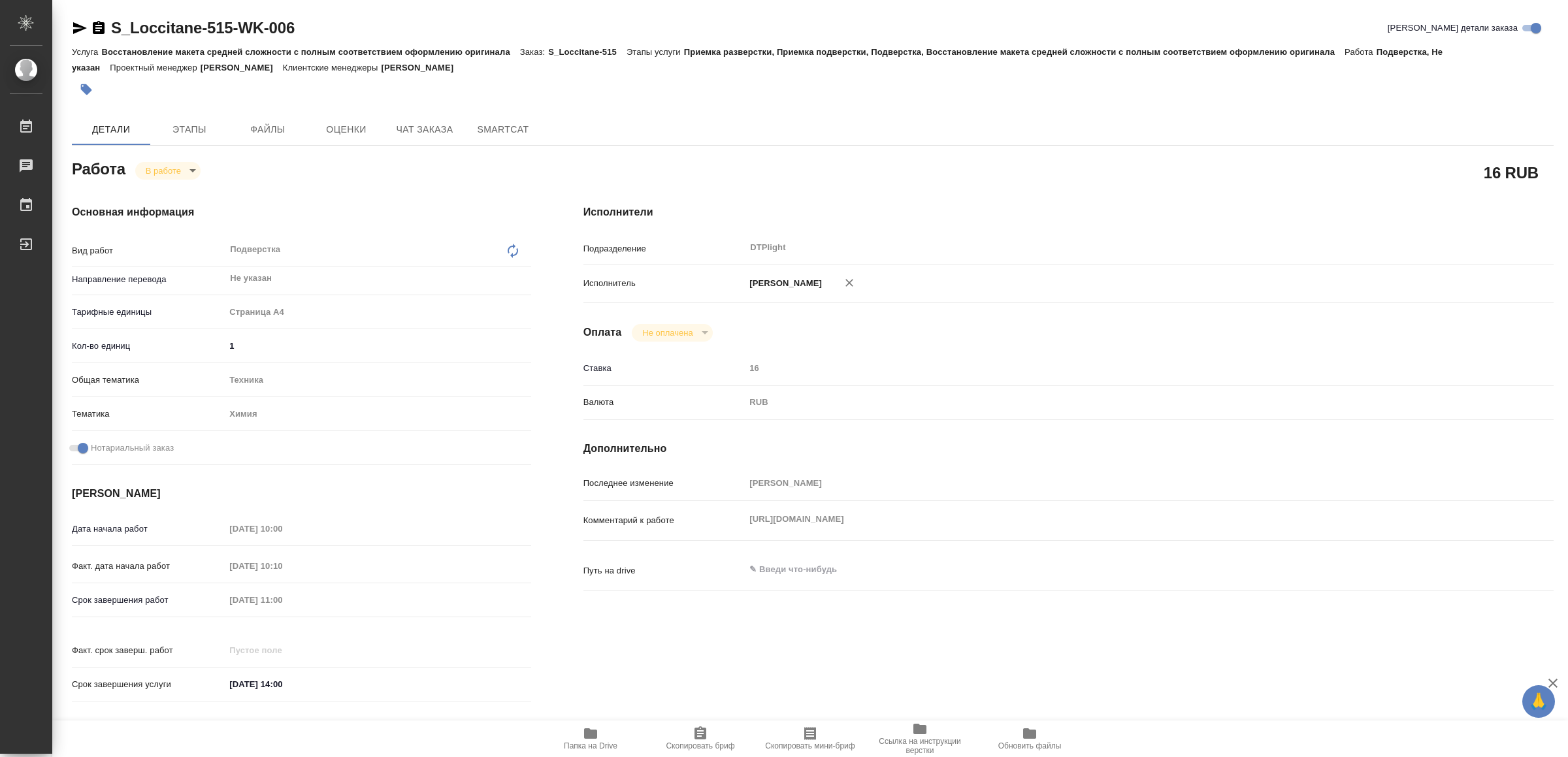
type textarea "x"
click at [81, 24] on icon "button" at bounding box center [80, 28] width 16 height 16
click at [731, 517] on div "Комментарий к работе https://drive.awatera.com/s/QXp2AXpJeb8jtK7 x" at bounding box center [1069, 520] width 970 height 29
click at [601, 732] on span "Папка на Drive" at bounding box center [591, 738] width 95 height 25
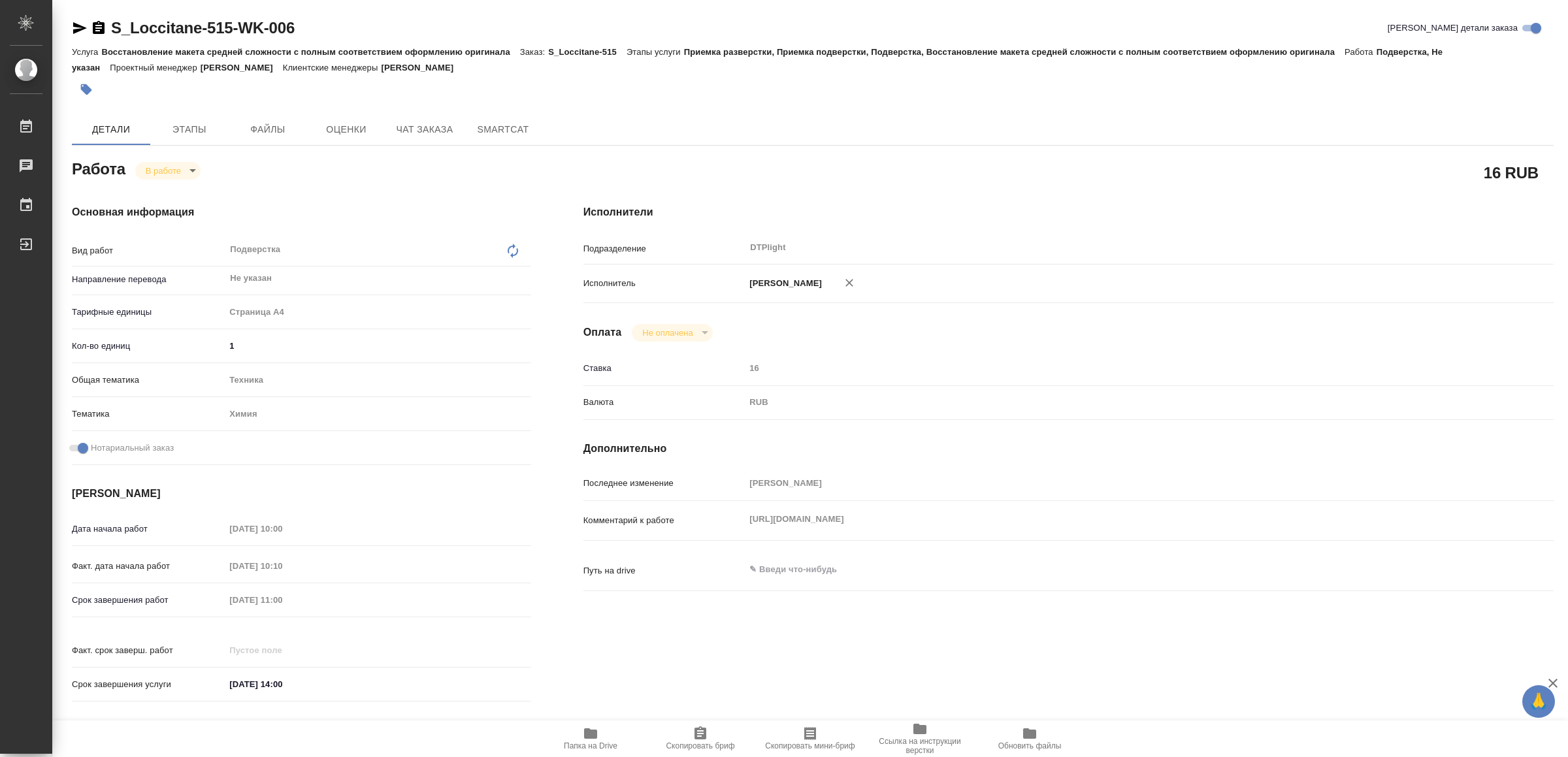
click at [585, 736] on icon "button" at bounding box center [590, 733] width 16 height 16
click at [606, 734] on span "Папка на Drive" at bounding box center [591, 738] width 95 height 25
click at [170, 171] on body "🙏 .cls-1 fill:#fff; AWATERA Yamkovenko Vera Работы 0 Чаты График Выйти S_Loccit…" at bounding box center [784, 378] width 1568 height 757
click at [178, 187] on button "Выполнен" at bounding box center [170, 193] width 47 height 15
type textarea "x"
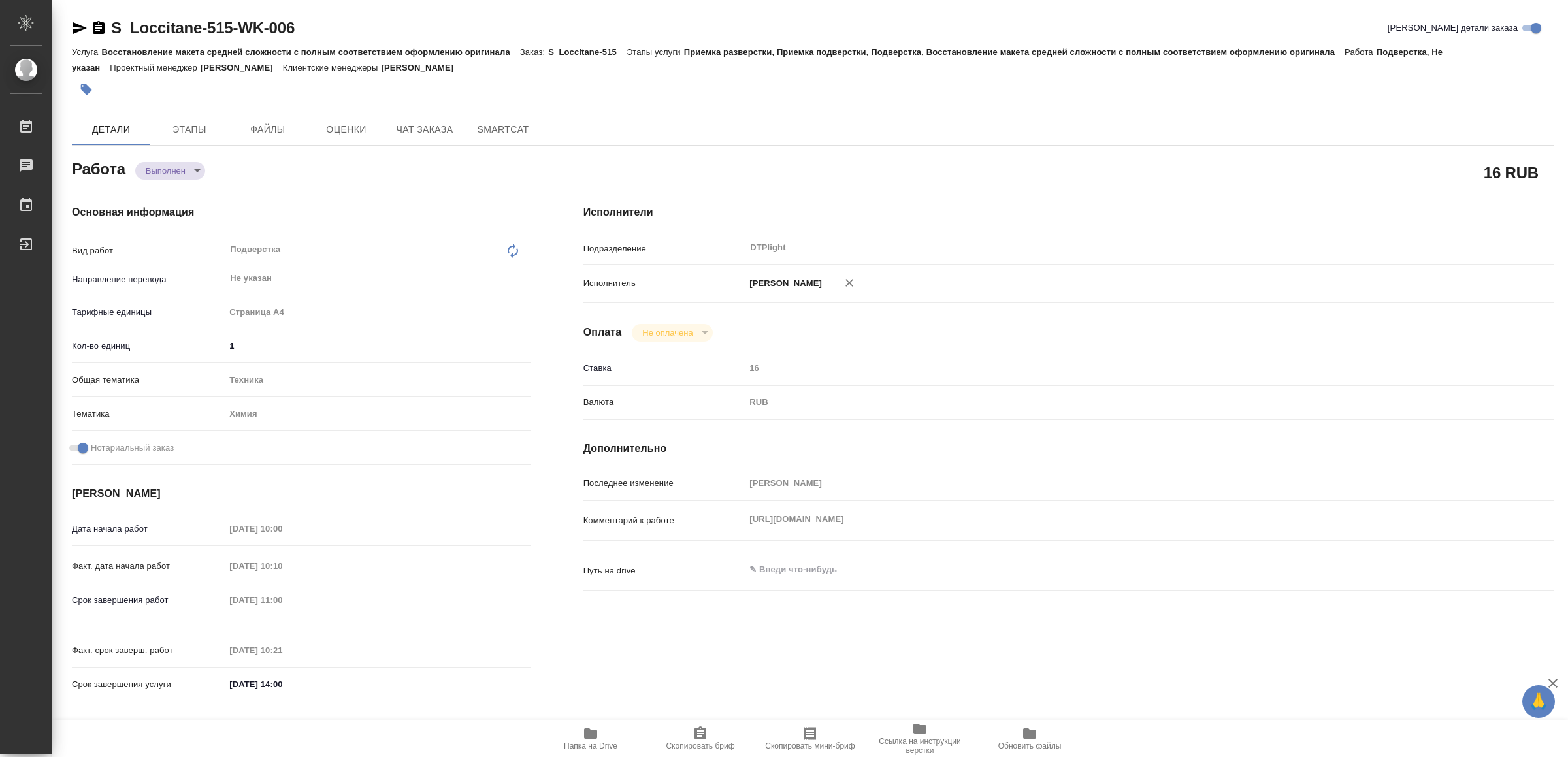
type textarea "x"
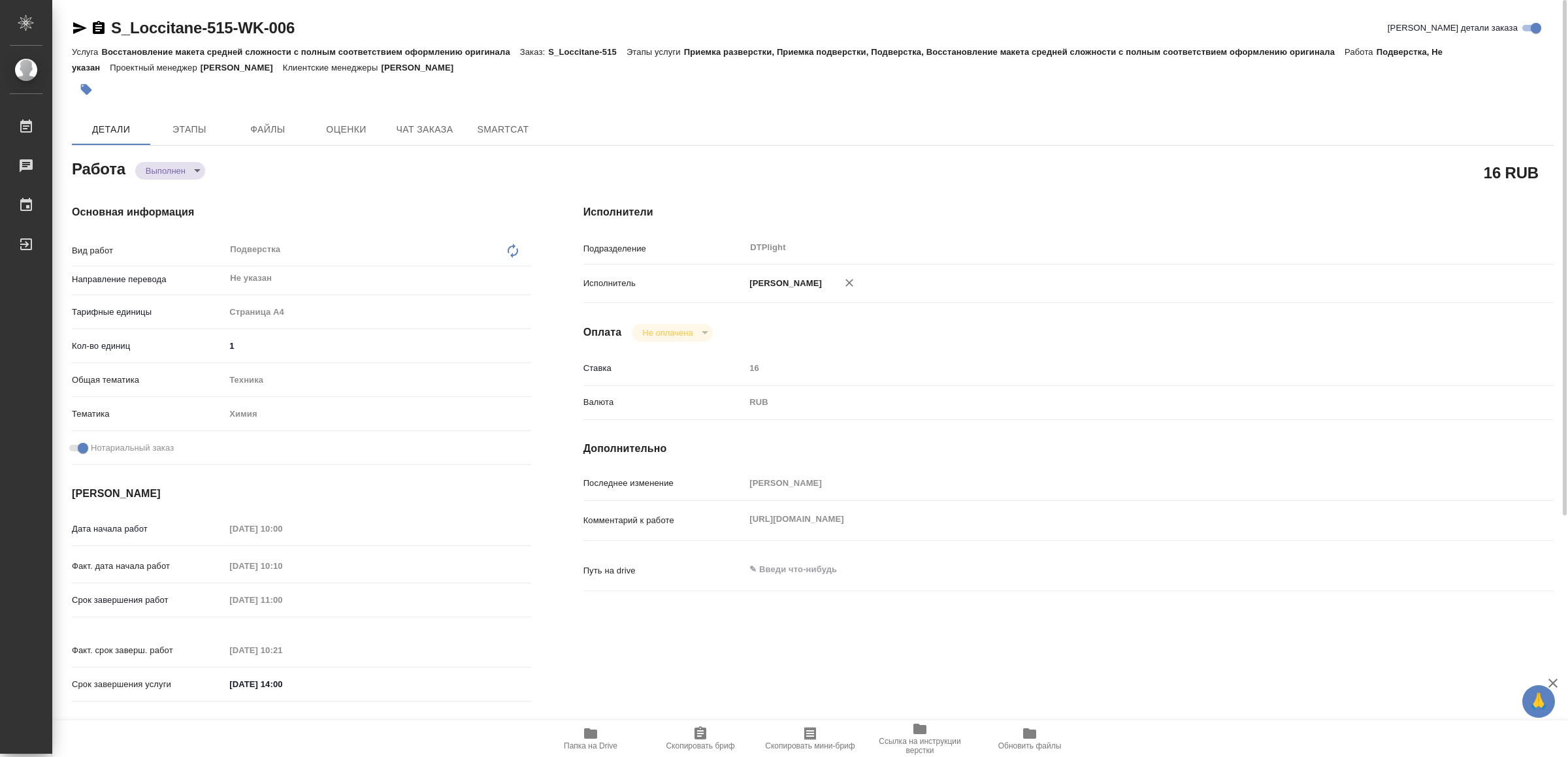
type textarea "x"
click at [81, 26] on icon "button" at bounding box center [80, 28] width 14 height 12
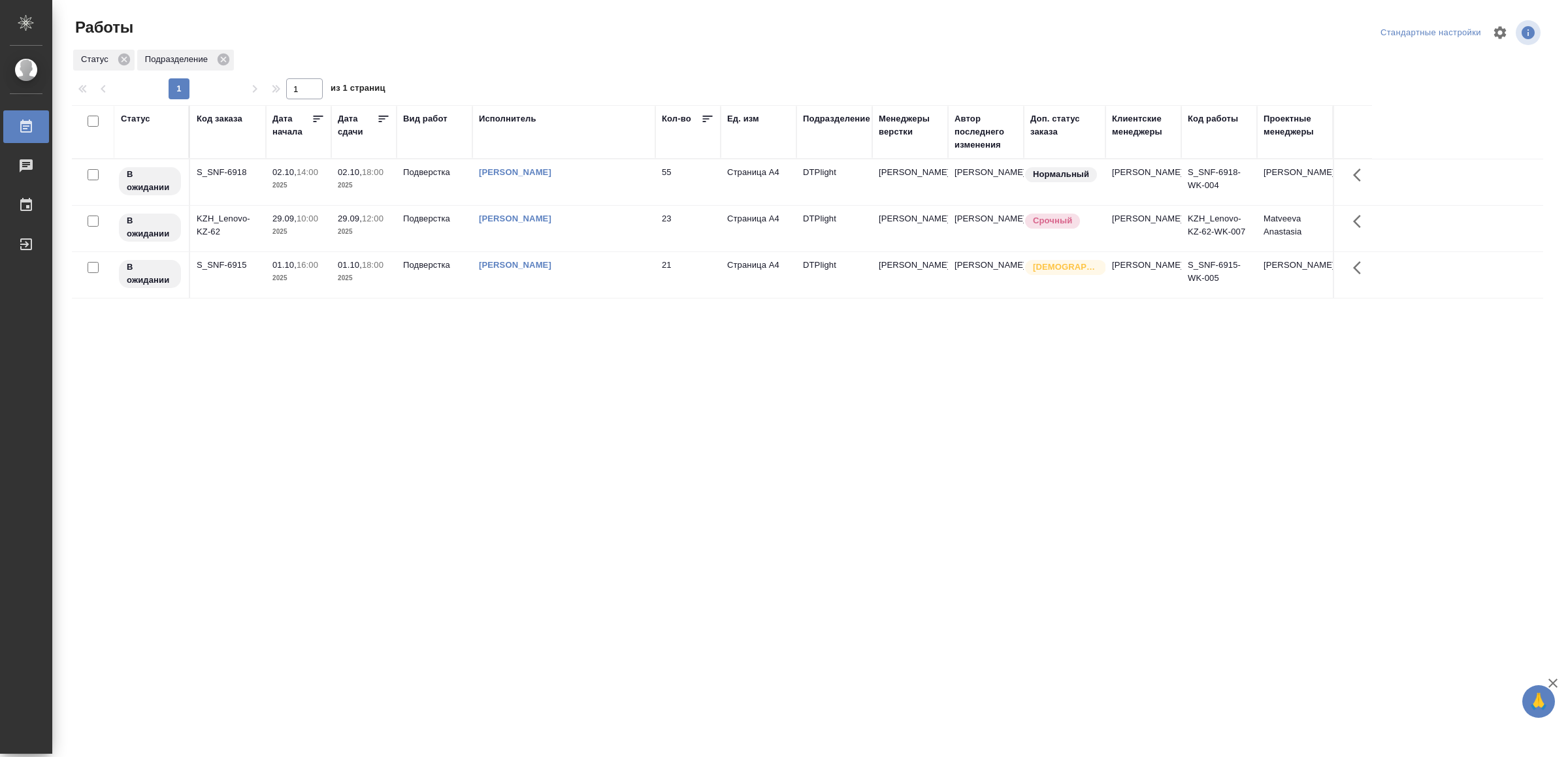
click at [648, 222] on div "[PERSON_NAME]" at bounding box center [563, 219] width 170 height 13
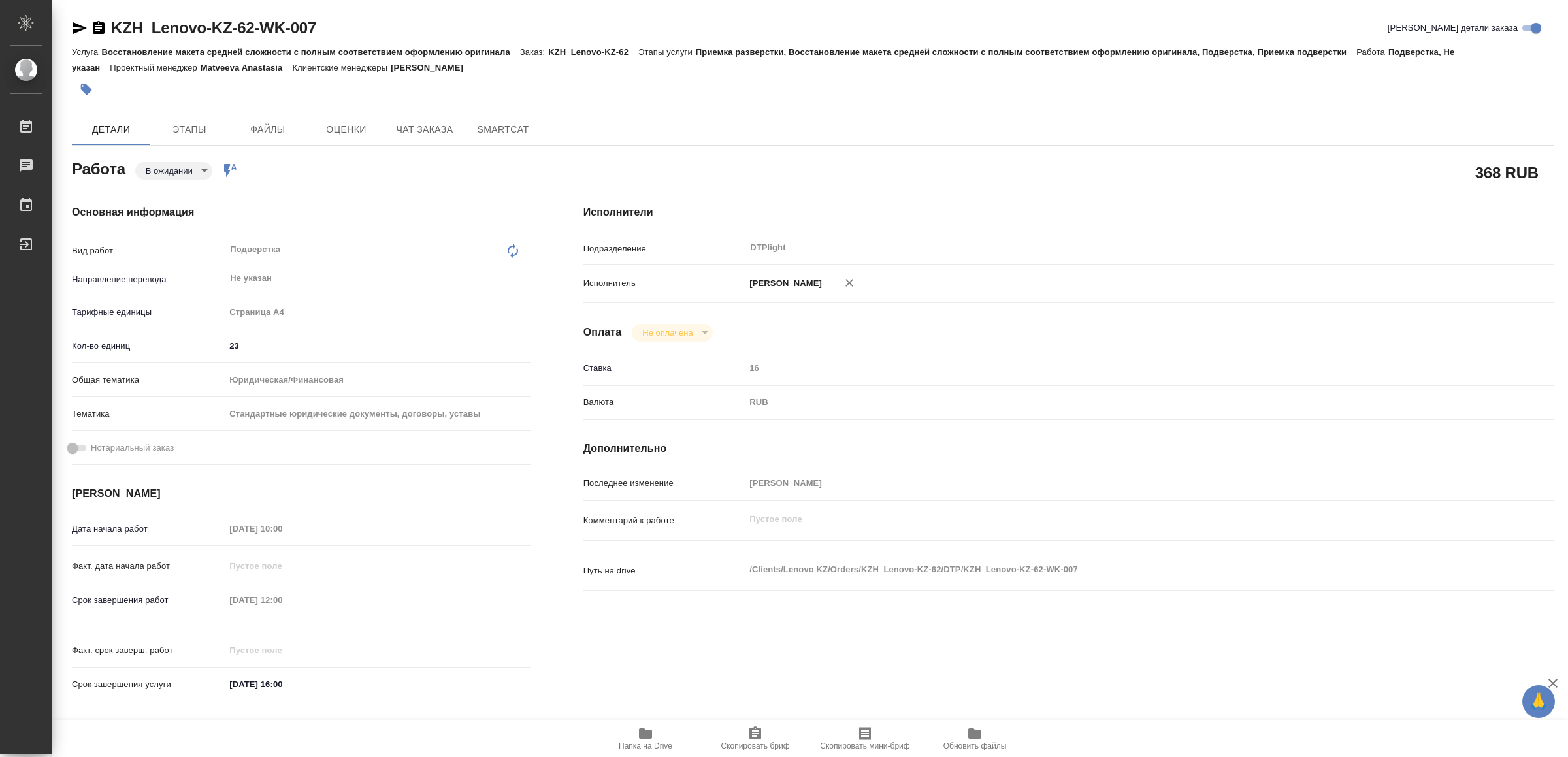
click at [643, 741] on span "Папка на Drive" at bounding box center [646, 746] width 54 height 9
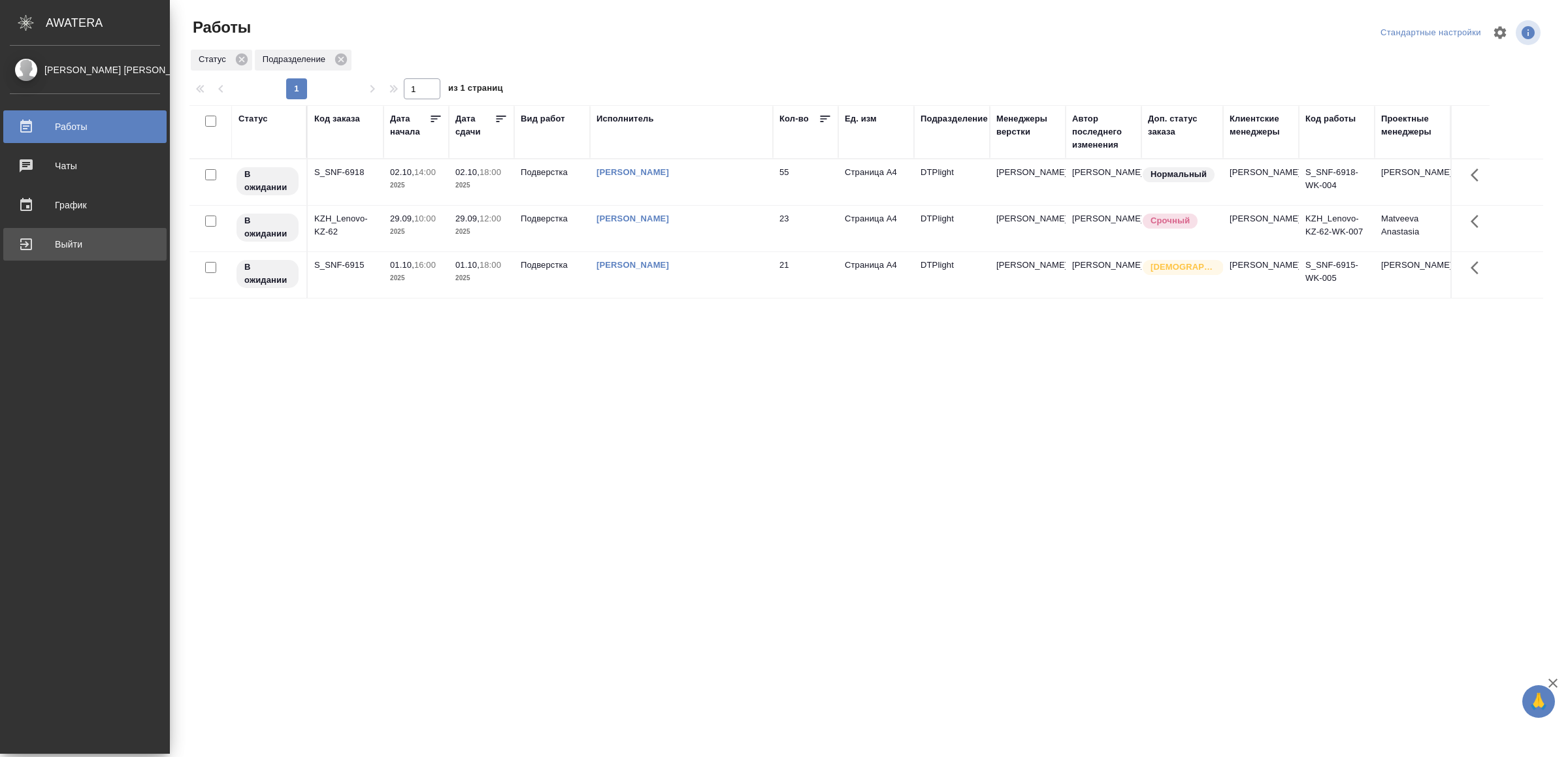
click at [47, 245] on div "Выйти" at bounding box center [85, 244] width 150 height 19
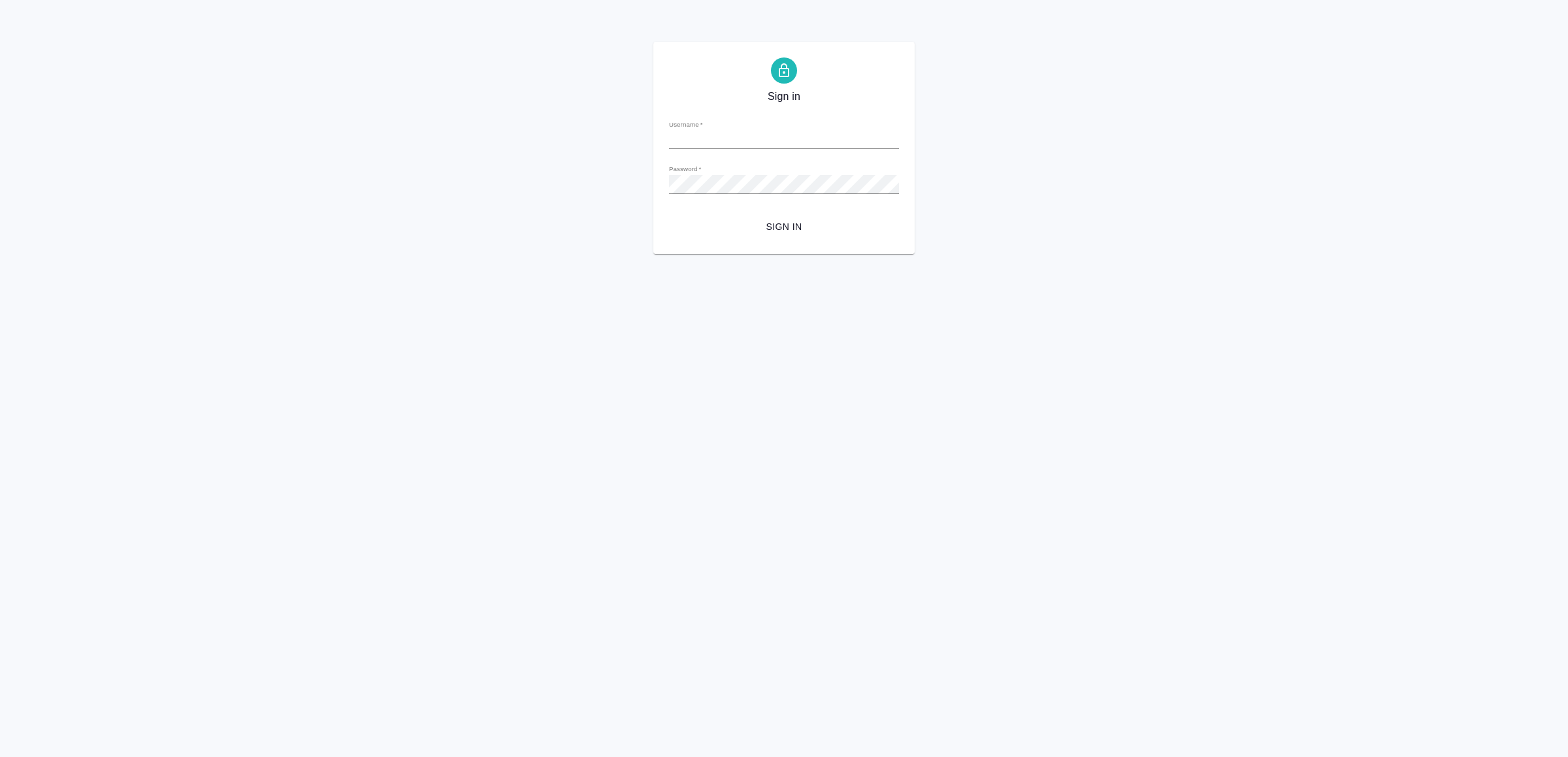
type input "[EMAIL_ADDRESS][DOMAIN_NAME]"
click at [790, 224] on span "Sign in" at bounding box center [784, 227] width 209 height 17
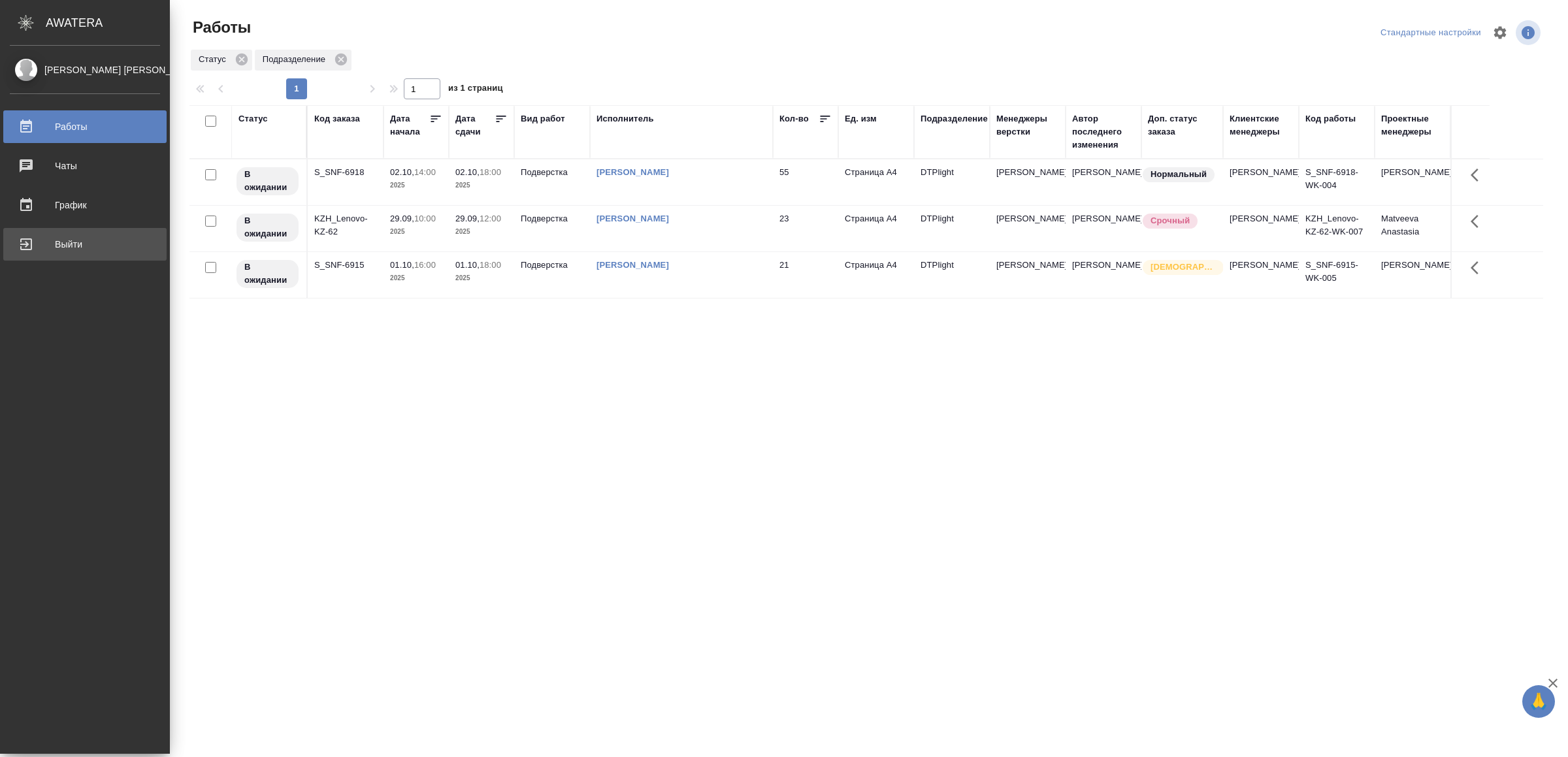
click at [59, 246] on div "Выйти" at bounding box center [85, 244] width 150 height 19
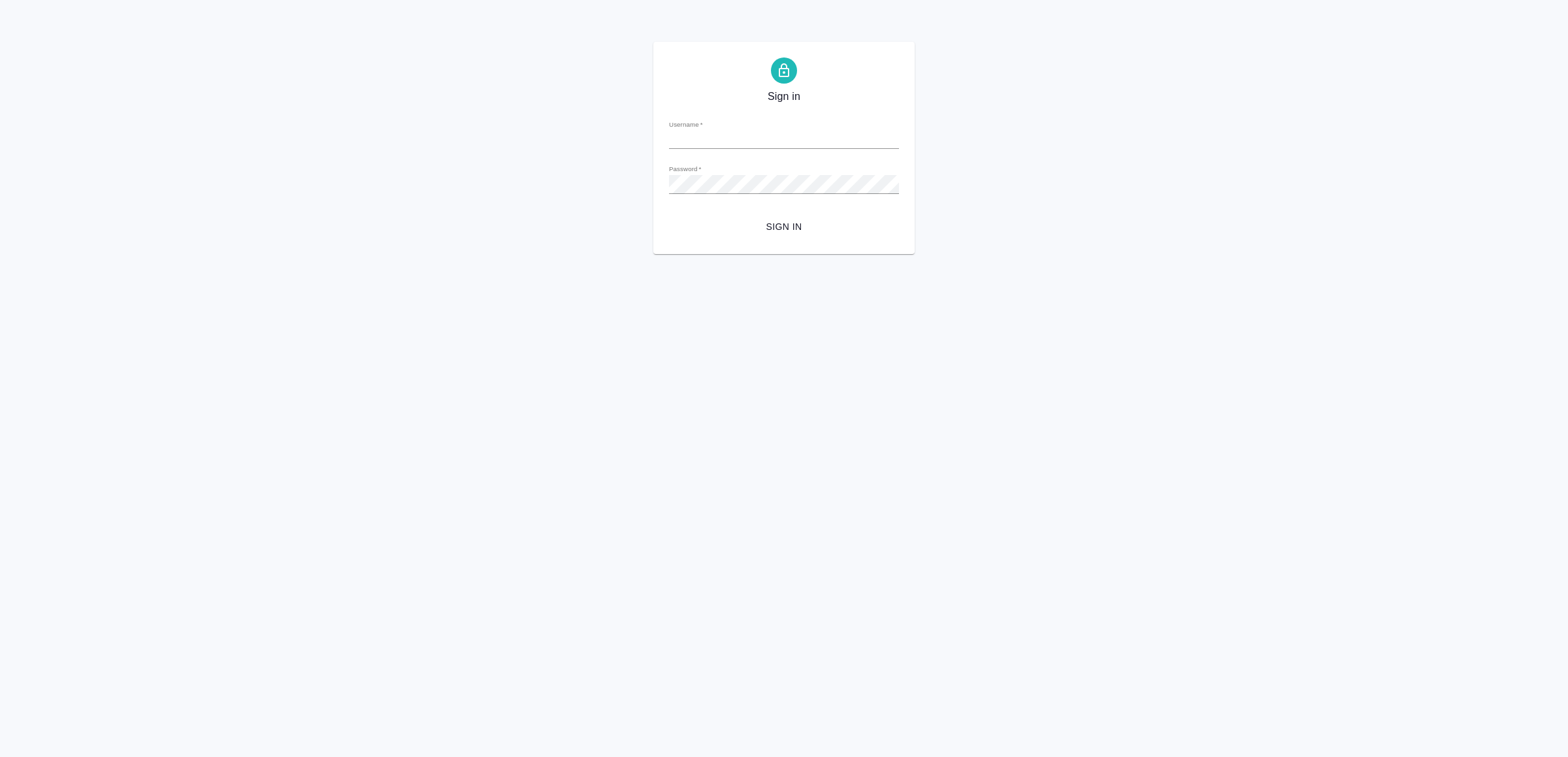
type input "[EMAIL_ADDRESS][DOMAIN_NAME]"
click at [800, 223] on span "Sign in" at bounding box center [784, 227] width 209 height 17
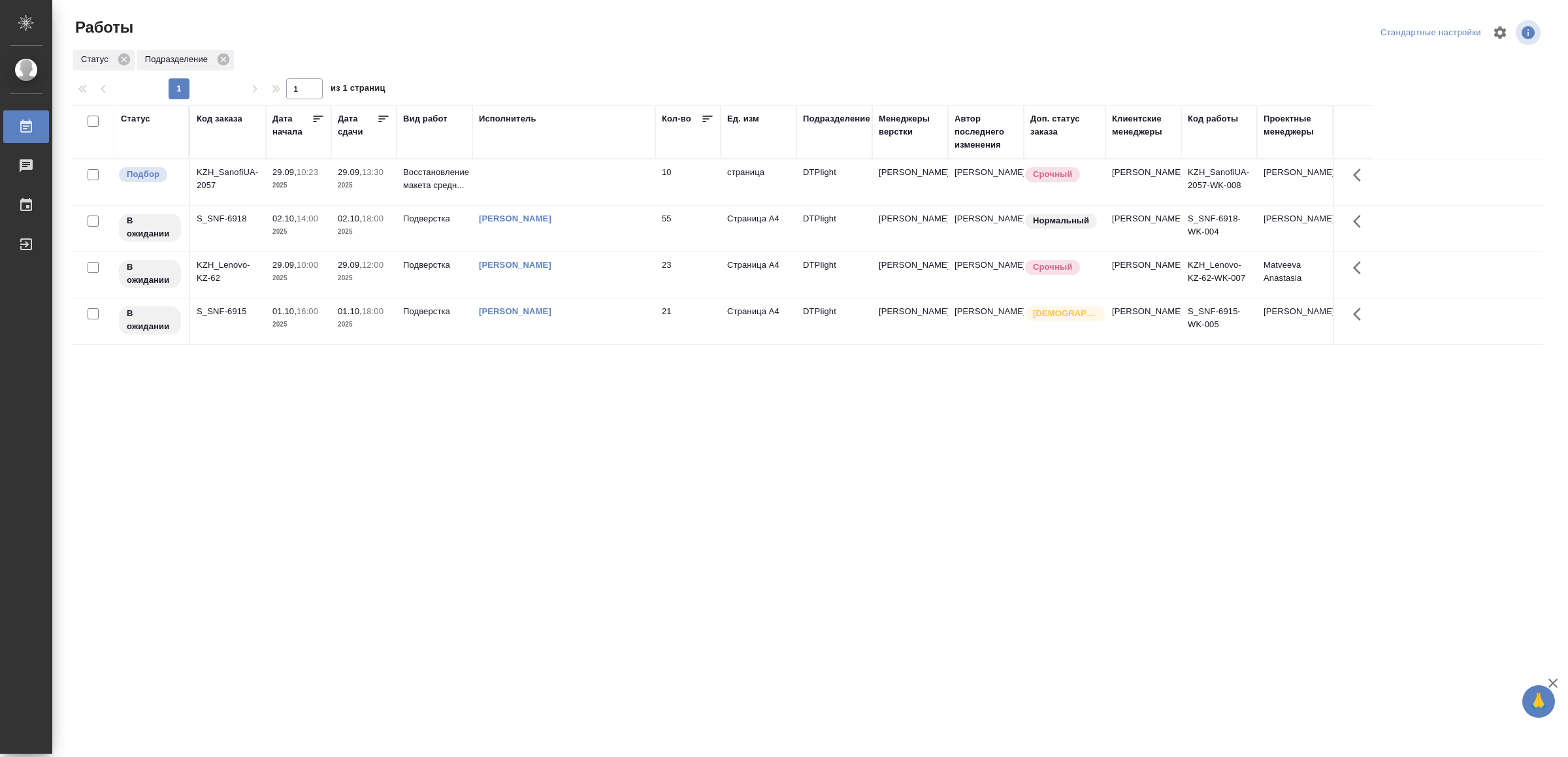
click at [614, 187] on td at bounding box center [563, 182] width 183 height 45
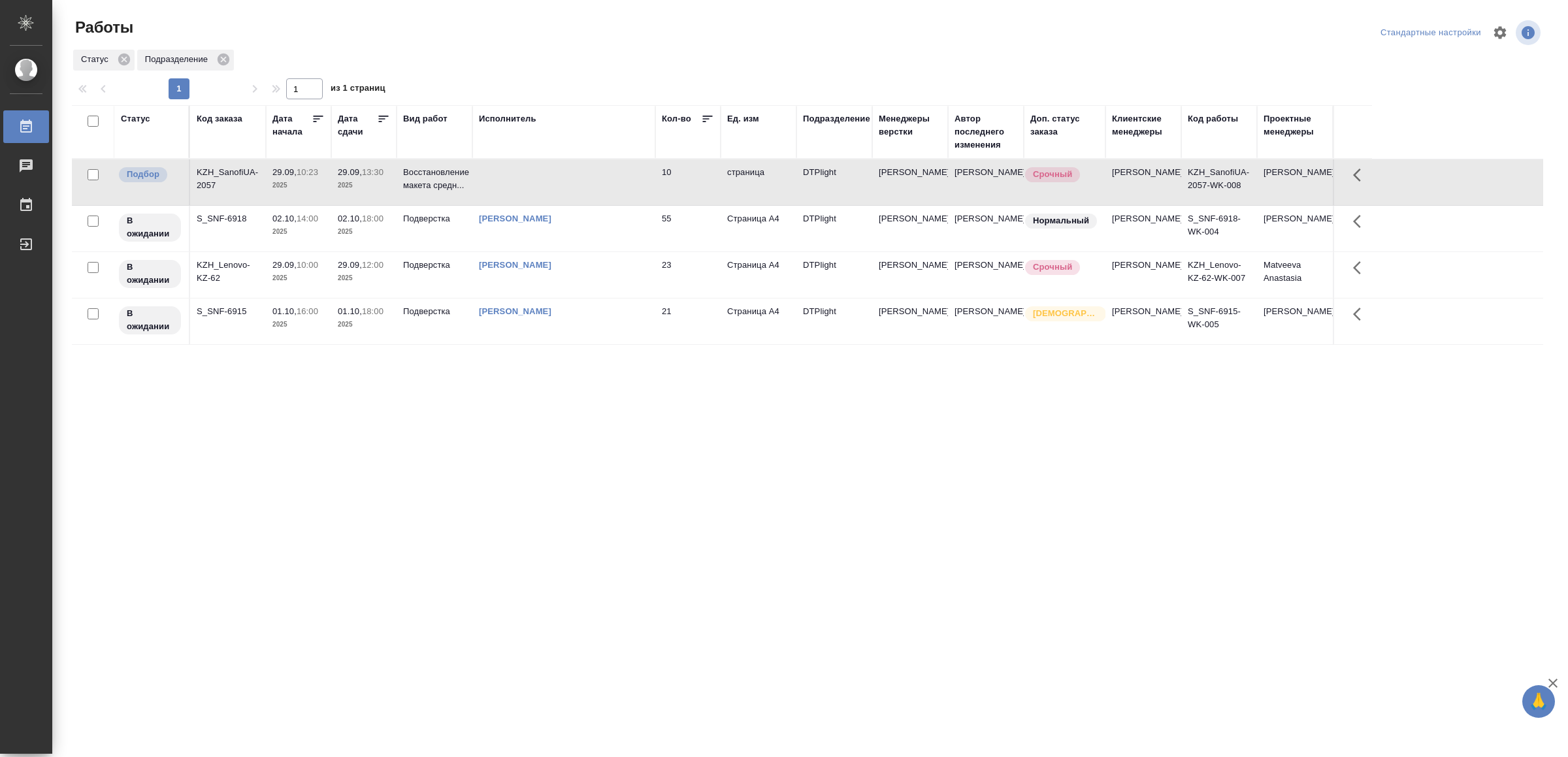
click at [614, 187] on td at bounding box center [563, 182] width 183 height 45
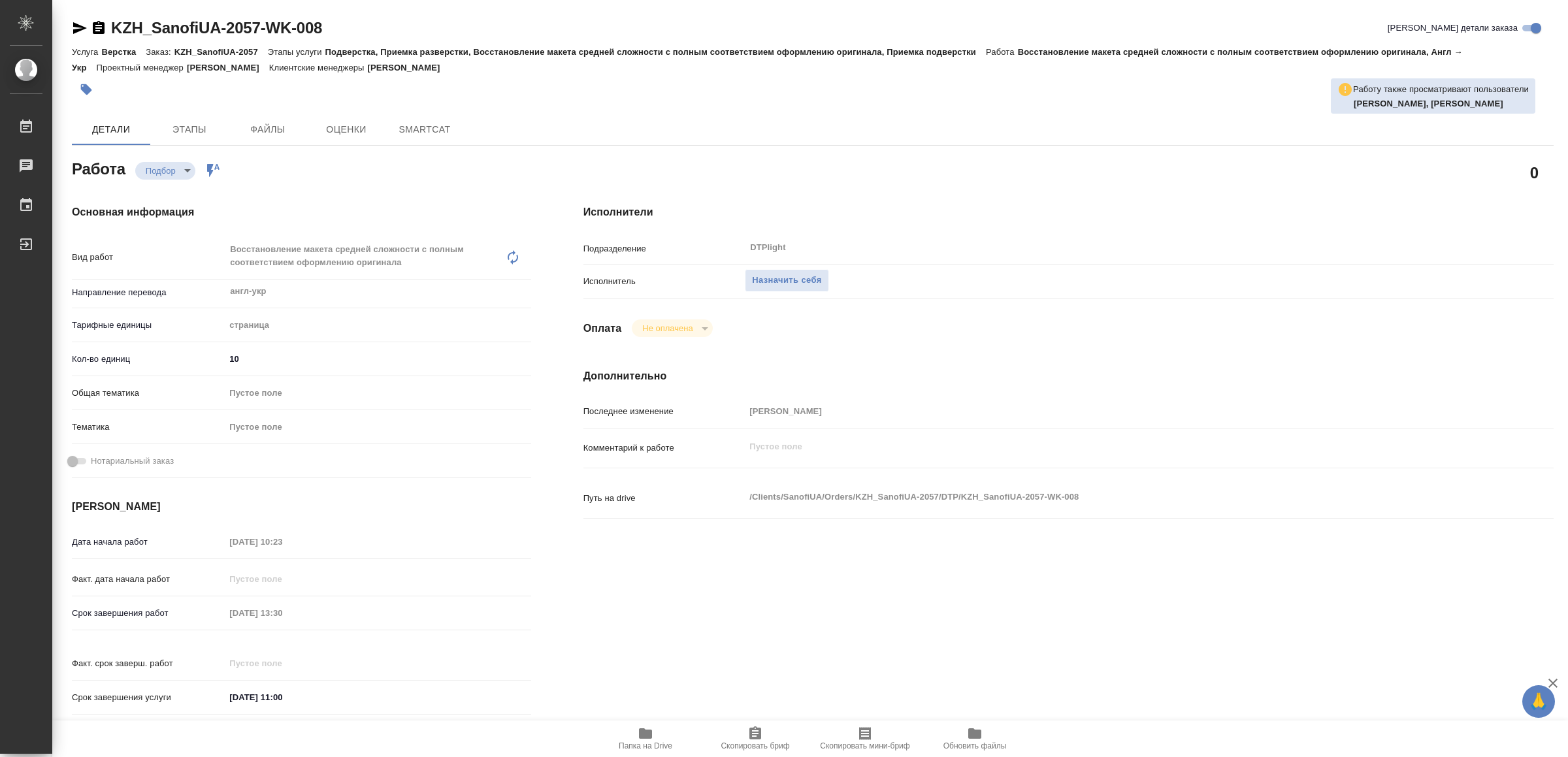
click at [631, 738] on span "Папка на Drive" at bounding box center [646, 738] width 95 height 25
click at [802, 277] on span "Назначить себя" at bounding box center [787, 281] width 70 height 15
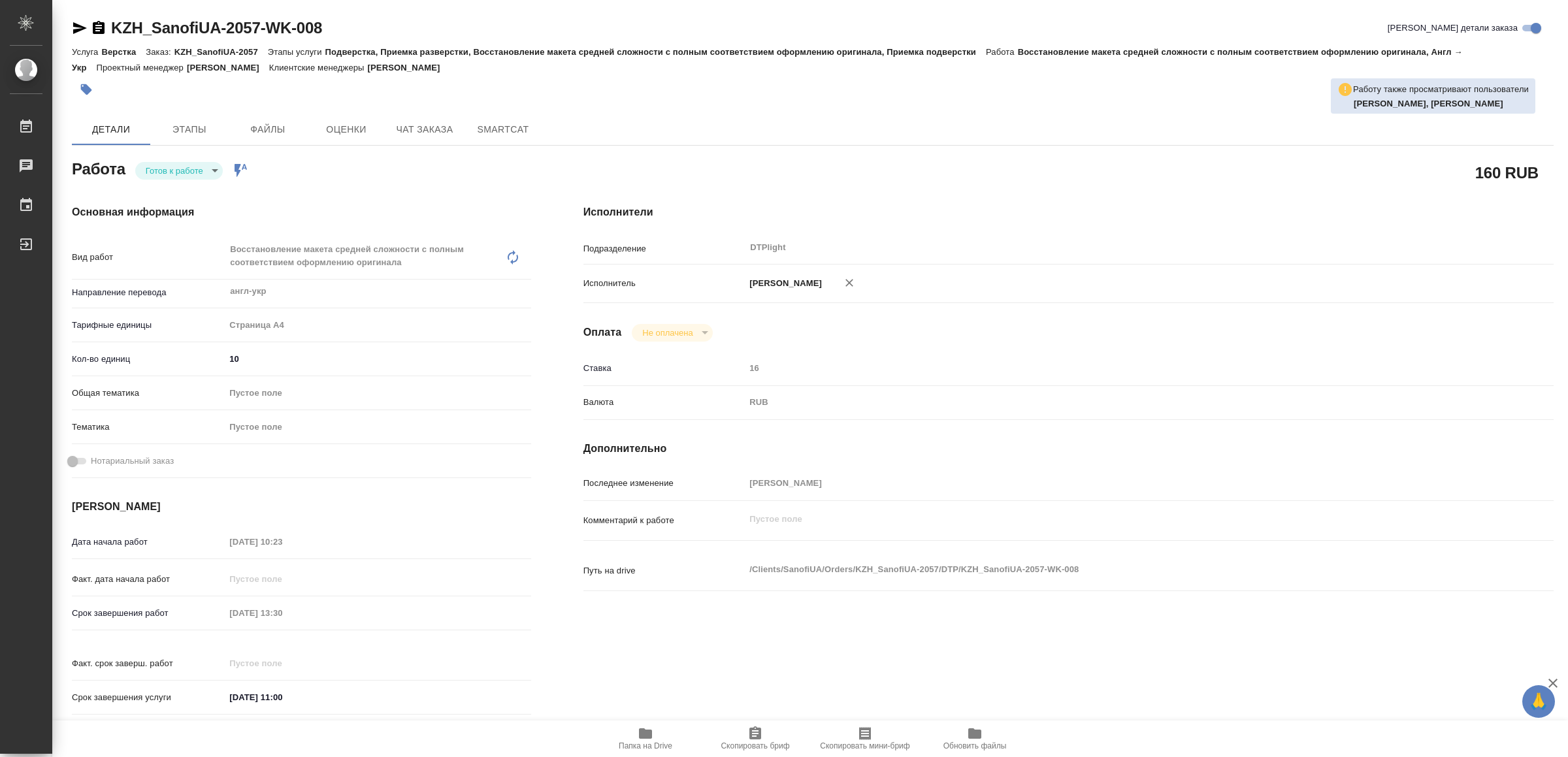
click at [167, 163] on body "🙏 .cls-1 fill:#fff; AWATERA Yamkovenko Vera Работы Чаты График Выйти KZH_Sanofi…" at bounding box center [784, 378] width 1568 height 757
click at [170, 163] on button "В работе" at bounding box center [168, 170] width 44 height 15
type textarea "x"
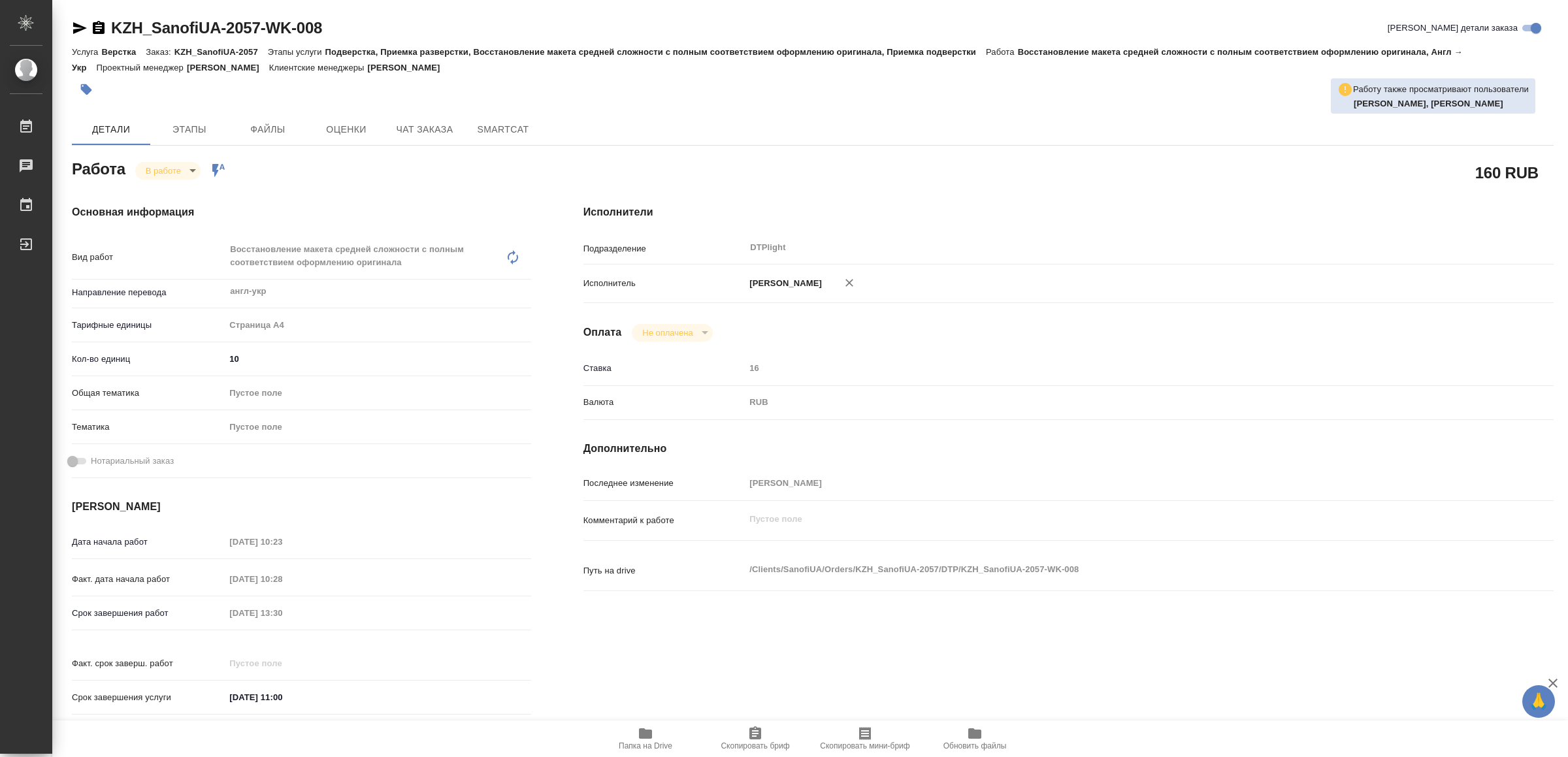
type textarea "x"
click at [73, 20] on icon "button" at bounding box center [80, 28] width 16 height 16
type textarea "x"
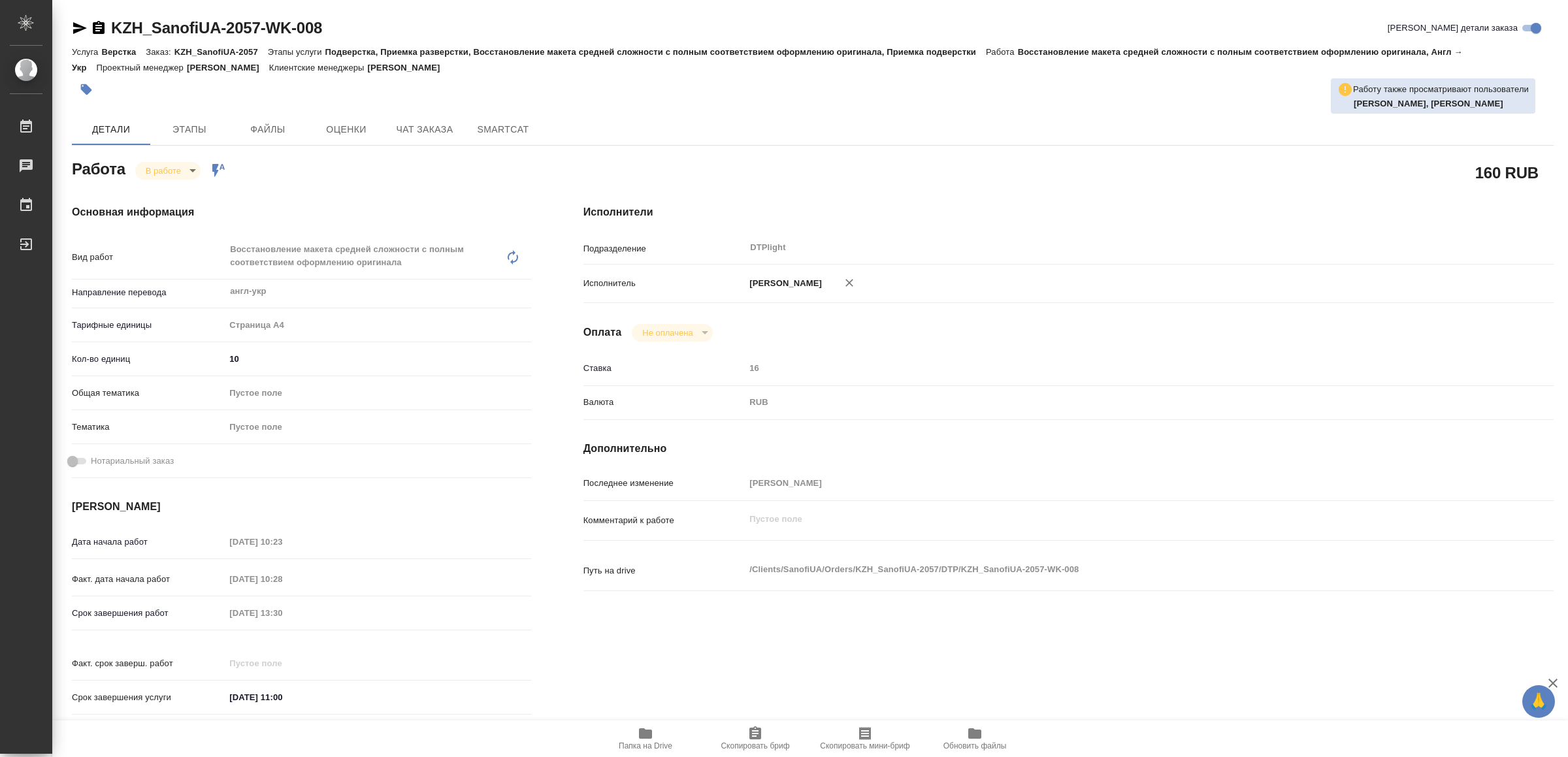
type textarea "x"
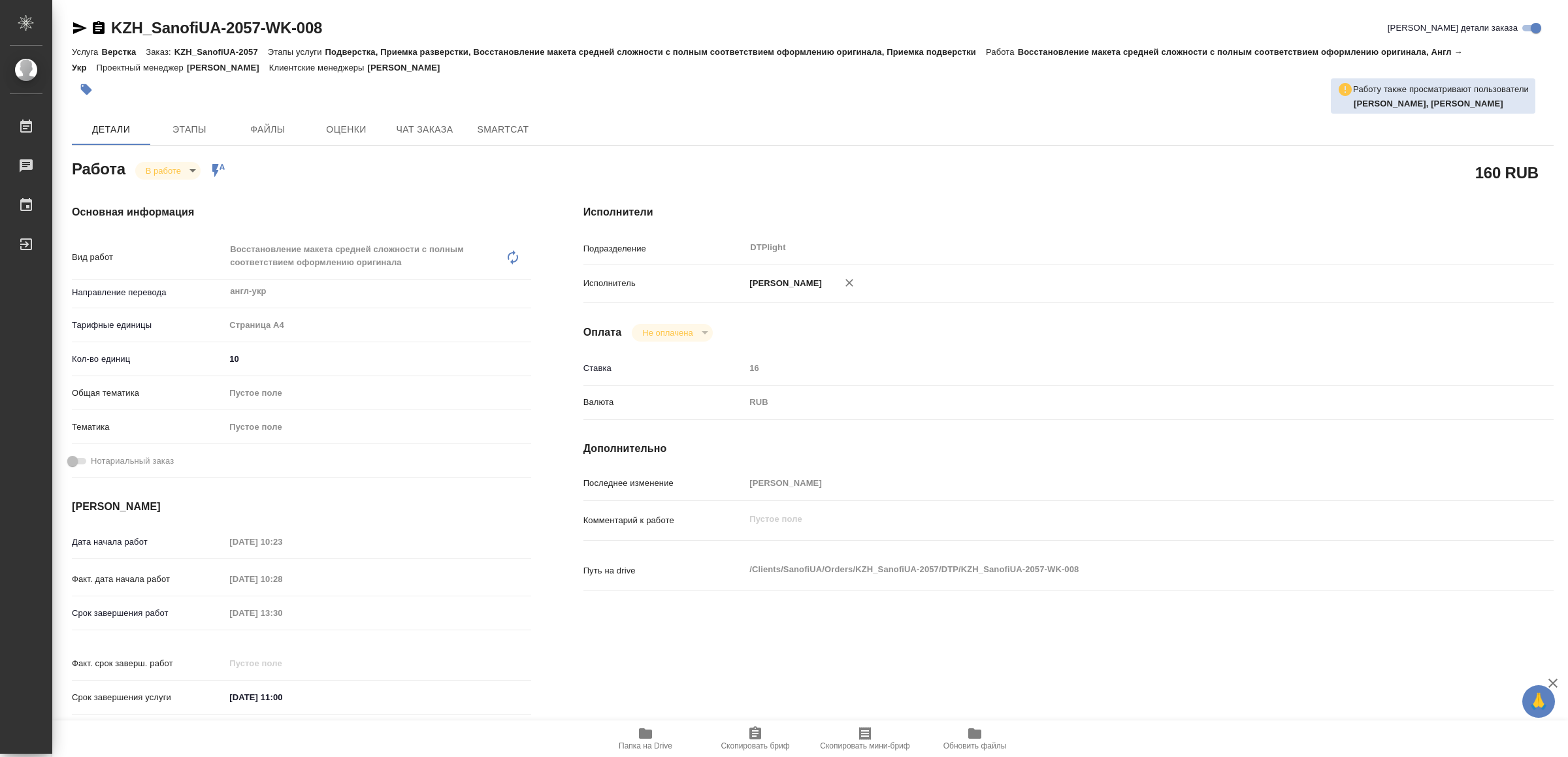
type textarea "x"
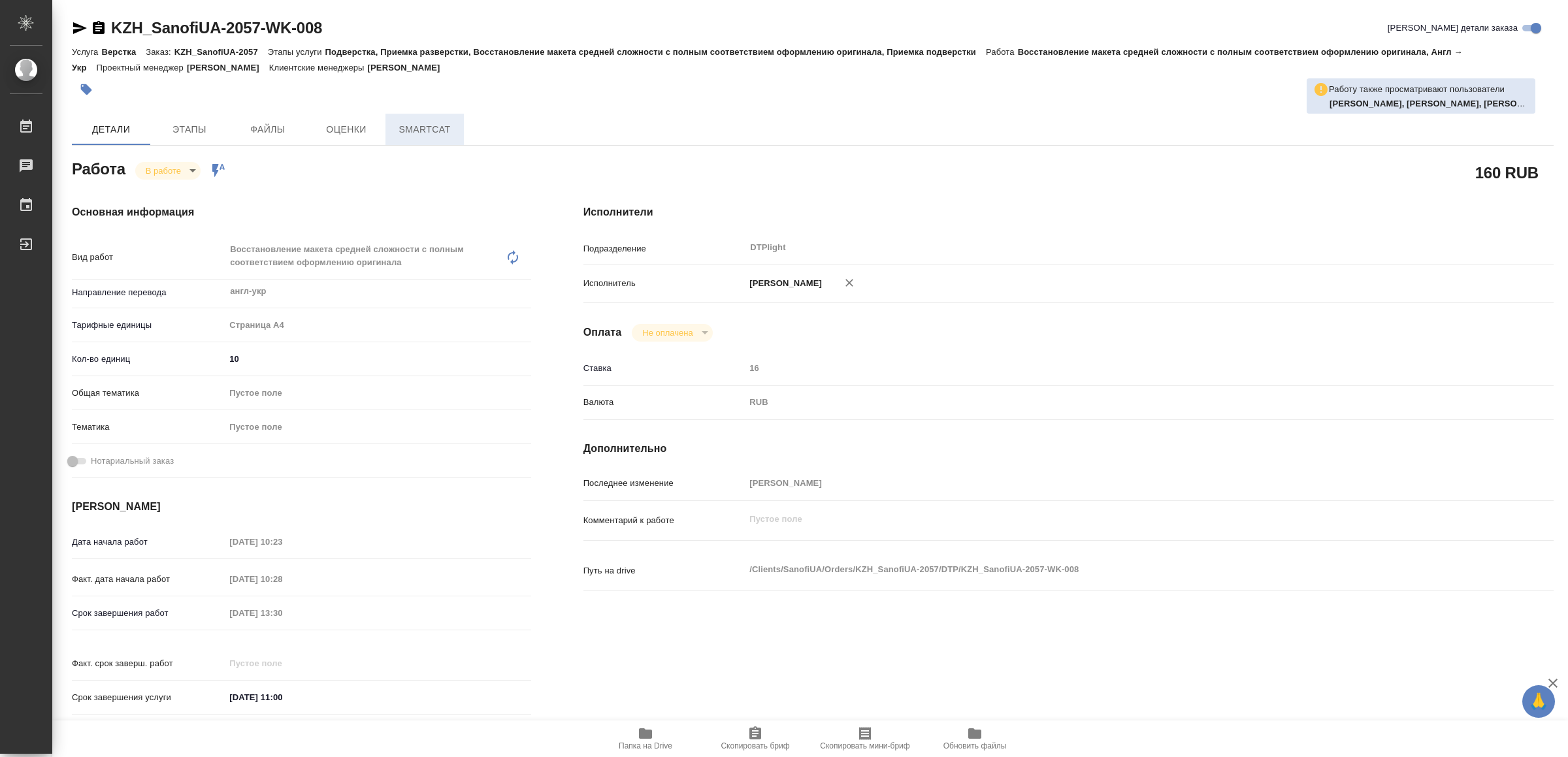
type textarea "x"
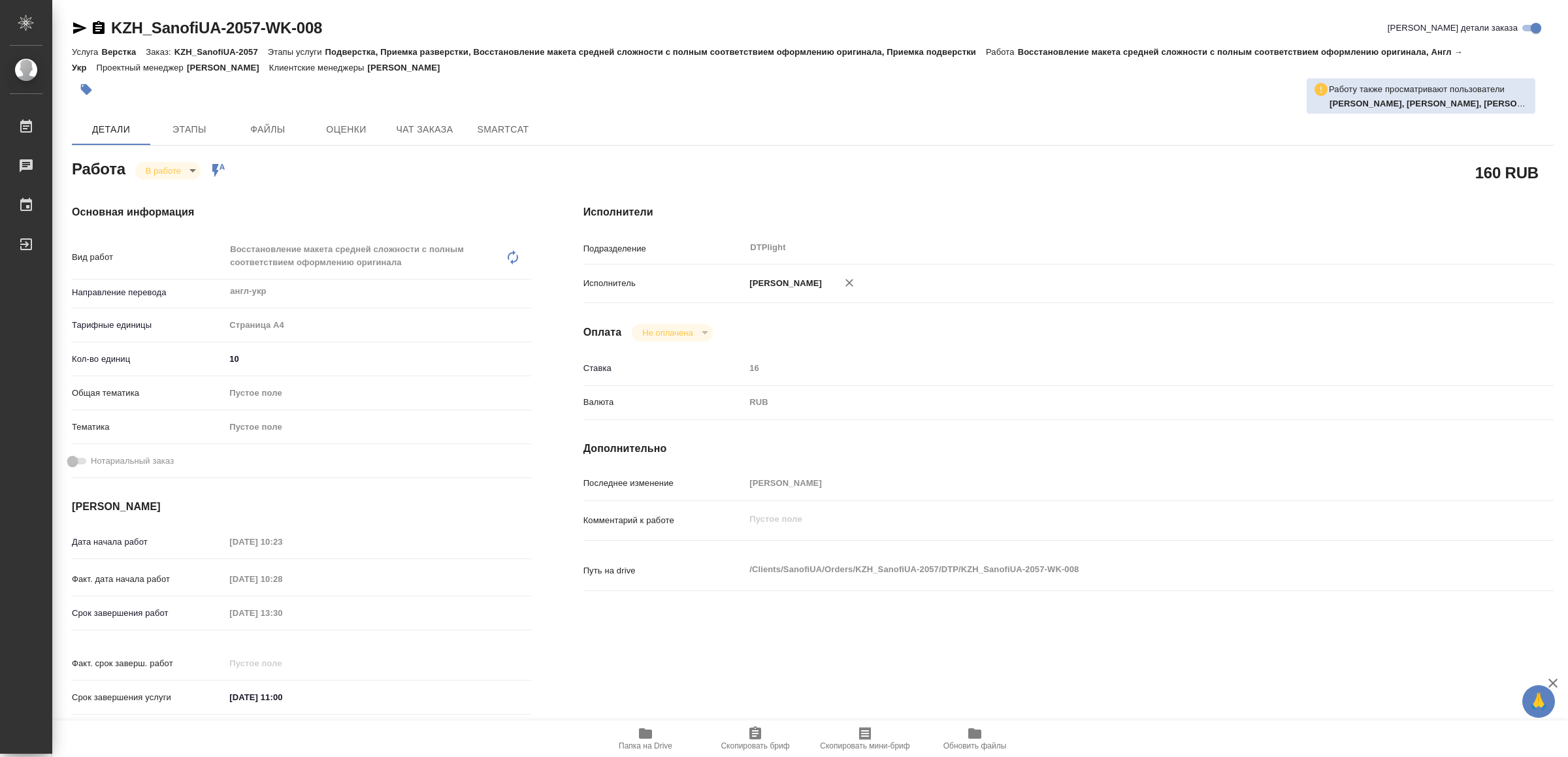
type textarea "x"
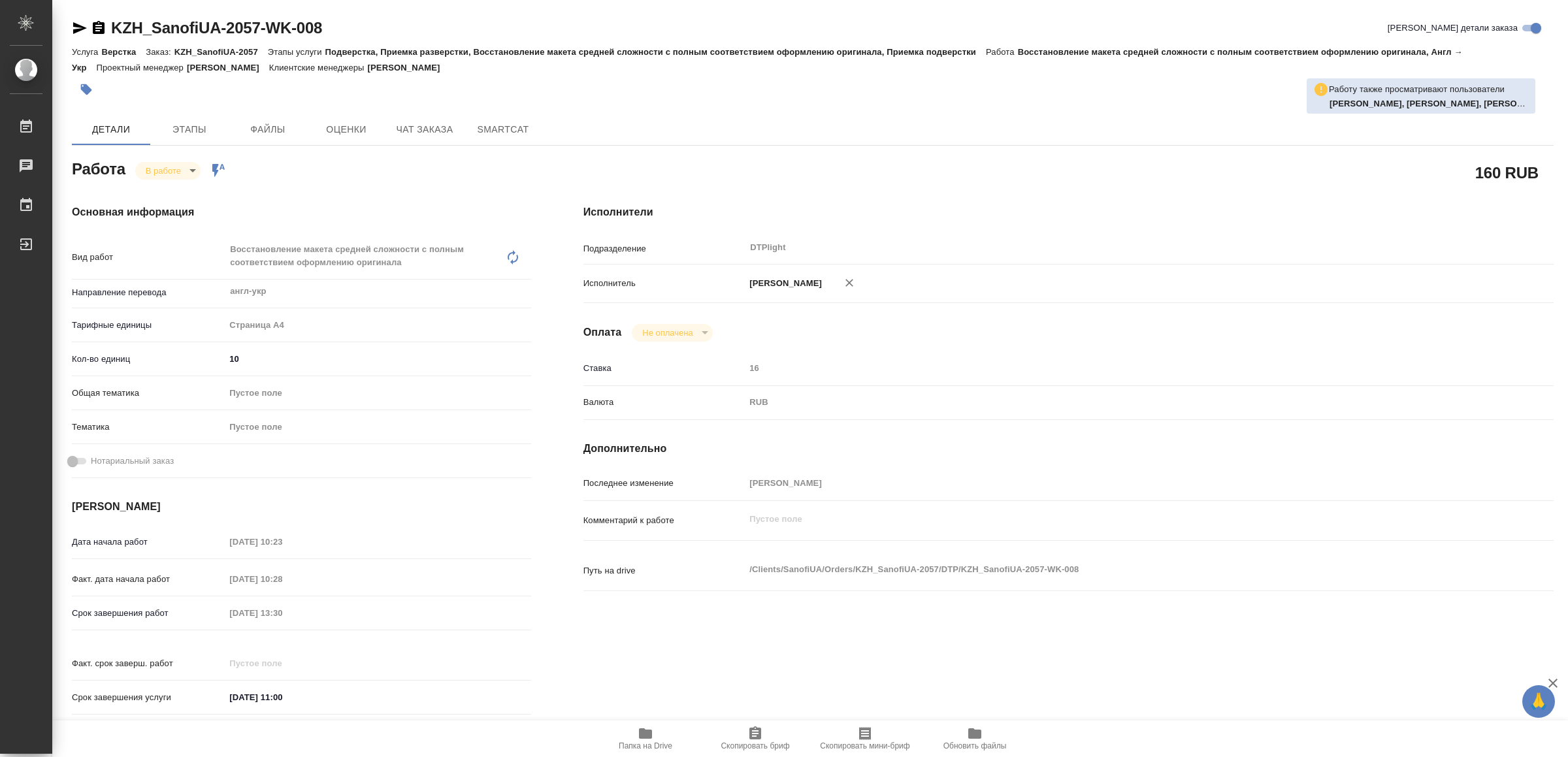
type textarea "x"
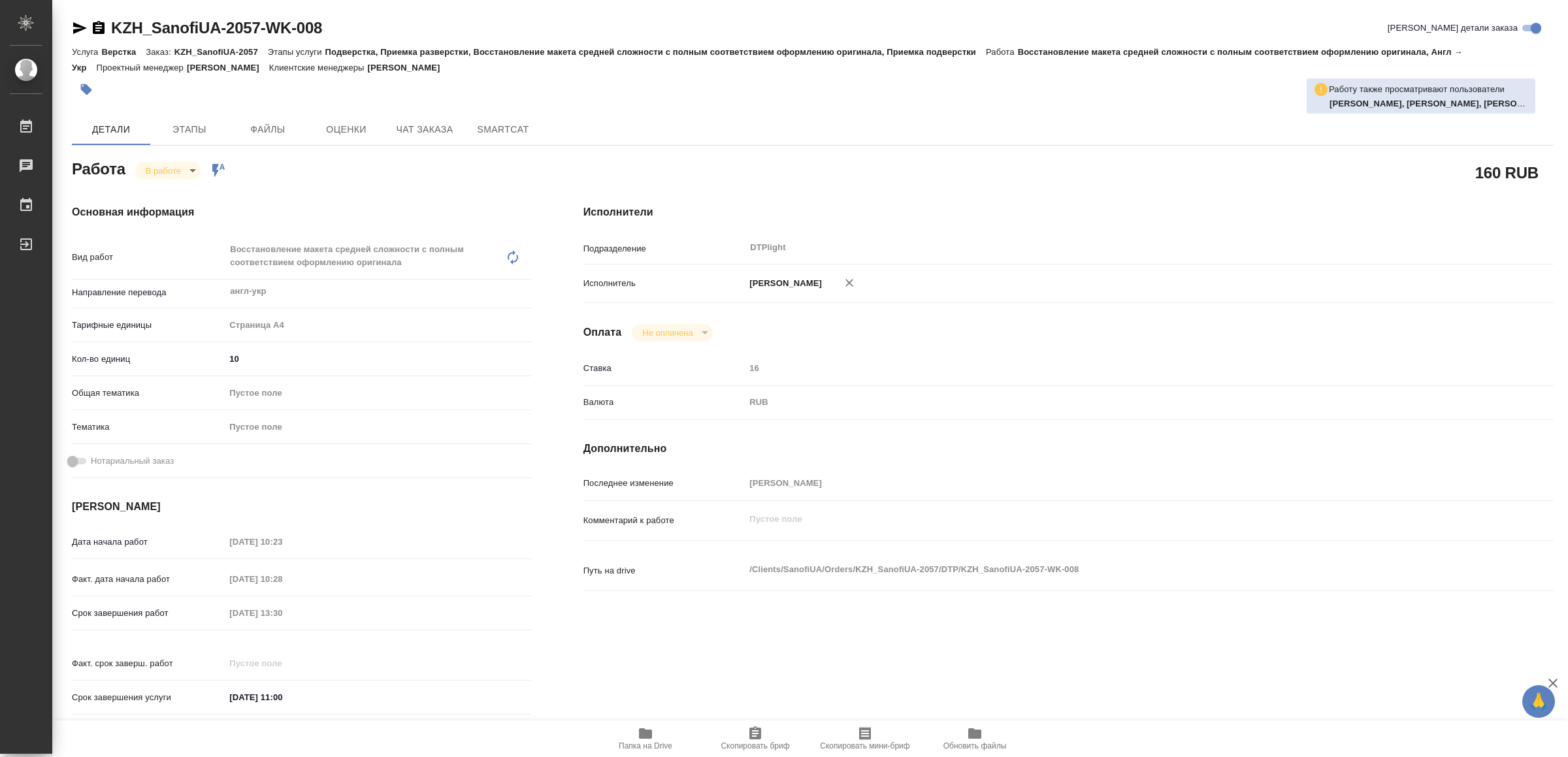
type textarea "x"
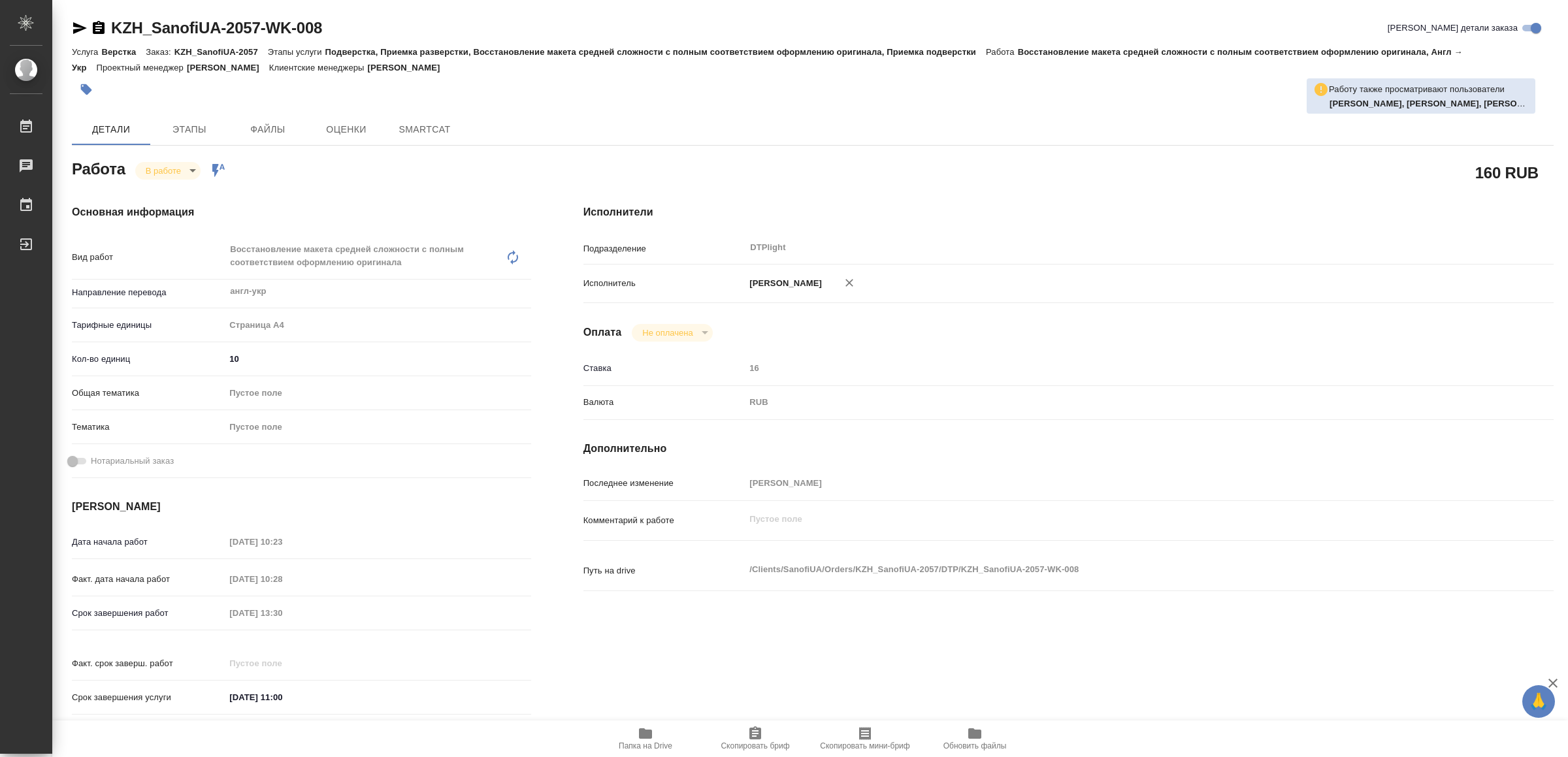
type textarea "x"
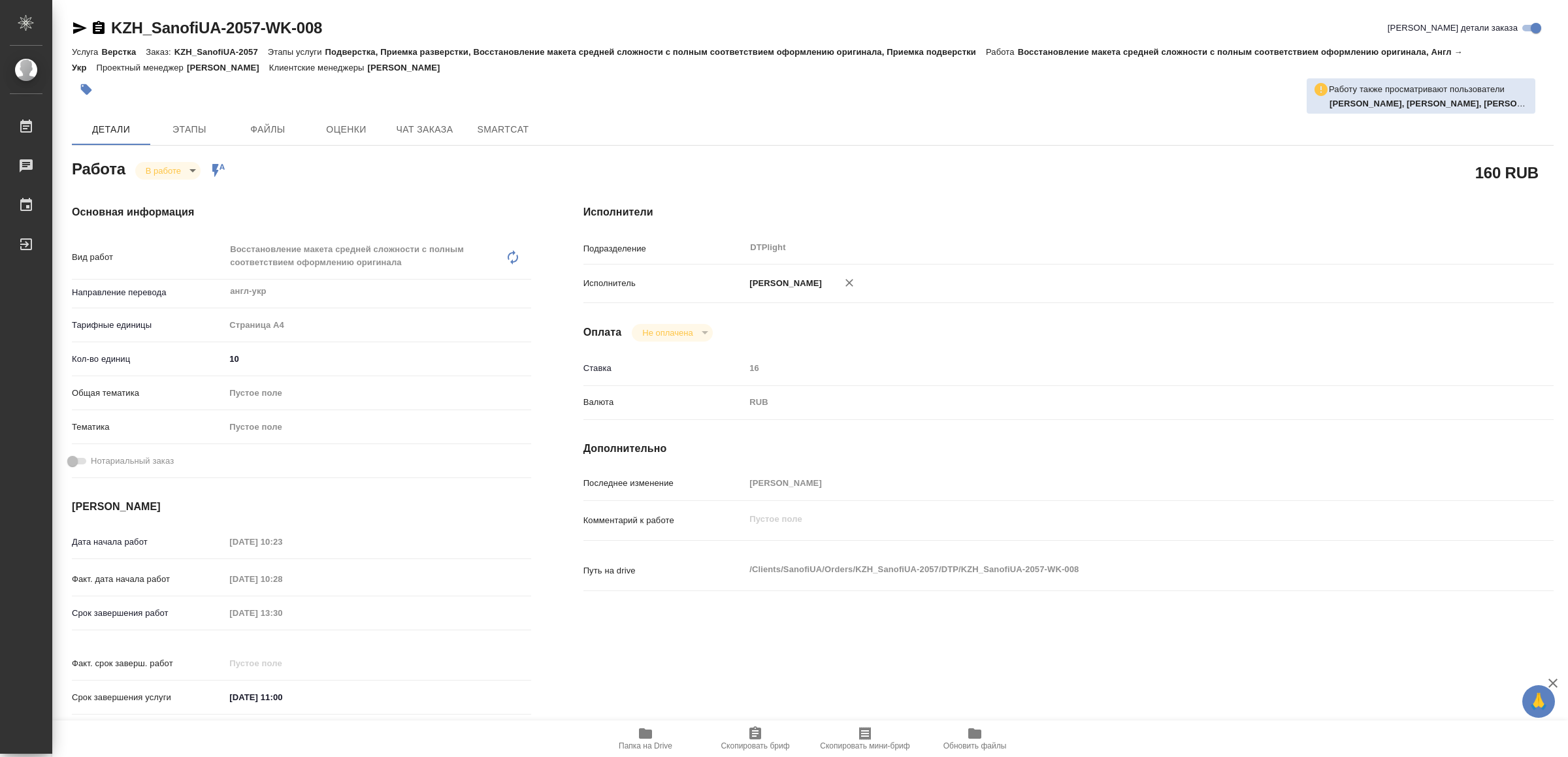
type textarea "x"
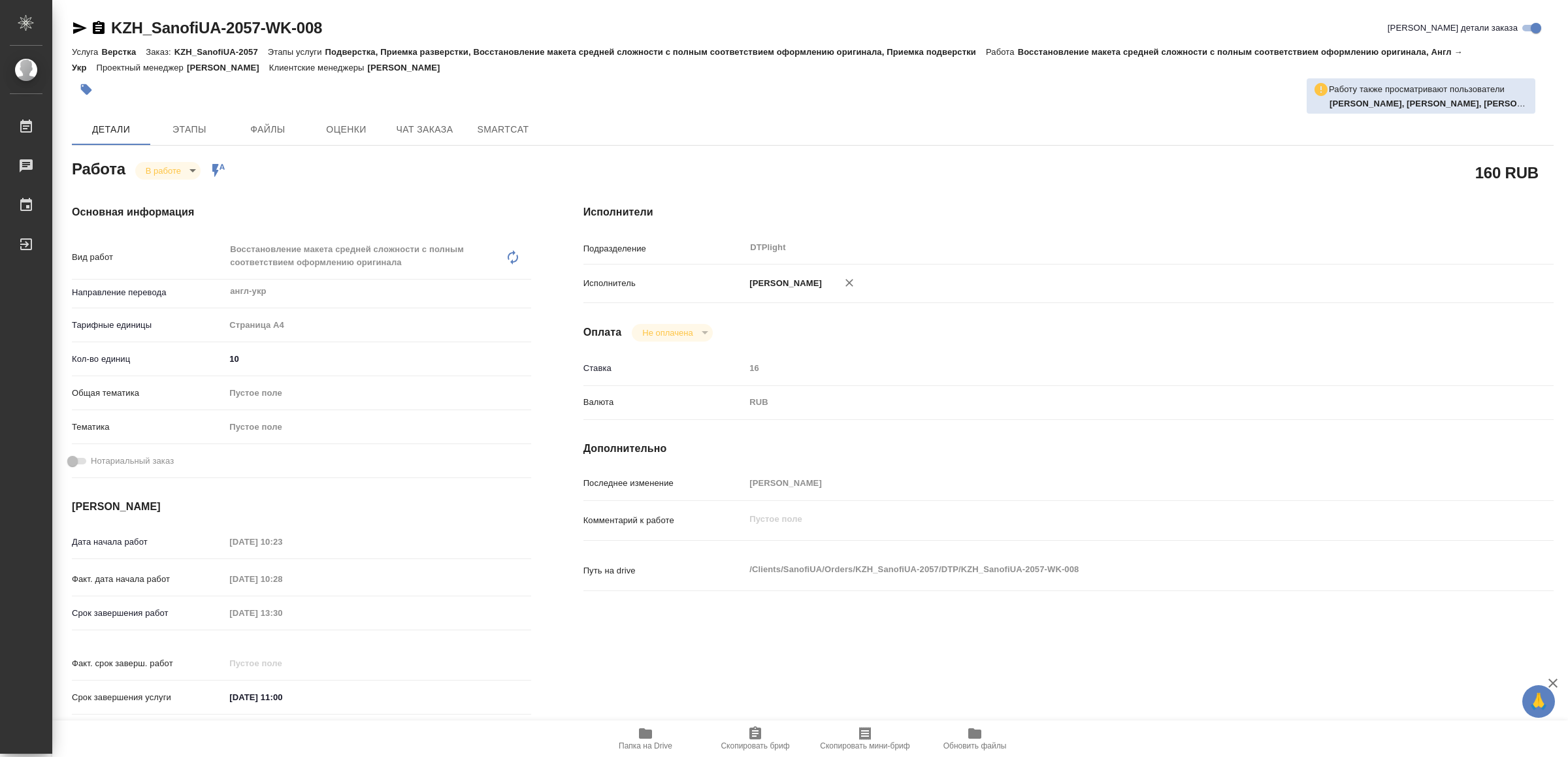
type textarea "x"
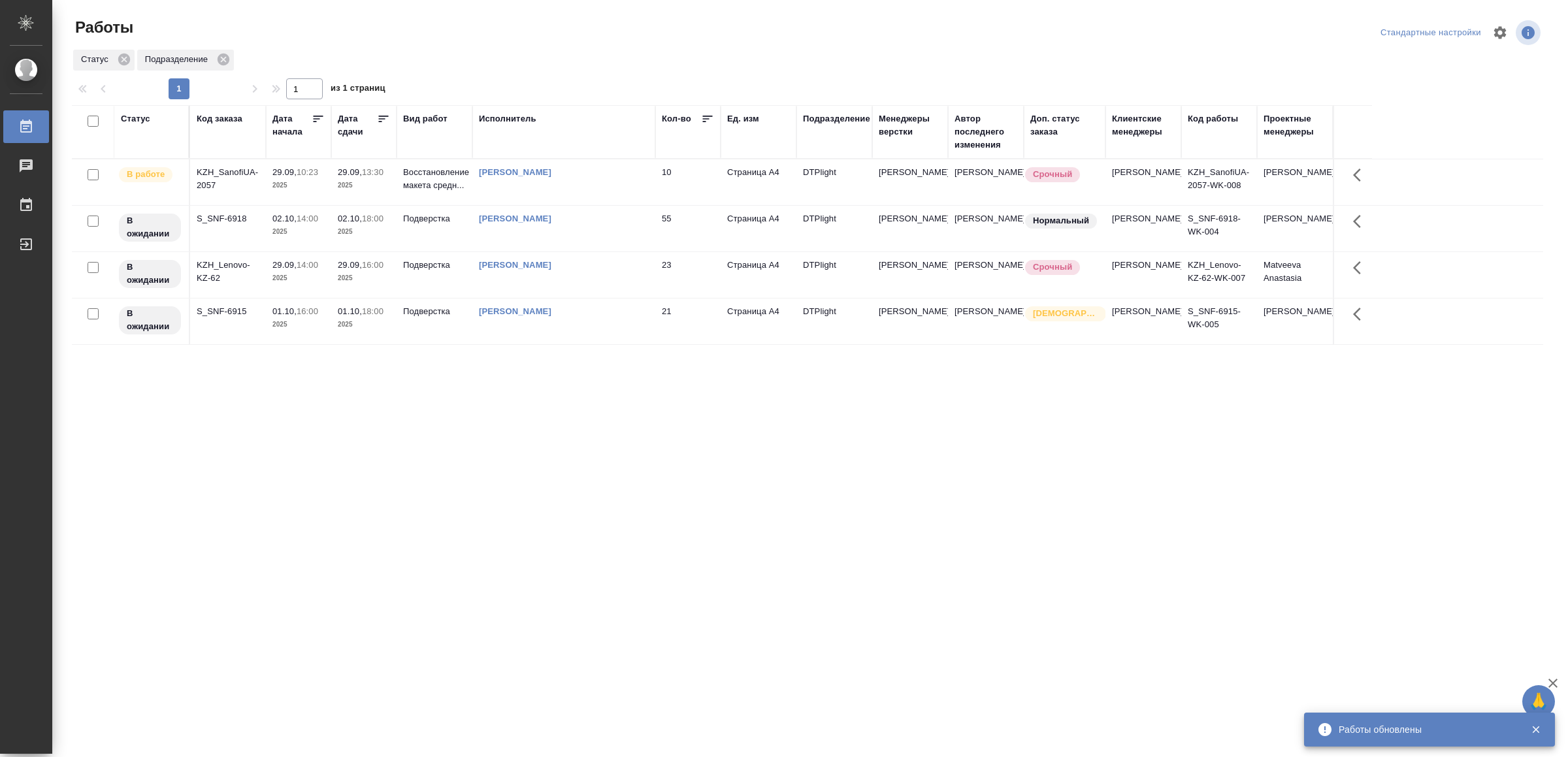
drag, startPoint x: 367, startPoint y: 581, endPoint x: 367, endPoint y: 563, distance: 18.0
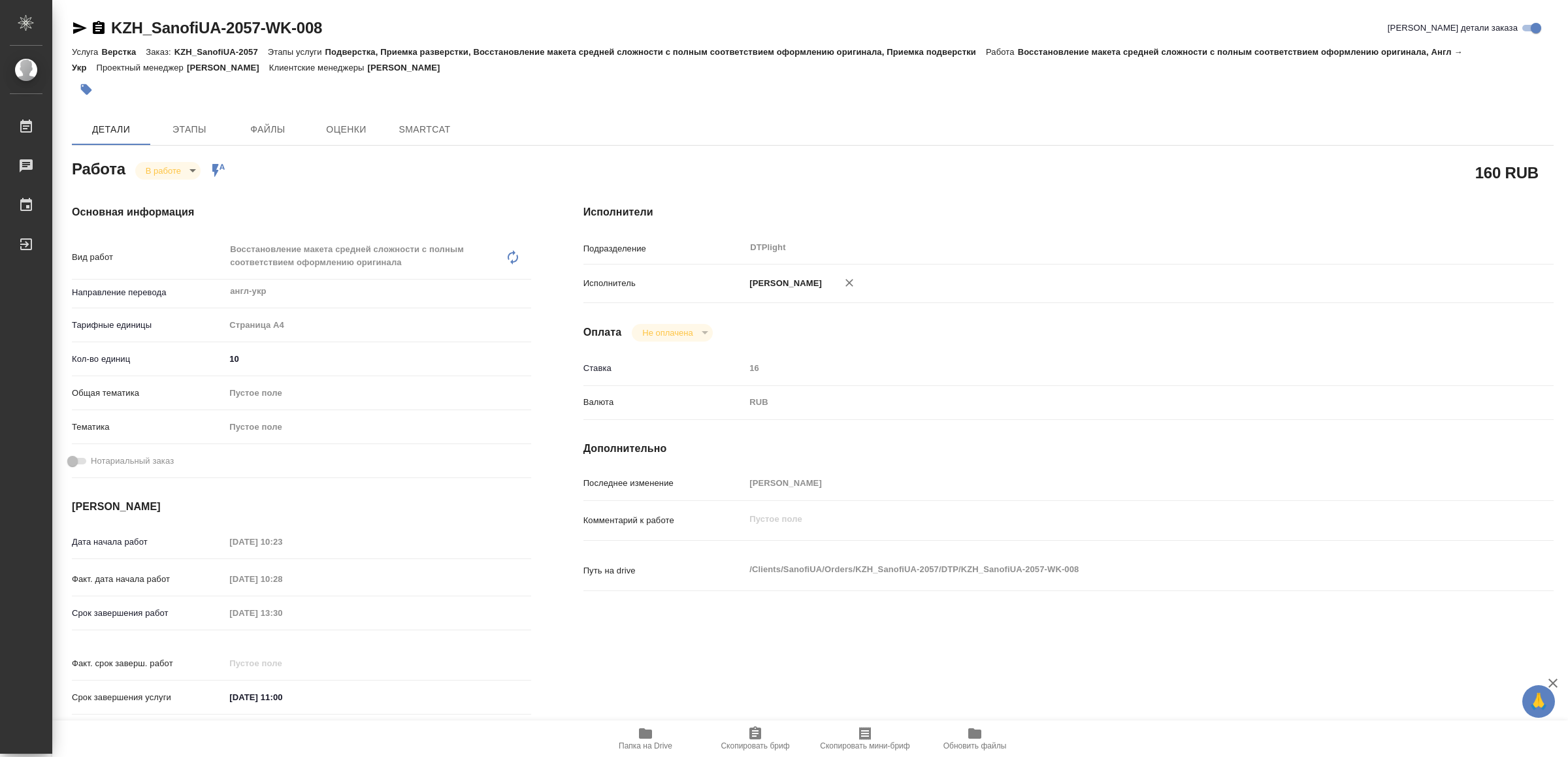
type input "inProgress"
type textarea "Восстановление макета средней сложности с полным соответствием оформлению ориги…"
type textarea "x"
type input "англ-укр"
type input "5f036ec4e16dec2d6b59c8ff"
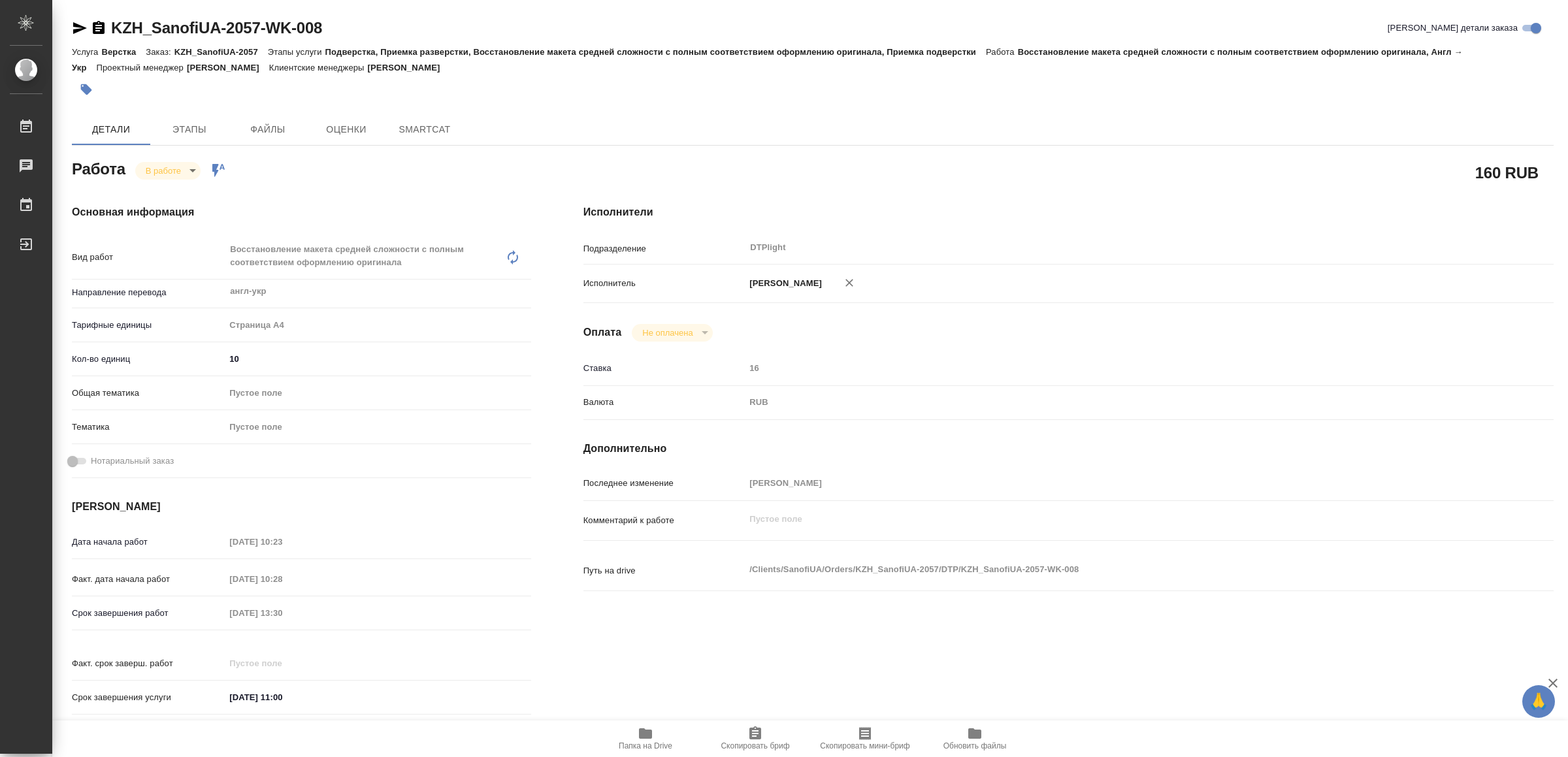
type input "10"
type input "29.09.2025 10:23"
type input "29.09.2025 10:28"
type input "[DATE] 13:30"
type input "30.09.2025 11:00"
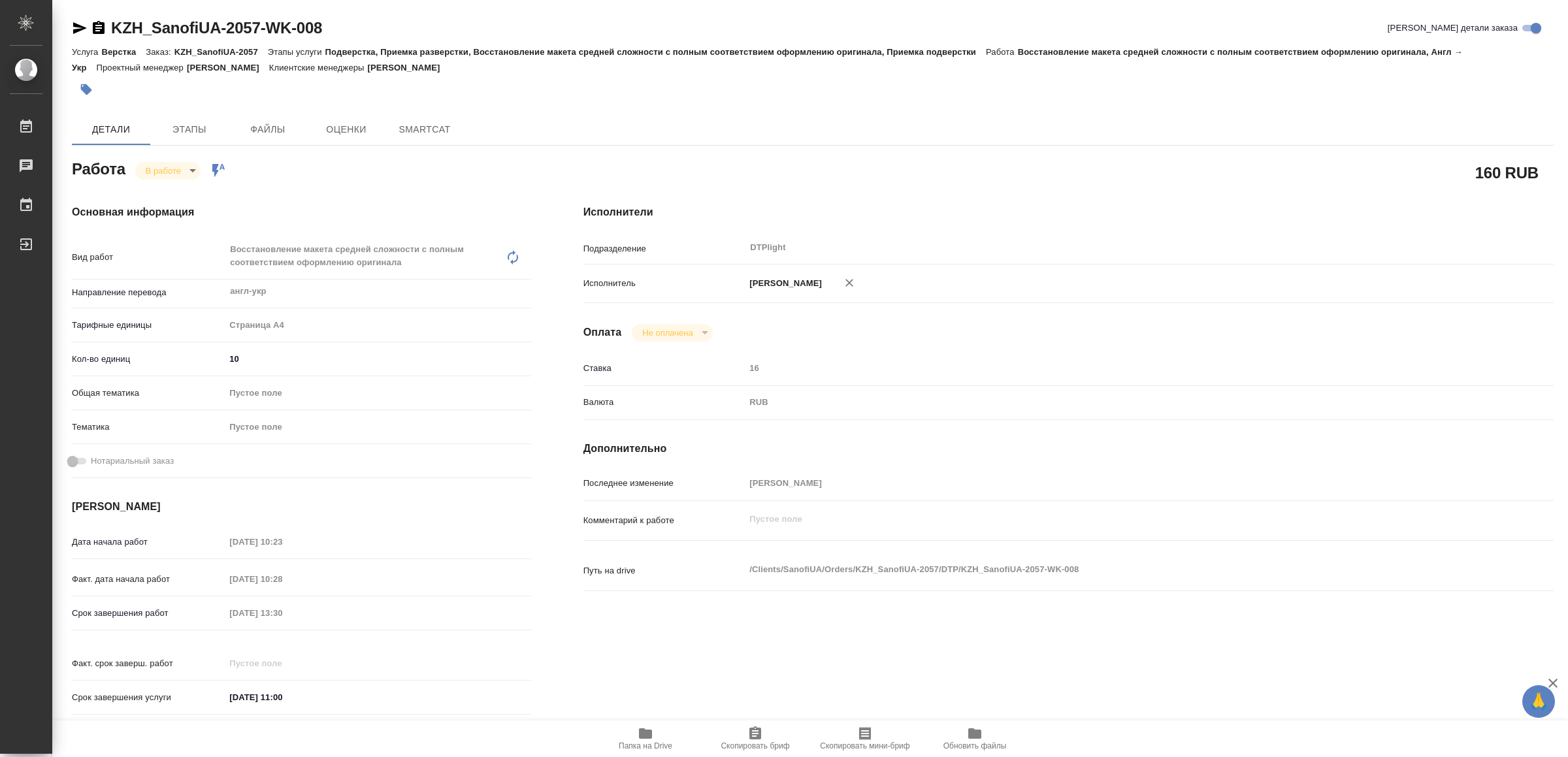
type input "DTPlight"
type input "notPayed"
type input "[PERSON_NAME]"
type textarea "x"
type textarea "/Clients/SanofiUA/Orders/KZH_SanofiUA-2057/DTP/KZH_SanofiUA-2057-WK-008"
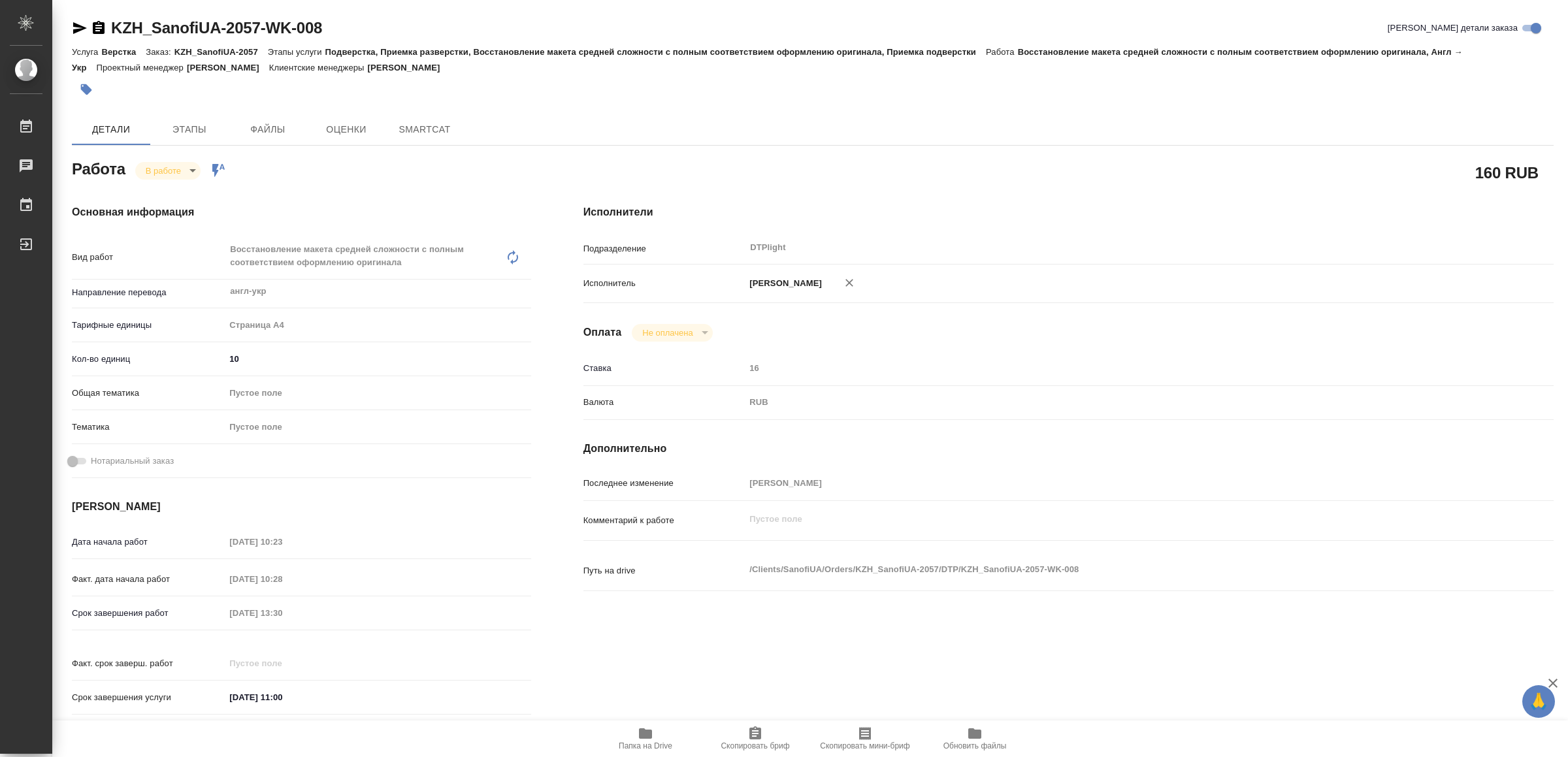
type textarea "x"
type input "KZH_SanofiUA-2057"
type input "Верстка"
type input "Подверстка, Приемка разверстки, Восстановление макета средней сложности с полны…"
type input "[PERSON_NAME]"
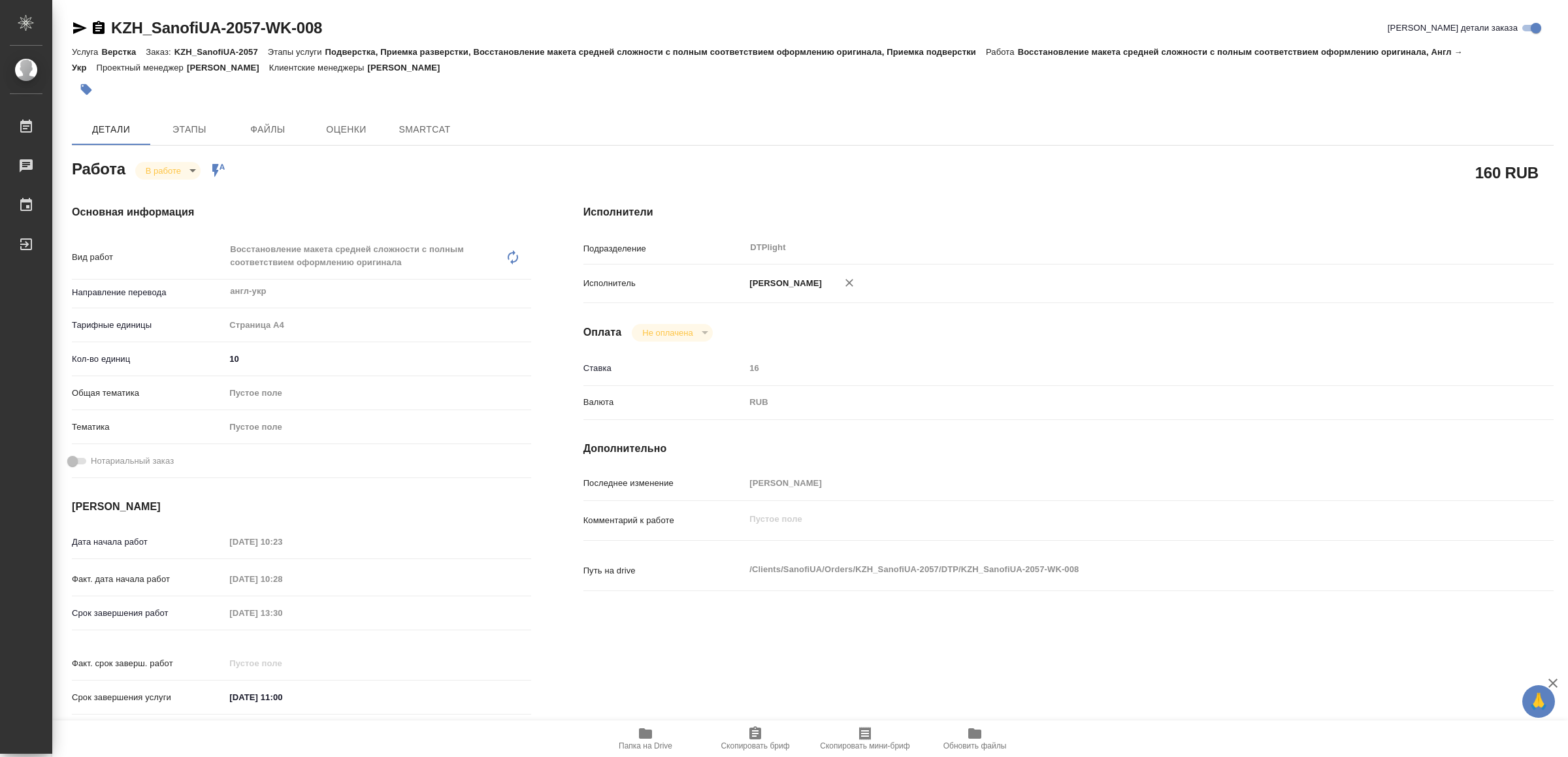
type input "[PERSON_NAME]"
type input "/Clients/SanofiUA/Orders/KZH_SanofiUA-2057"
type textarea "x"
type textarea ". перевод на укр. Просят использовать перевод предыдущей версии для обновления.…"
type textarea "x"
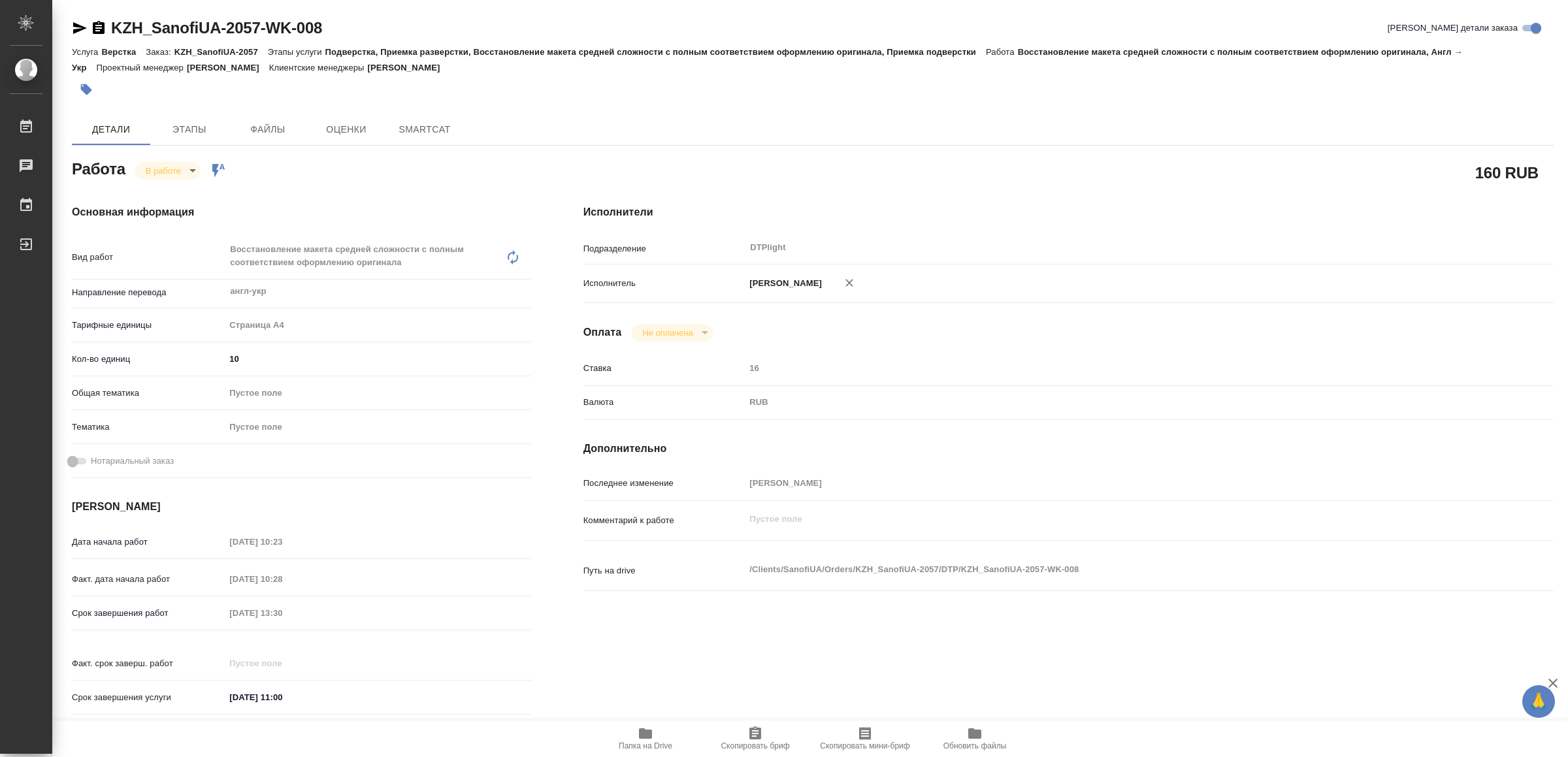
type textarea "x"
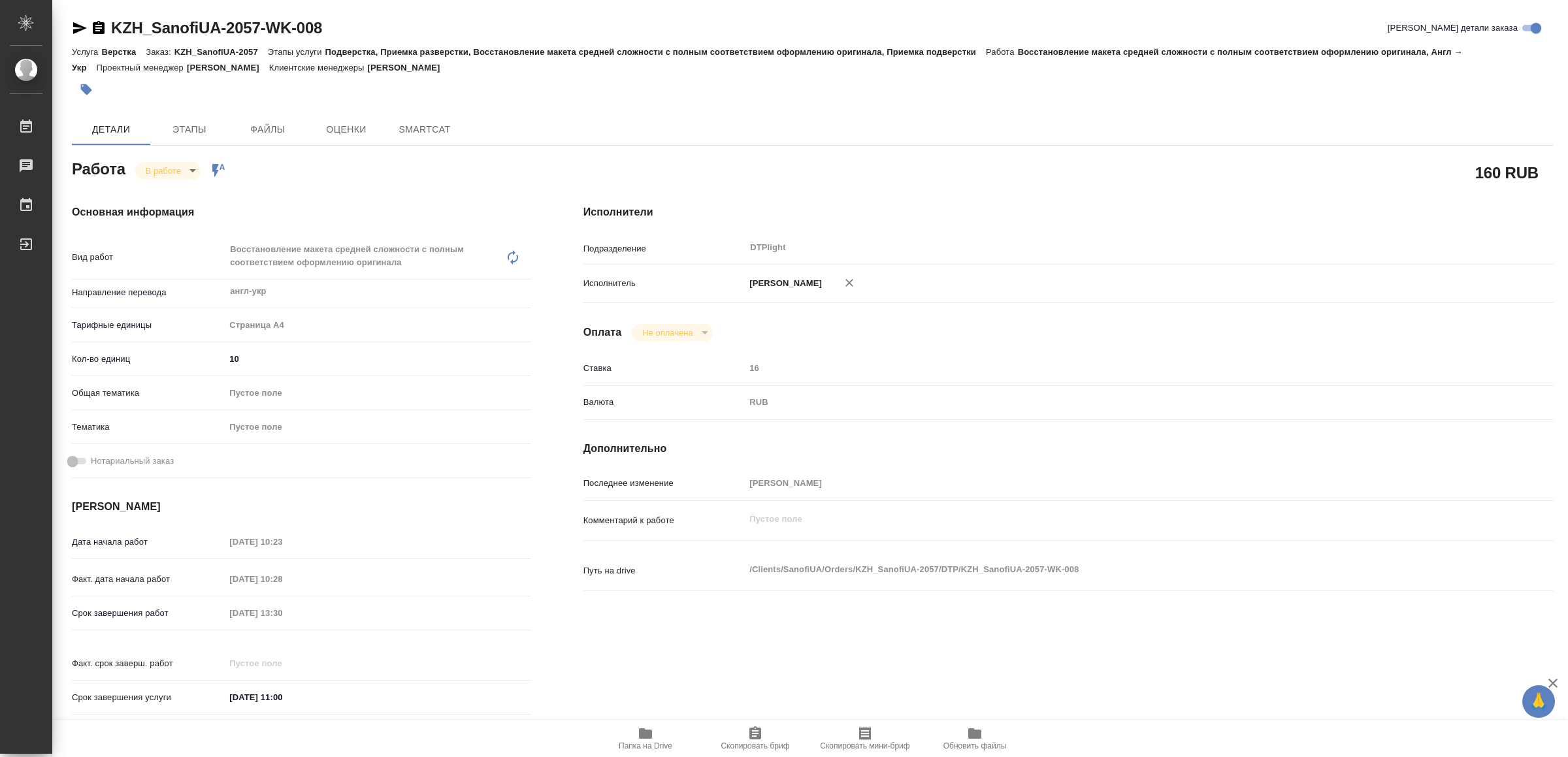
type textarea "x"
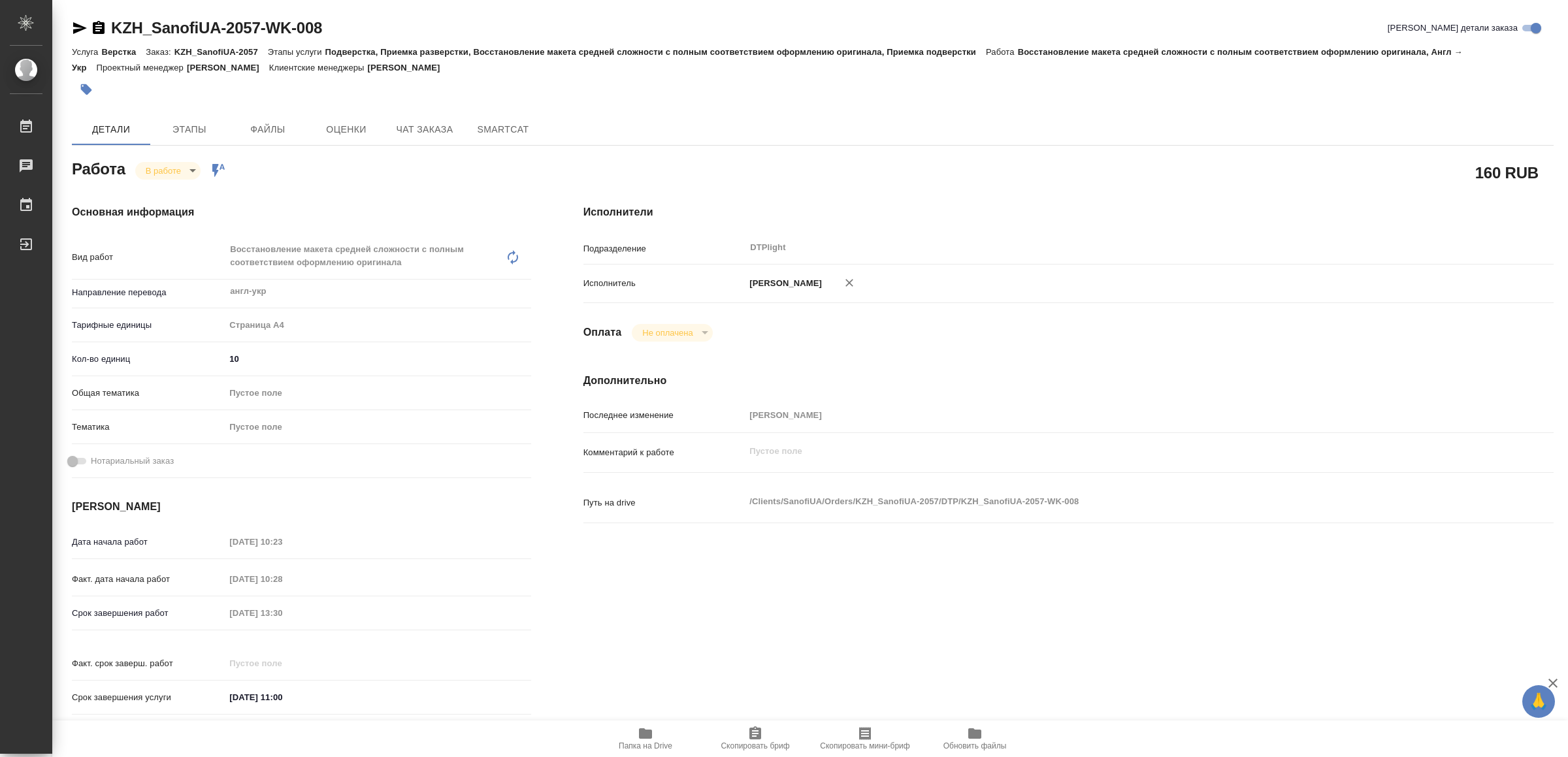
type textarea "x"
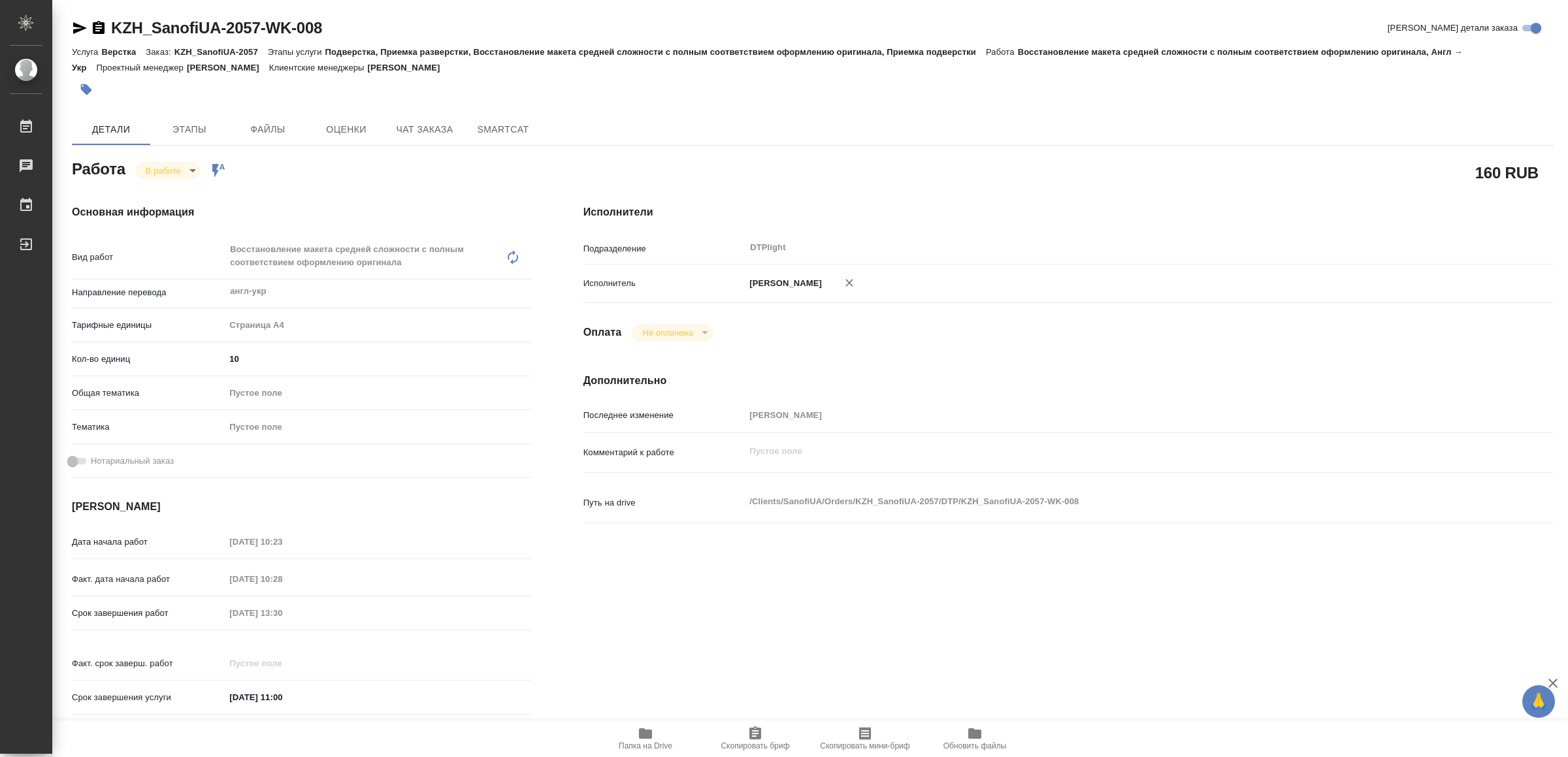
type textarea "x"
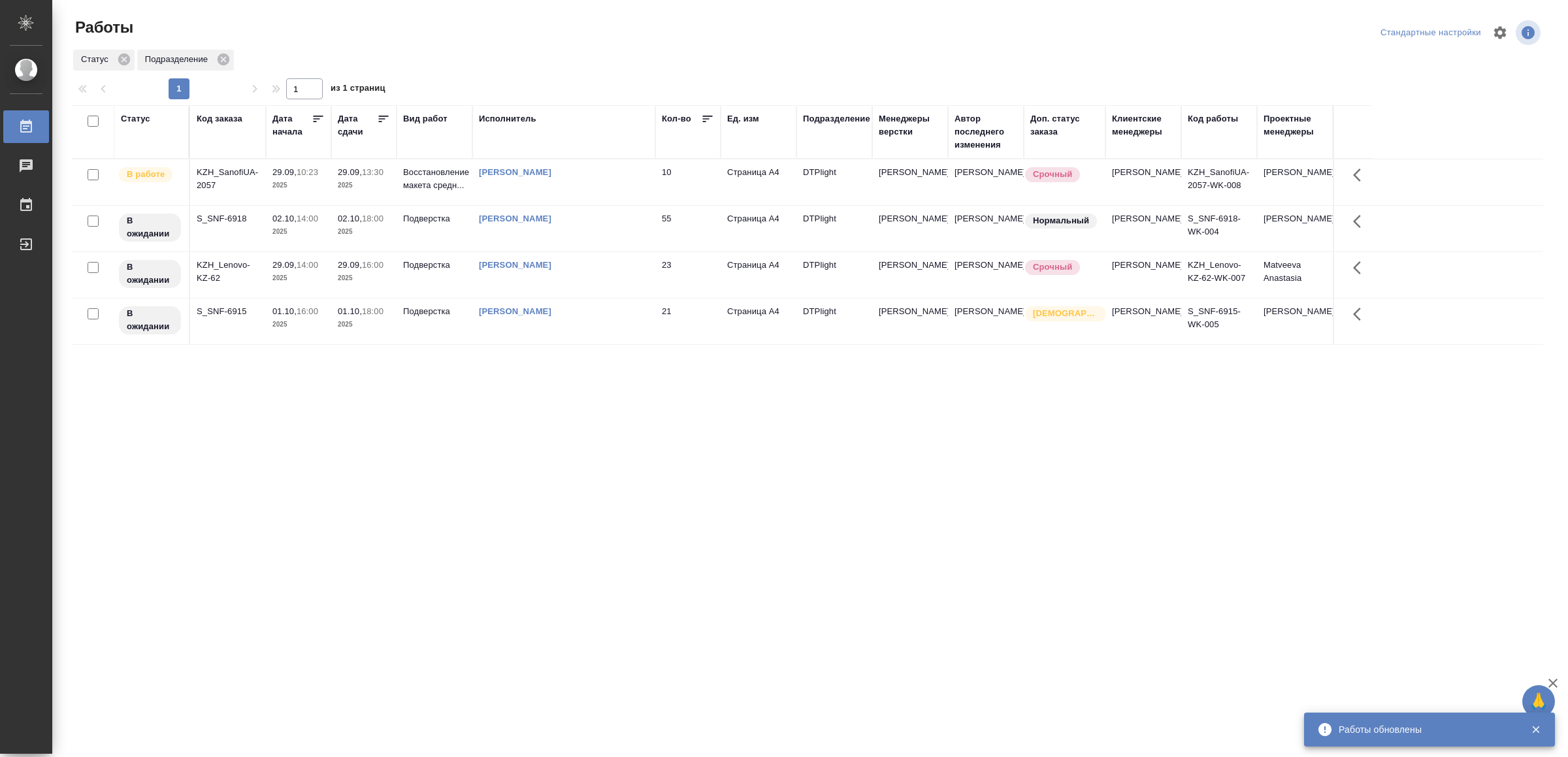
drag, startPoint x: 502, startPoint y: 520, endPoint x: 509, endPoint y: 480, distance: 40.6
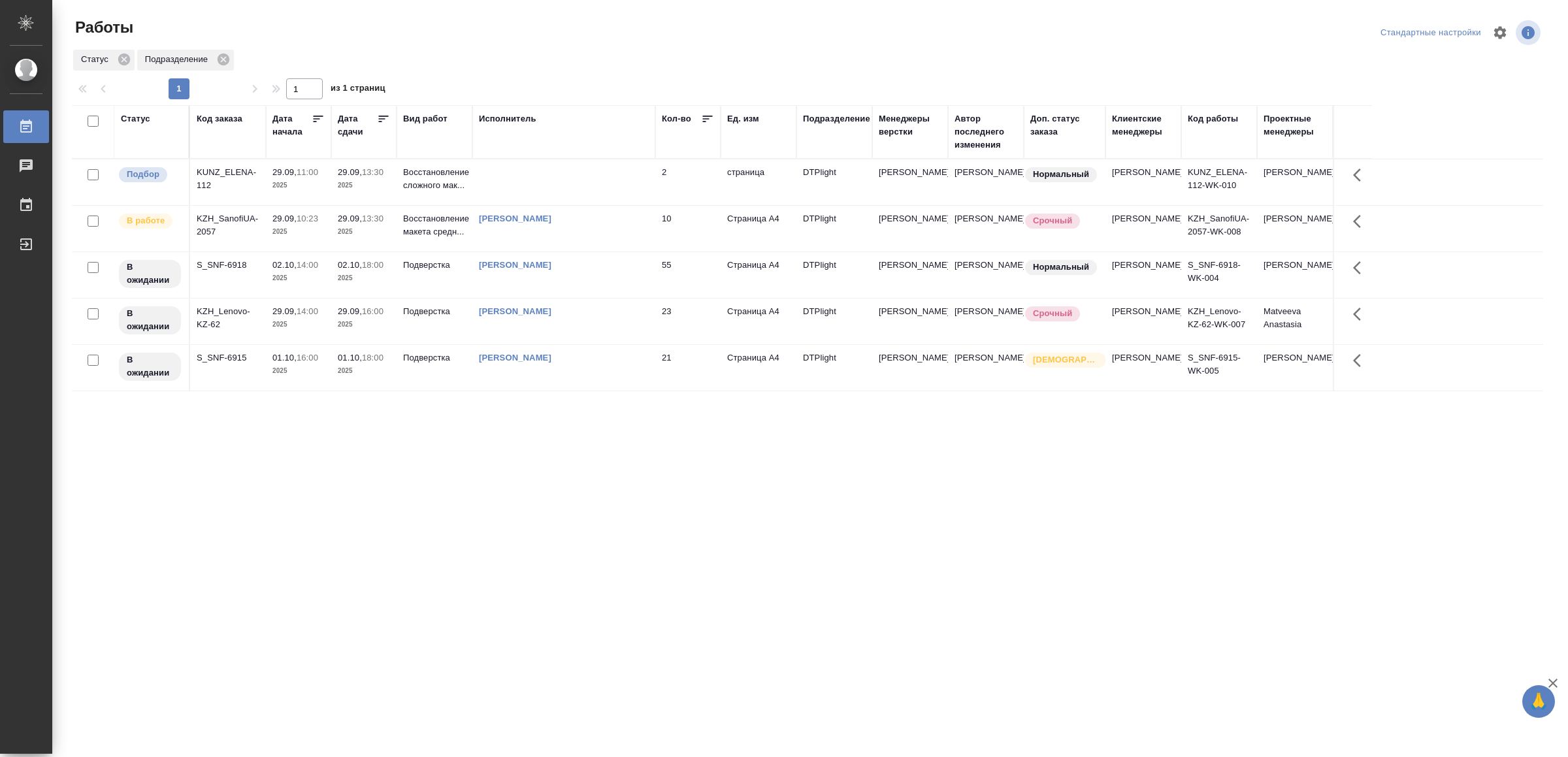
drag, startPoint x: 436, startPoint y: 612, endPoint x: 434, endPoint y: 567, distance: 45.0
drag, startPoint x: 434, startPoint y: 567, endPoint x: 343, endPoint y: 462, distance: 138.9
click at [279, 546] on div "Статус Код заказа Дата начала Дата сдачи Вид работ Исполнитель Кол-во Ед. изм П…" at bounding box center [808, 341] width 1472 height 471
click at [562, 178] on td at bounding box center [563, 182] width 183 height 45
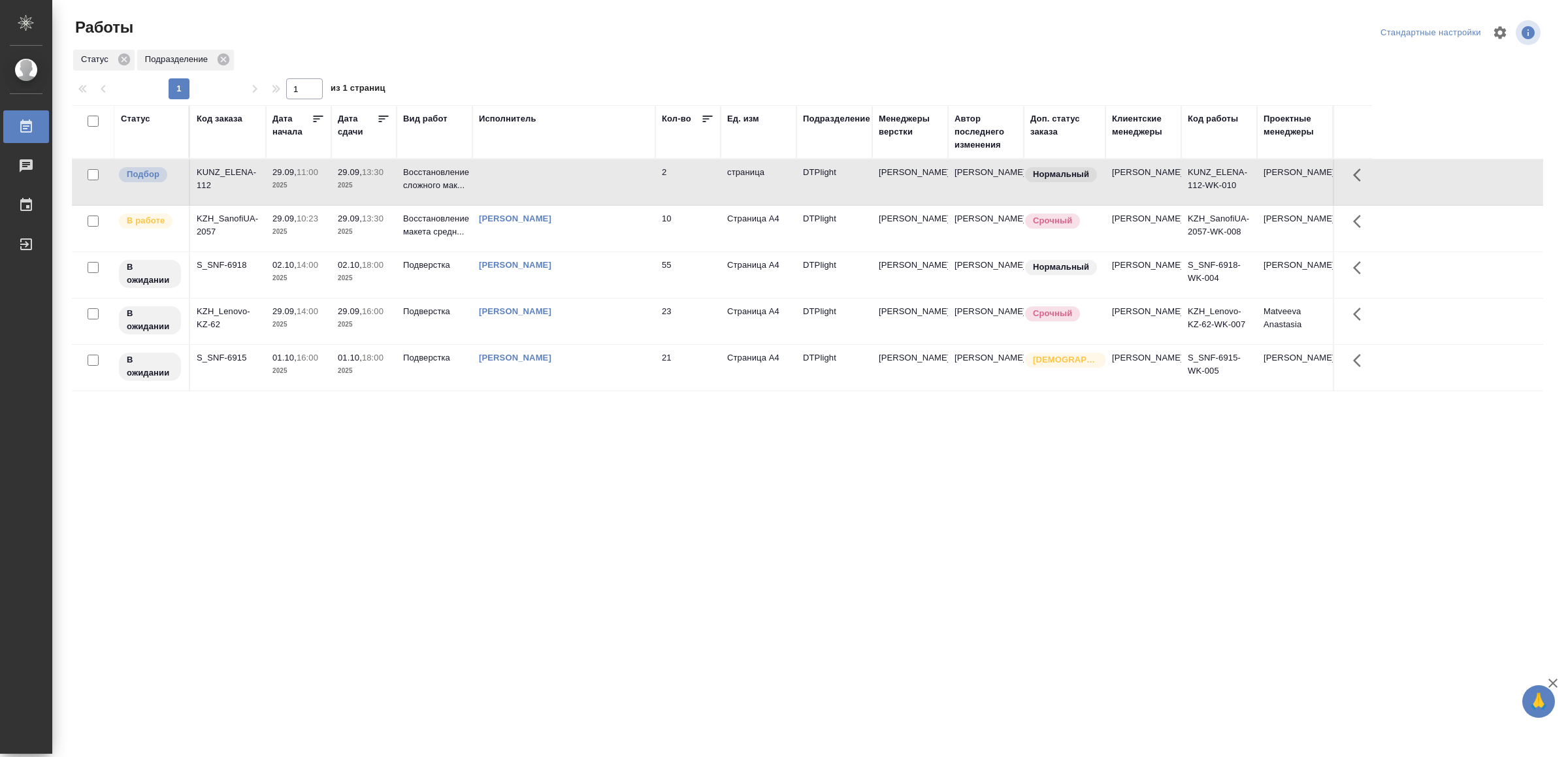
click at [562, 178] on td at bounding box center [563, 182] width 183 height 45
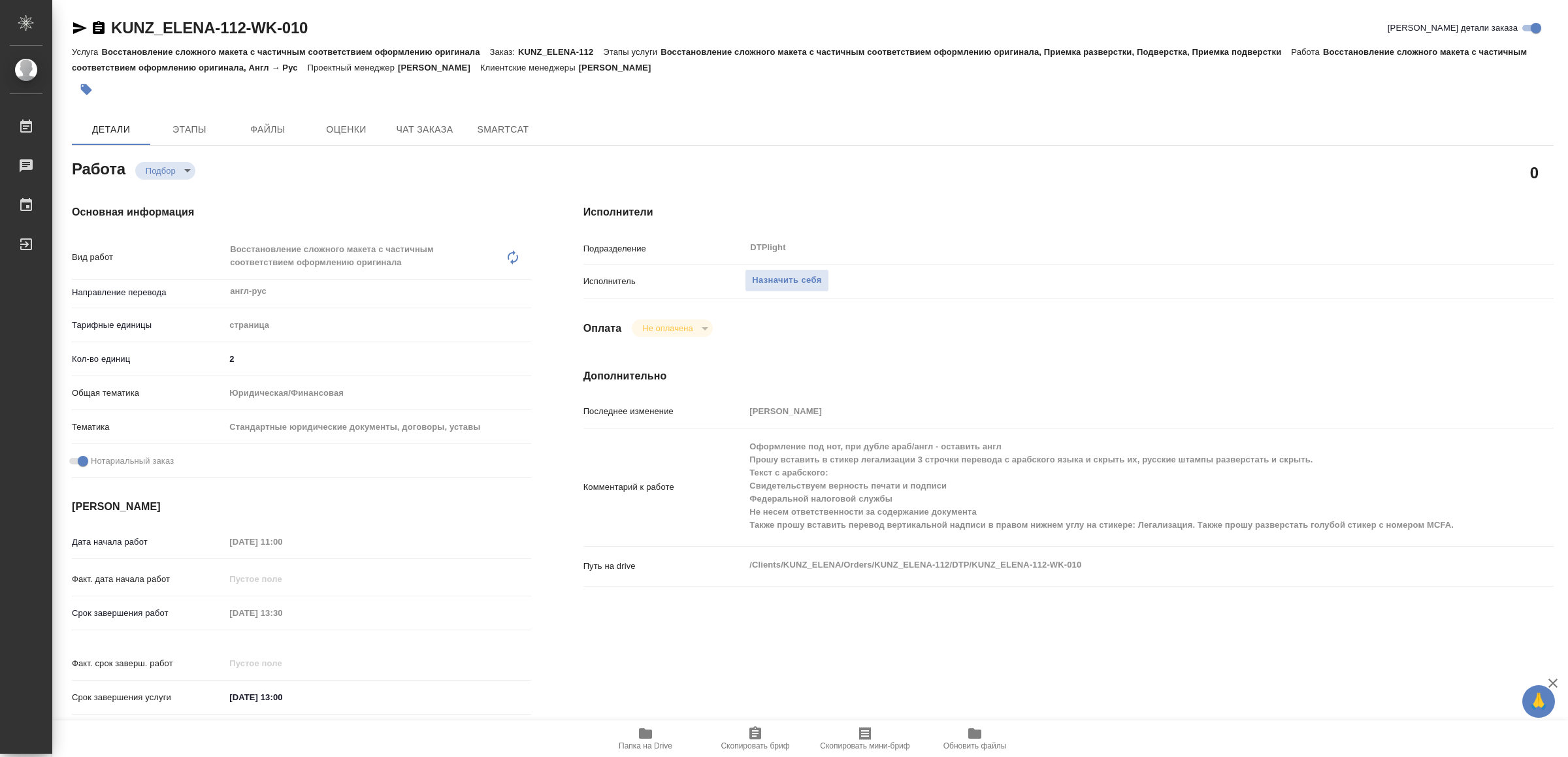
drag, startPoint x: 641, startPoint y: 737, endPoint x: 641, endPoint y: 727, distance: 10.0
click at [641, 737] on icon "button" at bounding box center [646, 733] width 13 height 10
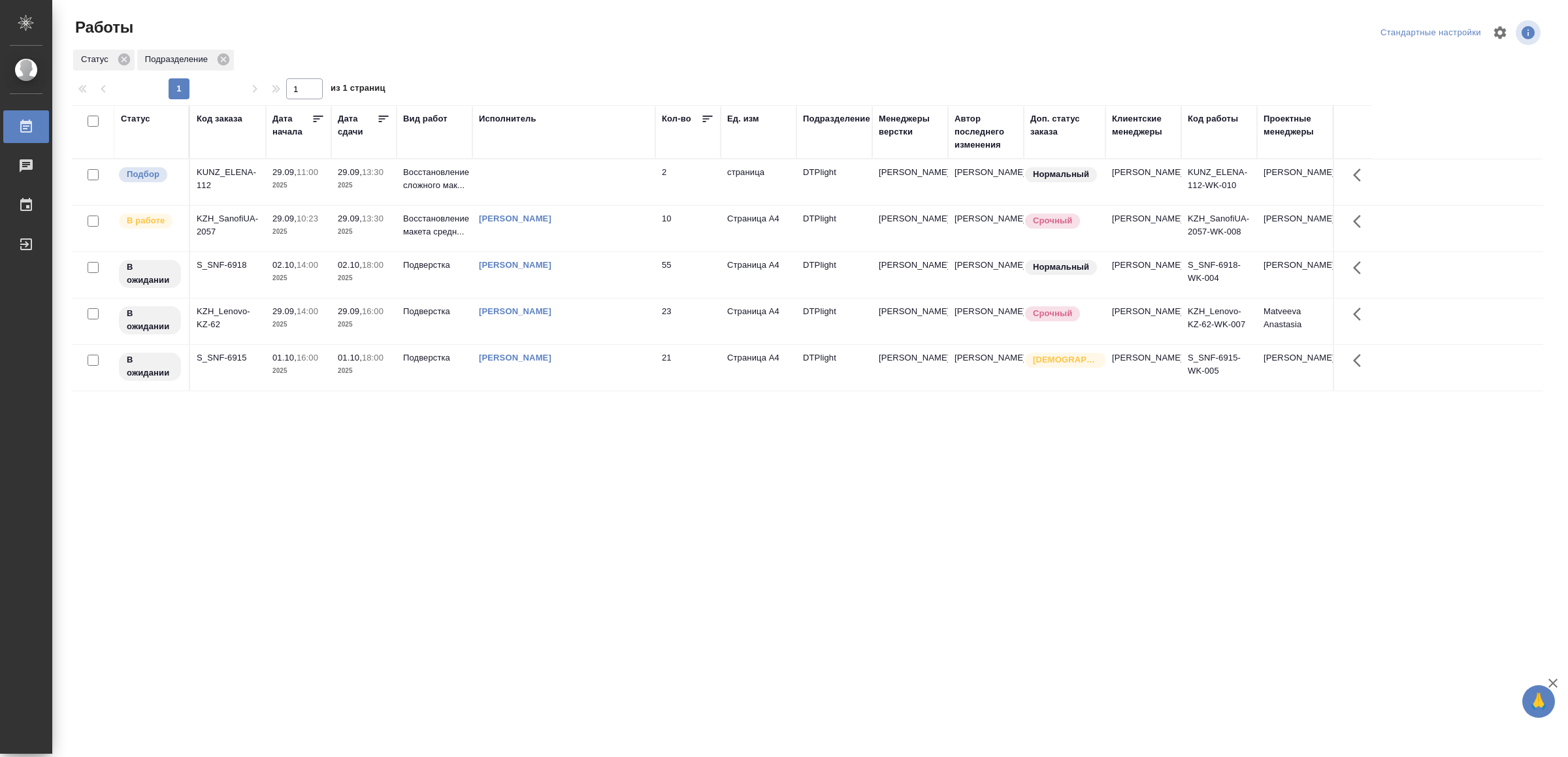
drag, startPoint x: 349, startPoint y: 484, endPoint x: 355, endPoint y: 467, distance: 18.0
click at [601, 179] on td at bounding box center [563, 182] width 183 height 45
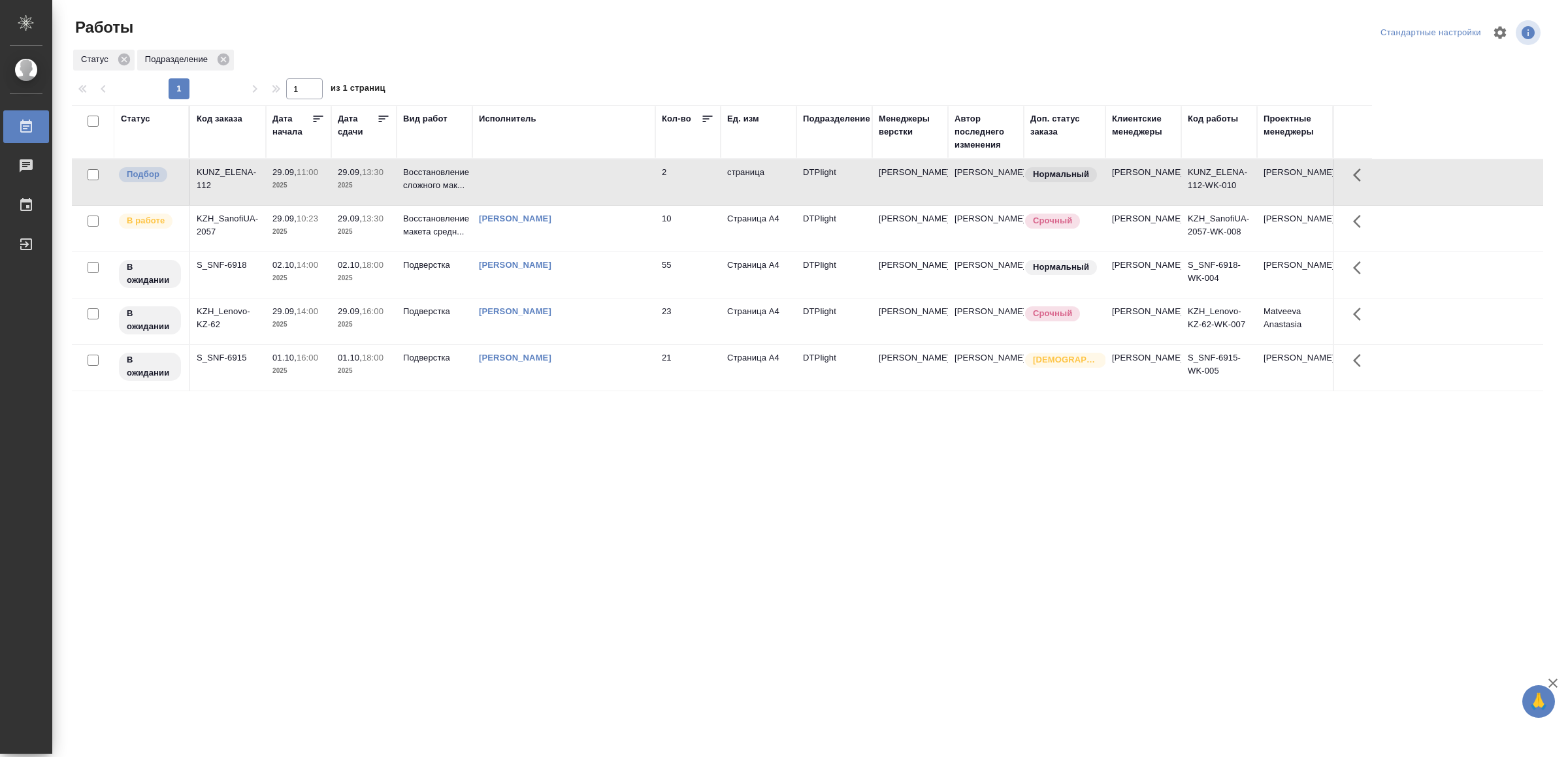
click at [601, 179] on td at bounding box center [563, 182] width 183 height 45
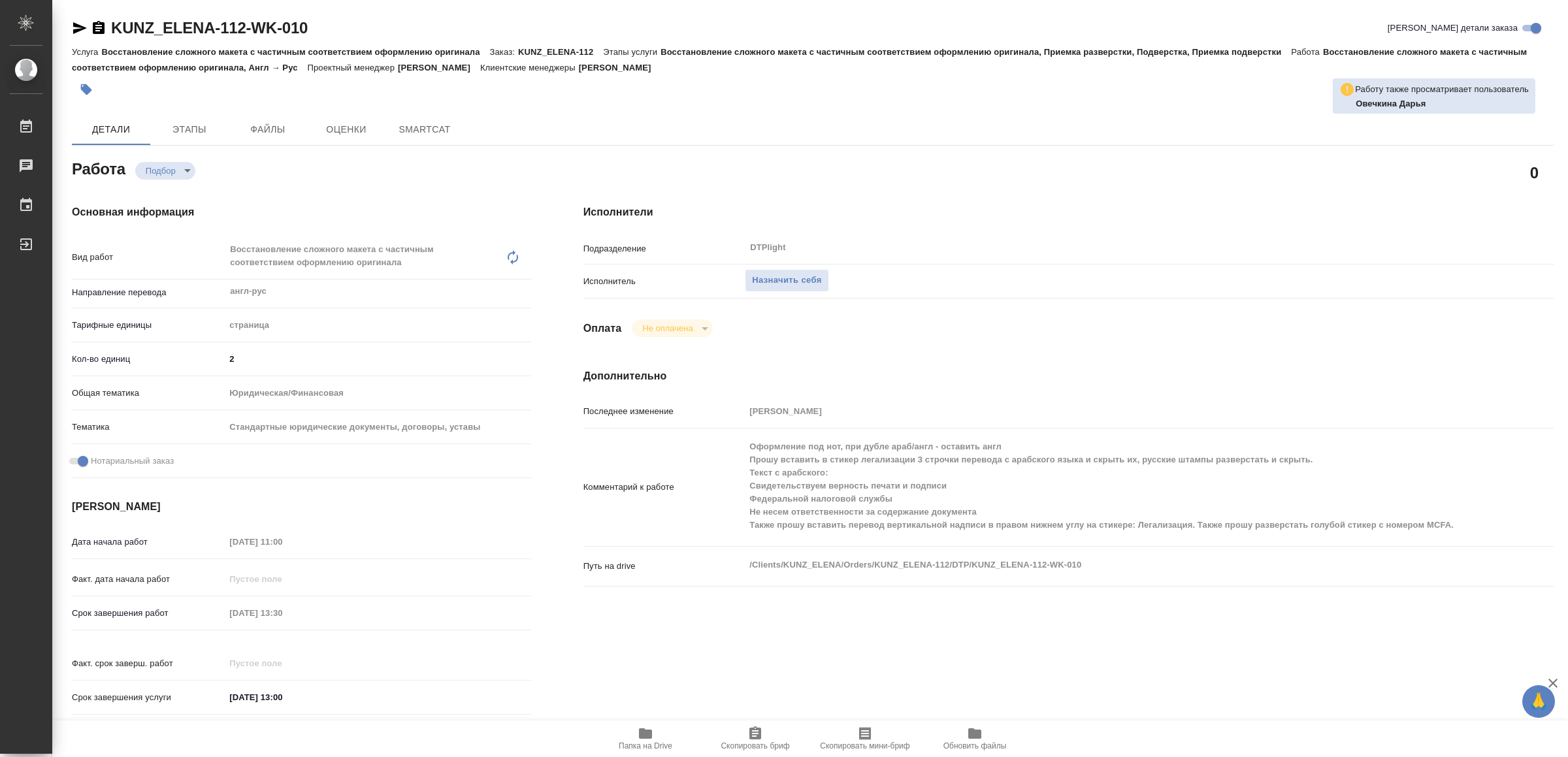
type textarea "x"
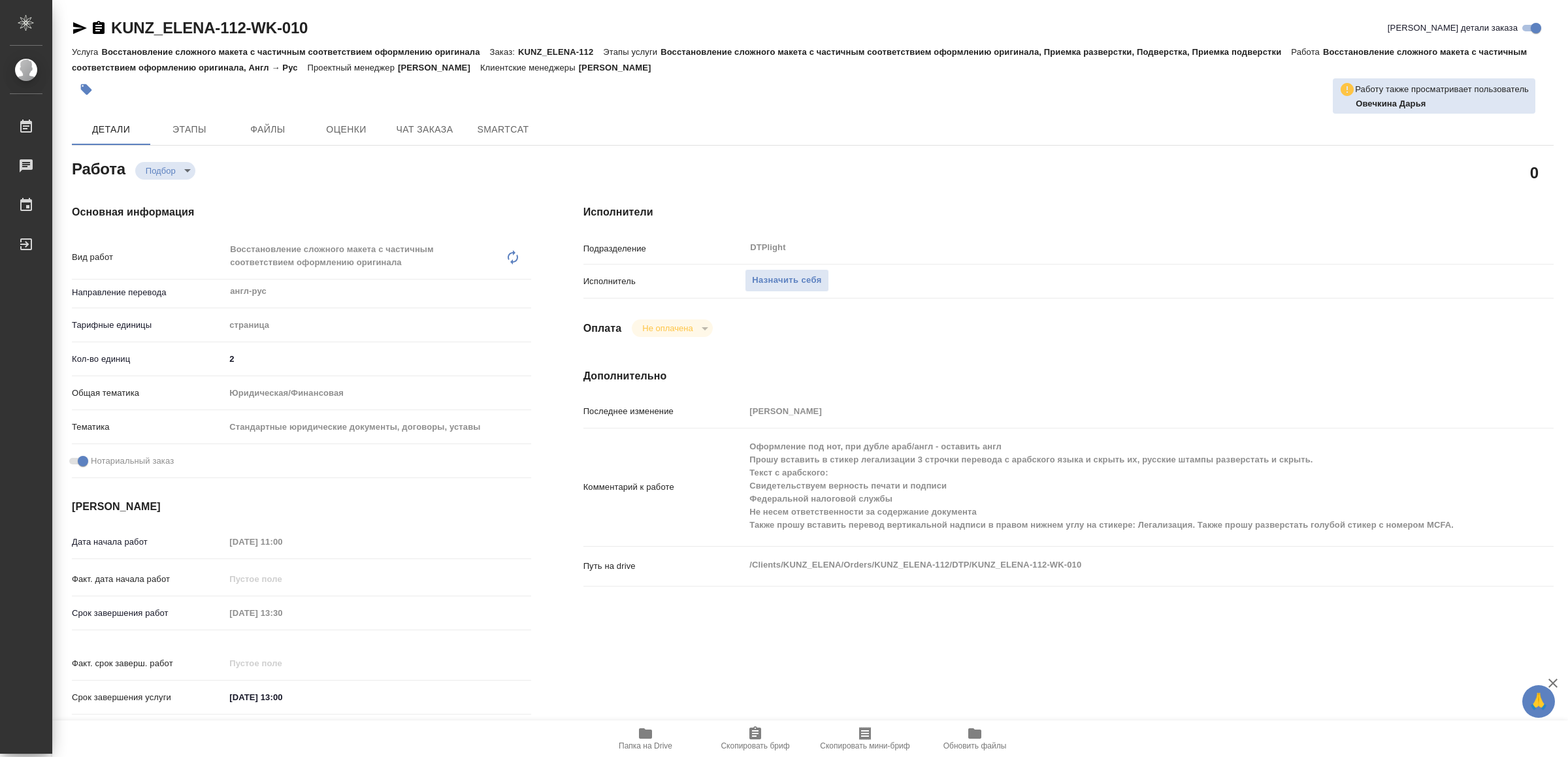
type textarea "x"
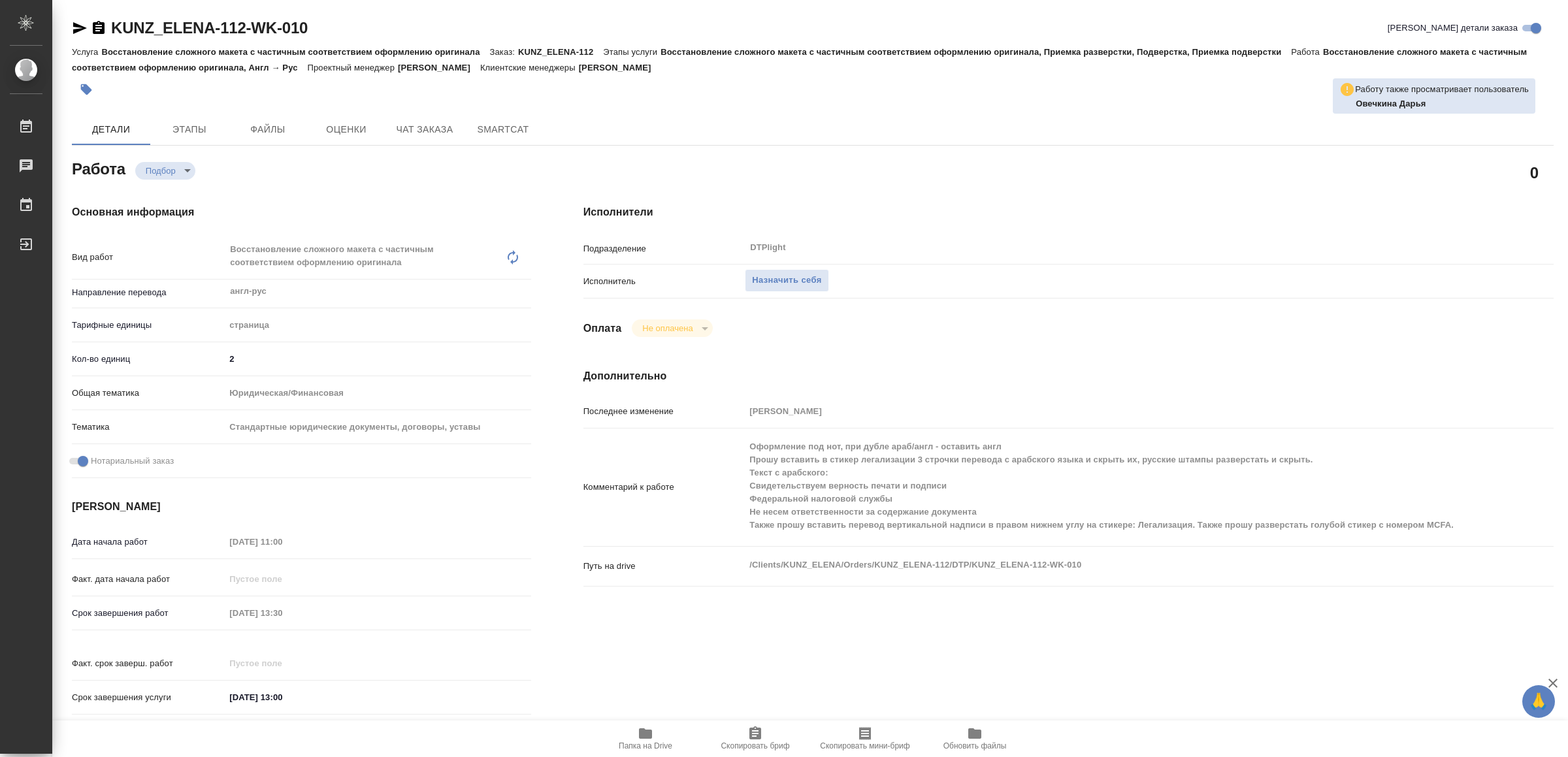
type textarea "x"
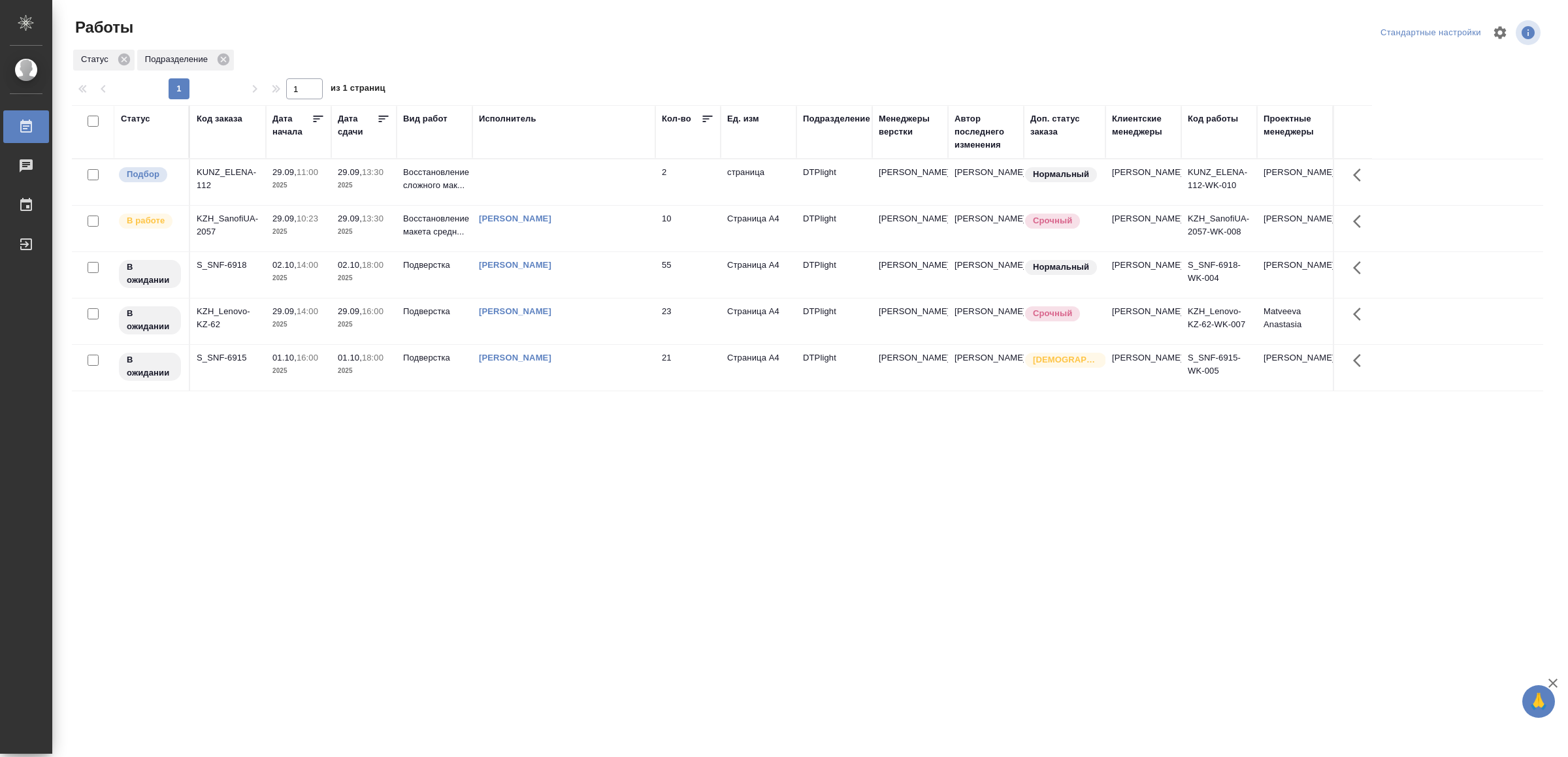
click at [498, 624] on div ".cls-1 fill:#fff; AWATERA Yamkovenko [PERSON_NAME] Работы 0 Чаты График Выйти Р…" at bounding box center [784, 378] width 1568 height 757
drag, startPoint x: 495, startPoint y: 545, endPoint x: 502, endPoint y: 528, distance: 18.4
drag, startPoint x: 564, startPoint y: 529, endPoint x: 603, endPoint y: 461, distance: 78.4
click at [633, 318] on div "[PERSON_NAME]" at bounding box center [563, 311] width 170 height 13
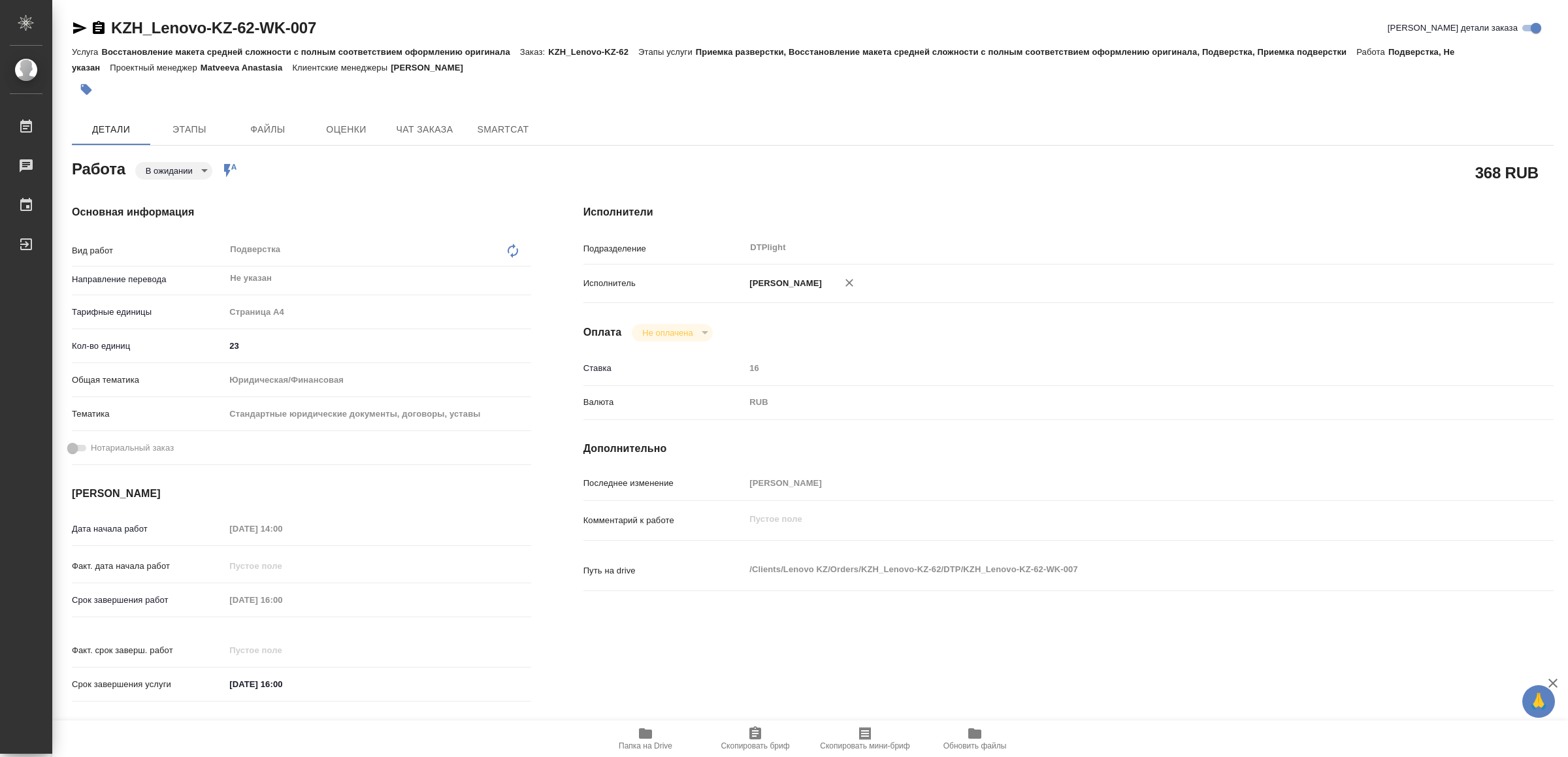
click at [657, 735] on span "Папка на Drive" at bounding box center [646, 738] width 95 height 25
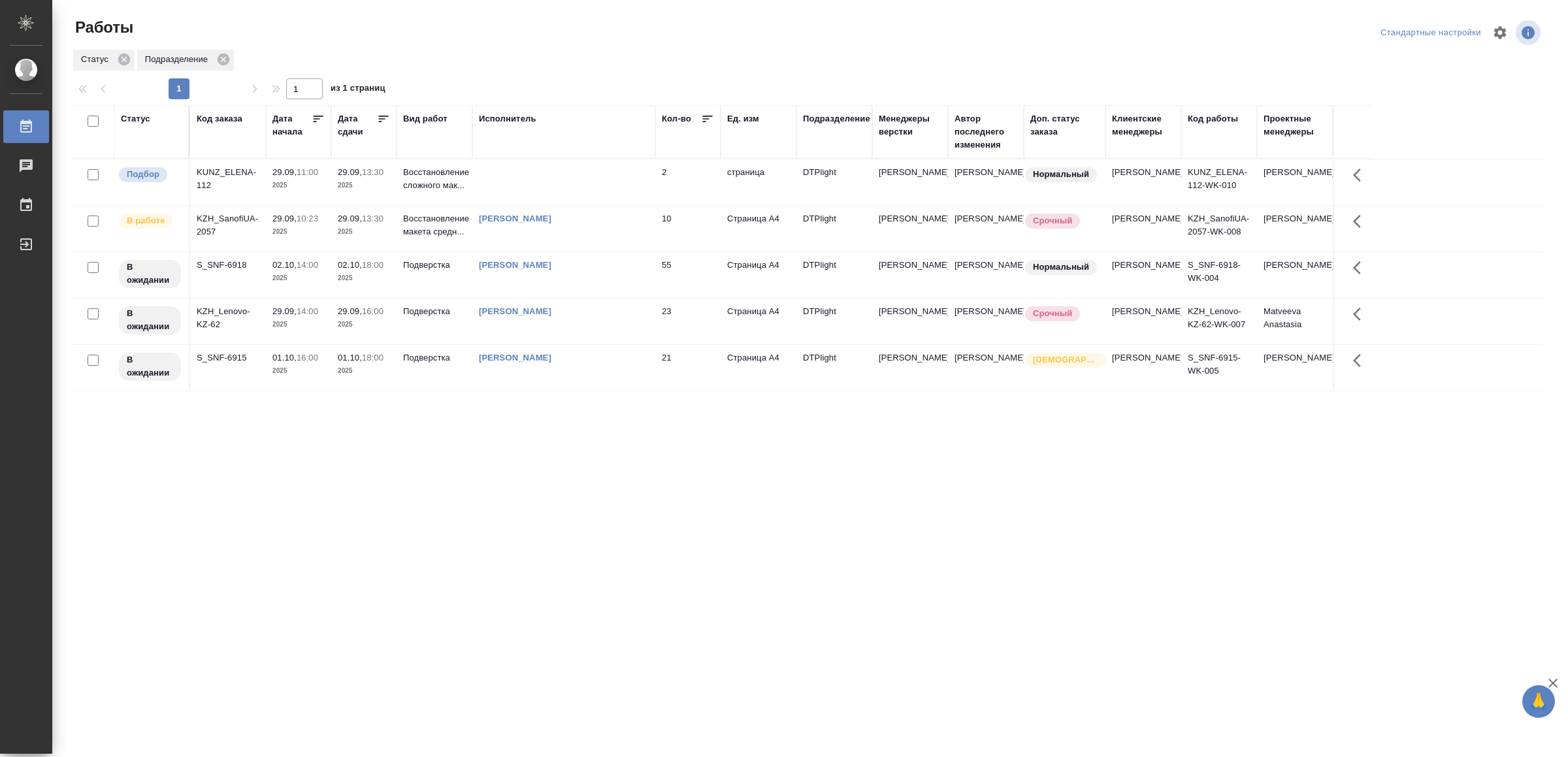
click at [437, 545] on div "Статус Код заказа Дата начала Дата сдачи Вид работ Исполнитель Кол-во Ед. изм П…" at bounding box center [808, 341] width 1472 height 471
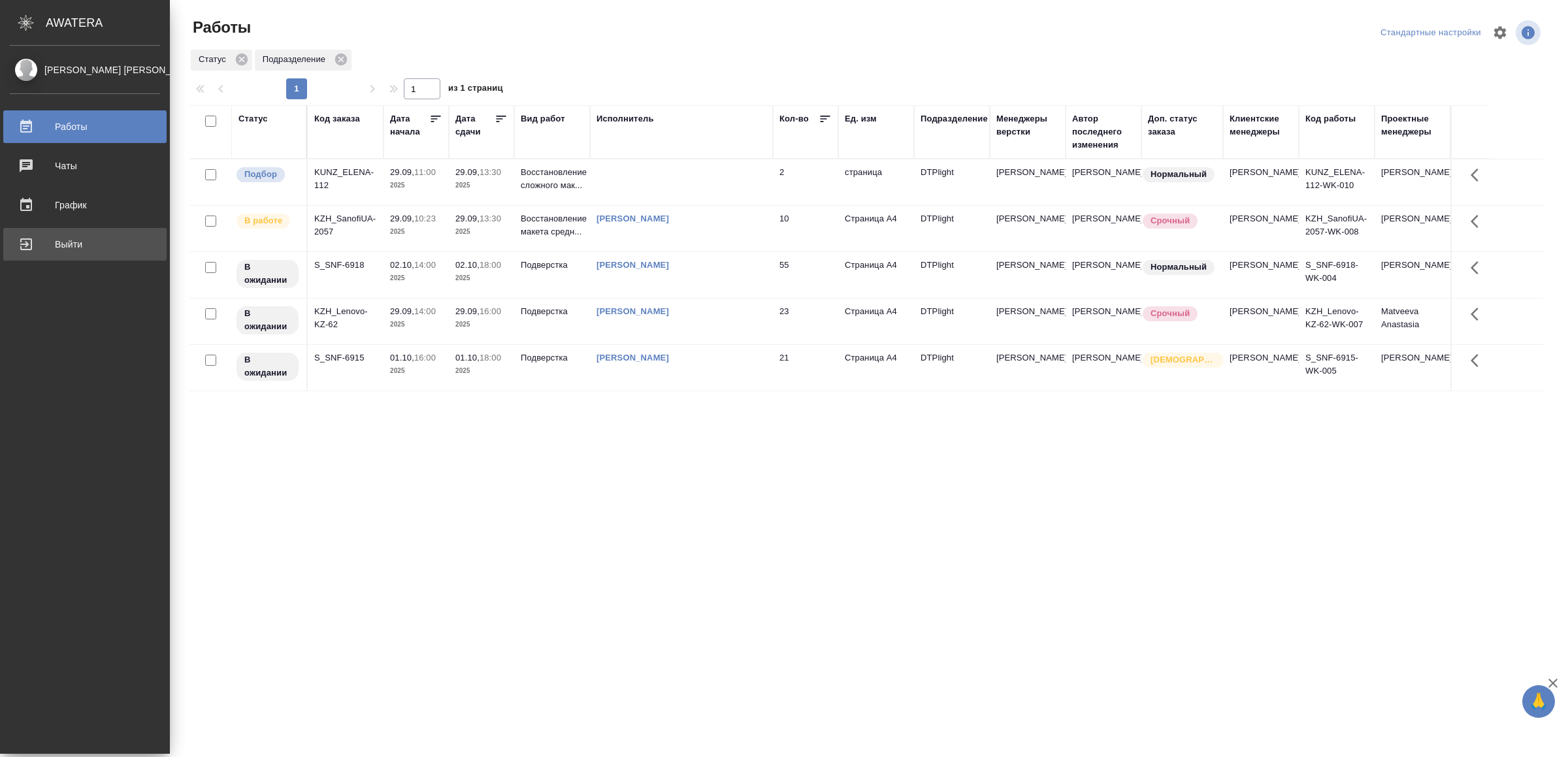
click at [49, 237] on div "Выйти" at bounding box center [85, 244] width 150 height 19
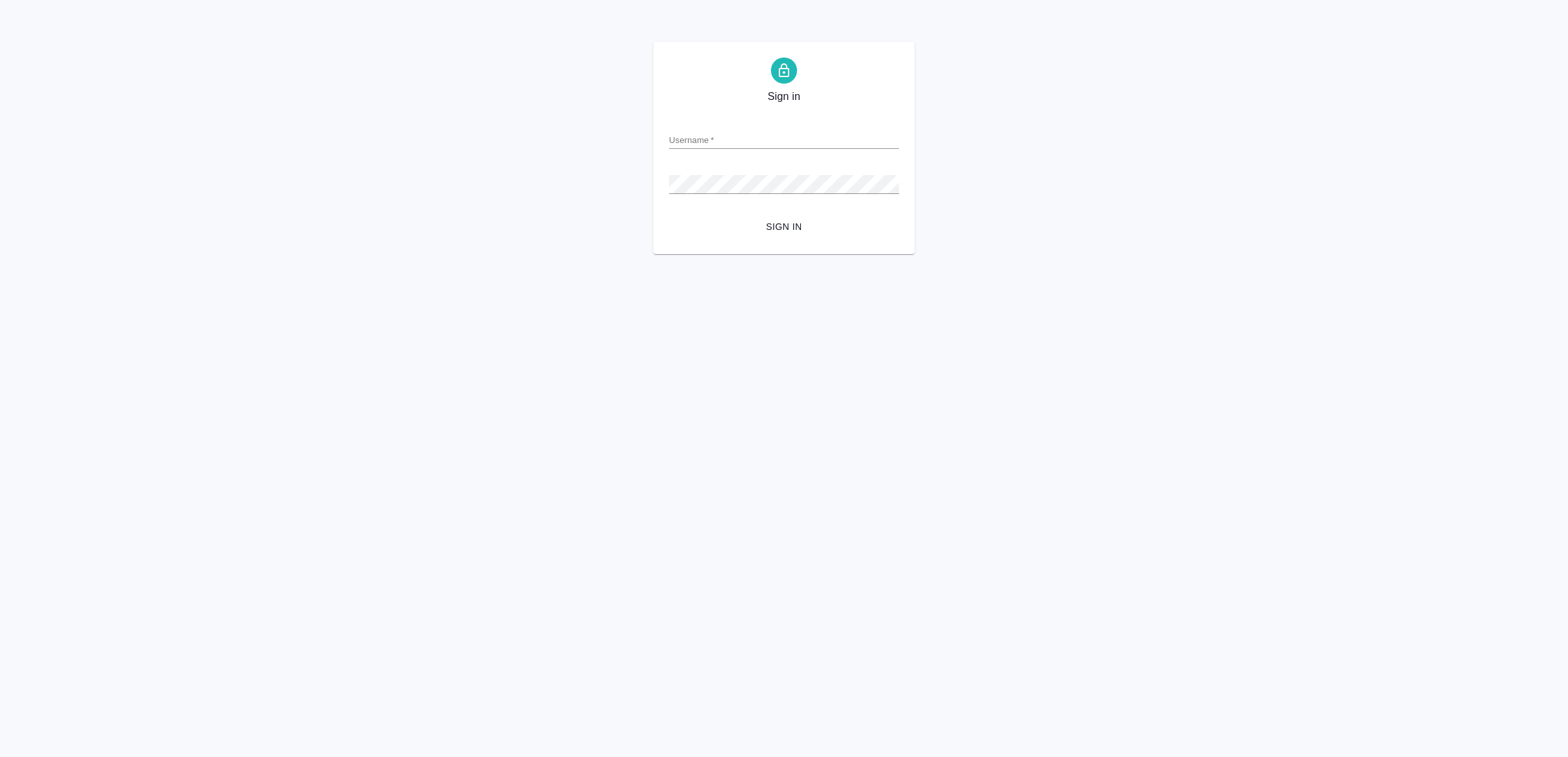
type input "[EMAIL_ADDRESS][DOMAIN_NAME]"
drag, startPoint x: 816, startPoint y: 221, endPoint x: 808, endPoint y: 274, distance: 53.6
click at [816, 222] on span "Sign in" at bounding box center [784, 227] width 209 height 17
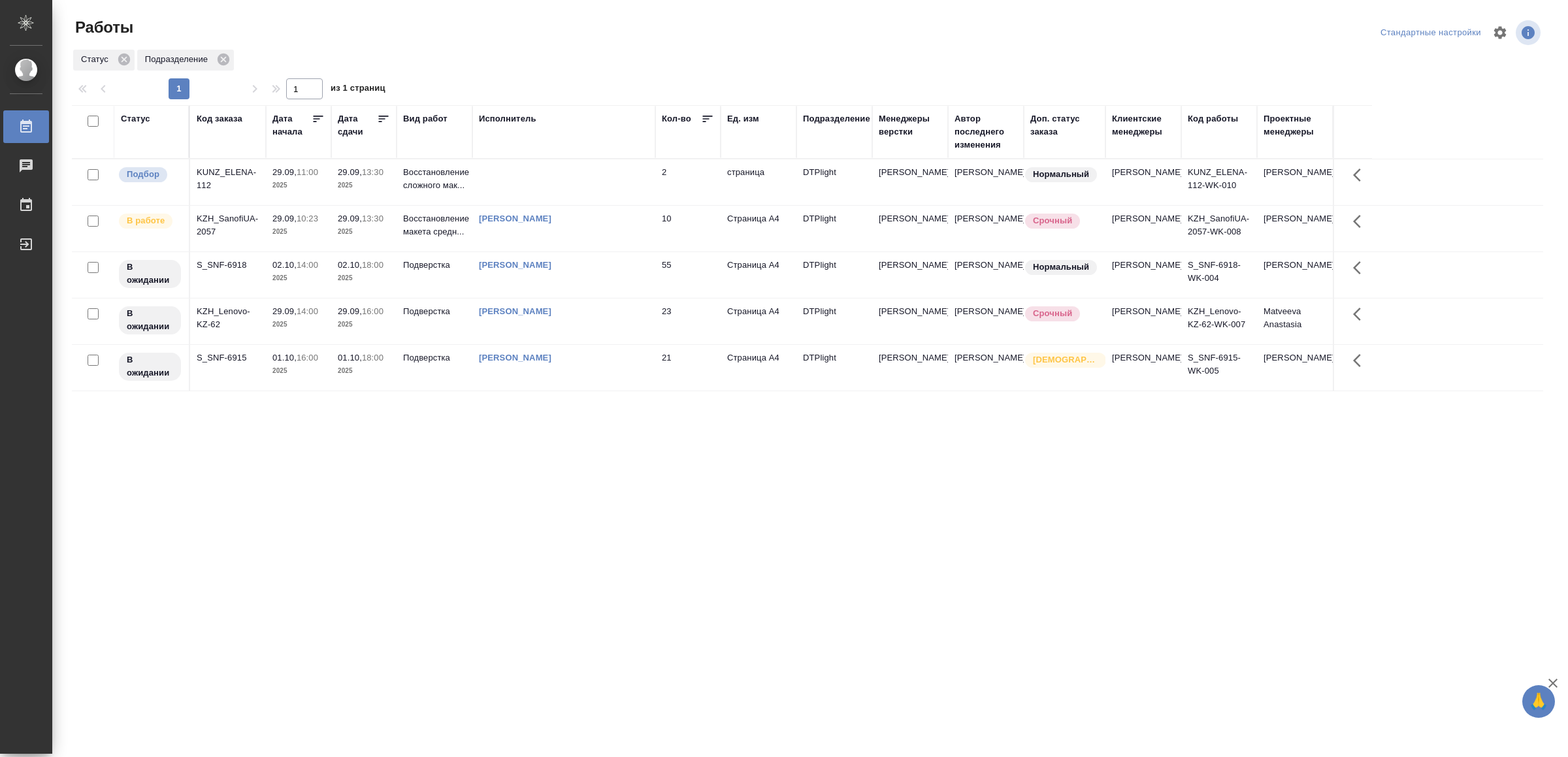
drag, startPoint x: 616, startPoint y: 483, endPoint x: 624, endPoint y: 467, distance: 17.9
drag, startPoint x: 575, startPoint y: 559, endPoint x: 575, endPoint y: 536, distance: 23.0
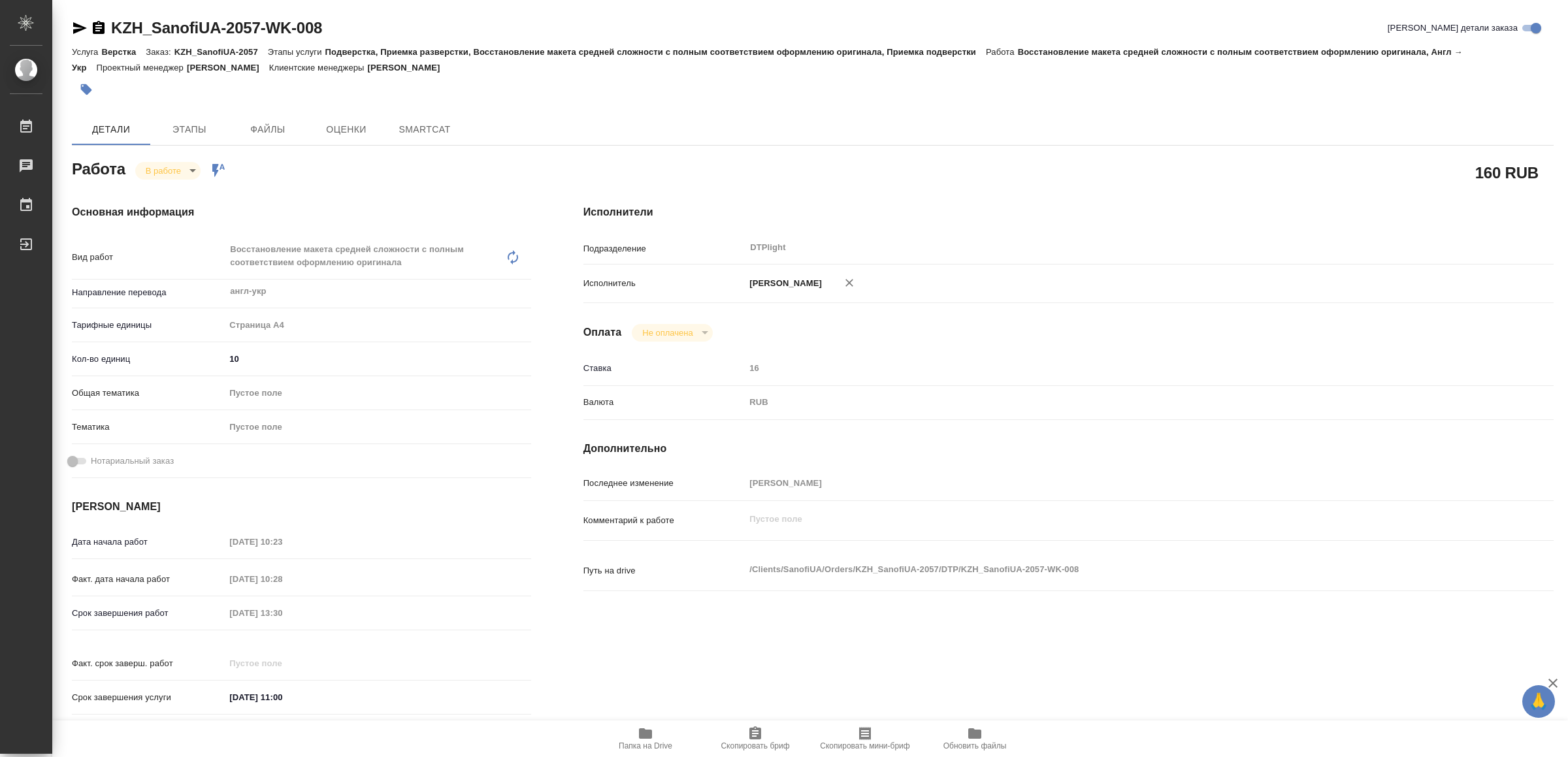
type textarea "x"
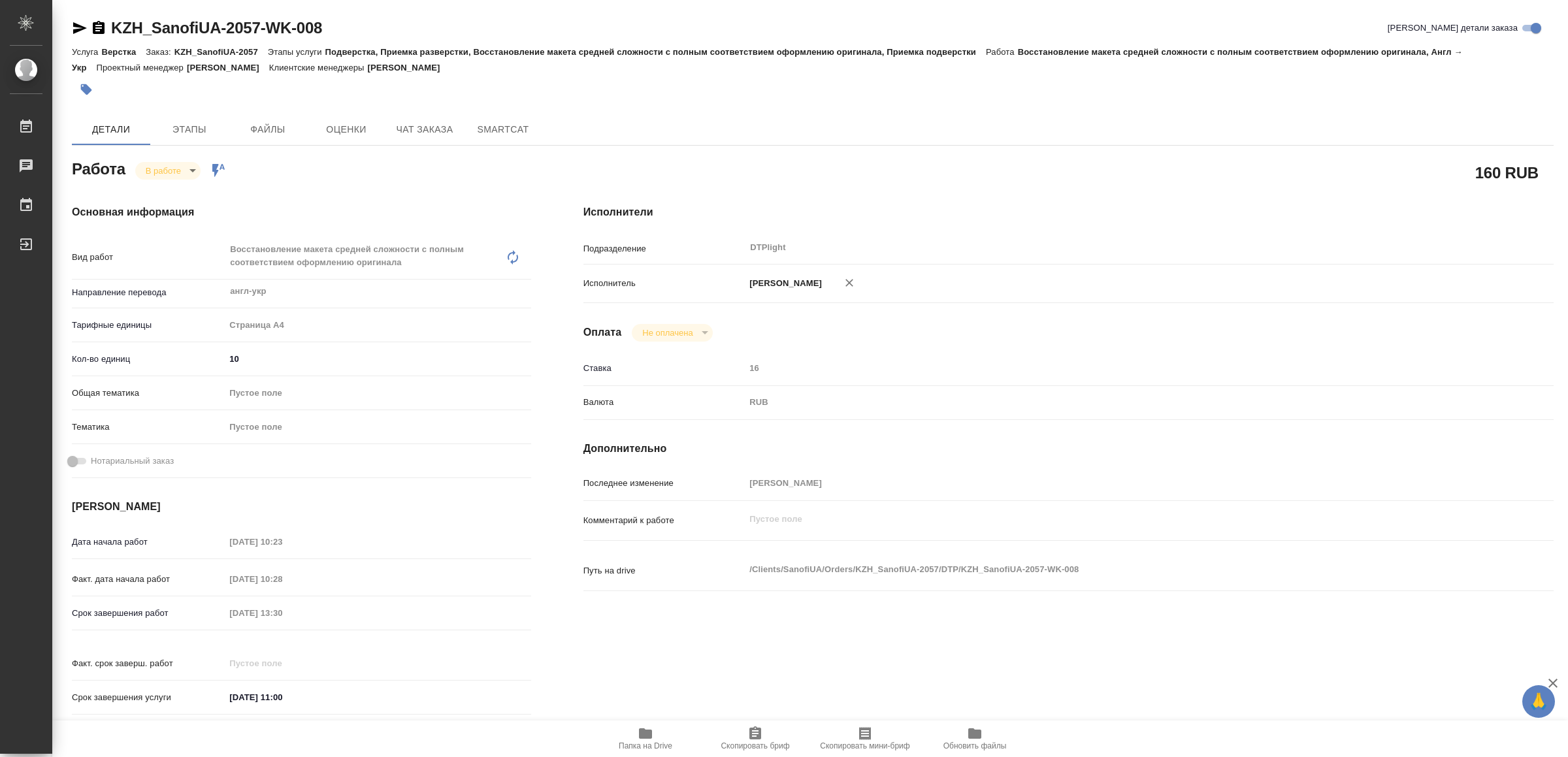
type textarea "x"
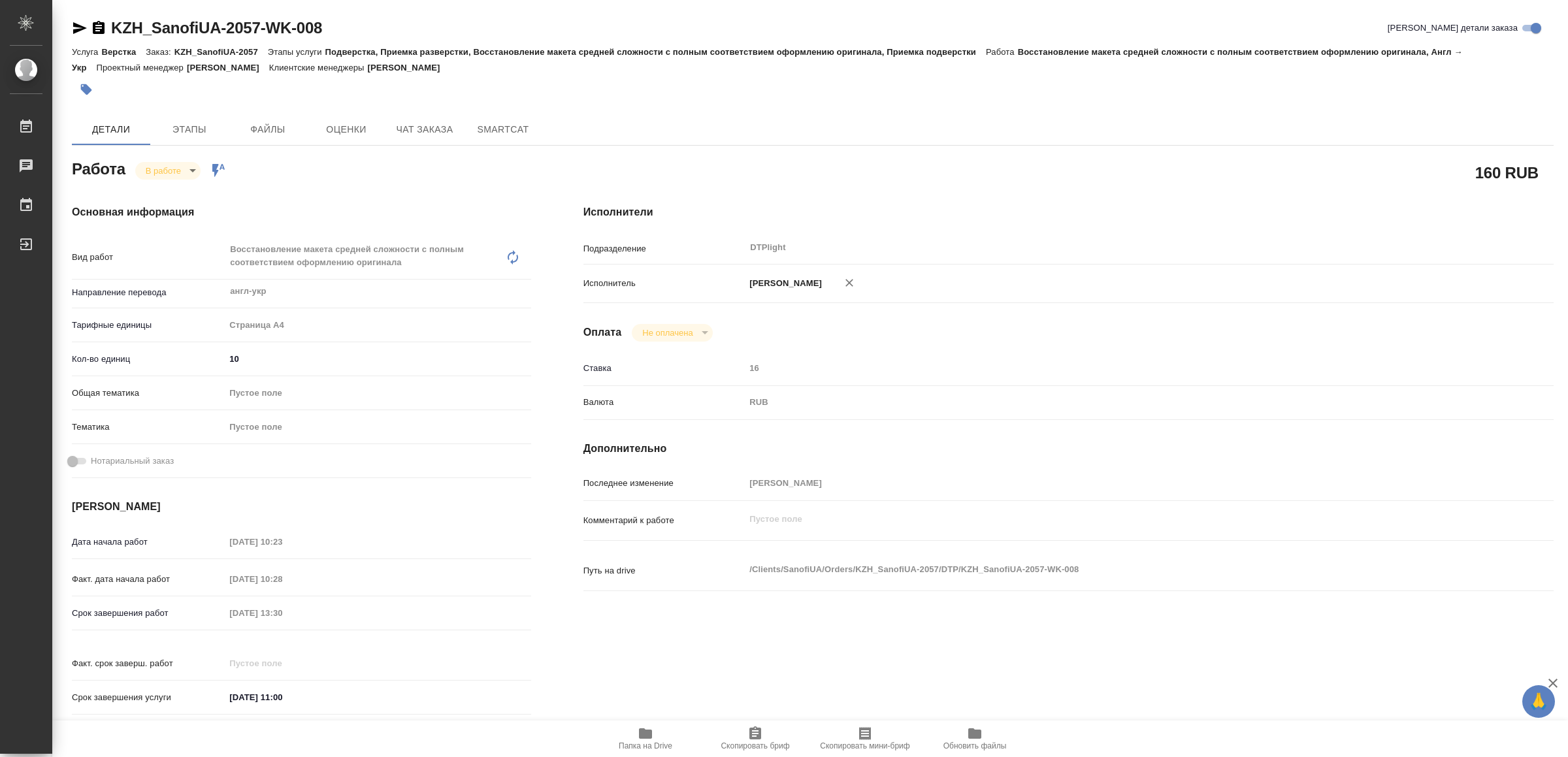
type textarea "x"
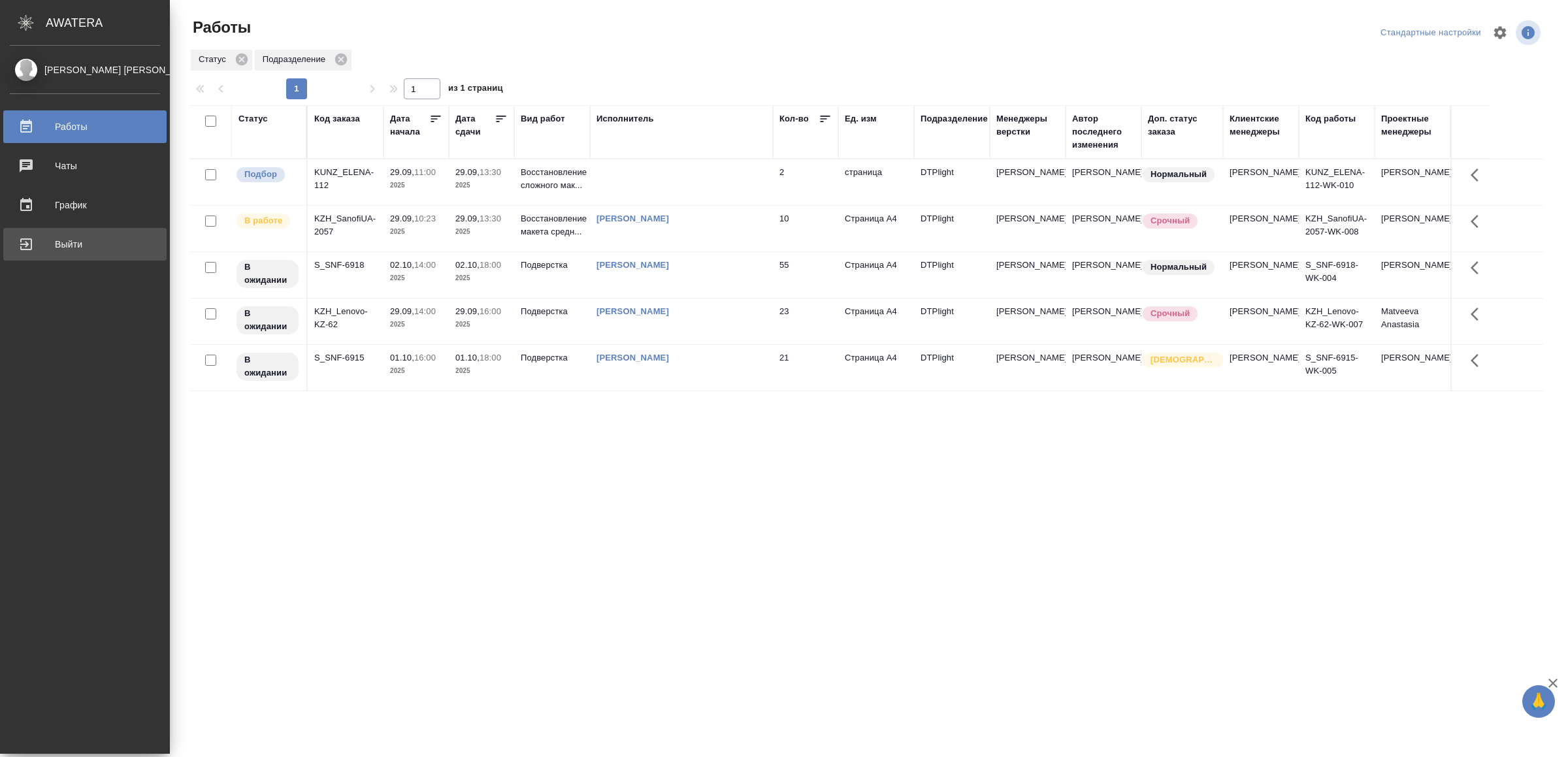
click at [45, 240] on div "Выйти" at bounding box center [85, 244] width 150 height 19
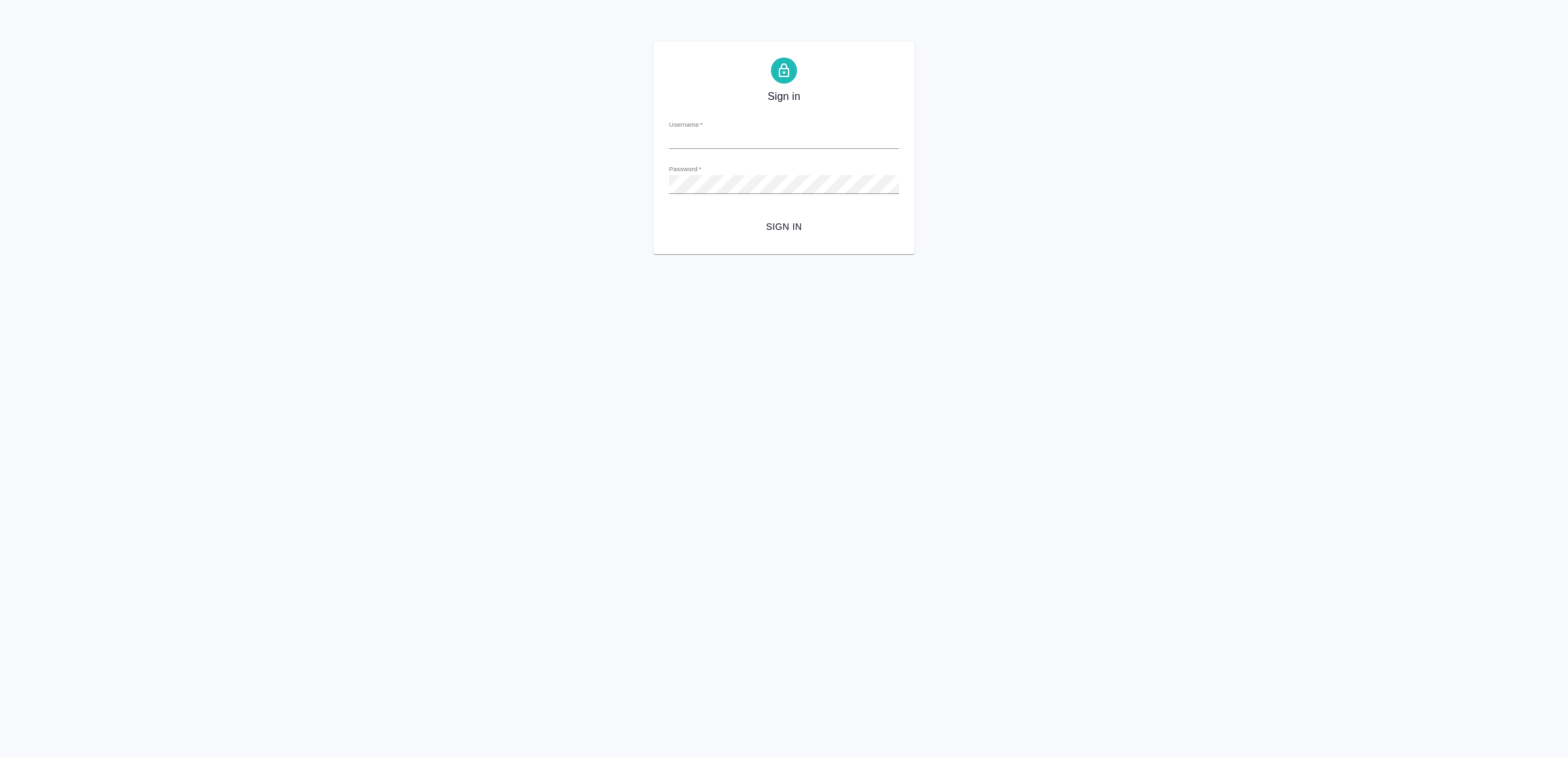
type input "[EMAIL_ADDRESS][DOMAIN_NAME]"
click at [792, 216] on button "Sign in" at bounding box center [784, 227] width 230 height 24
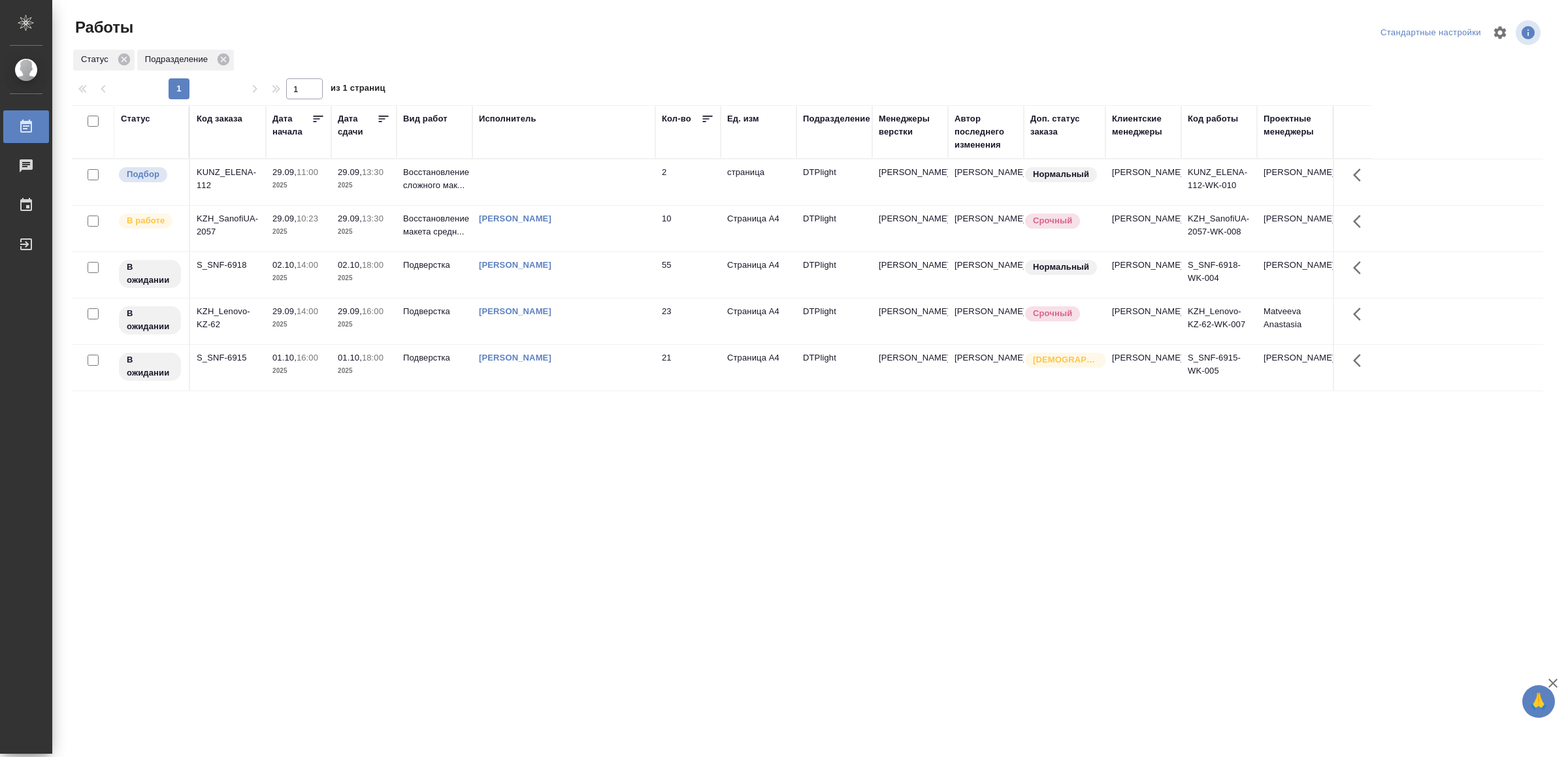
drag, startPoint x: 0, startPoint y: 0, endPoint x: 564, endPoint y: 601, distance: 824.2
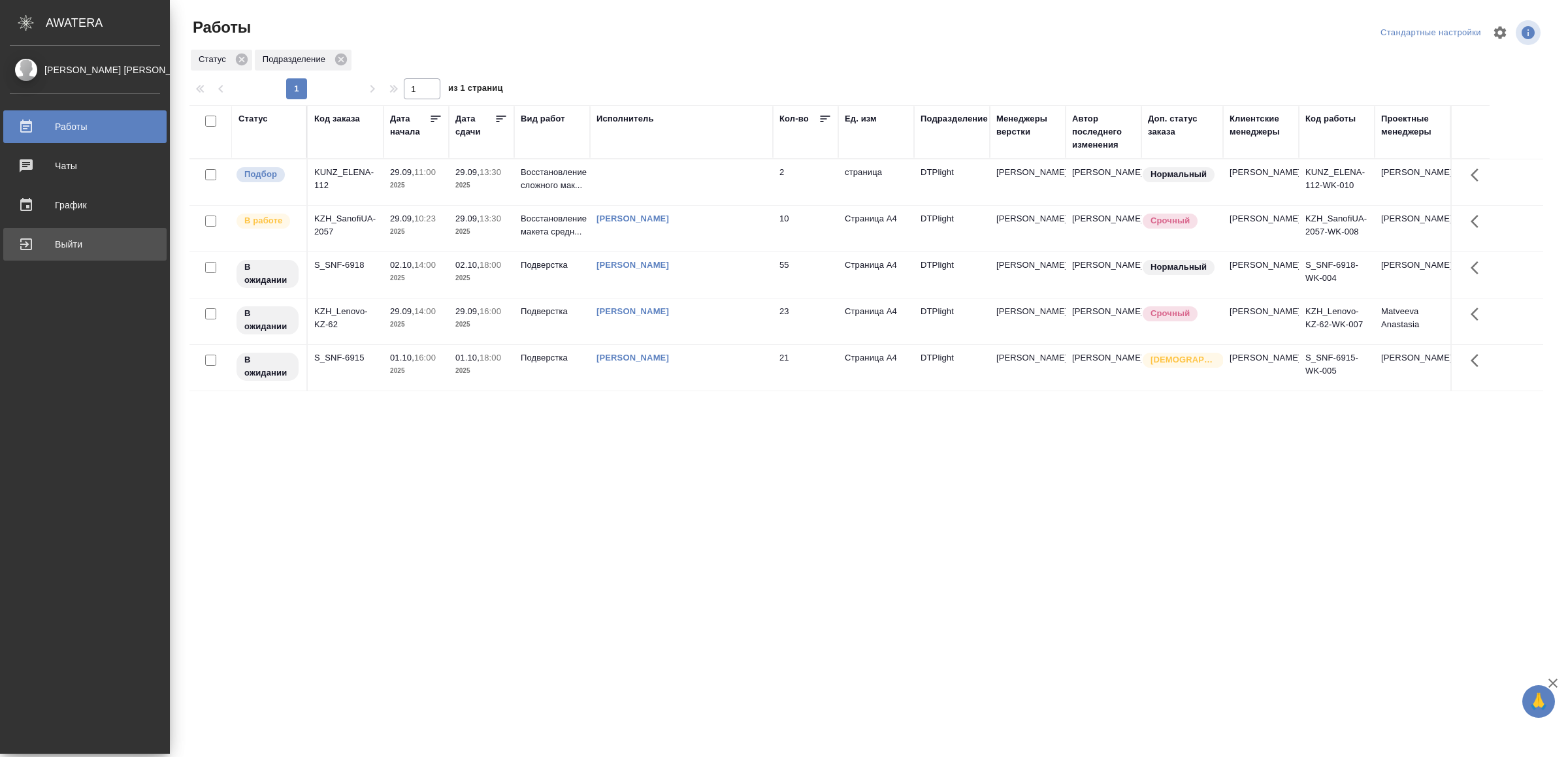
click at [35, 243] on div "Выйти" at bounding box center [85, 244] width 150 height 19
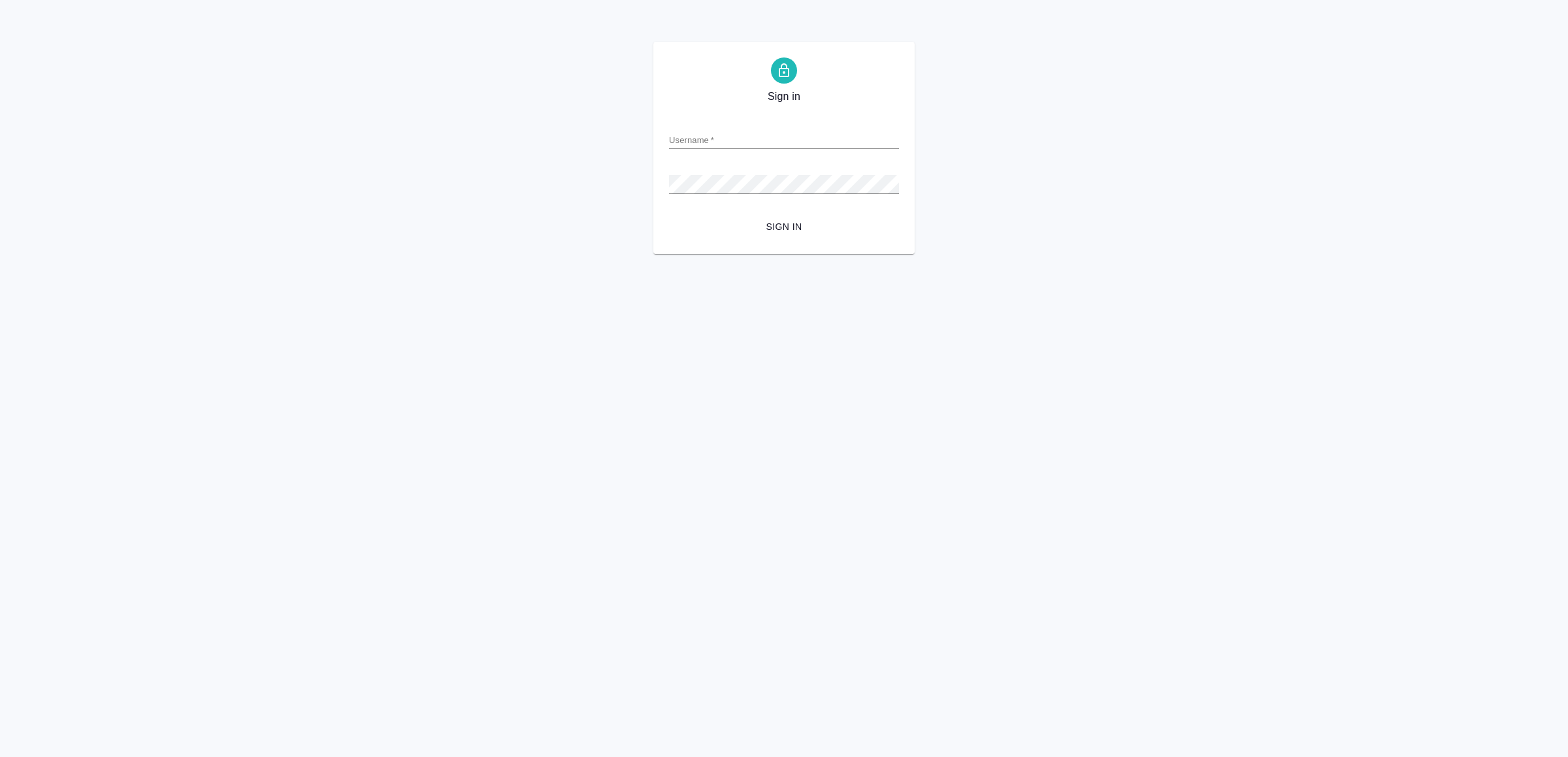
type input "v.yamkovenko@awatera.com"
click at [784, 224] on span "Sign in" at bounding box center [784, 227] width 209 height 17
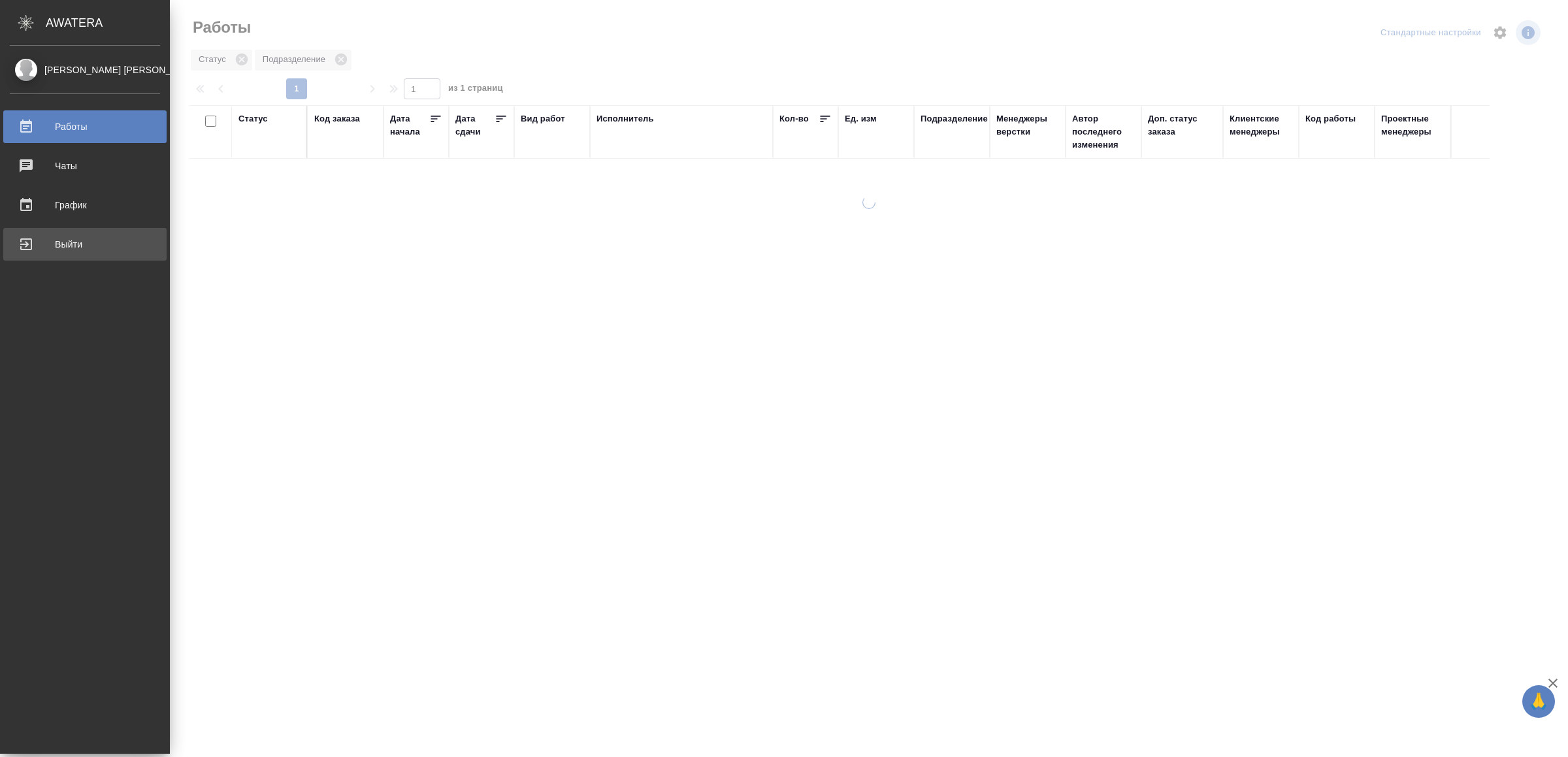
click at [61, 244] on div "Выйти" at bounding box center [85, 244] width 150 height 19
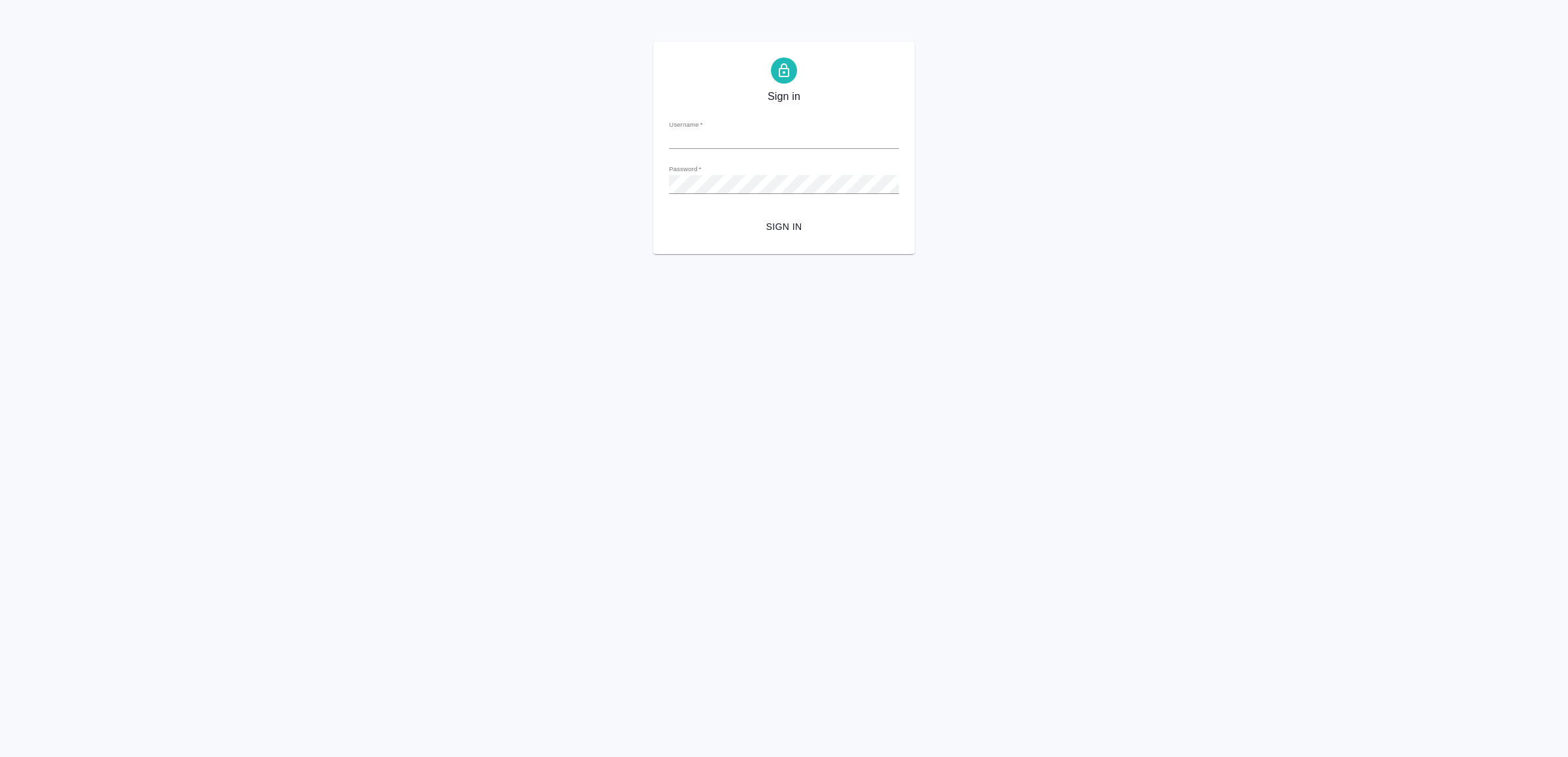
type input "[EMAIL_ADDRESS][DOMAIN_NAME]"
click at [803, 221] on span "Sign in" at bounding box center [784, 227] width 209 height 17
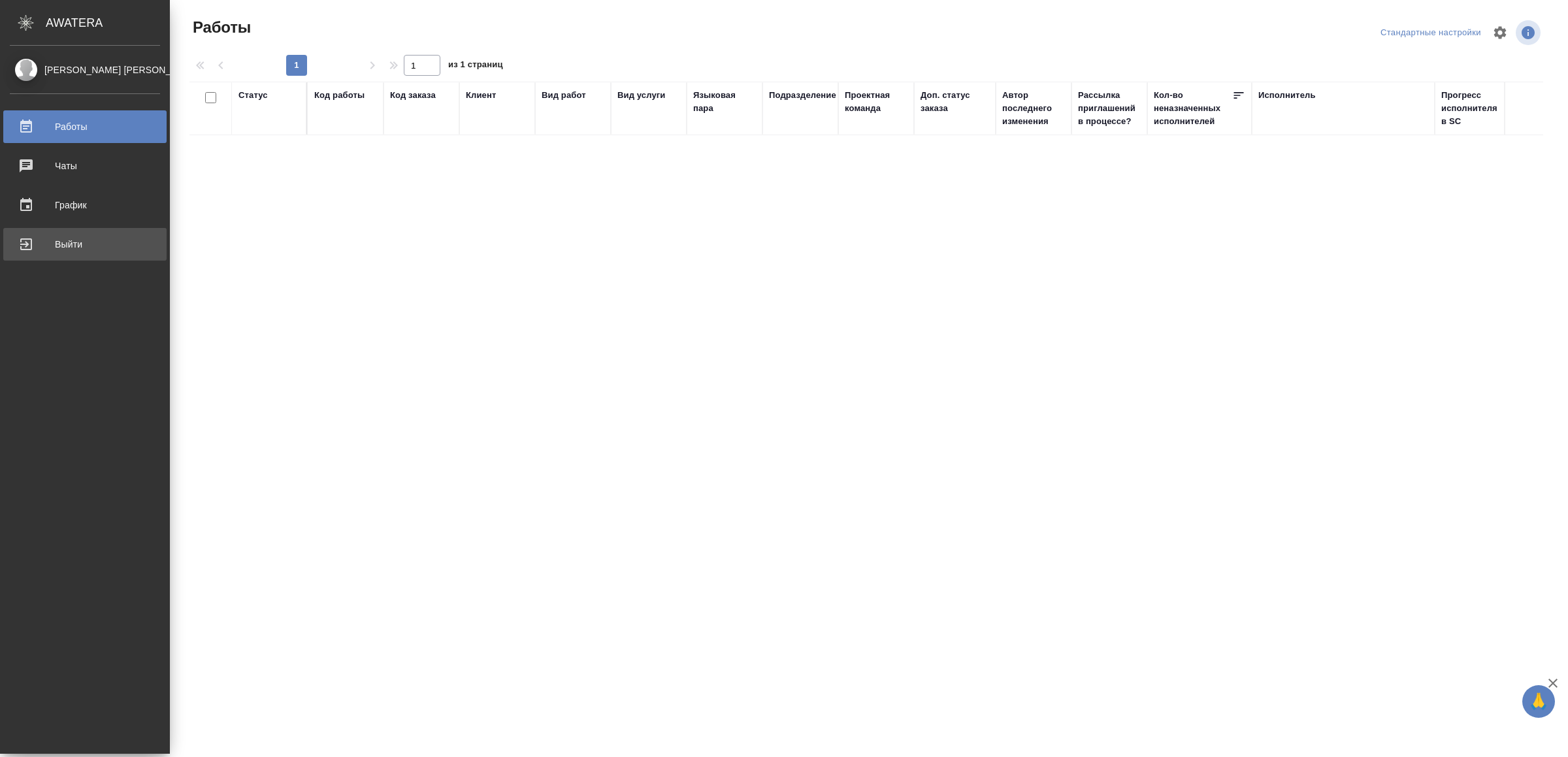
click at [39, 246] on div "Выйти" at bounding box center [85, 244] width 150 height 19
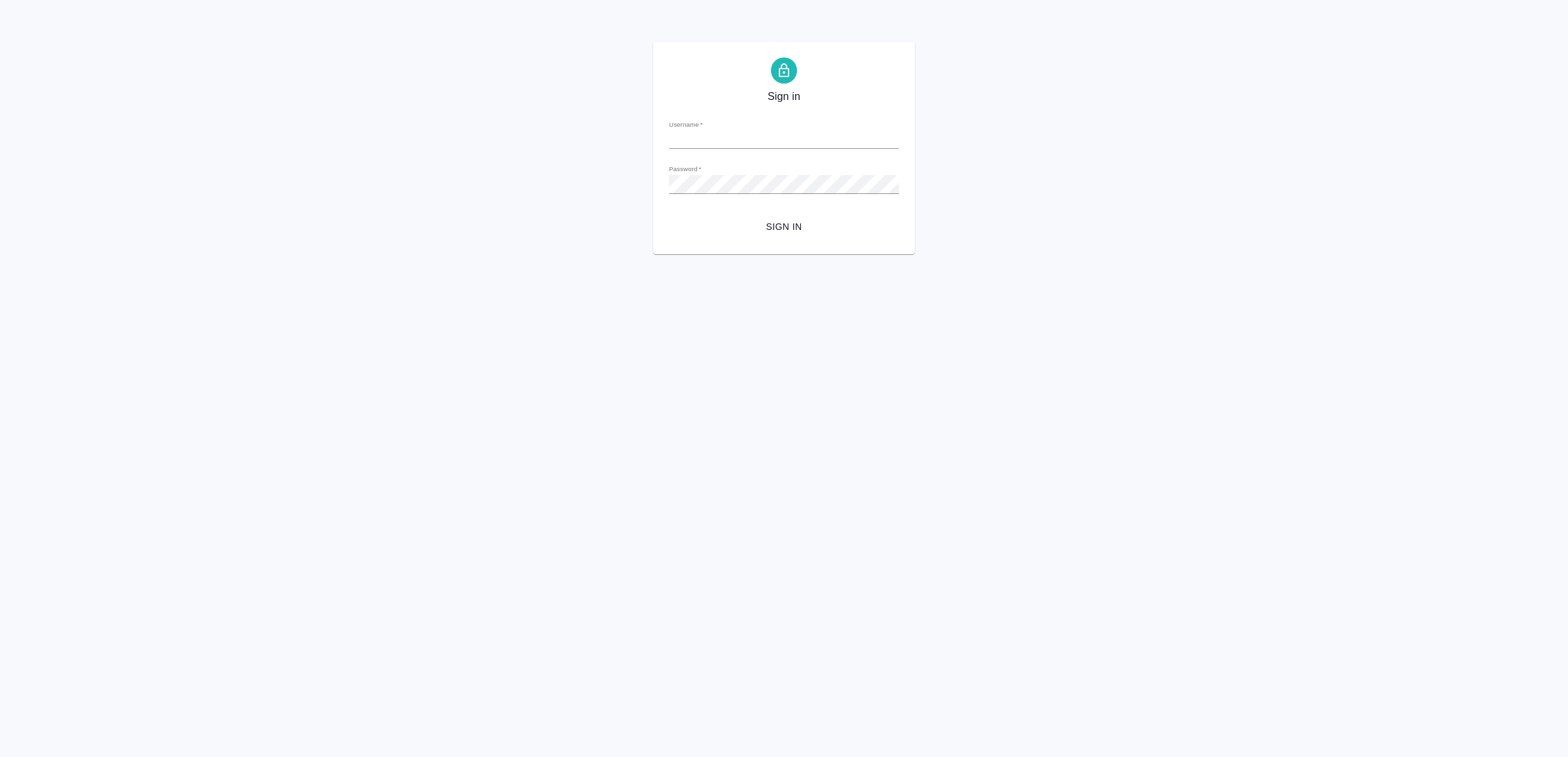
type input "[EMAIL_ADDRESS][DOMAIN_NAME]"
click at [825, 232] on span "Sign in" at bounding box center [784, 227] width 209 height 17
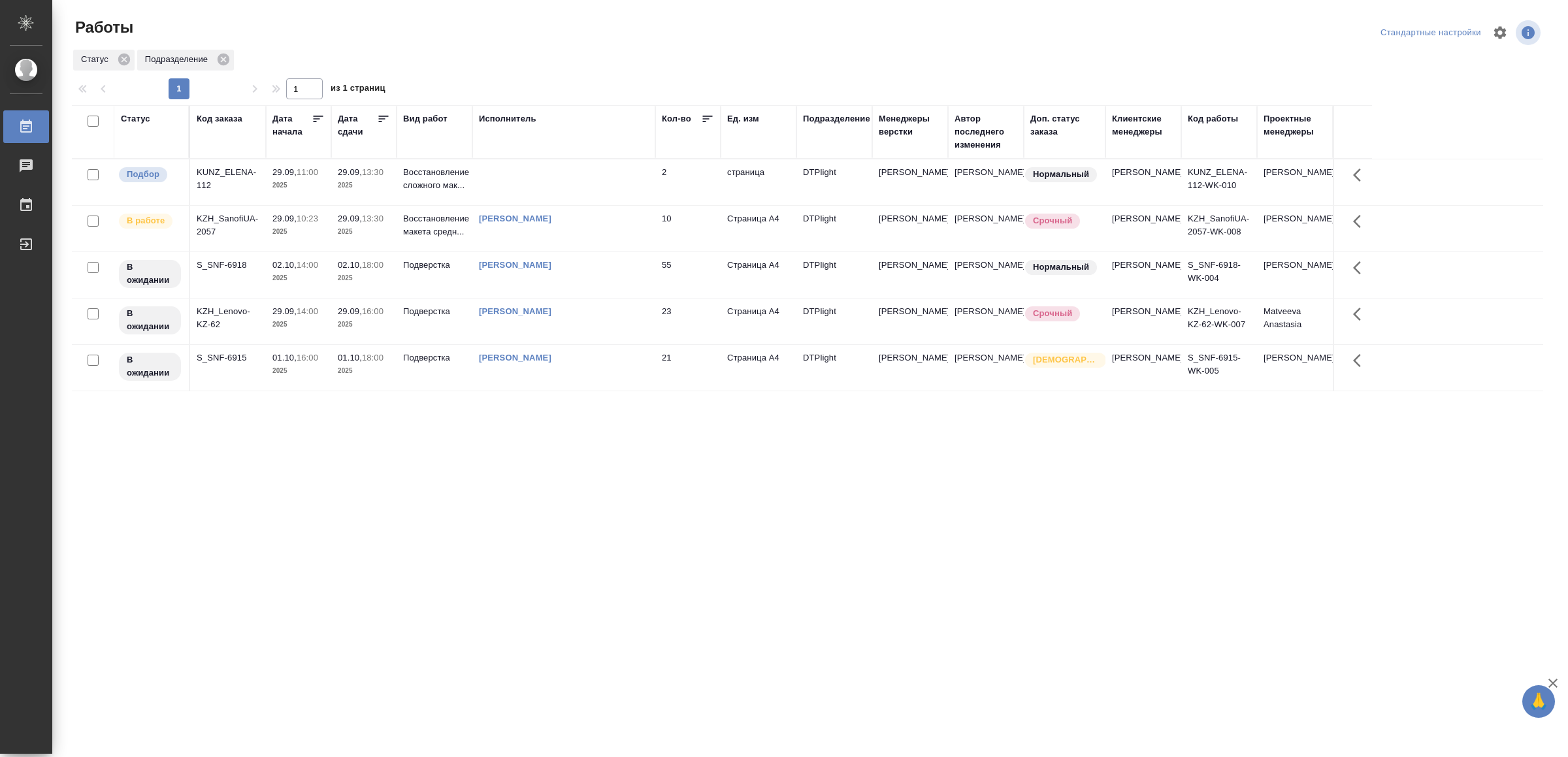
drag, startPoint x: 539, startPoint y: 504, endPoint x: 555, endPoint y: 498, distance: 17.1
click at [533, 183] on td at bounding box center [563, 182] width 183 height 45
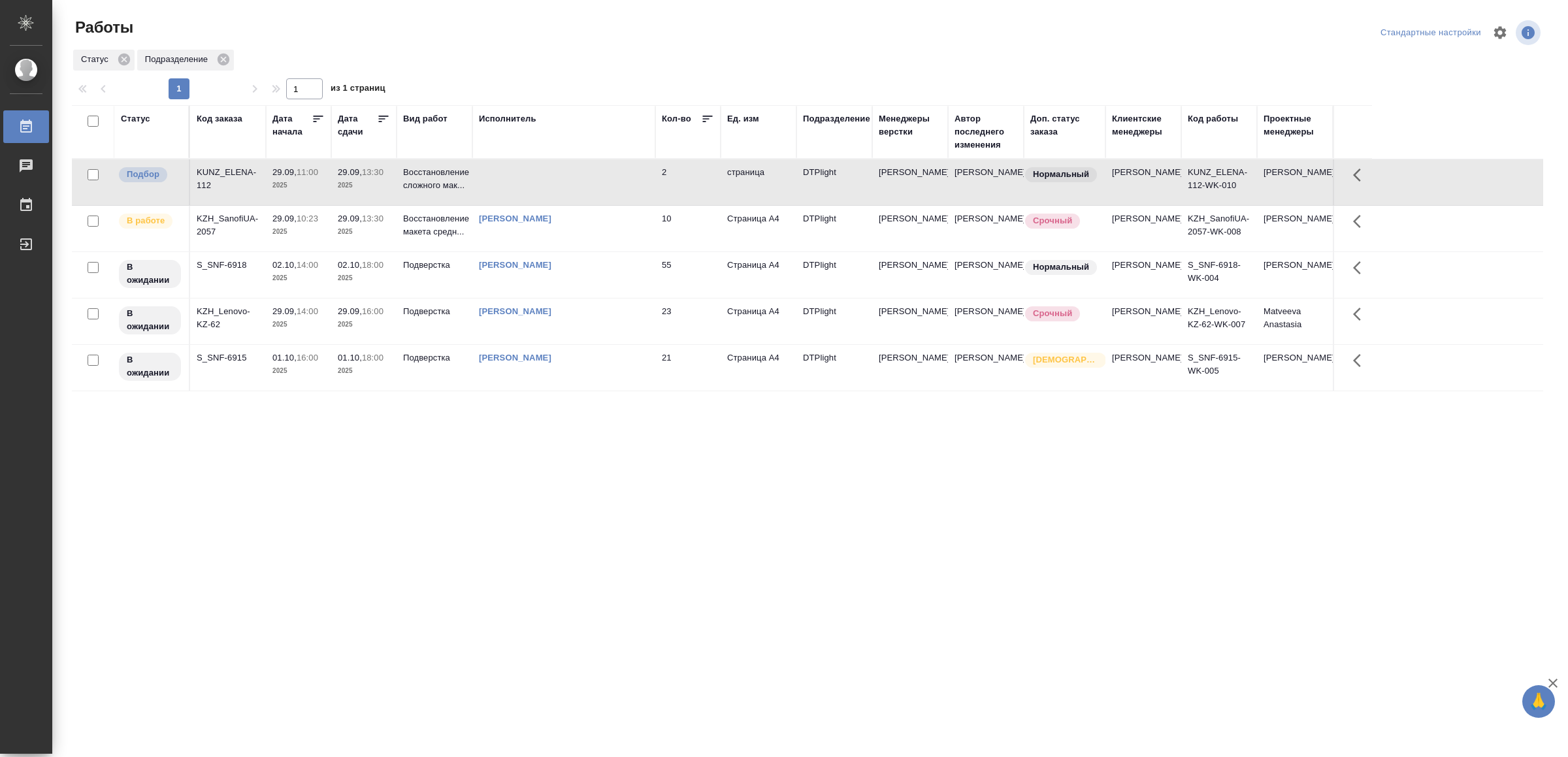
click at [533, 183] on td at bounding box center [563, 182] width 183 height 45
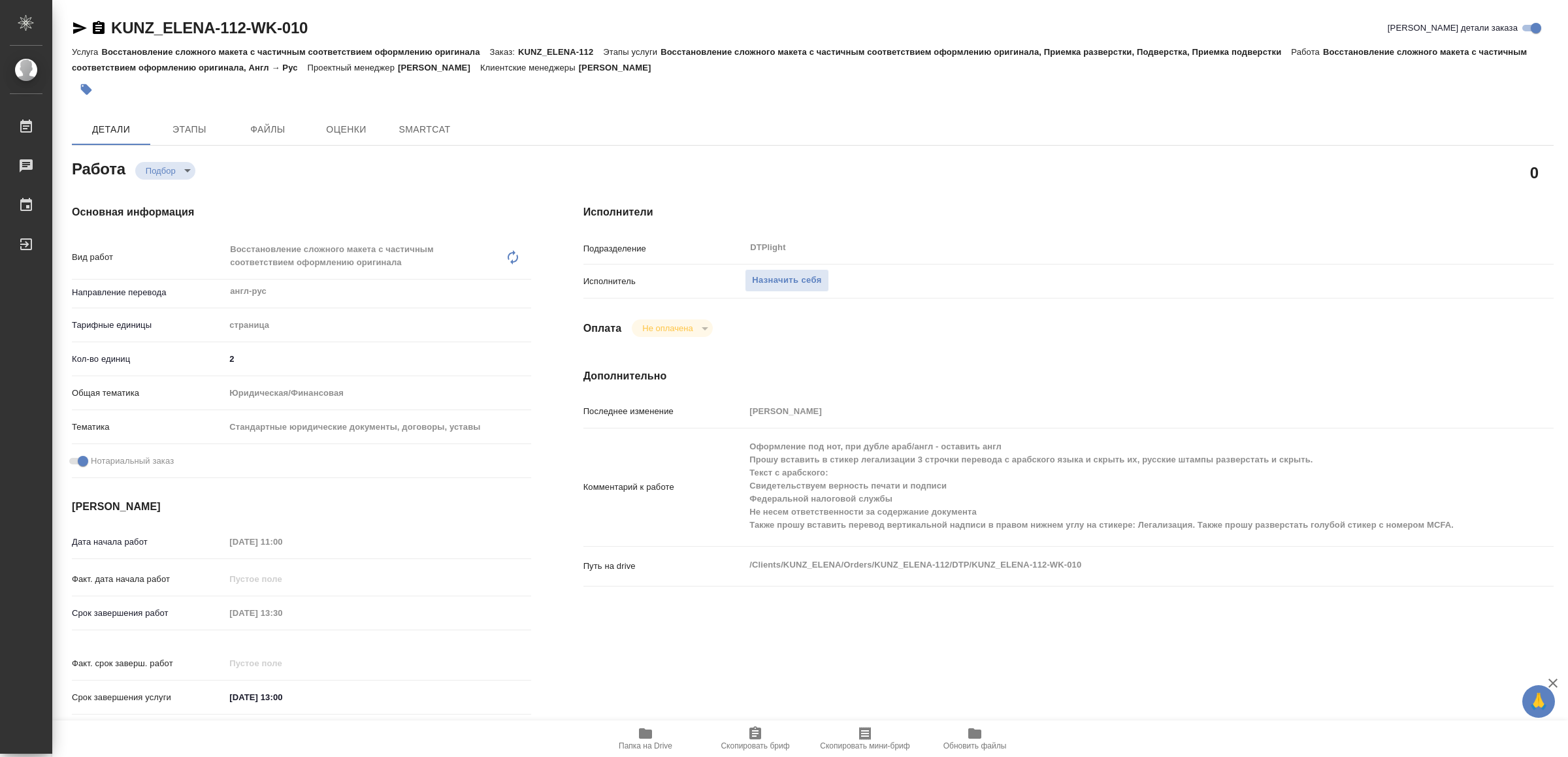
click at [647, 729] on icon "button" at bounding box center [645, 733] width 16 height 16
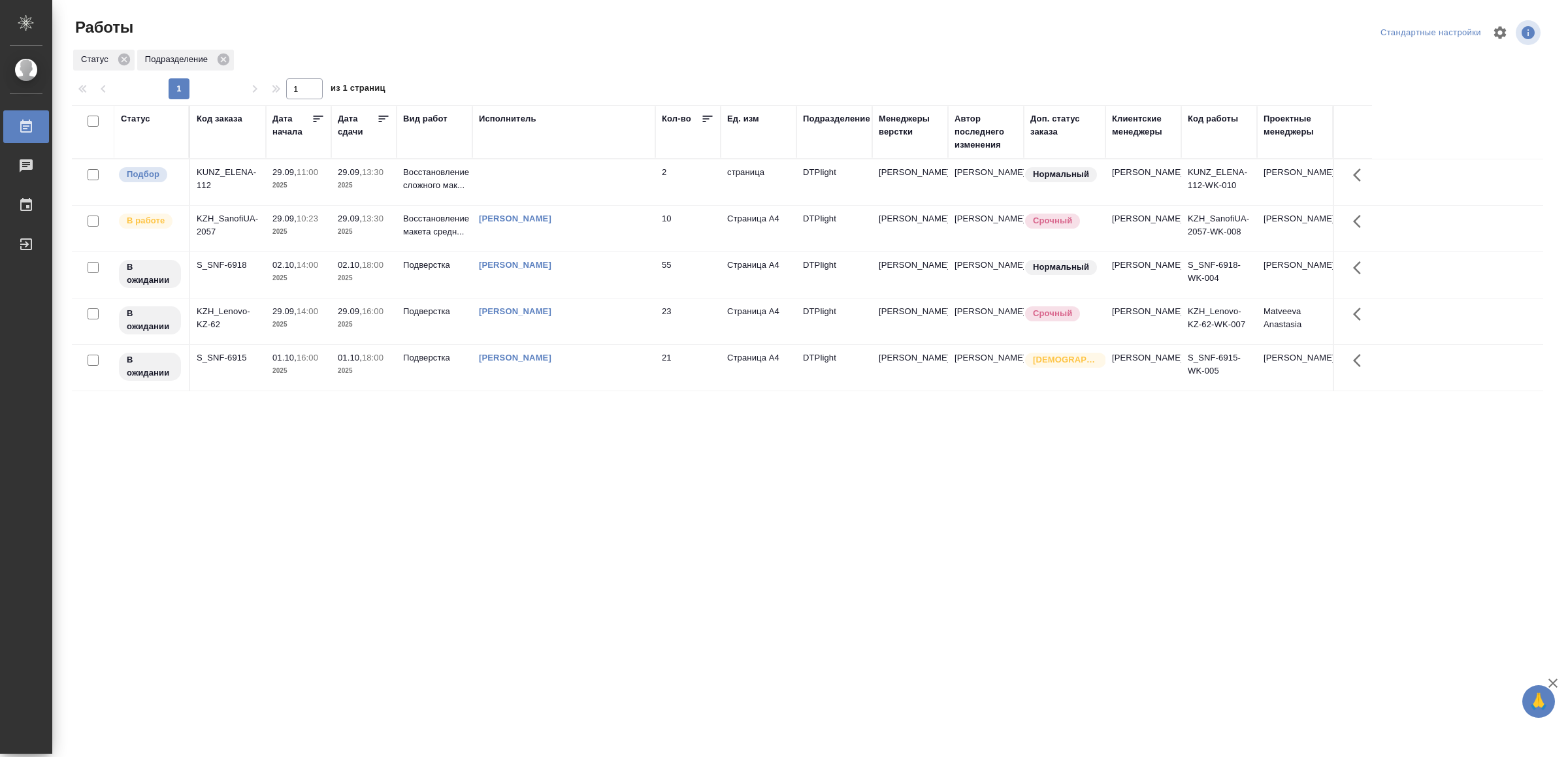
drag, startPoint x: 765, startPoint y: 513, endPoint x: 757, endPoint y: 513, distance: 8.0
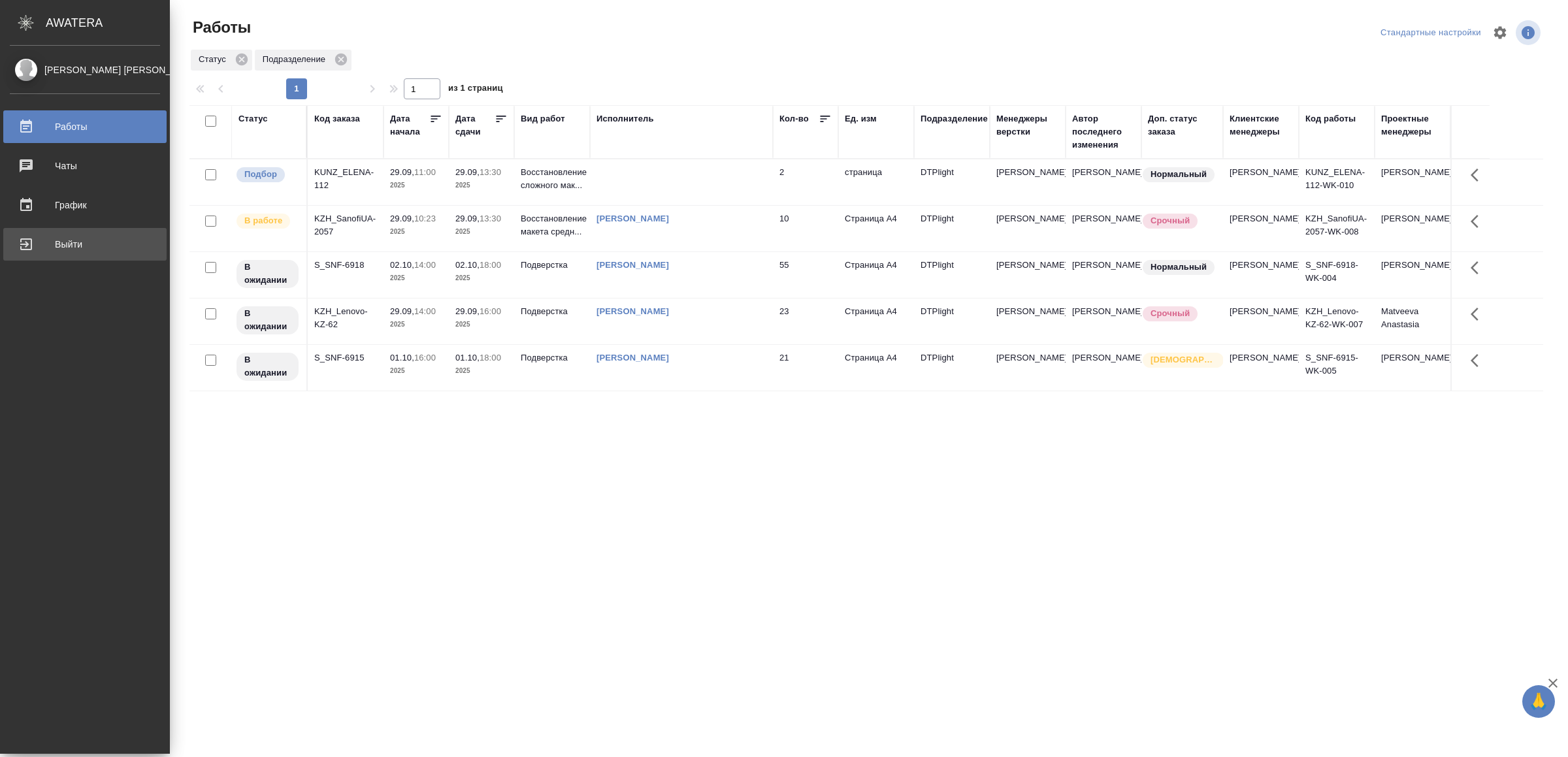
click at [36, 244] on div "Выйти" at bounding box center [85, 244] width 150 height 19
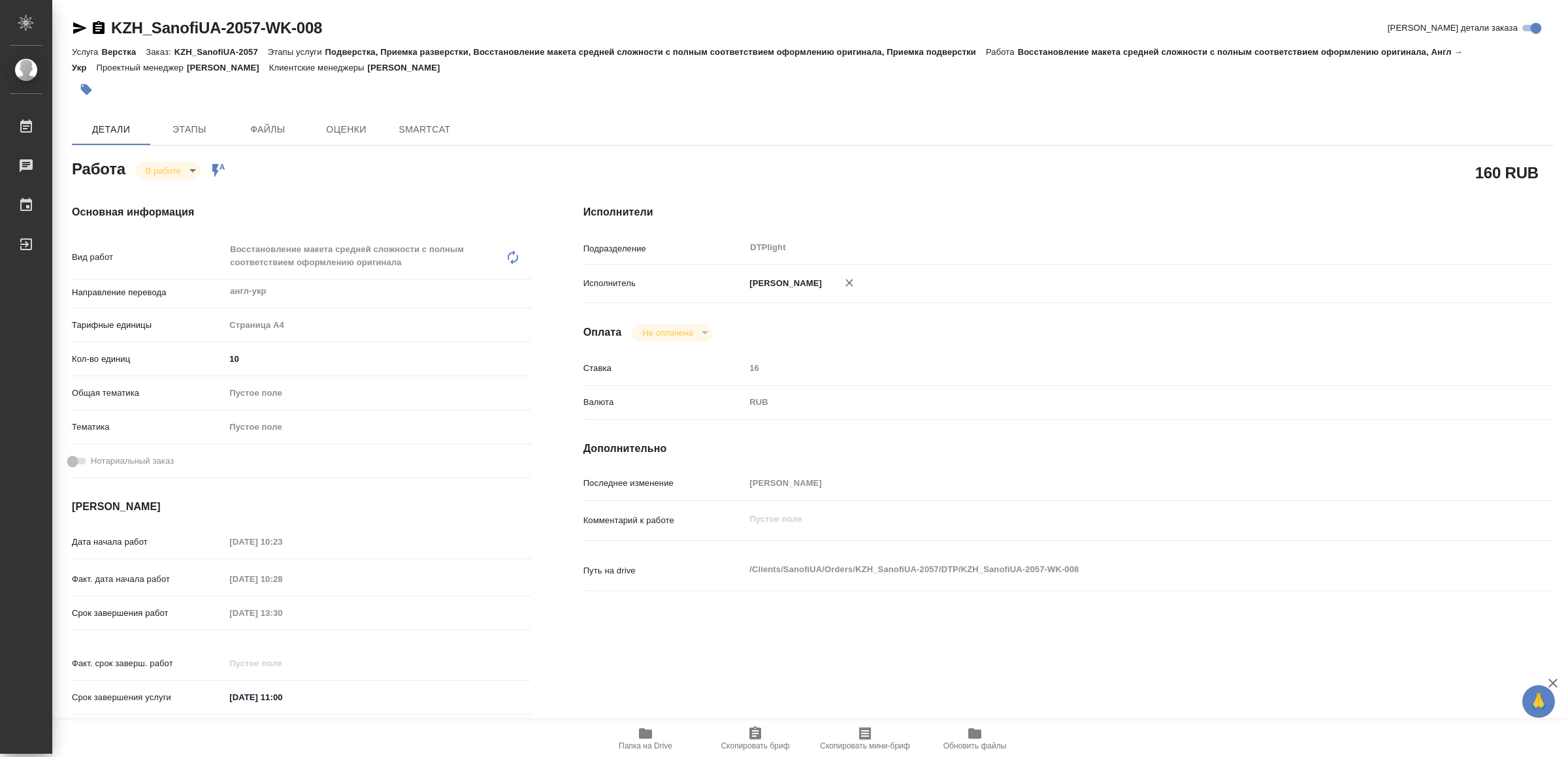
type textarea "x"
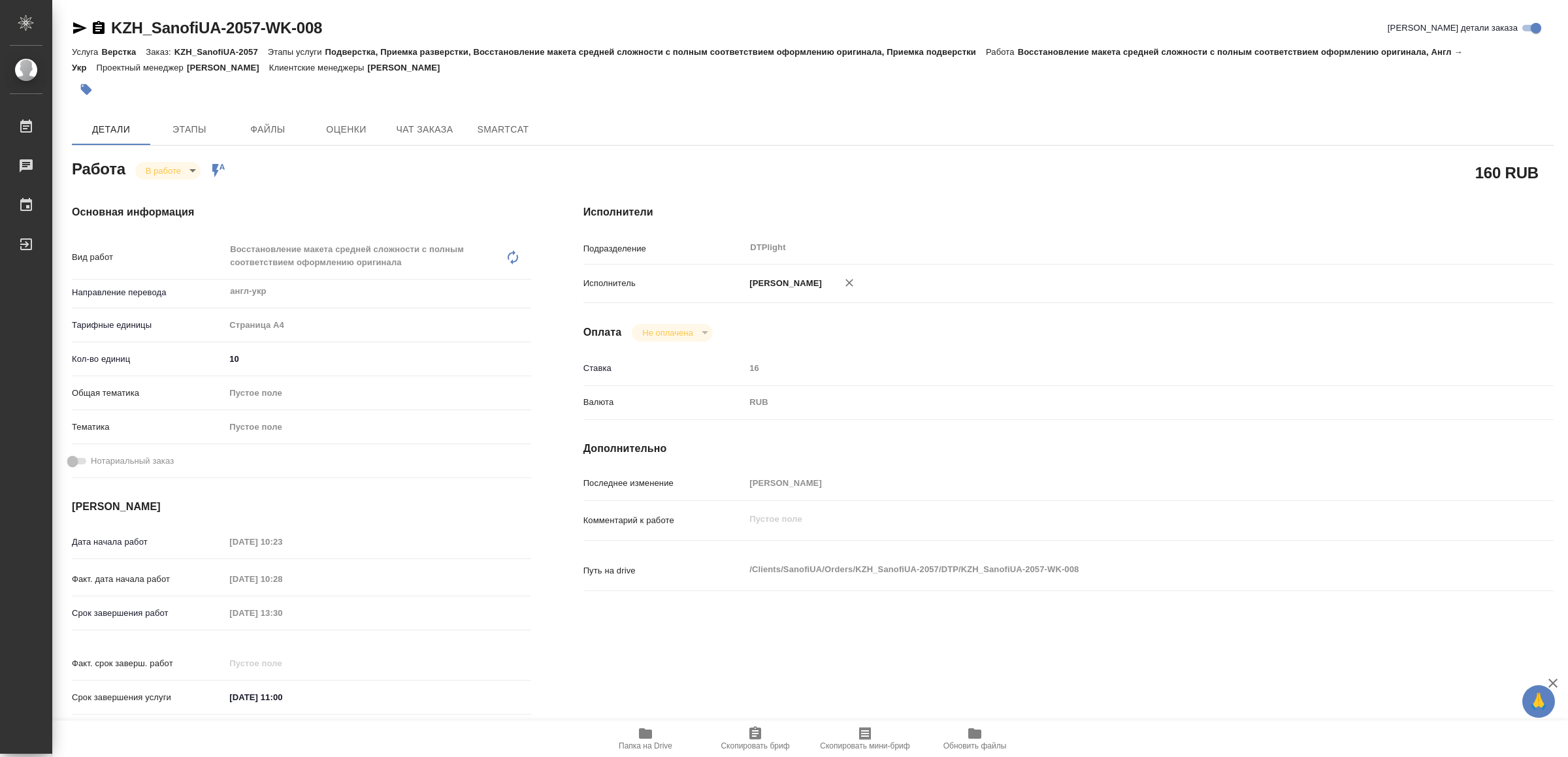
type textarea "x"
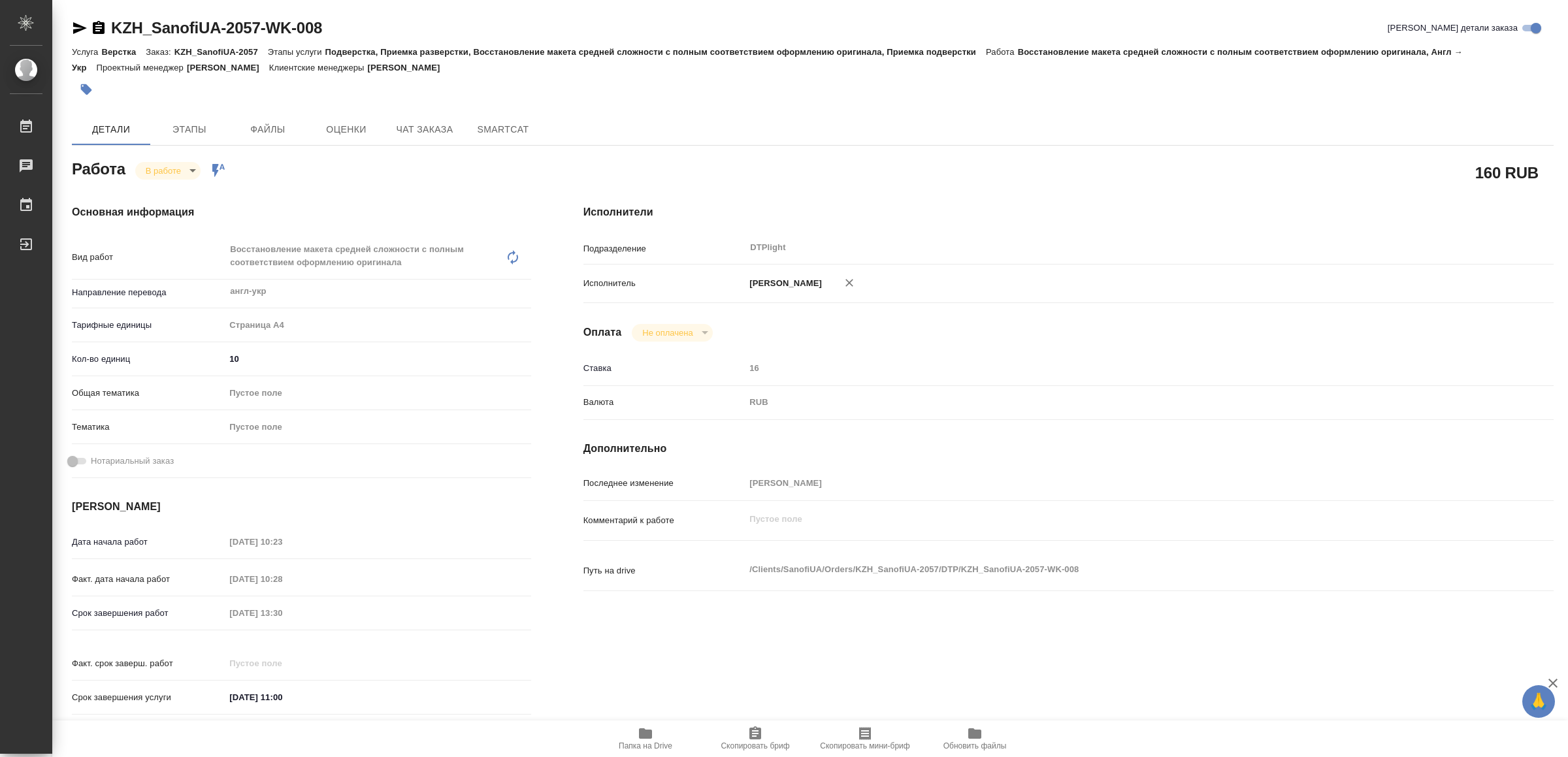
type textarea "x"
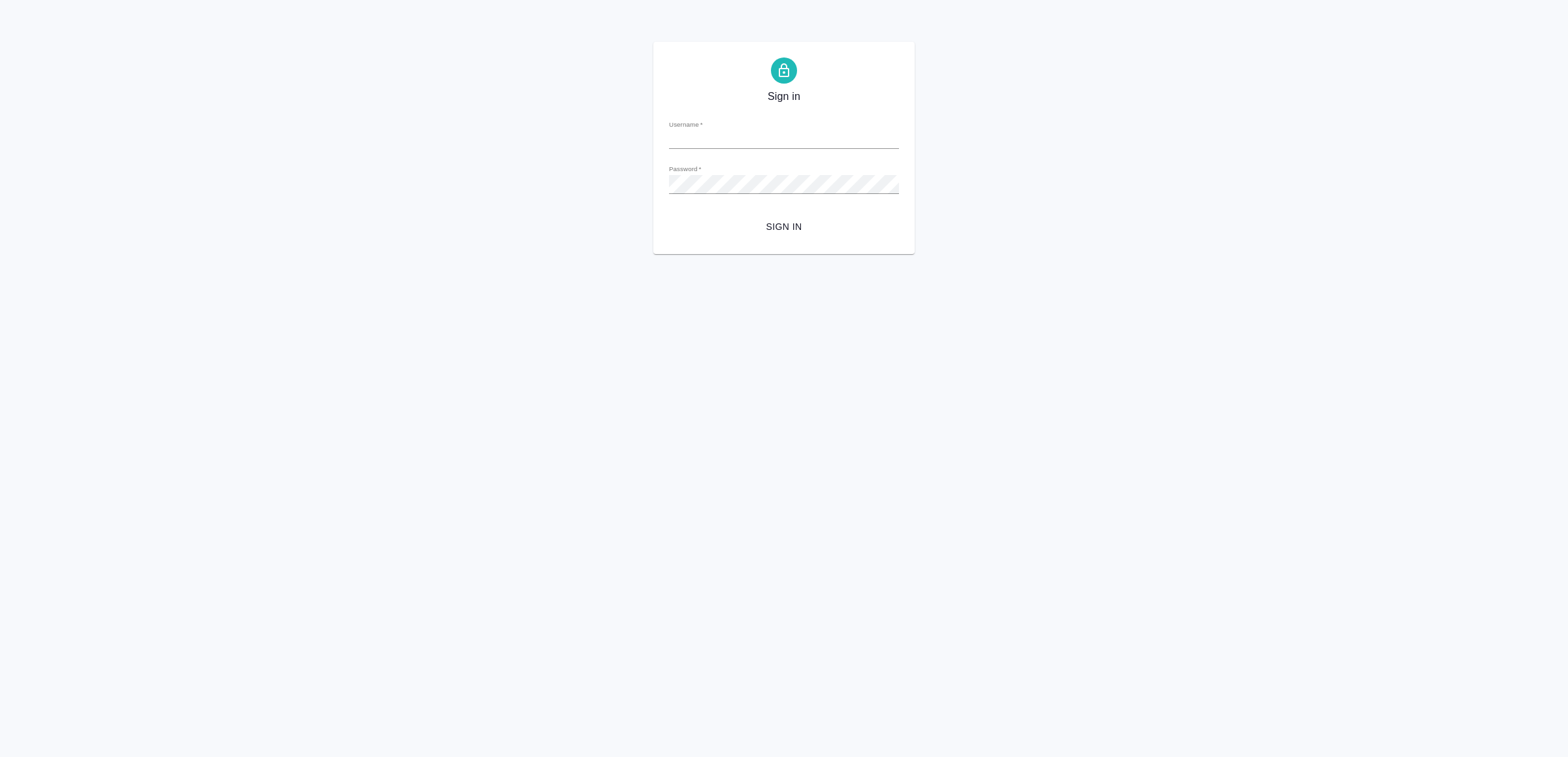
type input "[EMAIL_ADDRESS][DOMAIN_NAME]"
click at [770, 232] on span "Sign in" at bounding box center [784, 227] width 209 height 17
click at [812, 226] on span "Sign in" at bounding box center [784, 227] width 209 height 17
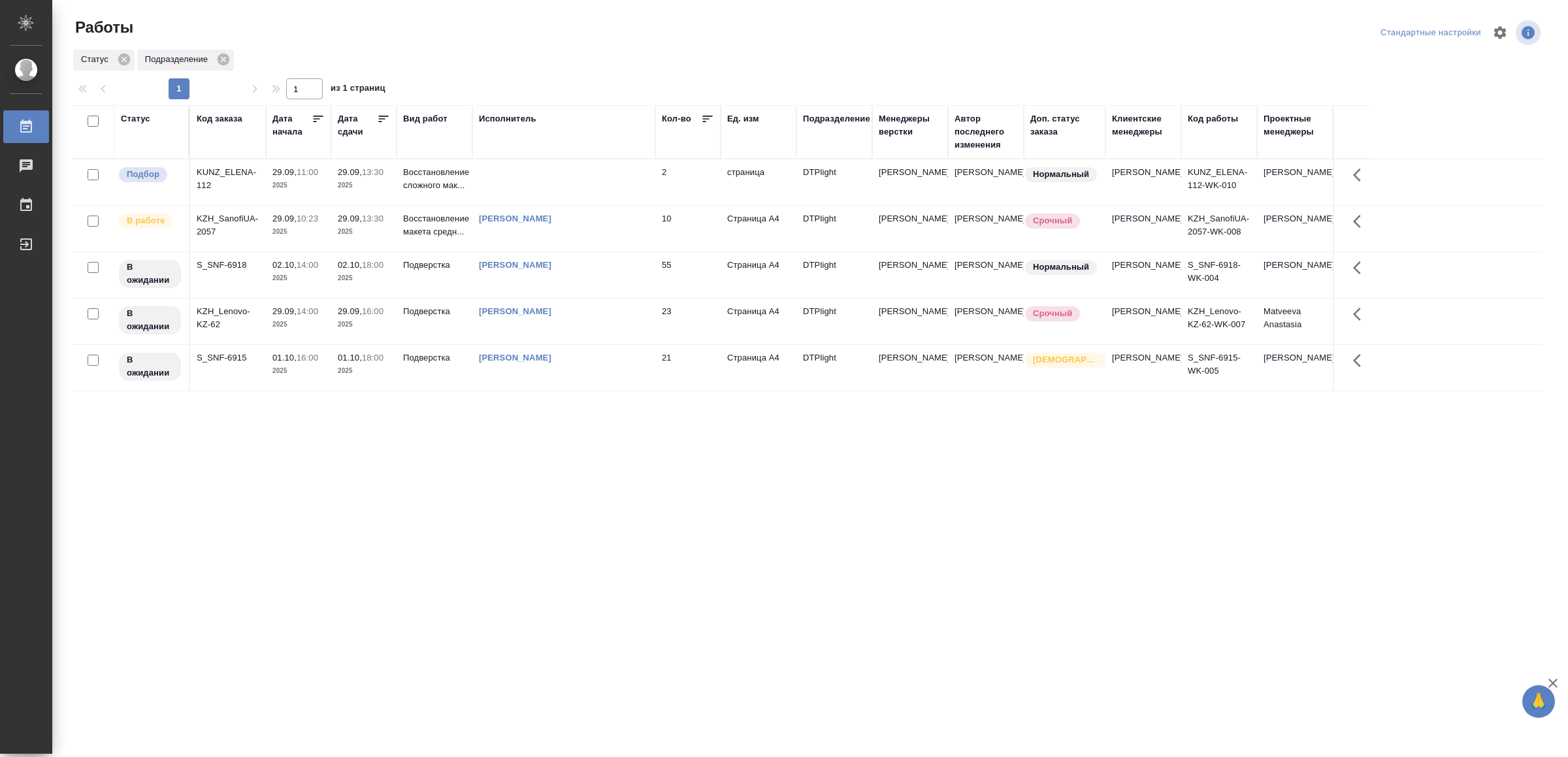
drag, startPoint x: 0, startPoint y: 0, endPoint x: 752, endPoint y: 579, distance: 949.1
